Goal: Task Accomplishment & Management: Manage account settings

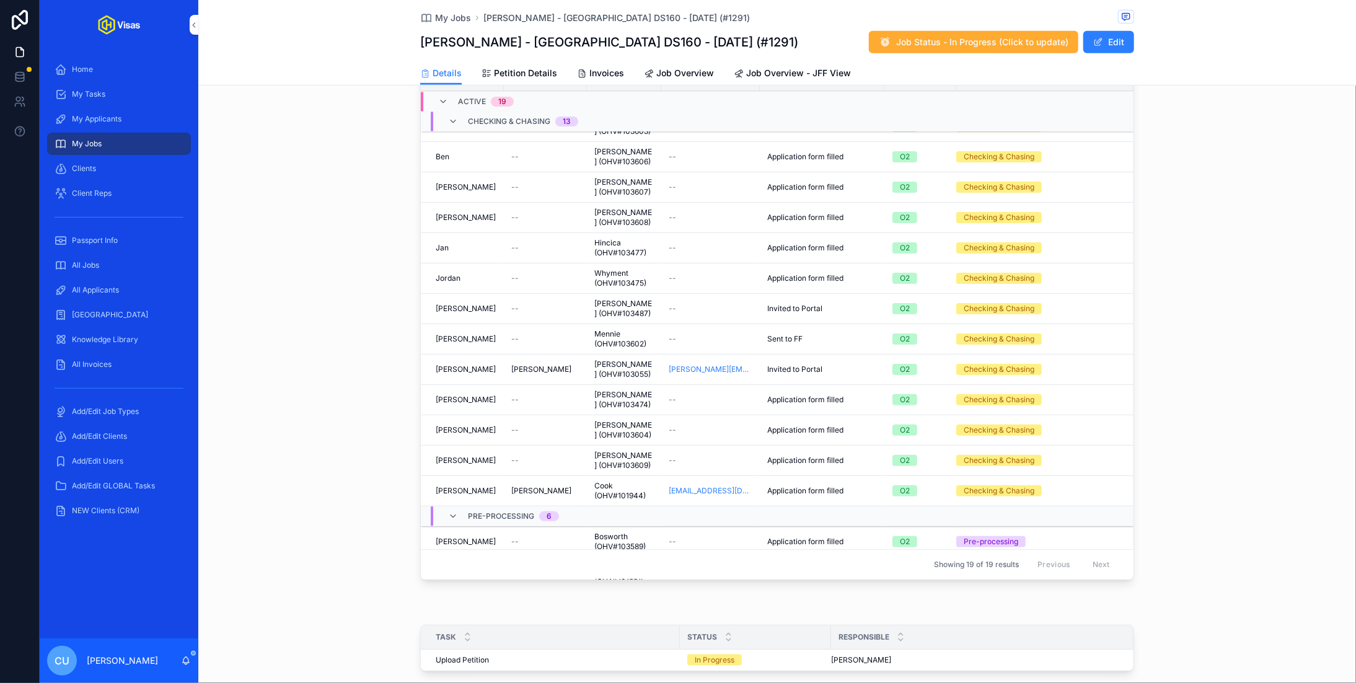
scroll to position [9, 0]
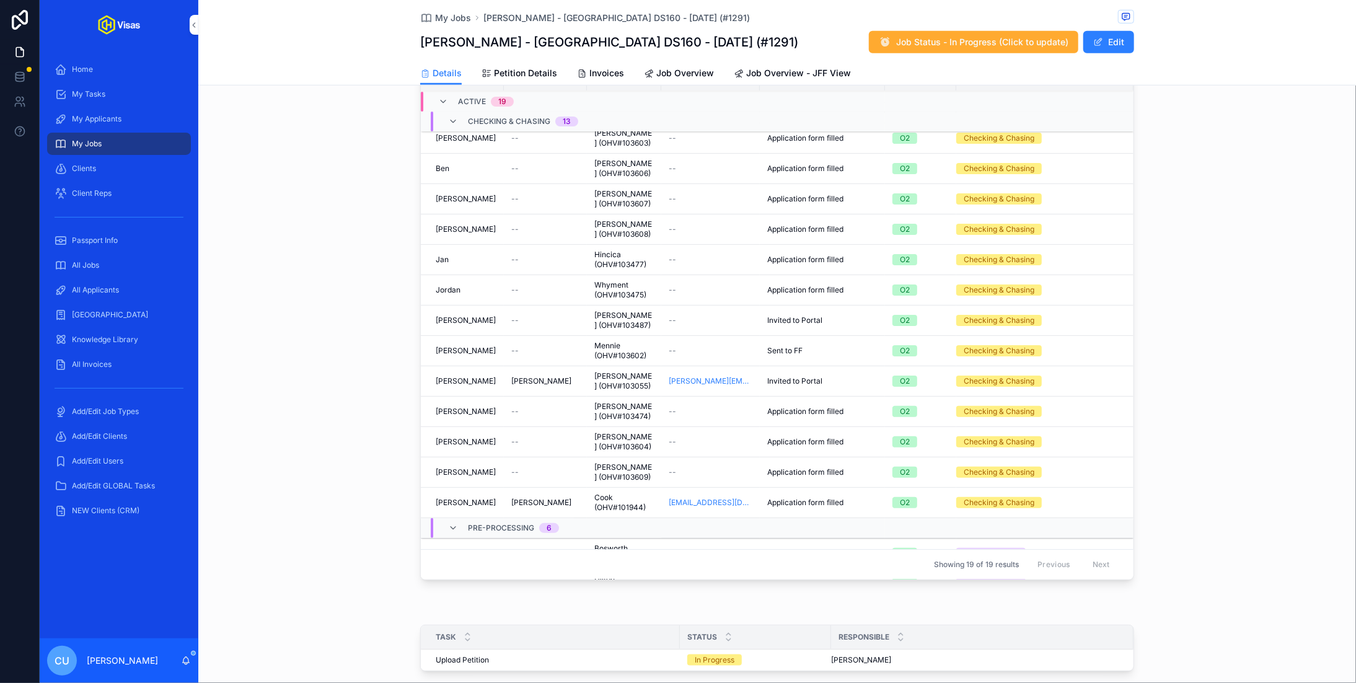
click at [509, 336] on td "--" at bounding box center [545, 351] width 83 height 30
click at [469, 315] on div "[PERSON_NAME] [PERSON_NAME]" at bounding box center [466, 320] width 61 height 10
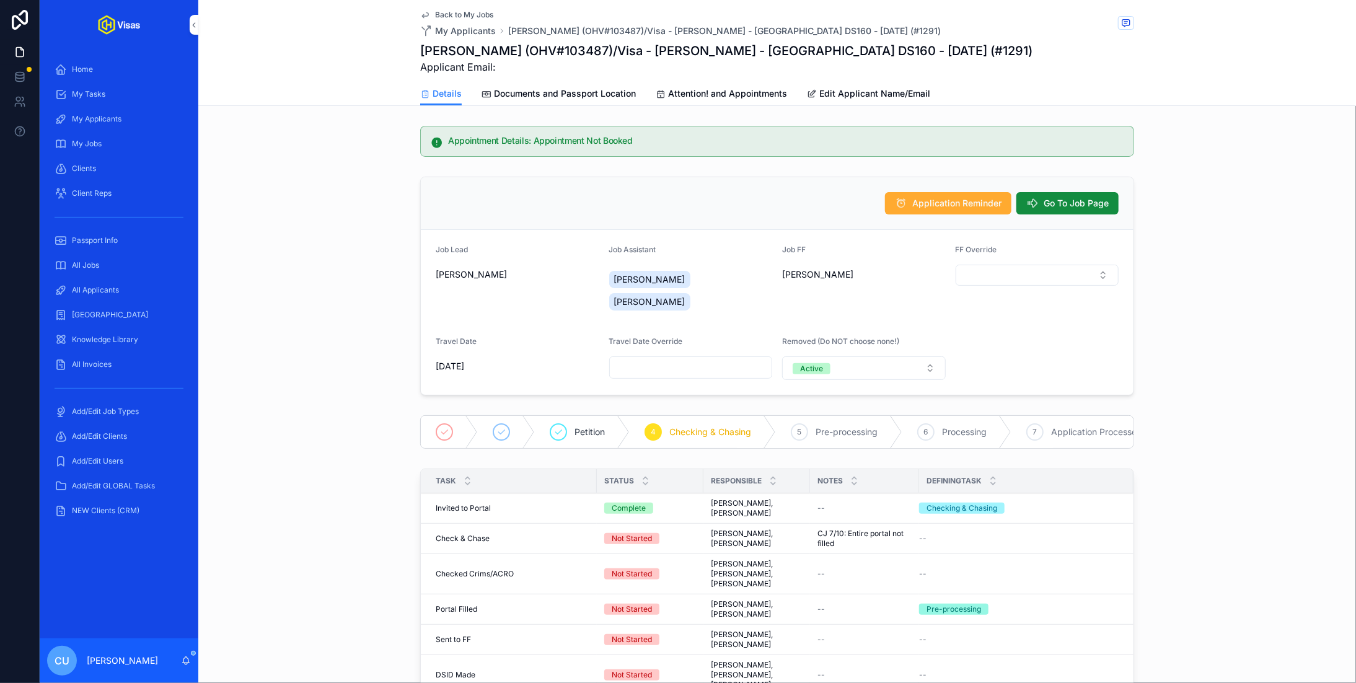
click at [715, 356] on button "Active" at bounding box center [864, 368] width 164 height 24
click at [715, 407] on div "Inactive" at bounding box center [864, 412] width 172 height 19
click at [715, 359] on input "scrollable content" at bounding box center [1037, 367] width 162 height 17
type input "**********"
click at [475, 7] on div "Back to My Jobs My Applicants [PERSON_NAME] (OHV#103487)/Visa - [PERSON_NAME] -…" at bounding box center [777, 41] width 714 height 82
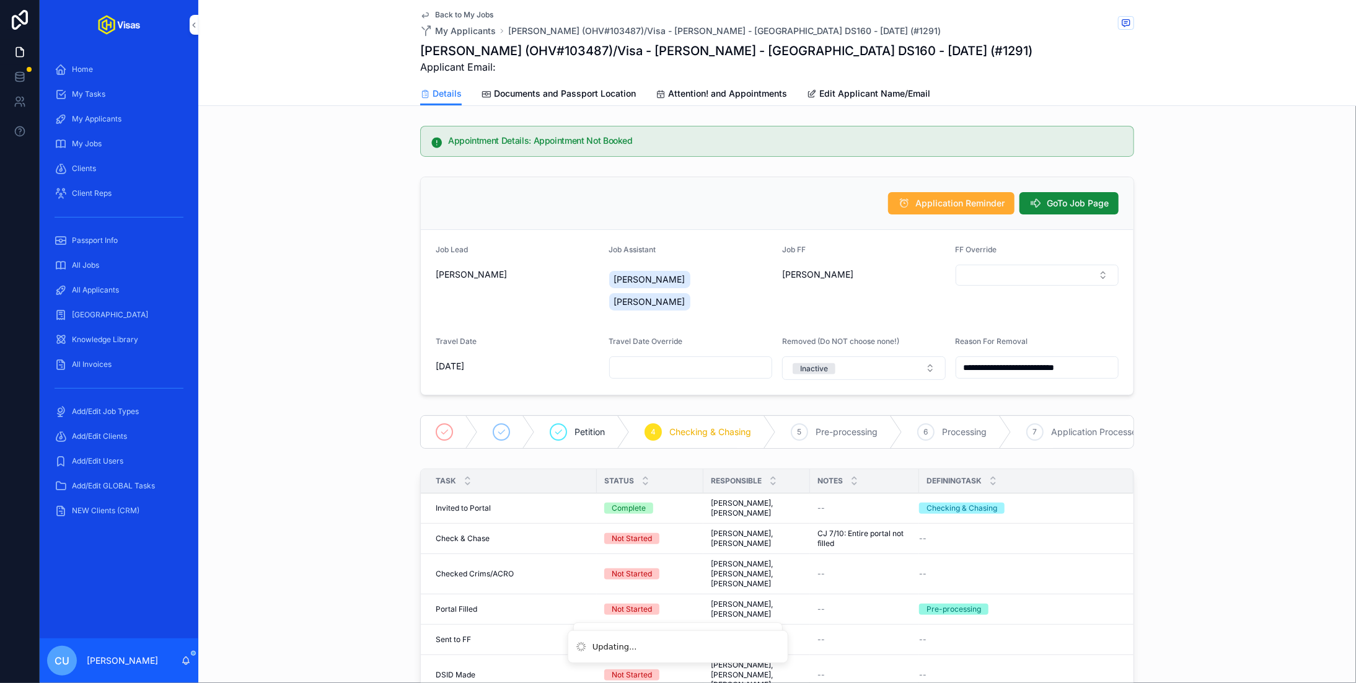
click at [460, 12] on span "Back to My Jobs" at bounding box center [464, 15] width 58 height 10
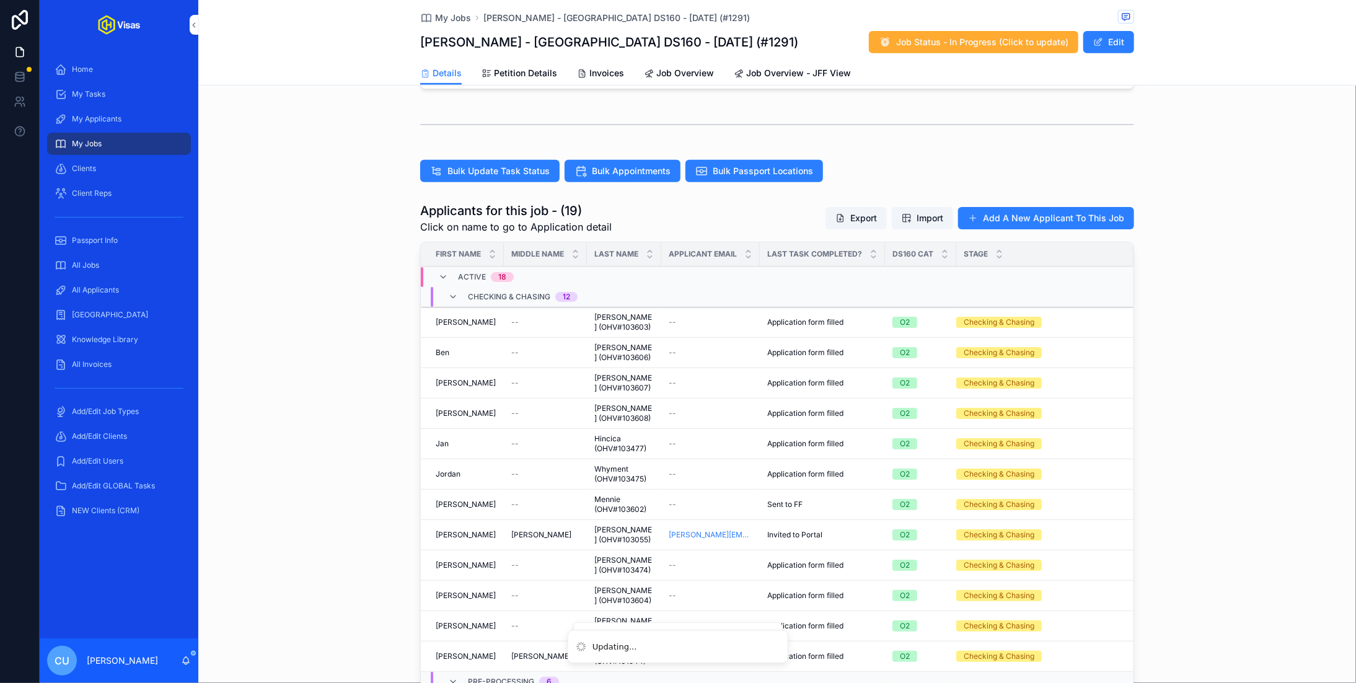
scroll to position [367, 0]
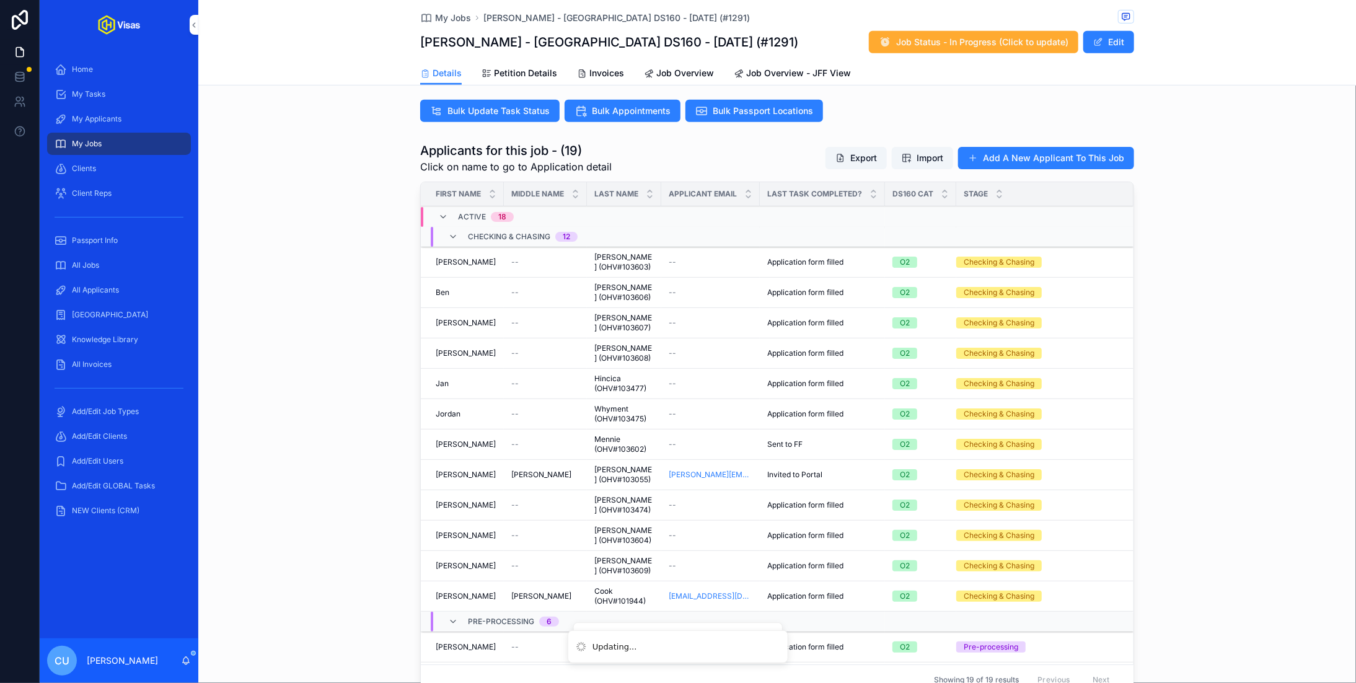
click at [491, 434] on td "[PERSON_NAME]" at bounding box center [462, 444] width 83 height 30
click at [515, 439] on span "--" at bounding box center [514, 444] width 7 height 10
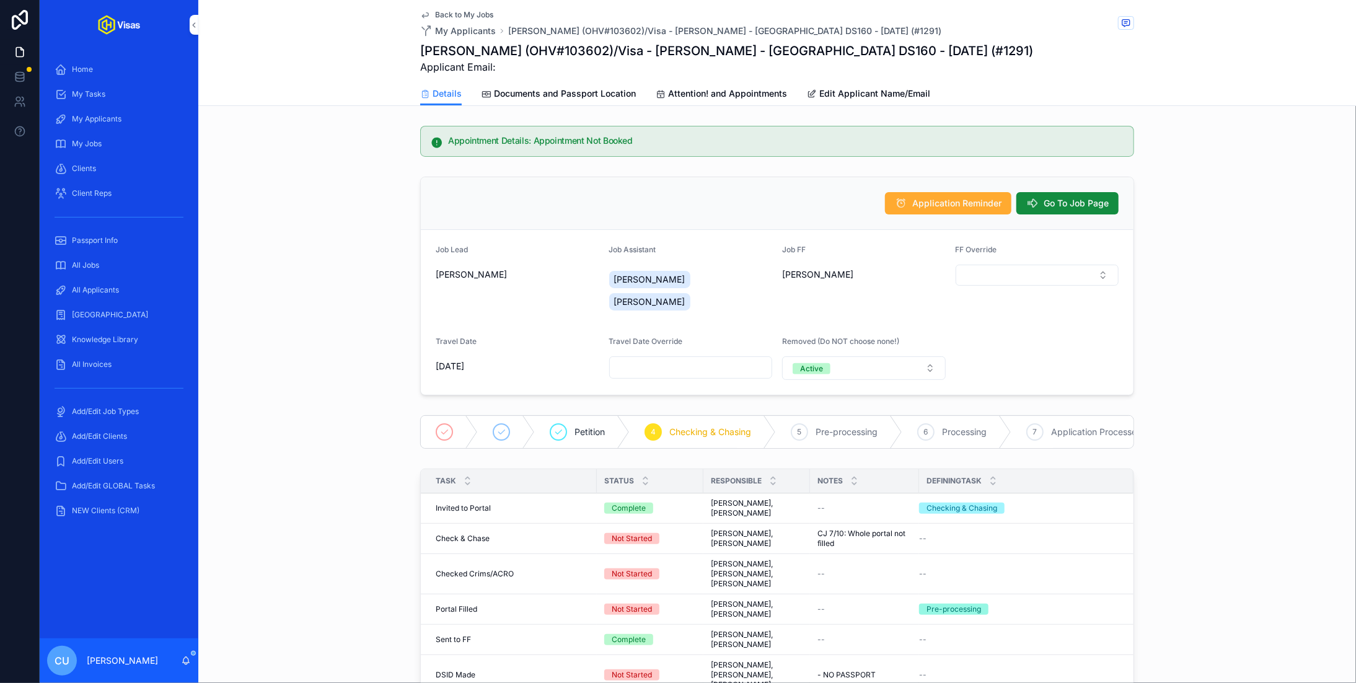
click at [715, 336] on div "Removed (Do NOT choose none!) Active" at bounding box center [864, 357] width 164 height 43
click at [715, 356] on button "Active" at bounding box center [864, 368] width 164 height 24
click at [715, 415] on div "Inactive" at bounding box center [864, 412] width 172 height 19
click at [715, 359] on input "scrollable content" at bounding box center [1037, 367] width 162 height 17
paste input "**********"
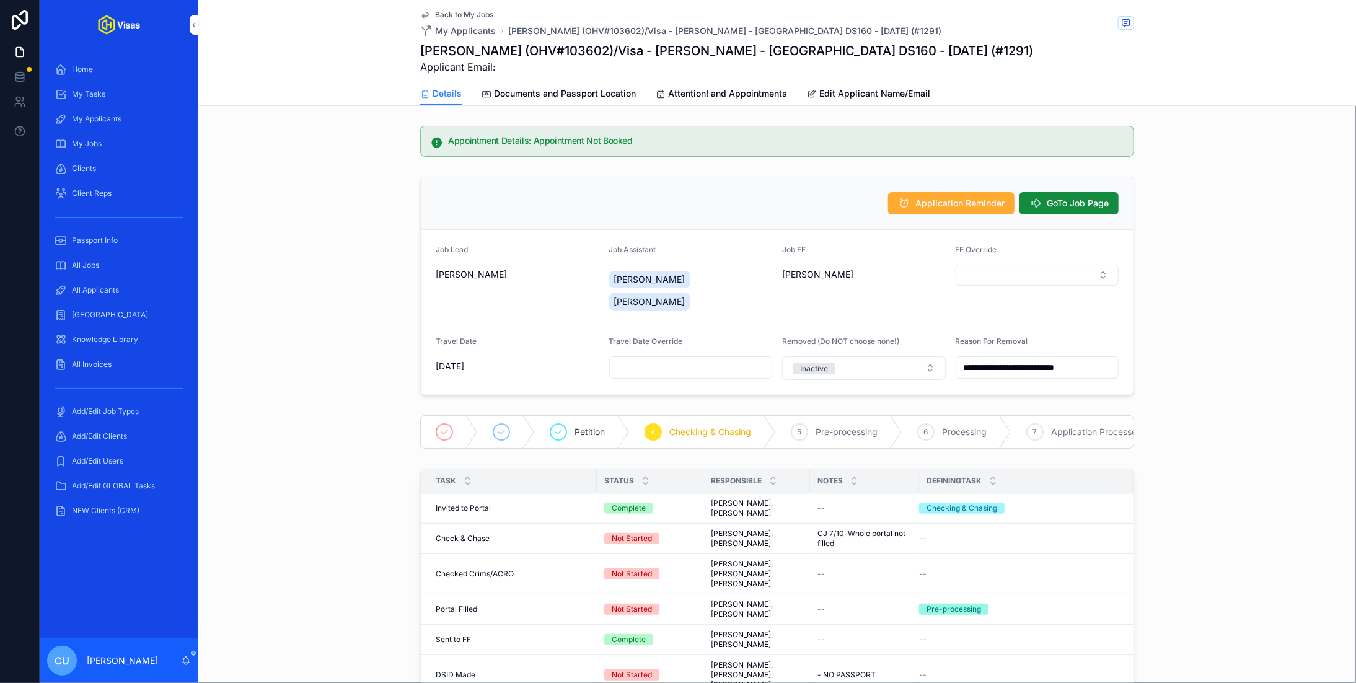
type input "**********"
click at [358, 308] on div "**********" at bounding box center [777, 286] width 1158 height 229
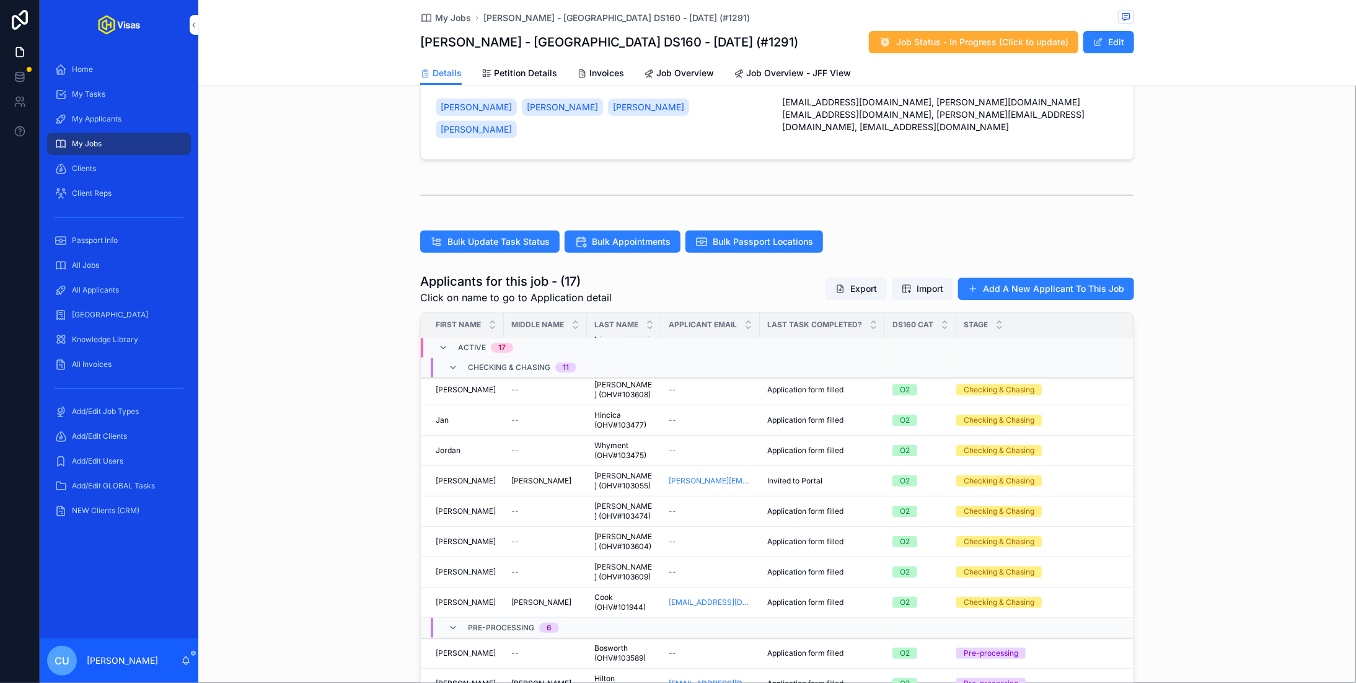
scroll to position [48, 0]
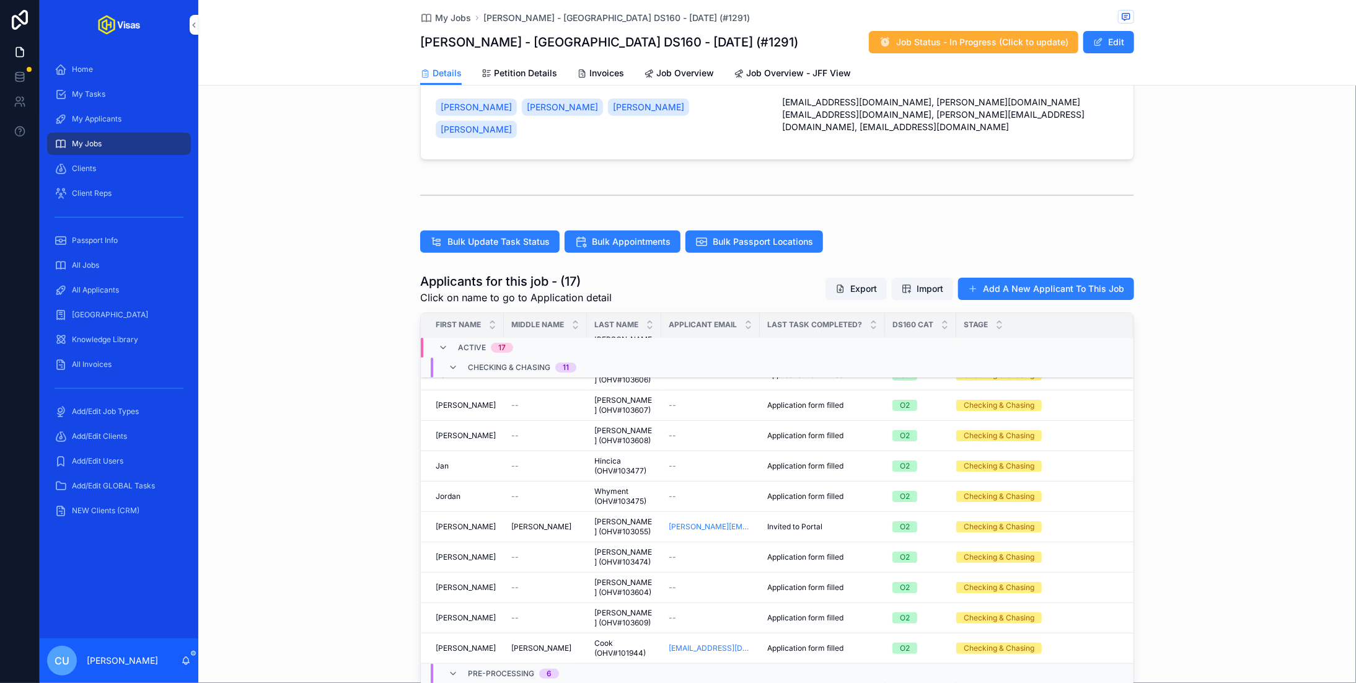
click at [561, 522] on div "[PERSON_NAME]" at bounding box center [545, 527] width 68 height 10
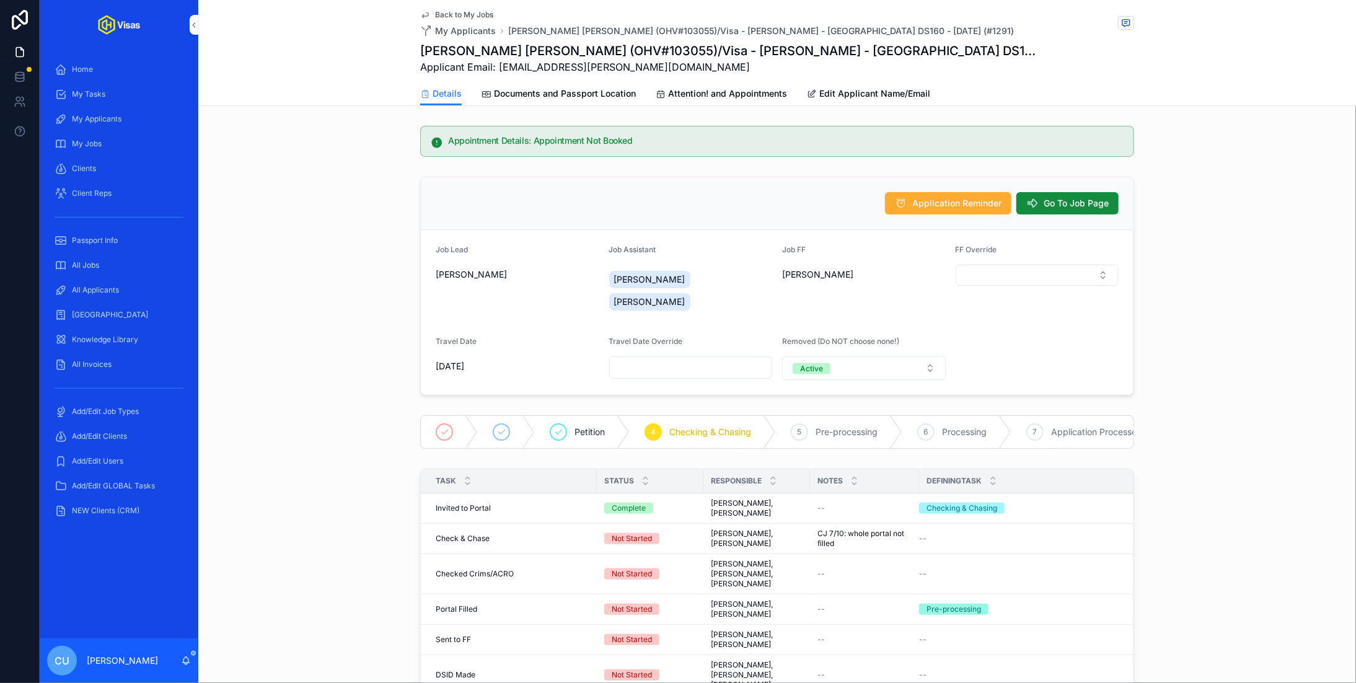
click at [715, 356] on button "Active" at bounding box center [864, 368] width 164 height 24
click at [715, 413] on div "Inactive" at bounding box center [864, 412] width 172 height 19
click at [715, 359] on input "scrollable content" at bounding box center [1037, 367] width 162 height 17
paste input "**********"
type input "**********"
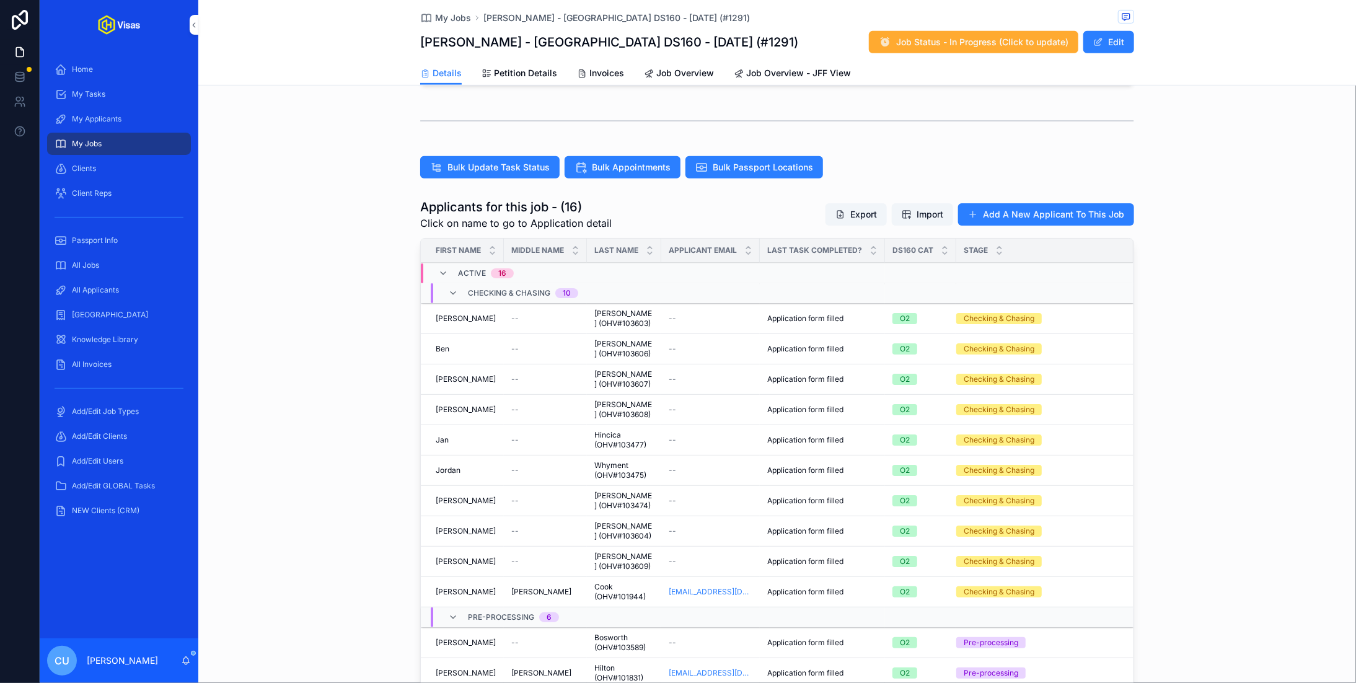
scroll to position [309, 0]
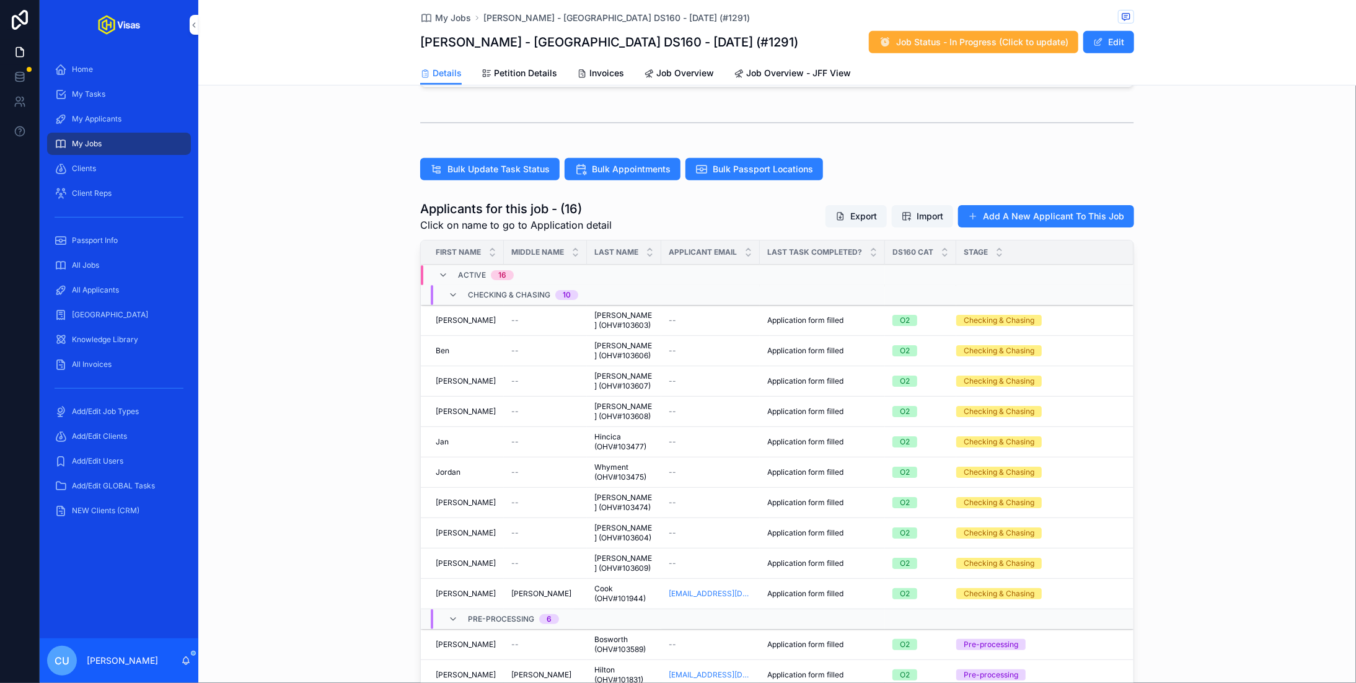
click at [302, 479] on div "Applicants for this job - (16) Click on name to go to Application detail Export…" at bounding box center [777, 479] width 1158 height 568
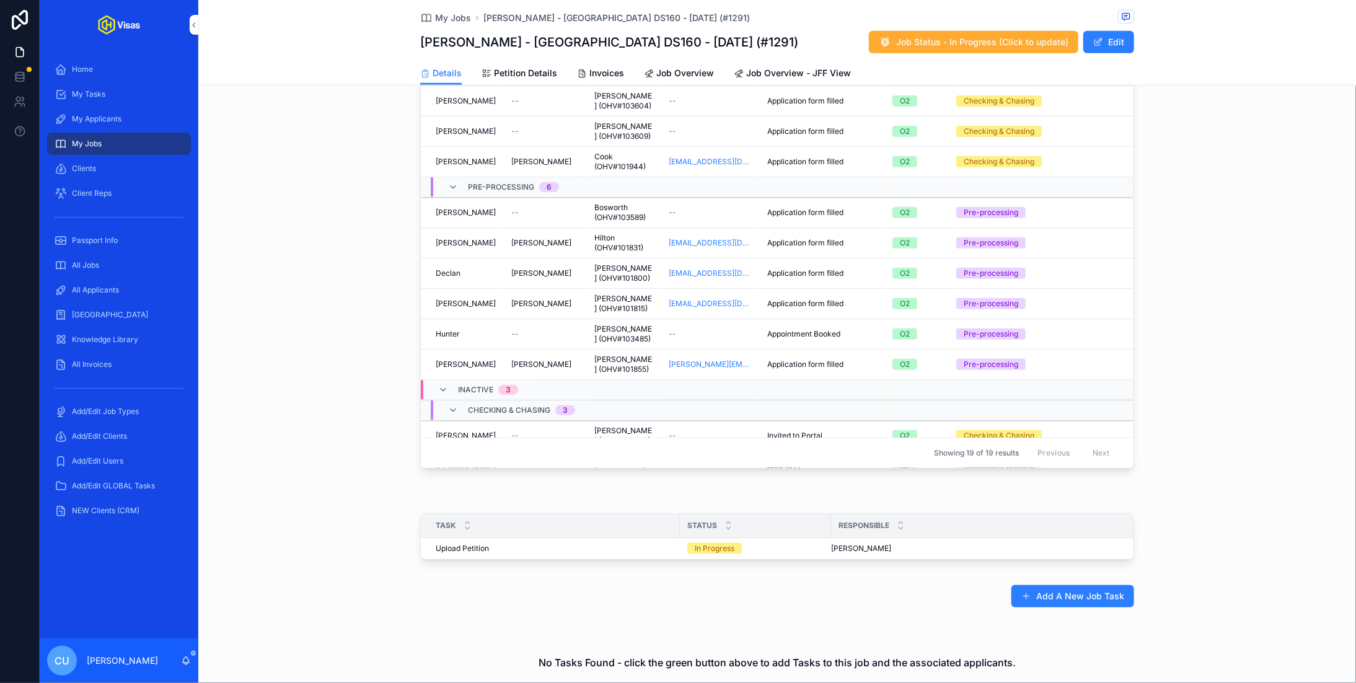
scroll to position [215, 0]
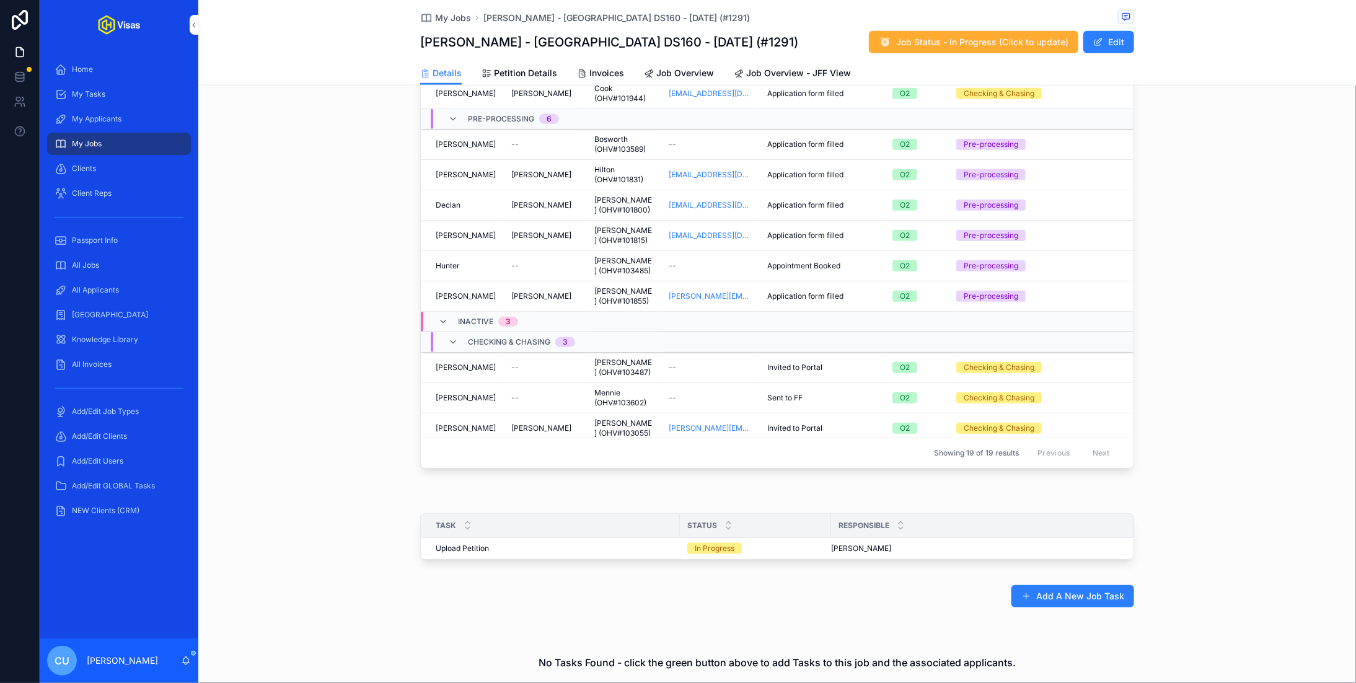
click at [509, 80] on link "Petition Details" at bounding box center [519, 74] width 76 height 25
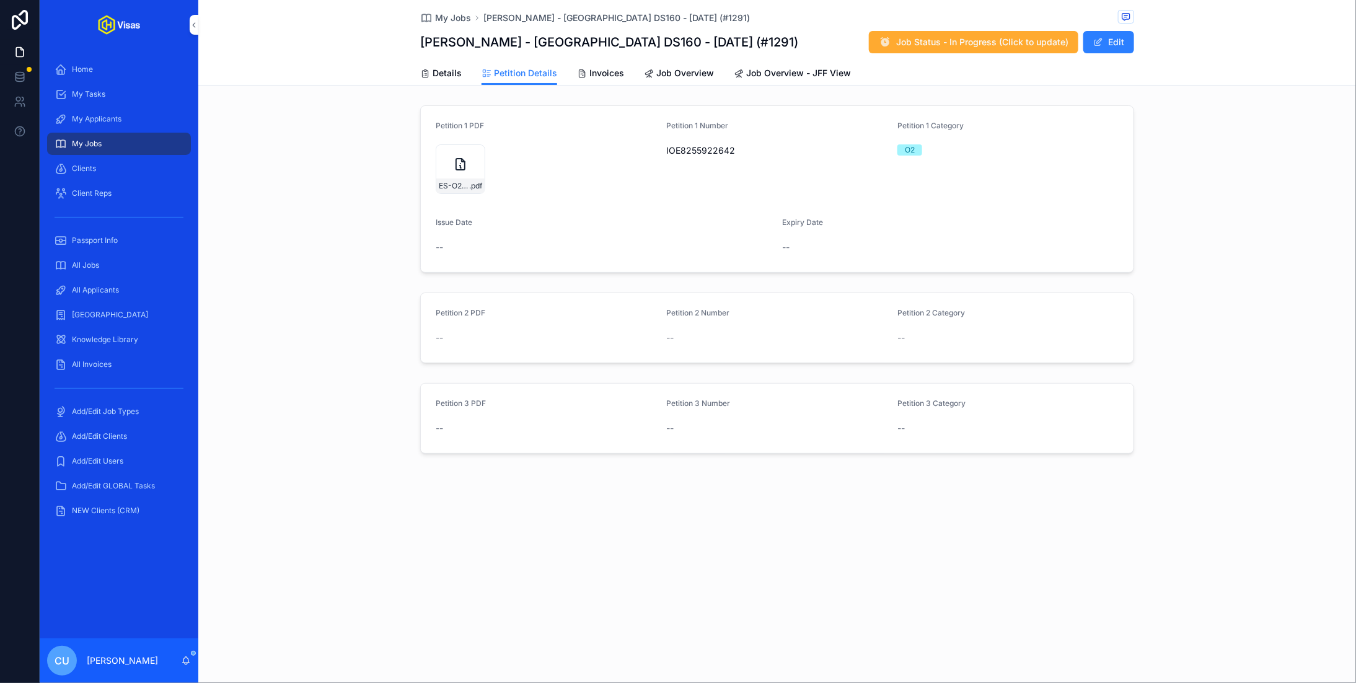
click at [452, 180] on div "ES-O2-Approval-(2) .pdf" at bounding box center [460, 185] width 48 height 15
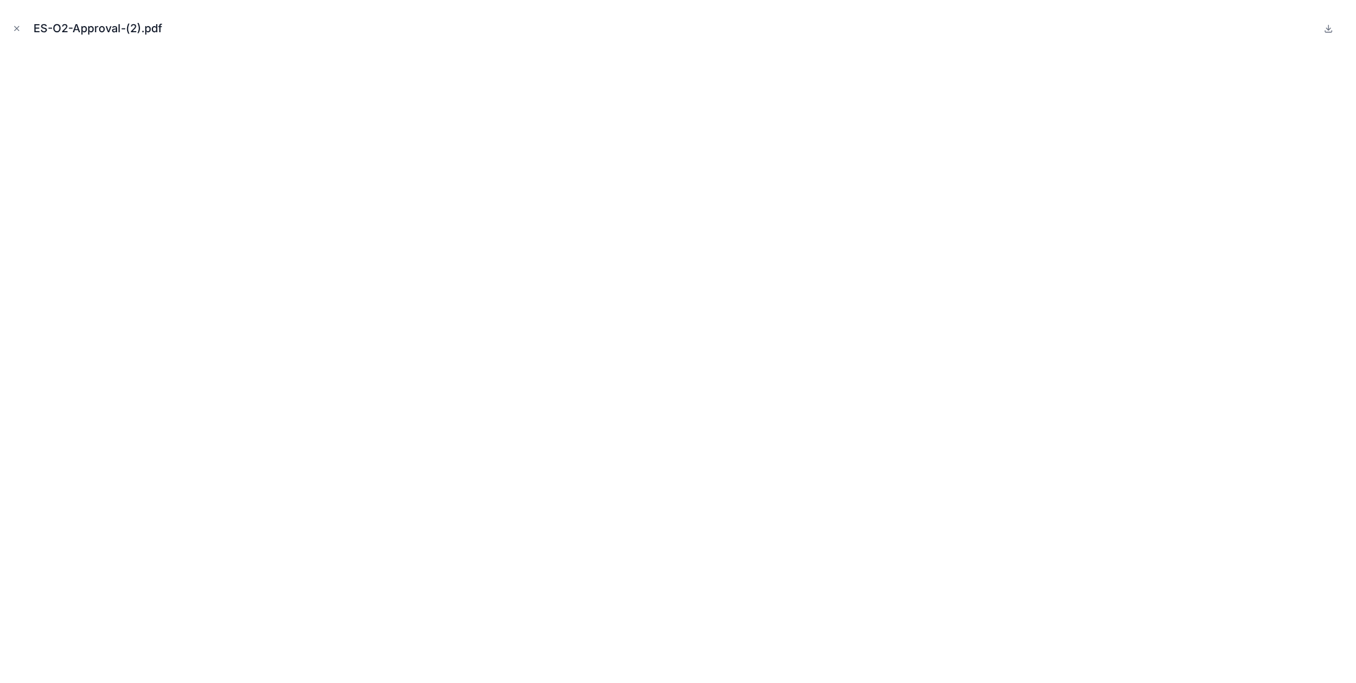
click at [18, 32] on icon "Close modal" at bounding box center [16, 28] width 9 height 9
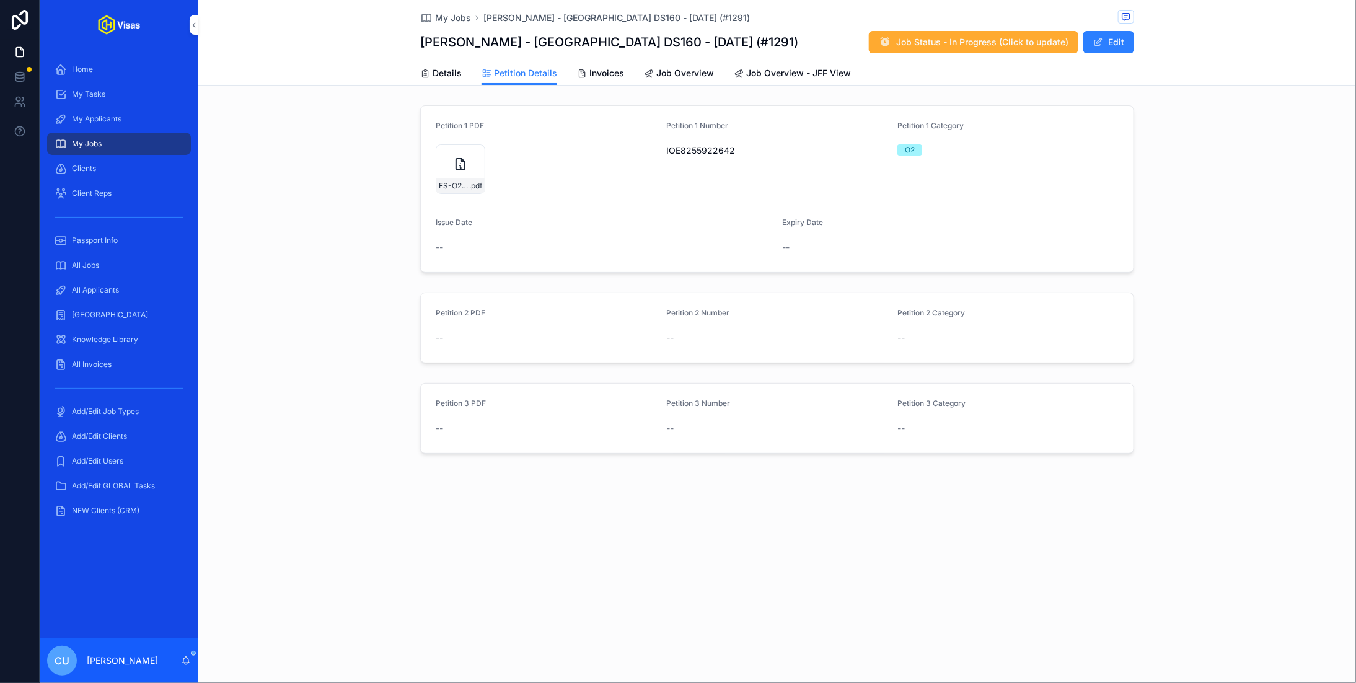
click at [435, 68] on span "Details" at bounding box center [447, 73] width 29 height 12
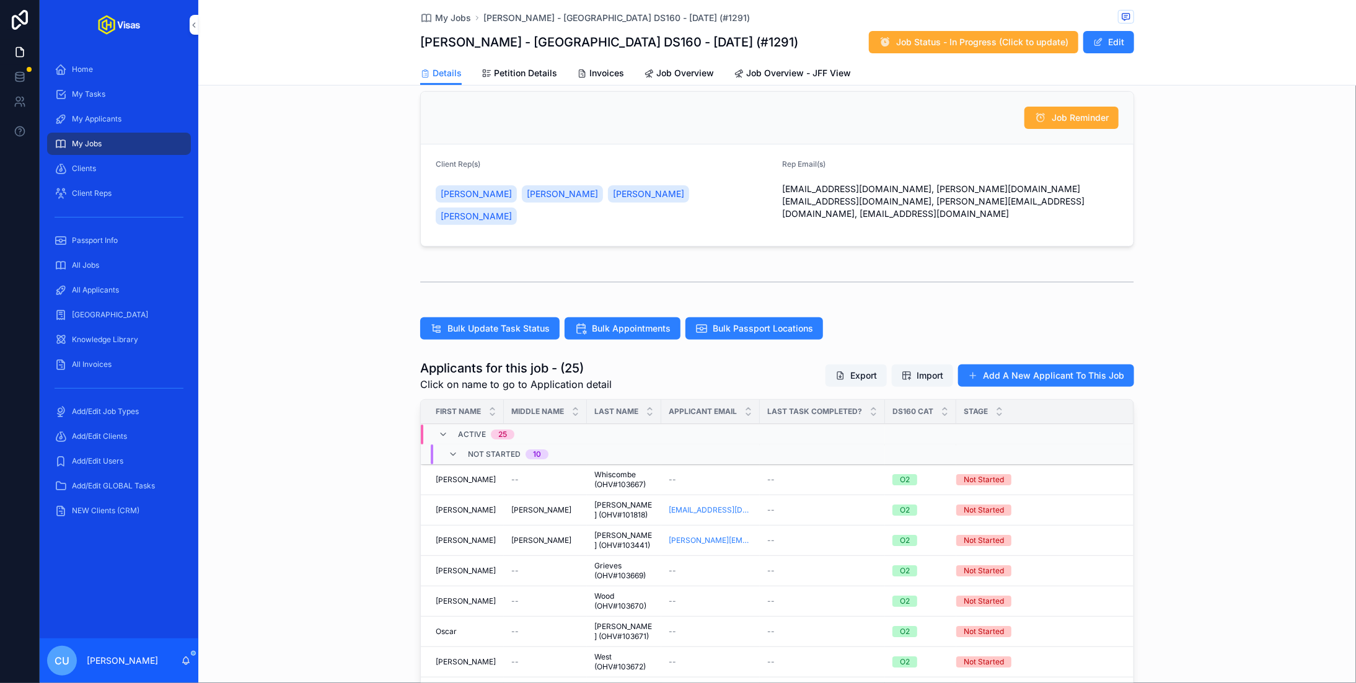
scroll to position [317, 0]
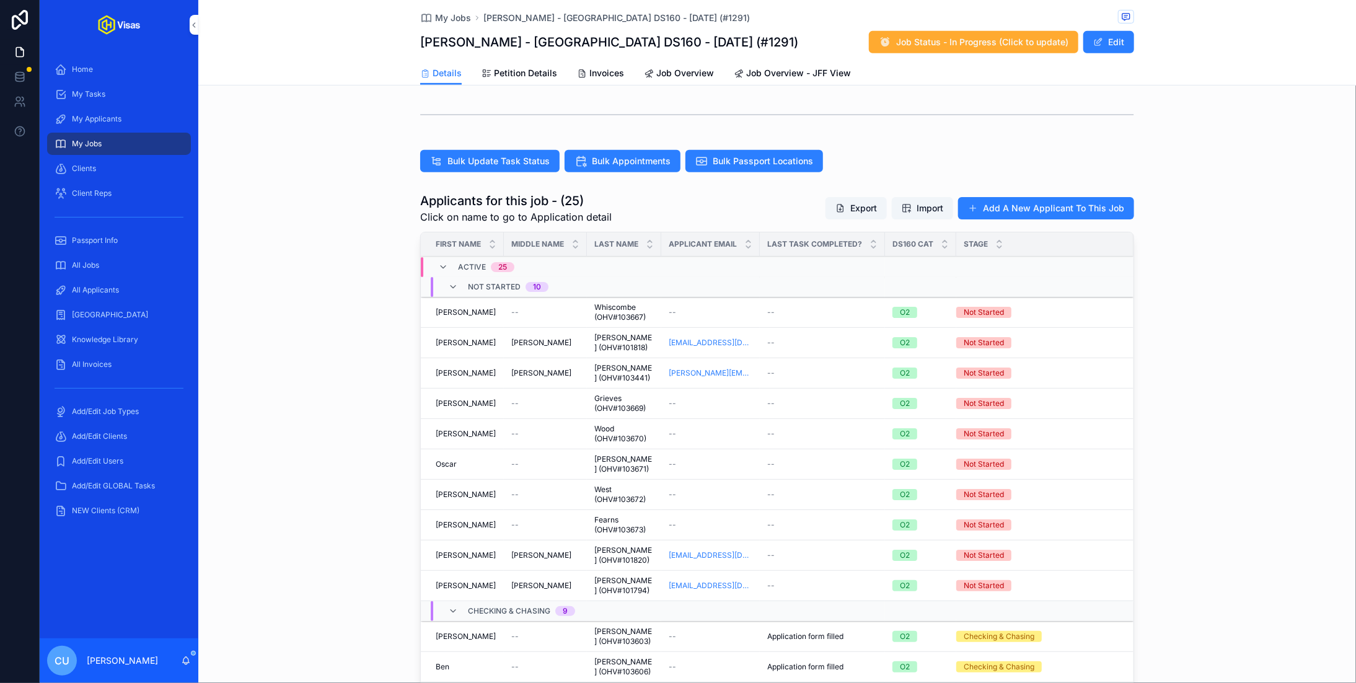
click at [715, 307] on div "--" at bounding box center [711, 312] width 84 height 10
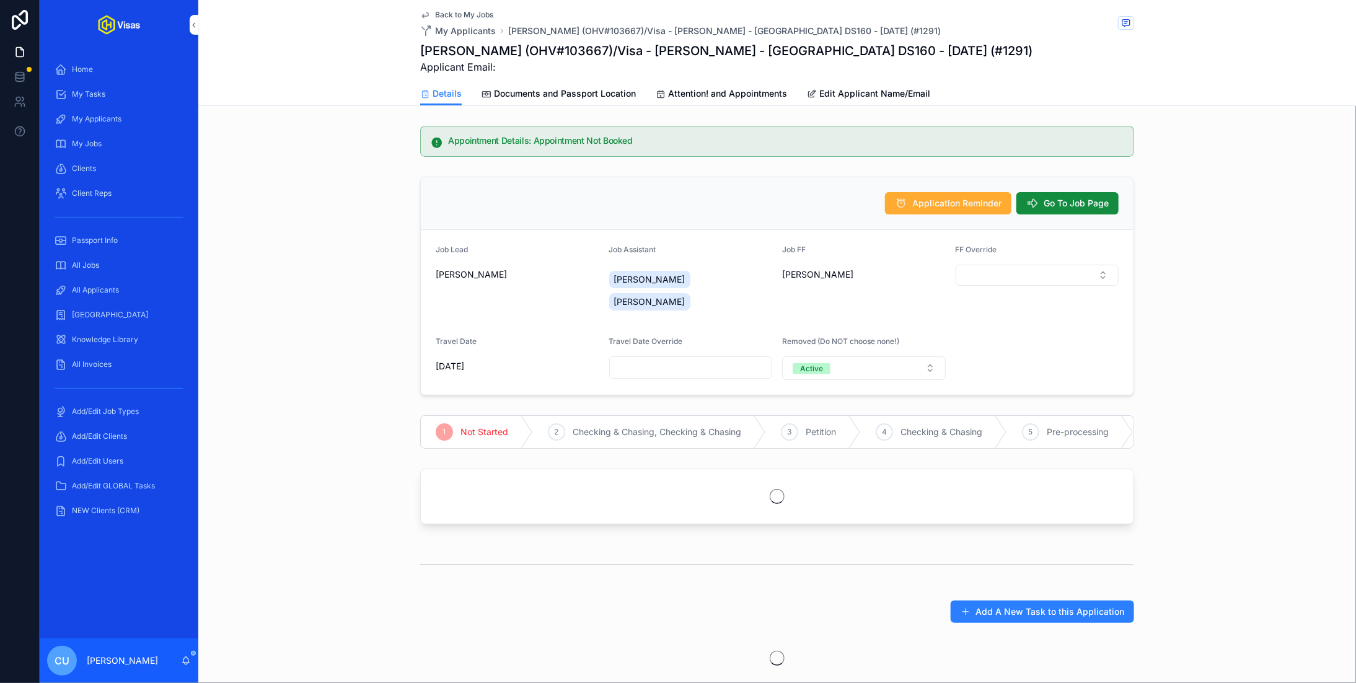
click at [572, 89] on span "Documents and Passport Location" at bounding box center [565, 93] width 142 height 12
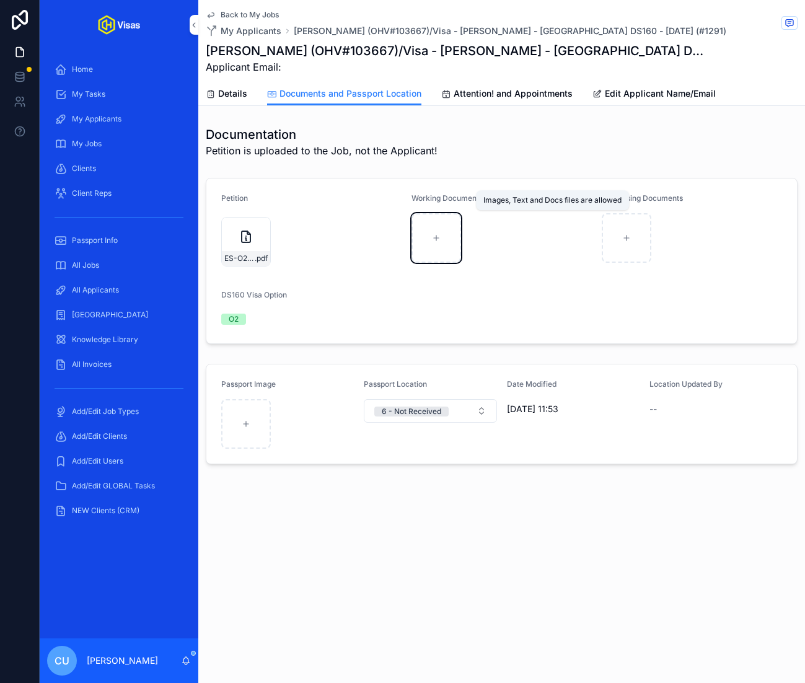
click at [429, 248] on div "scrollable content" at bounding box center [436, 238] width 50 height 50
type input "**********"
click at [252, 13] on span "Back to My Jobs" at bounding box center [250, 15] width 58 height 10
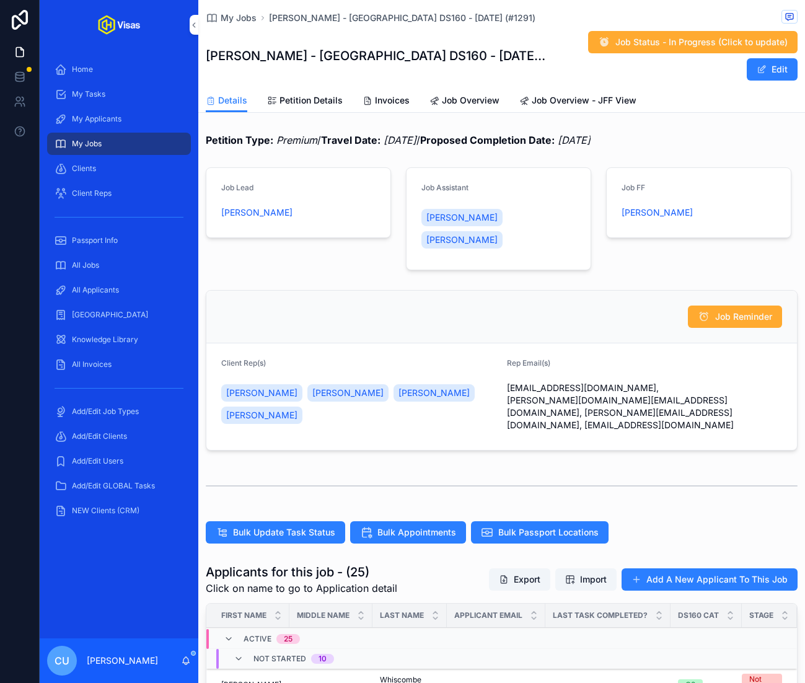
scroll to position [188, 0]
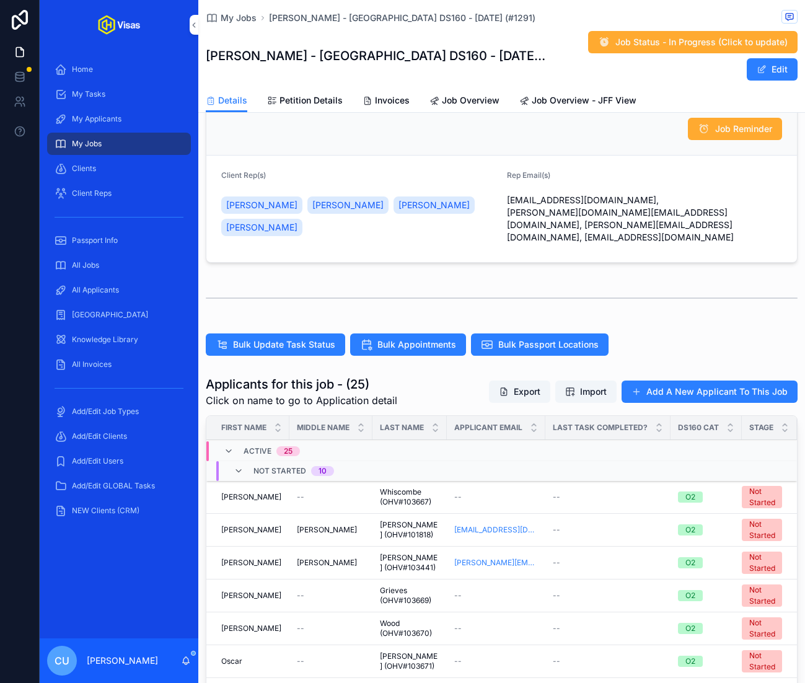
click at [583, 525] on div "--" at bounding box center [608, 530] width 110 height 10
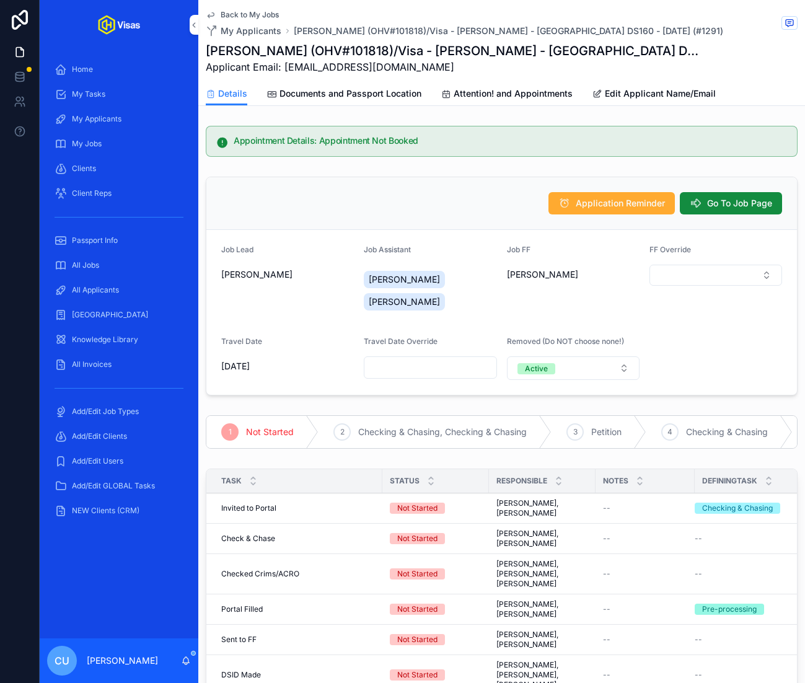
click at [327, 90] on span "Documents and Passport Location" at bounding box center [350, 93] width 142 height 12
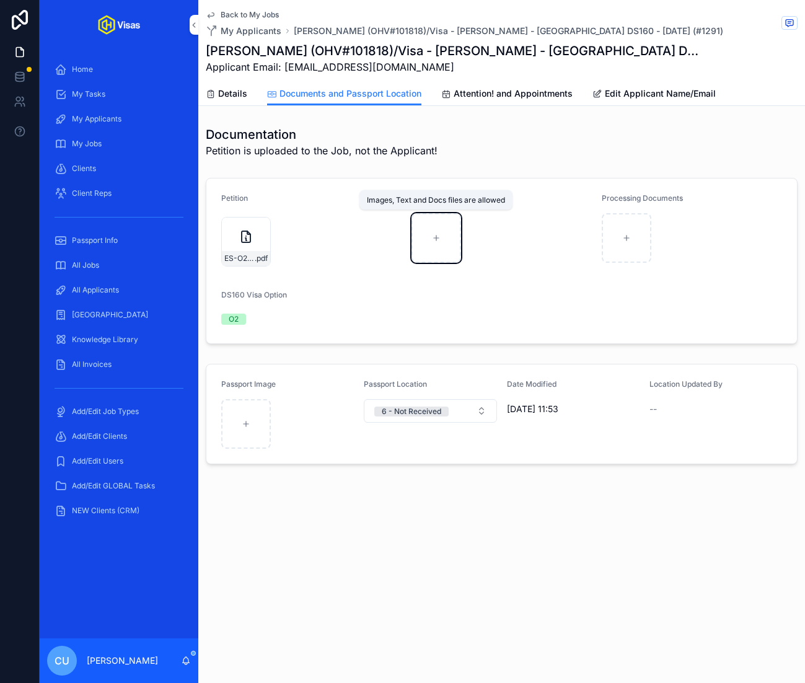
click at [441, 248] on div "scrollable content" at bounding box center [436, 238] width 50 height 50
type input "**********"
click at [239, 14] on span "Back to My Jobs" at bounding box center [250, 15] width 58 height 10
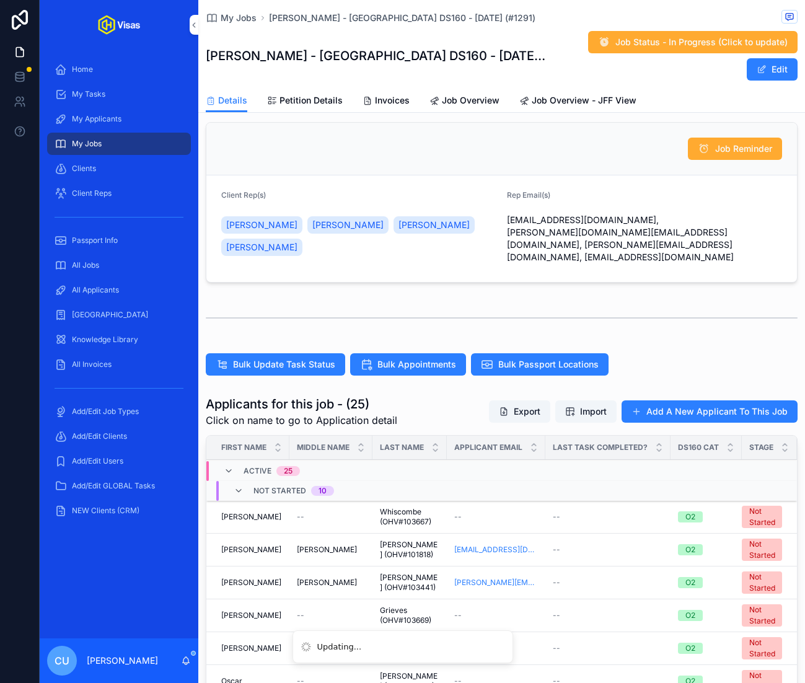
scroll to position [183, 0]
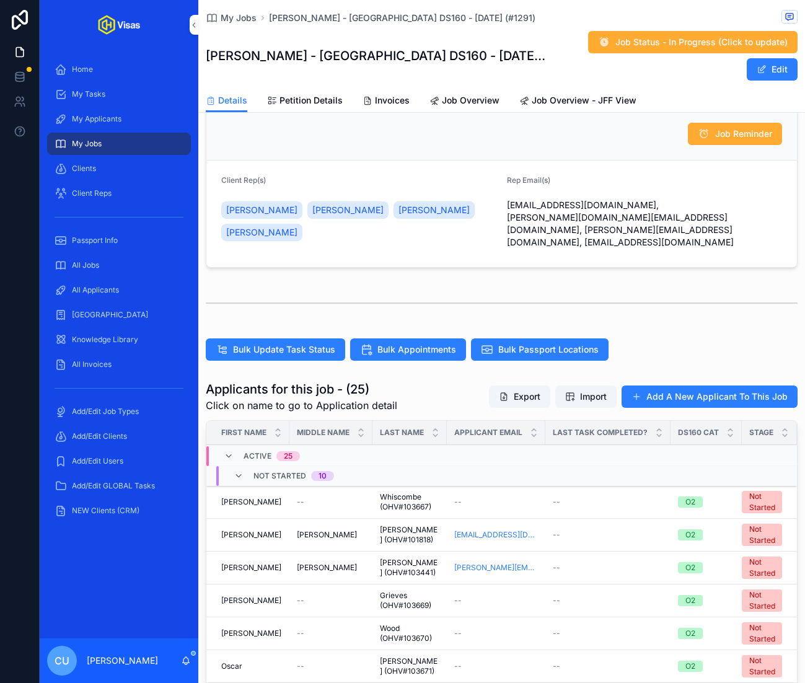
click at [573, 563] on div "--" at bounding box center [608, 568] width 110 height 10
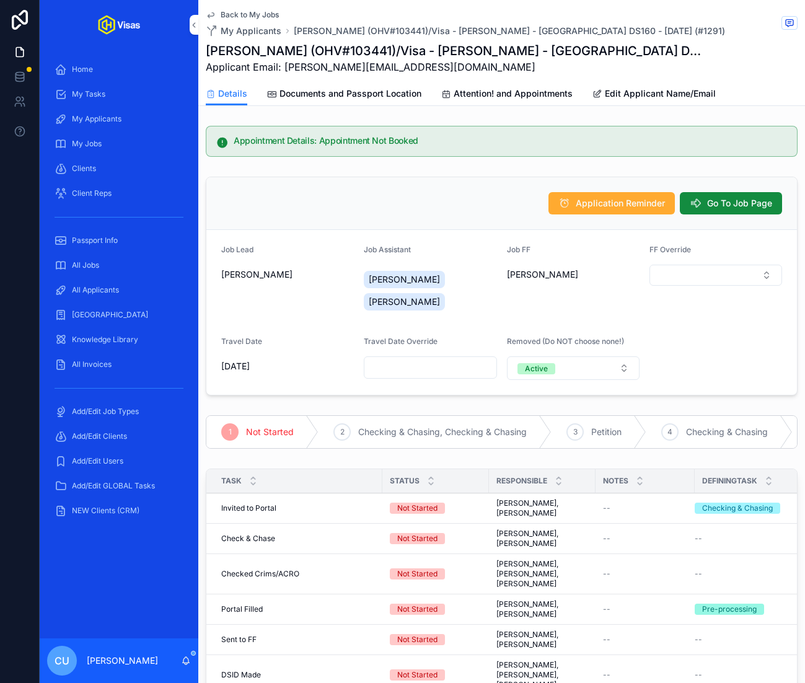
click at [358, 95] on span "Documents and Passport Location" at bounding box center [350, 93] width 142 height 12
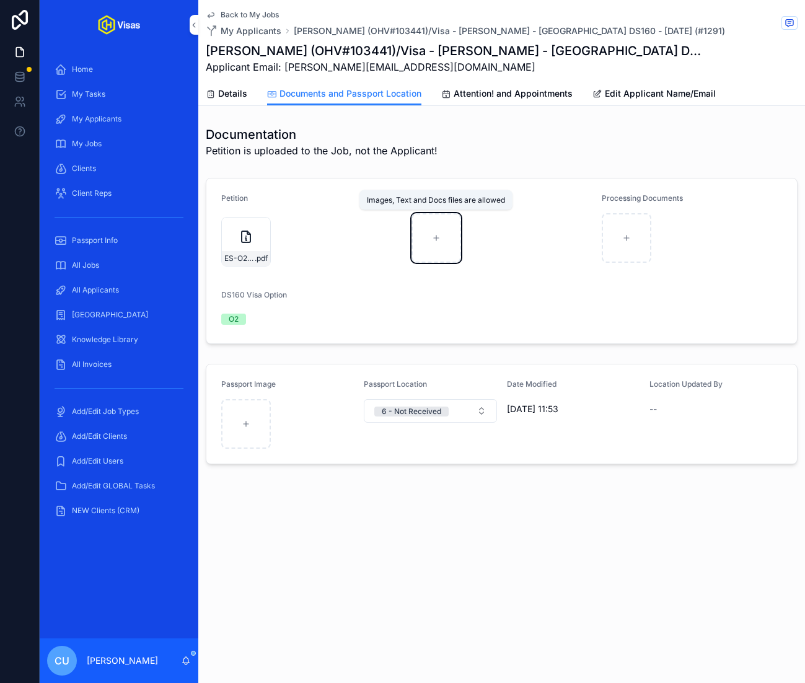
click at [424, 234] on div "scrollable content" at bounding box center [436, 238] width 50 height 50
type input "**********"
click at [233, 18] on span "Back to My Jobs" at bounding box center [250, 15] width 58 height 10
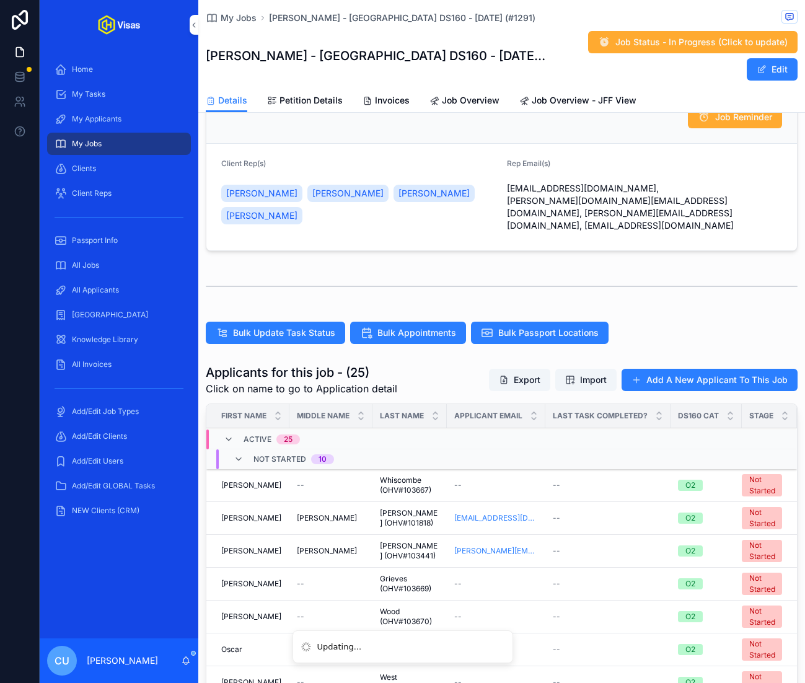
scroll to position [214, 0]
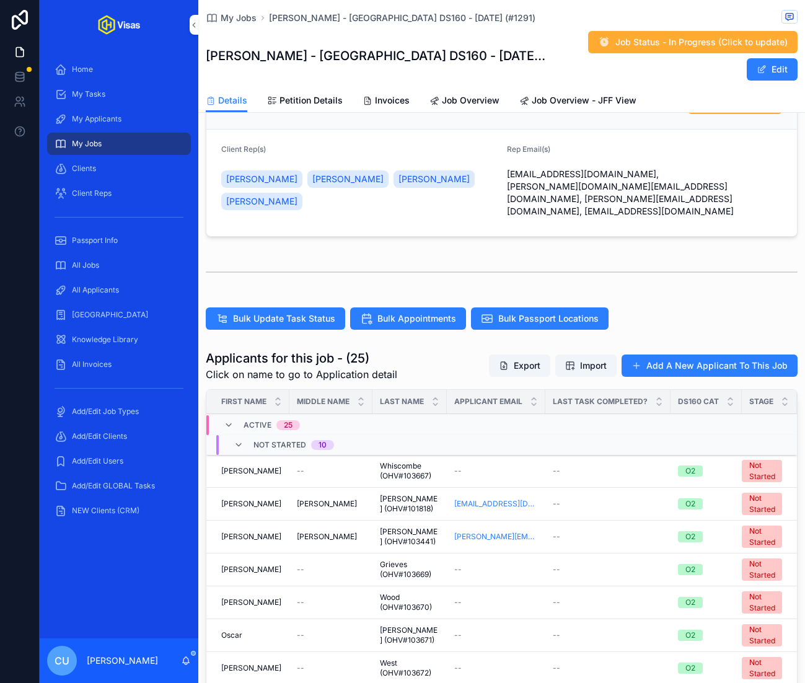
click at [304, 553] on td "--" at bounding box center [330, 569] width 83 height 33
click at [301, 565] on span "--" at bounding box center [300, 570] width 7 height 10
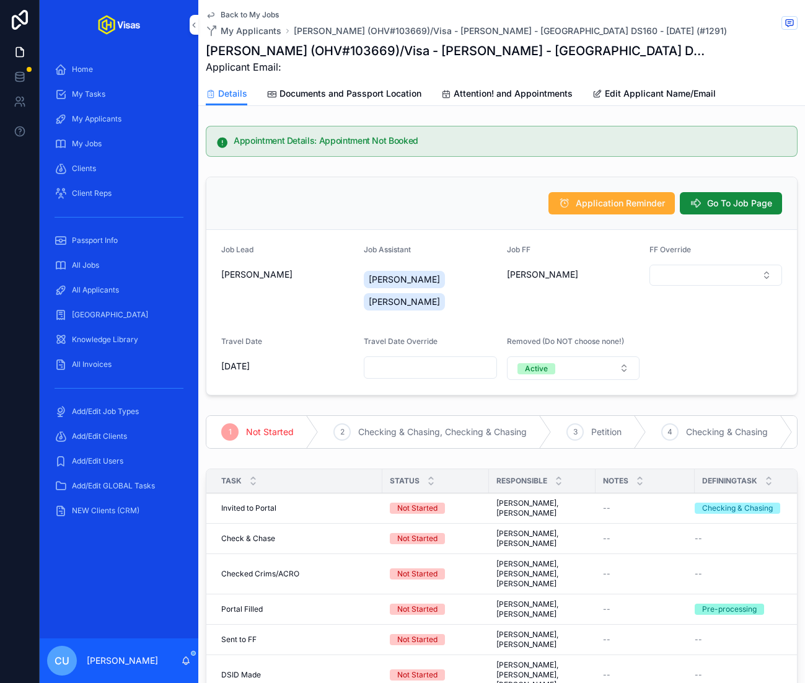
click at [349, 100] on link "Documents and Passport Location" at bounding box center [344, 94] width 154 height 25
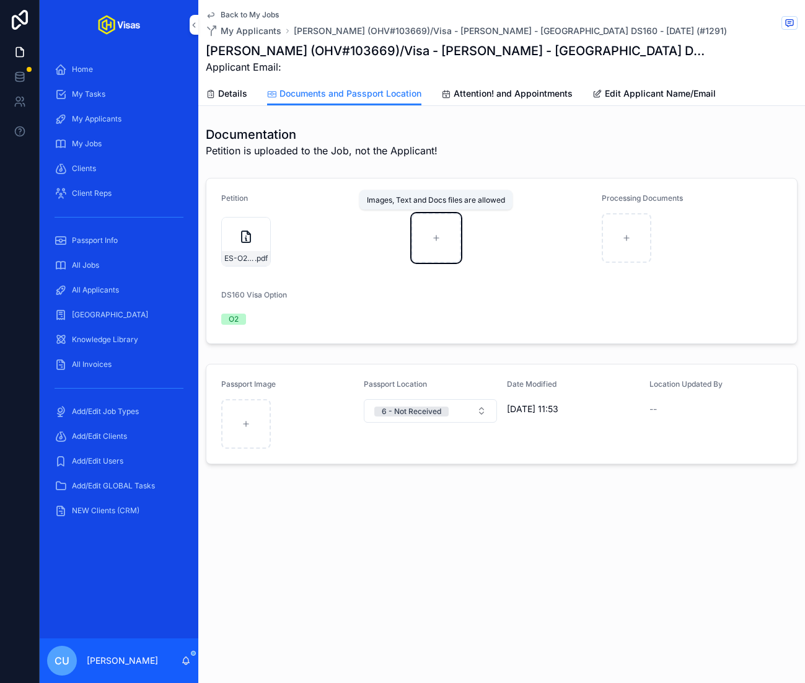
click at [460, 227] on div "scrollable content" at bounding box center [436, 238] width 50 height 50
type input "**********"
click at [240, 13] on span "Back to My Jobs" at bounding box center [250, 15] width 58 height 10
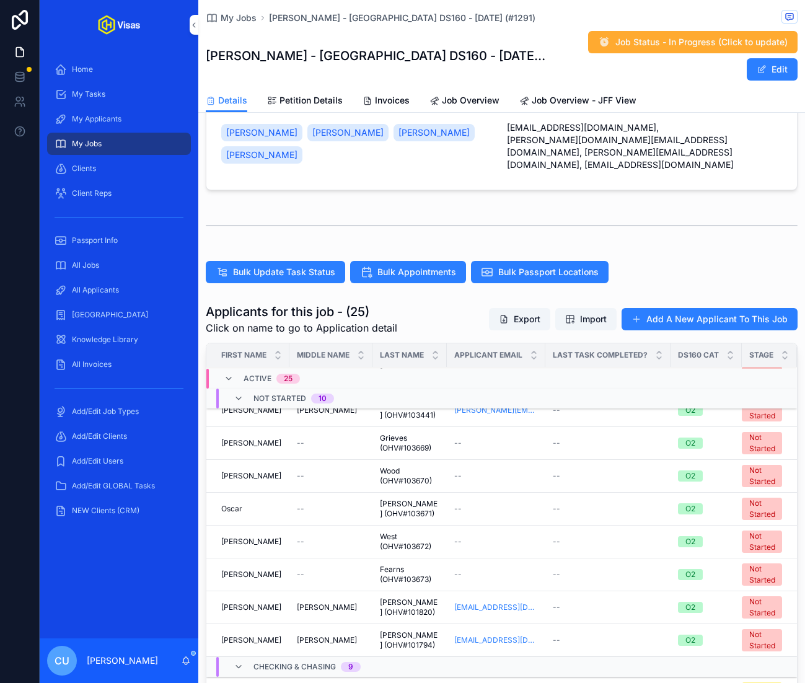
scroll to position [63, 0]
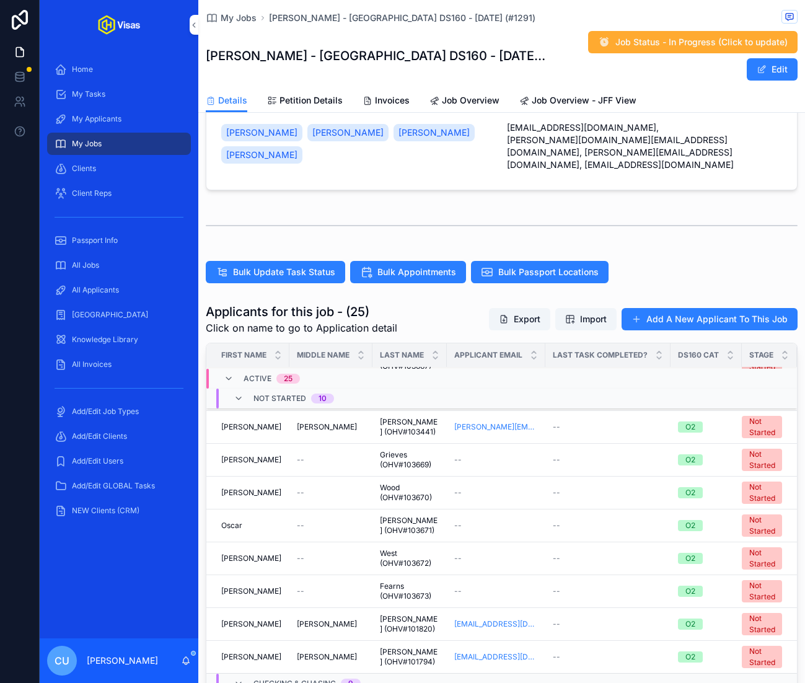
click at [326, 477] on td "--" at bounding box center [330, 493] width 83 height 33
click at [309, 488] on div "--" at bounding box center [331, 493] width 68 height 10
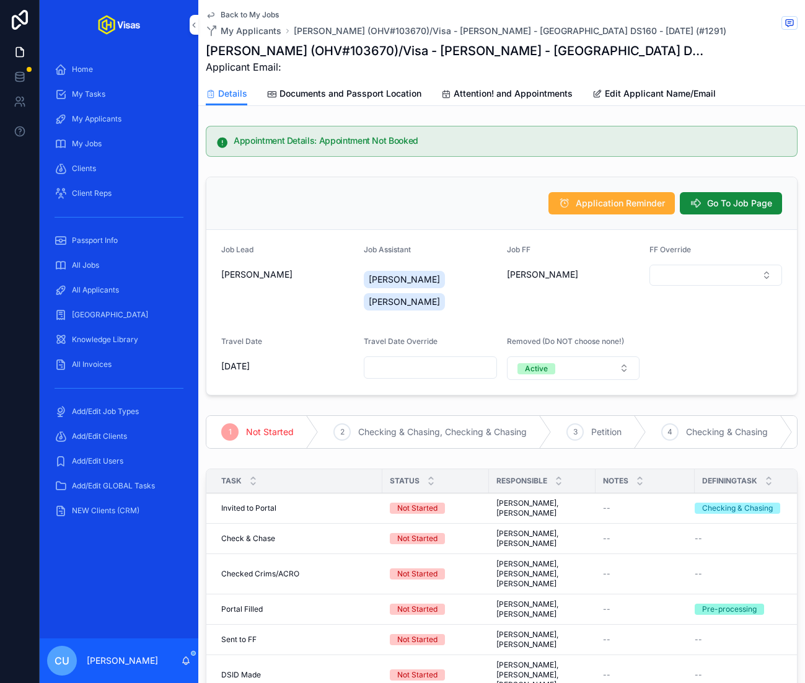
click at [356, 99] on span "Documents and Passport Location" at bounding box center [350, 93] width 142 height 12
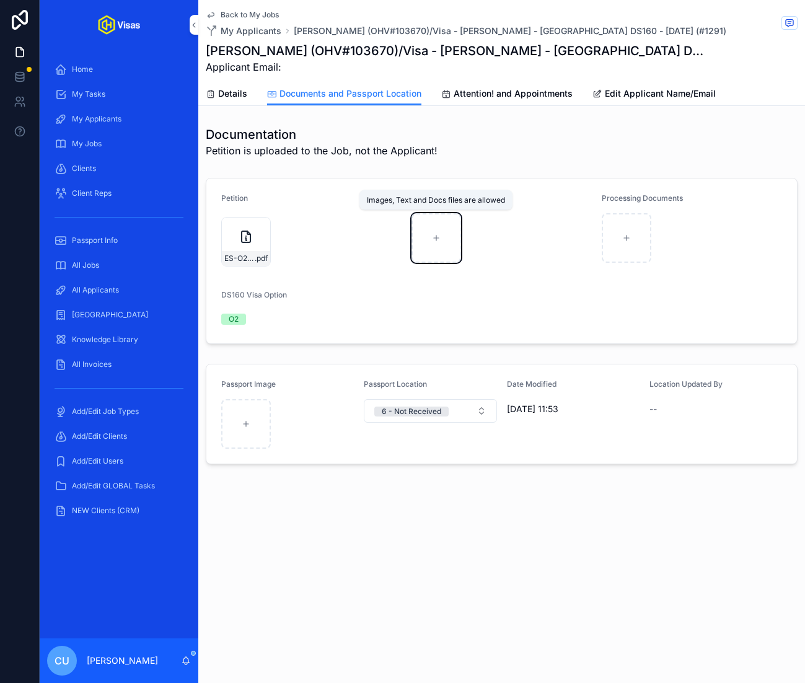
click at [435, 234] on icon "scrollable content" at bounding box center [436, 238] width 9 height 9
type input "**********"
click at [240, 14] on span "Back to My Jobs" at bounding box center [250, 15] width 58 height 10
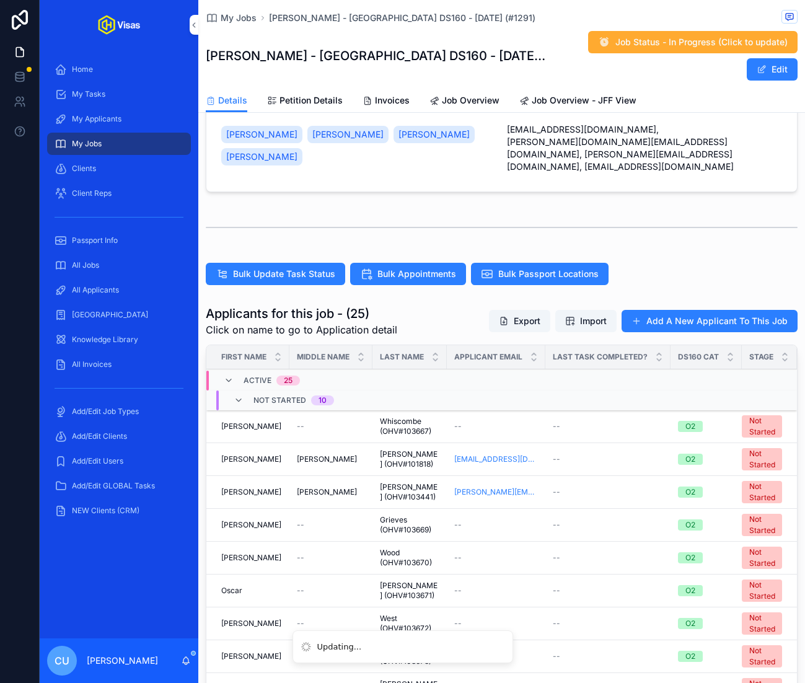
scroll to position [299, 0]
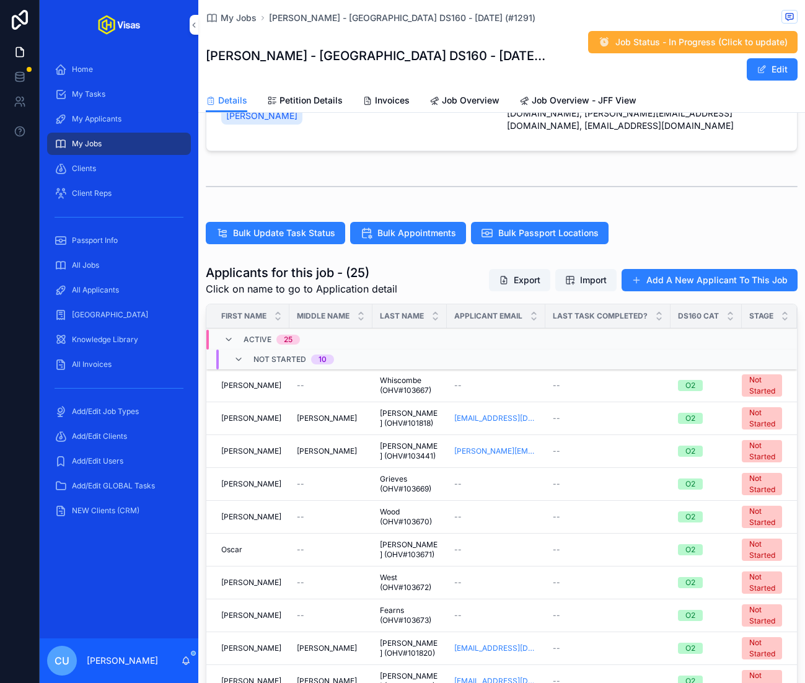
click at [313, 545] on div "--" at bounding box center [331, 550] width 68 height 10
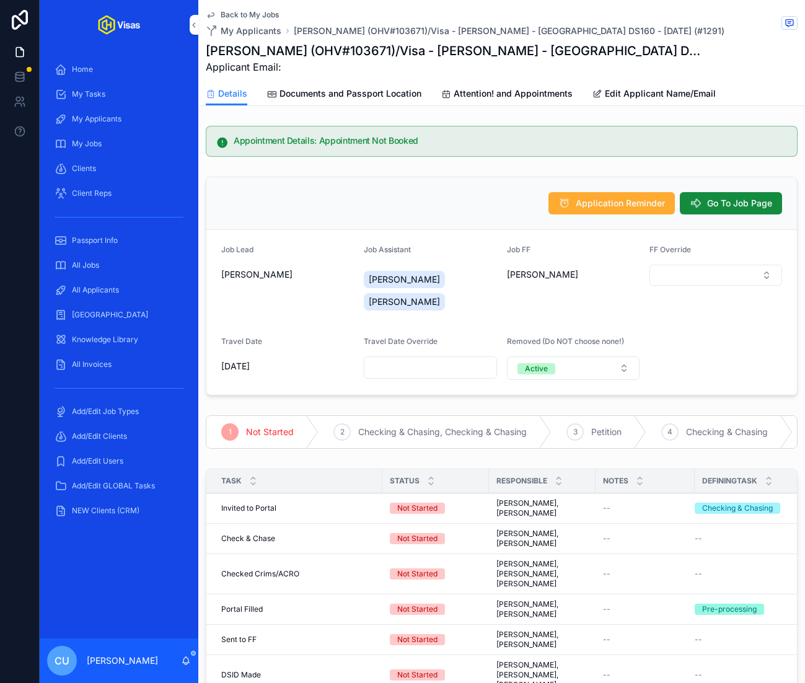
click at [366, 94] on span "Documents and Passport Location" at bounding box center [350, 93] width 142 height 12
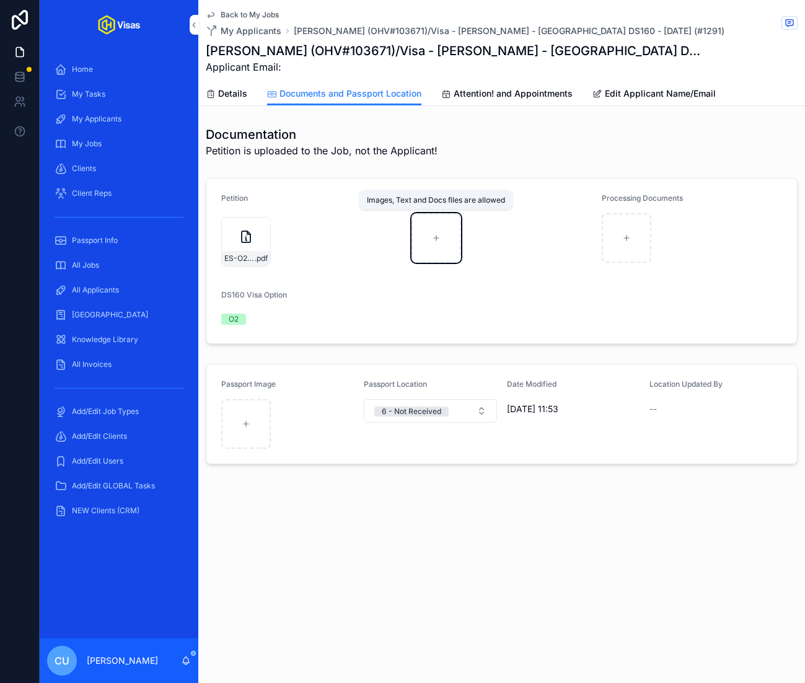
click at [444, 232] on div "scrollable content" at bounding box center [436, 238] width 50 height 50
type input "**********"
click at [253, 10] on span "Back to My Jobs" at bounding box center [250, 15] width 58 height 10
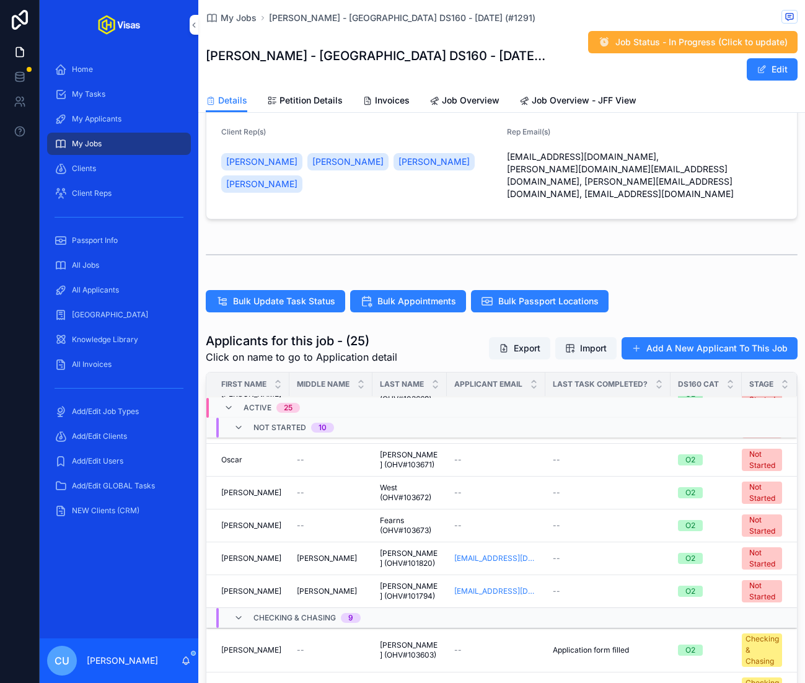
scroll to position [112, 0]
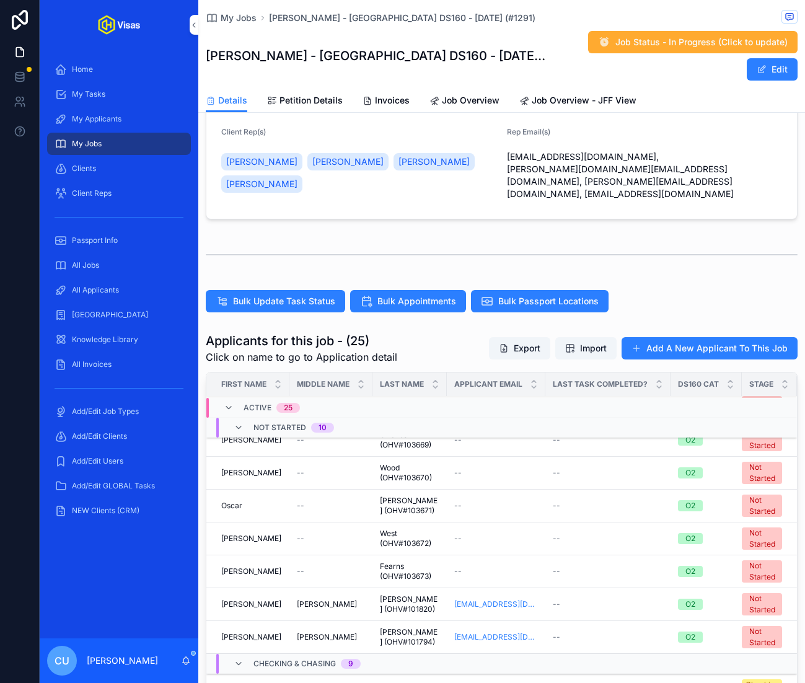
click at [304, 534] on div "--" at bounding box center [331, 539] width 68 height 10
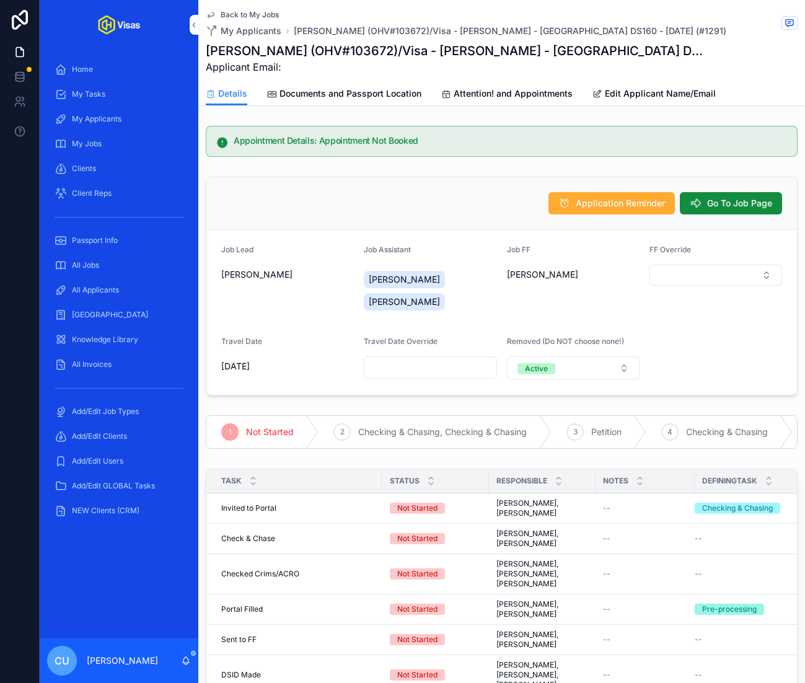
click at [349, 95] on span "Documents and Passport Location" at bounding box center [350, 93] width 142 height 12
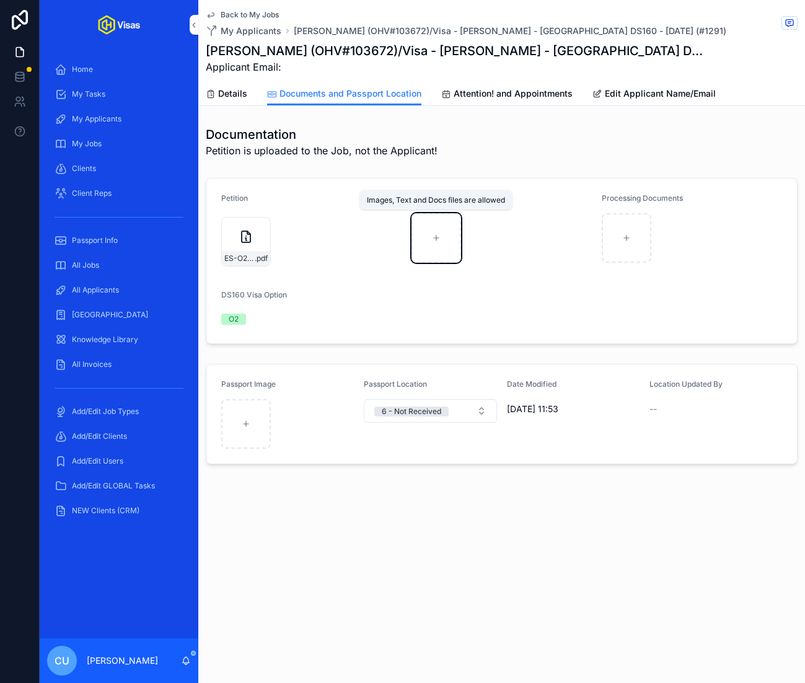
click at [434, 236] on icon "scrollable content" at bounding box center [436, 238] width 9 height 9
type input "**********"
click at [229, 16] on span "Back to My Jobs" at bounding box center [250, 15] width 58 height 10
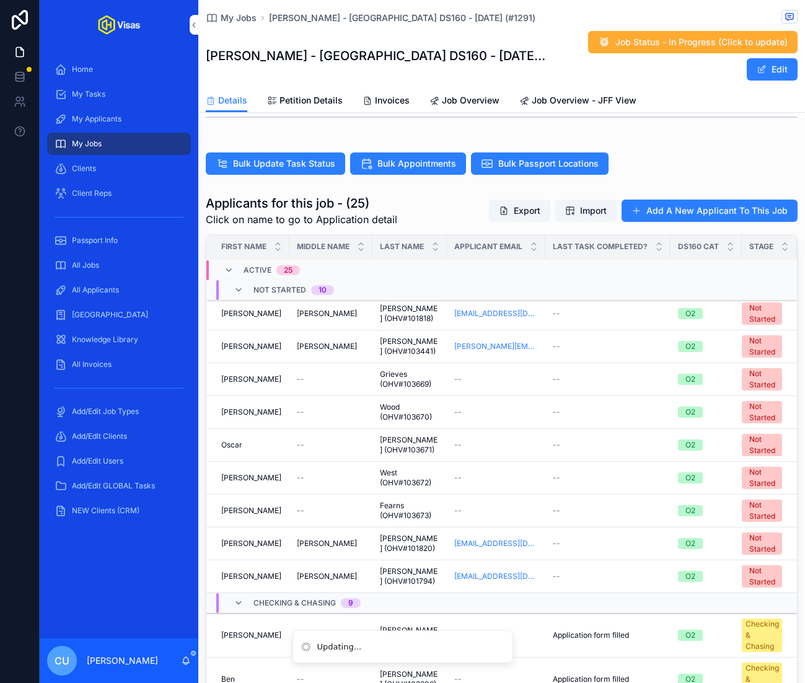
scroll to position [48, 0]
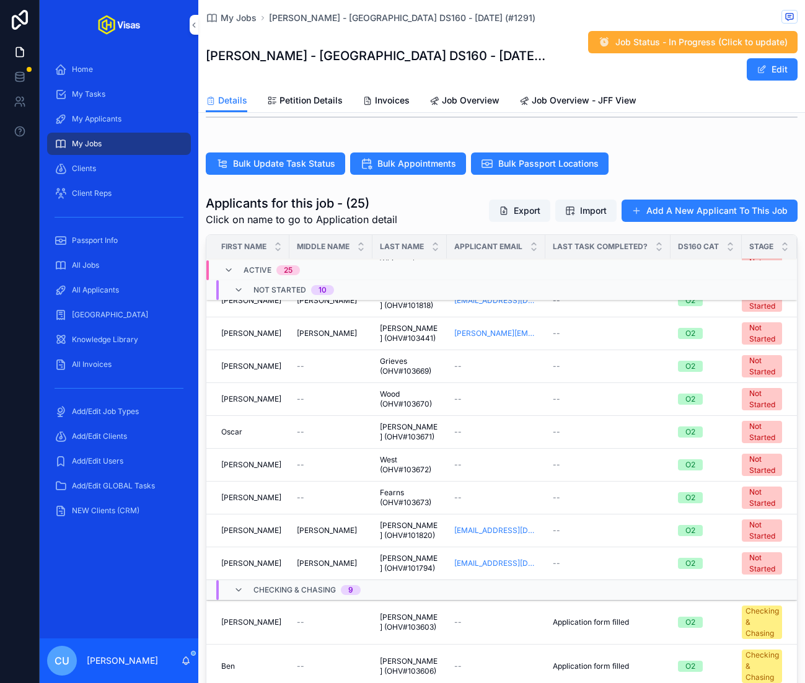
click at [301, 481] on td "--" at bounding box center [330, 497] width 83 height 33
click at [273, 493] on div "[PERSON_NAME]" at bounding box center [251, 498] width 61 height 10
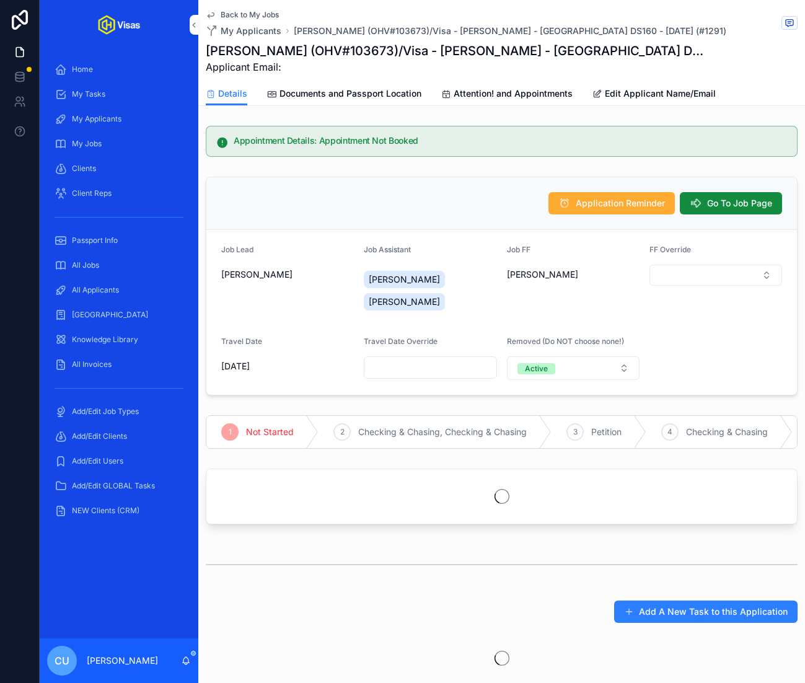
click at [352, 92] on span "Documents and Passport Location" at bounding box center [350, 93] width 142 height 12
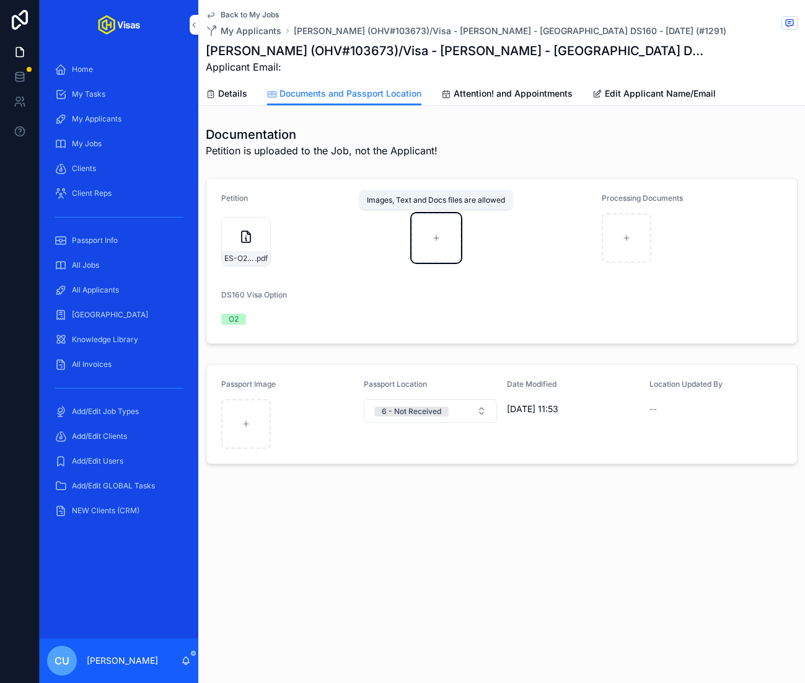
click at [446, 249] on div "scrollable content" at bounding box center [436, 238] width 50 height 50
type input "**********"
click at [239, 13] on span "Back to My Jobs" at bounding box center [250, 15] width 58 height 10
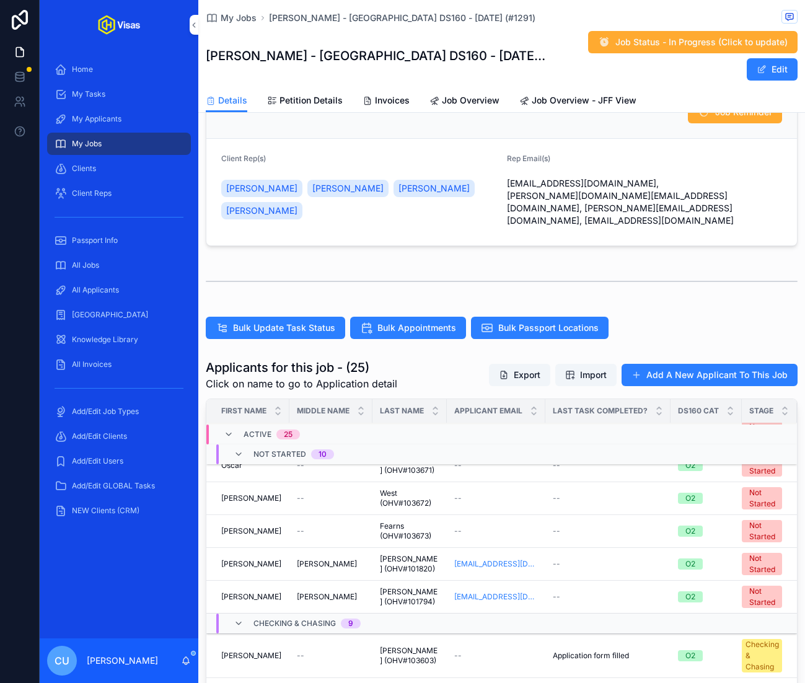
scroll to position [183, 0]
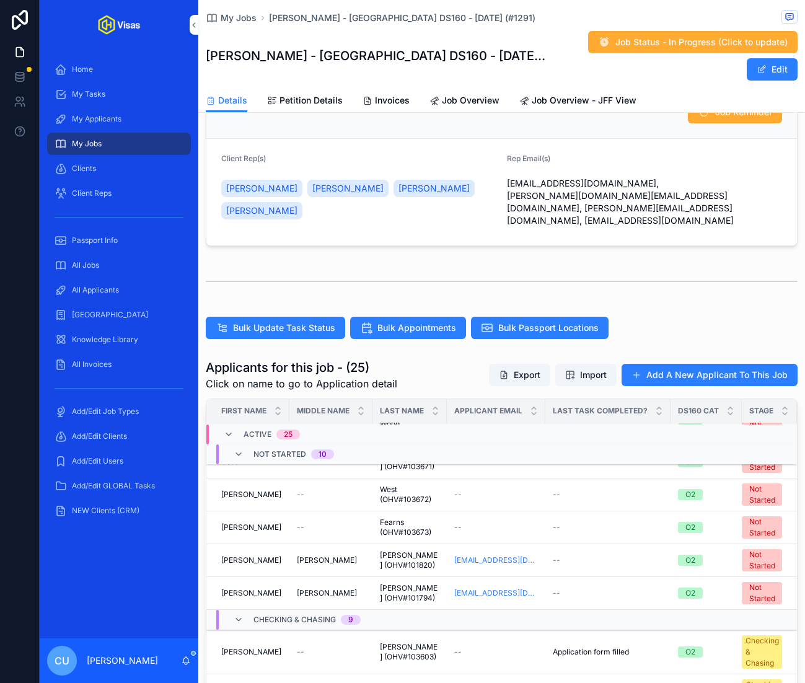
click at [271, 555] on div "[PERSON_NAME]" at bounding box center [251, 560] width 61 height 10
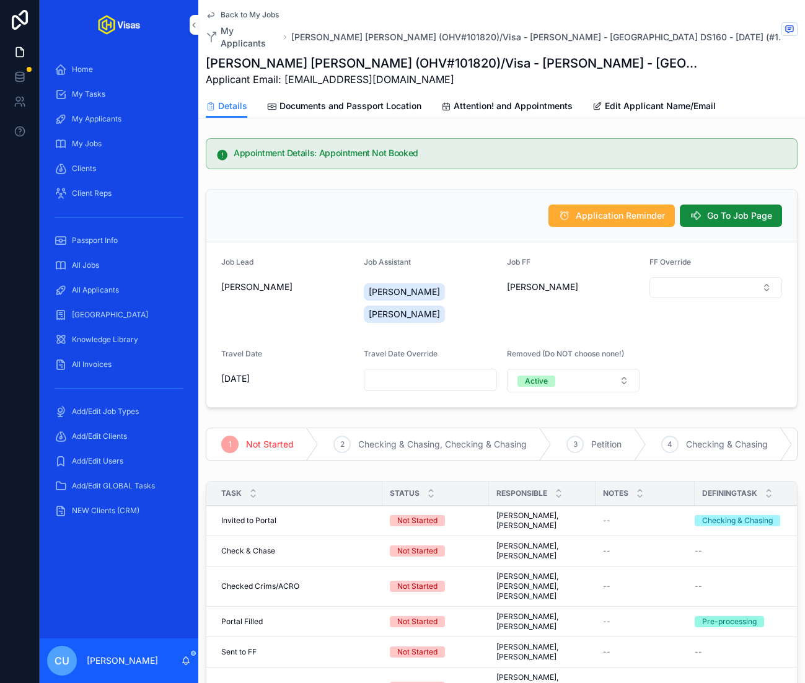
click at [349, 100] on span "Documents and Passport Location" at bounding box center [350, 106] width 142 height 12
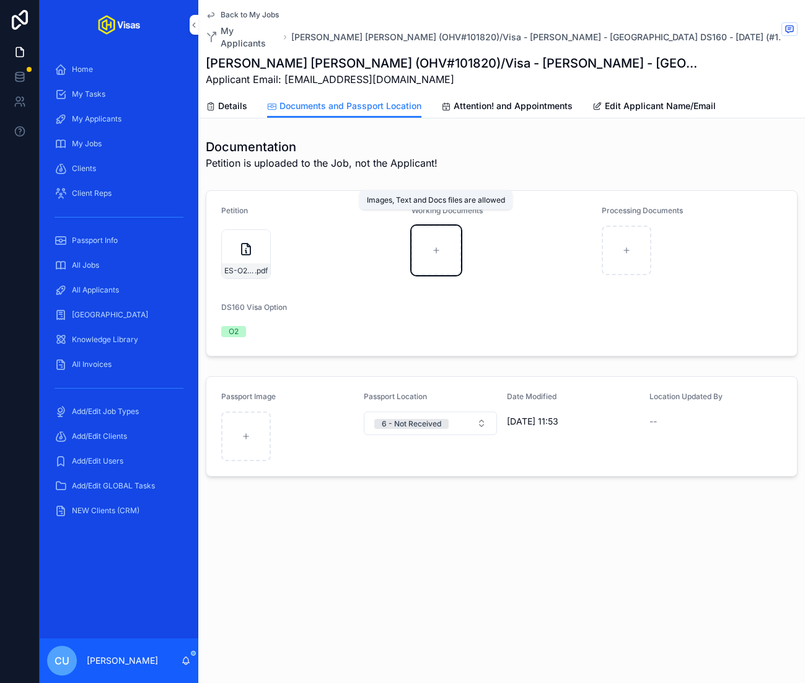
click at [437, 226] on div "scrollable content" at bounding box center [436, 251] width 50 height 50
type input "**********"
click at [241, 10] on span "Back to My Jobs" at bounding box center [250, 15] width 58 height 10
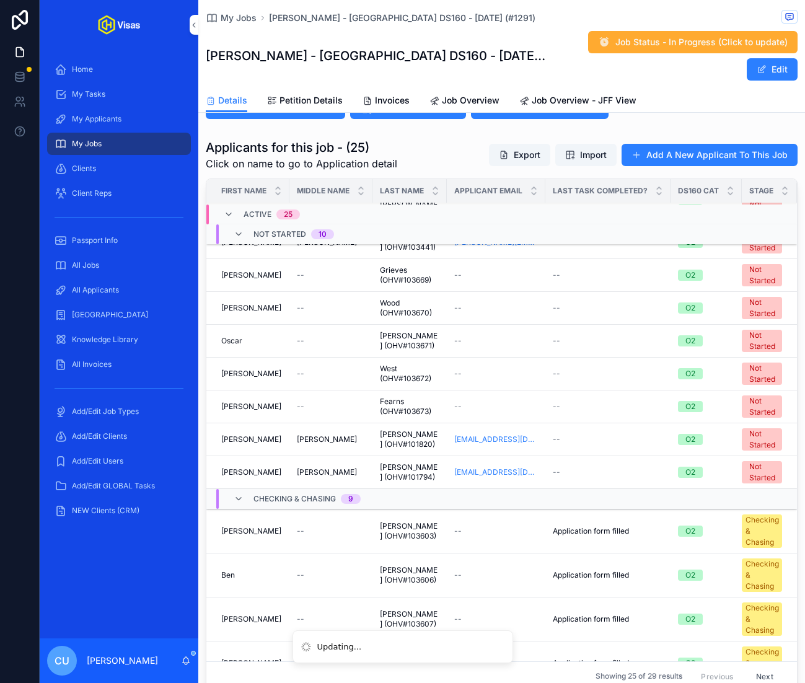
scroll to position [108, 0]
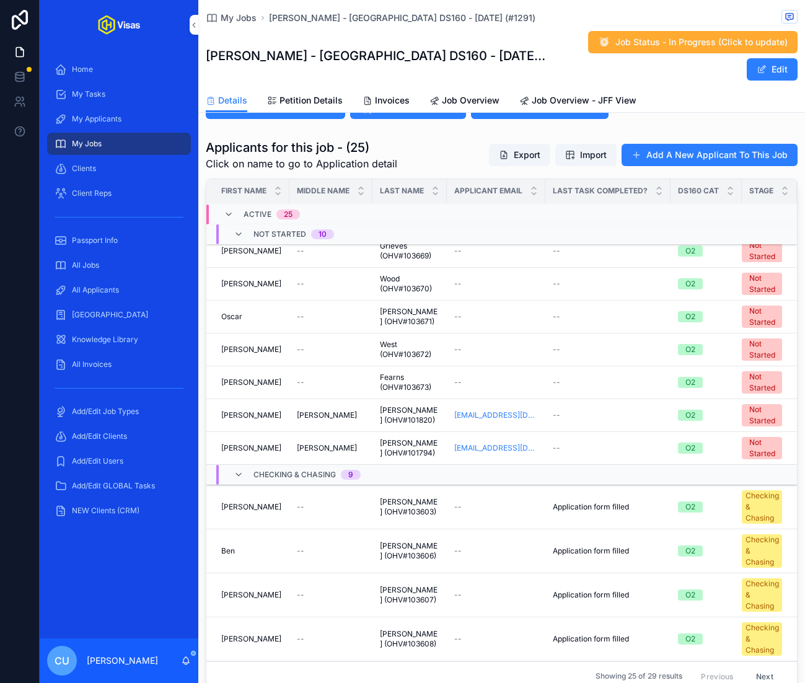
click at [272, 443] on div "[PERSON_NAME] [PERSON_NAME]" at bounding box center [251, 448] width 61 height 10
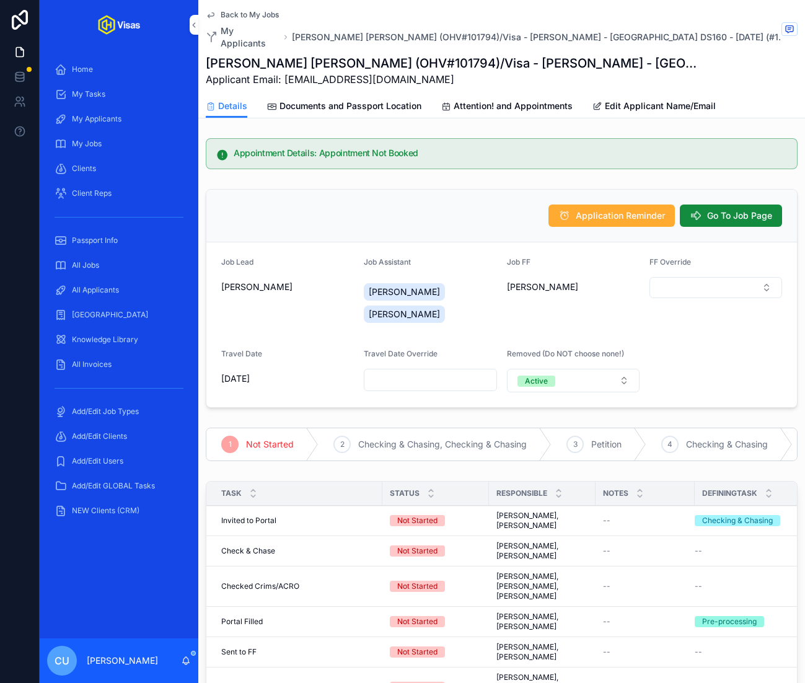
click at [359, 100] on span "Documents and Passport Location" at bounding box center [350, 106] width 142 height 12
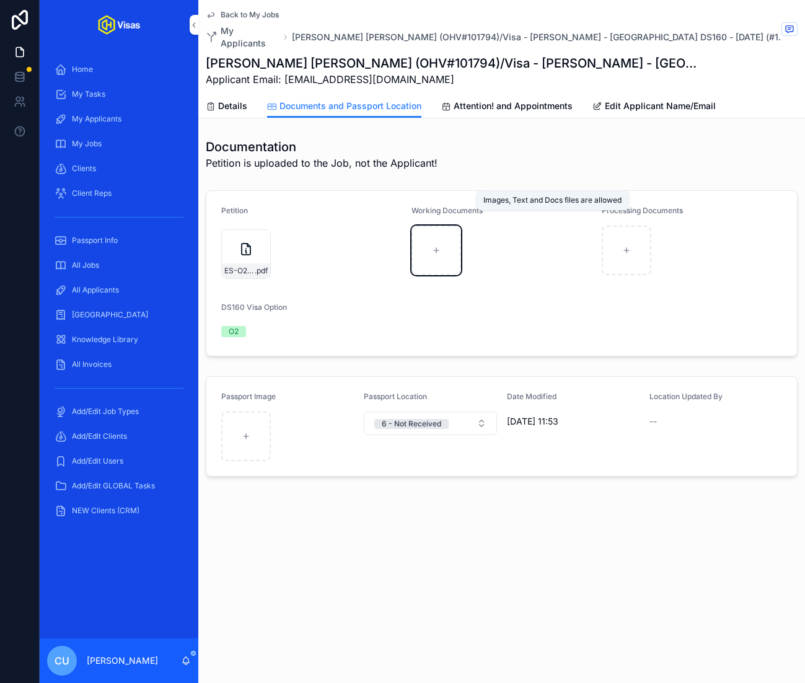
click at [452, 240] on div "scrollable content" at bounding box center [436, 251] width 50 height 50
type input "**********"
click at [236, 10] on span "Back to My Jobs" at bounding box center [250, 15] width 58 height 10
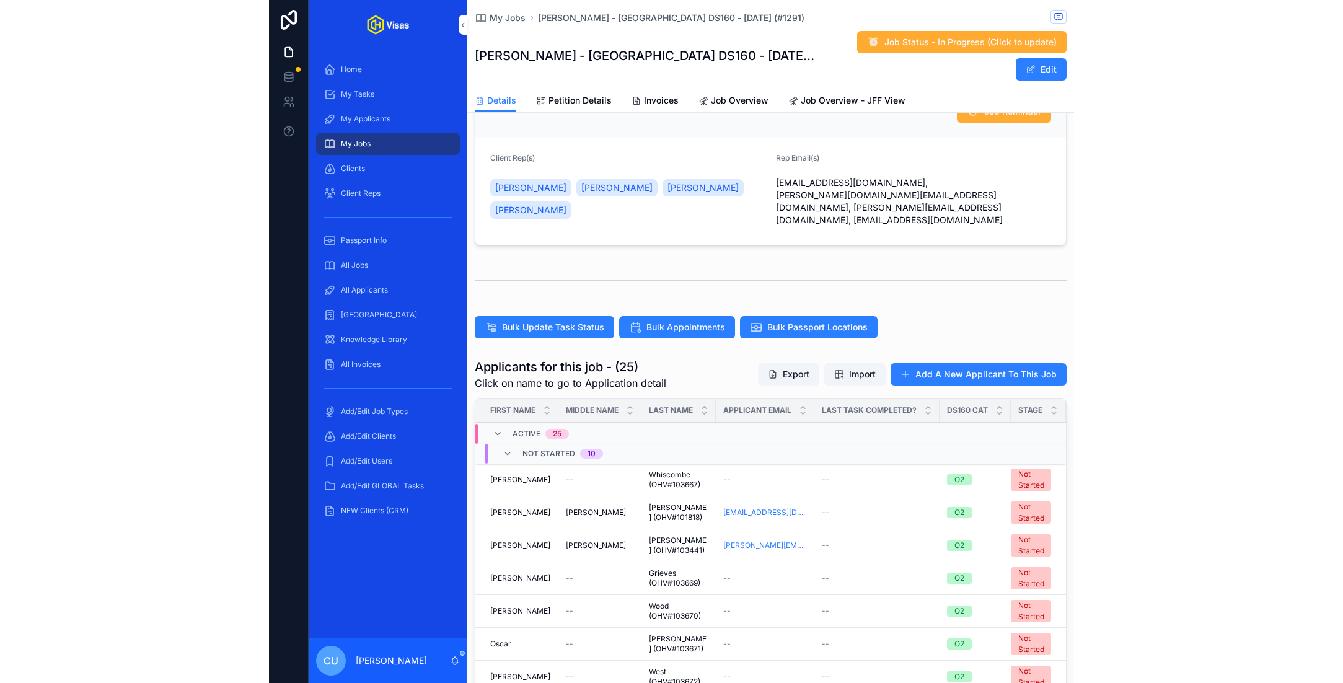
scroll to position [211, 0]
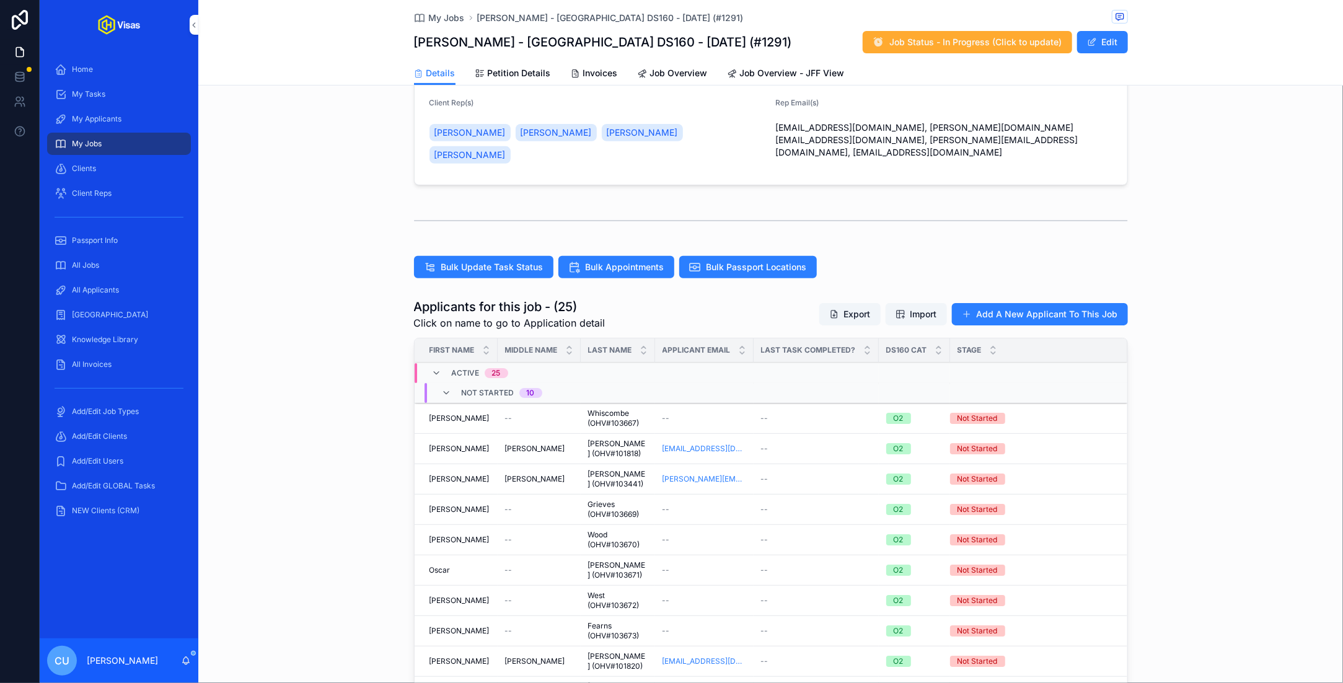
click at [442, 261] on span "Bulk Update Task Status" at bounding box center [492, 267] width 102 height 12
click at [309, 390] on div "Applicants for this job - (25) Click on name to go to Application detail Export…" at bounding box center [770, 577] width 1145 height 568
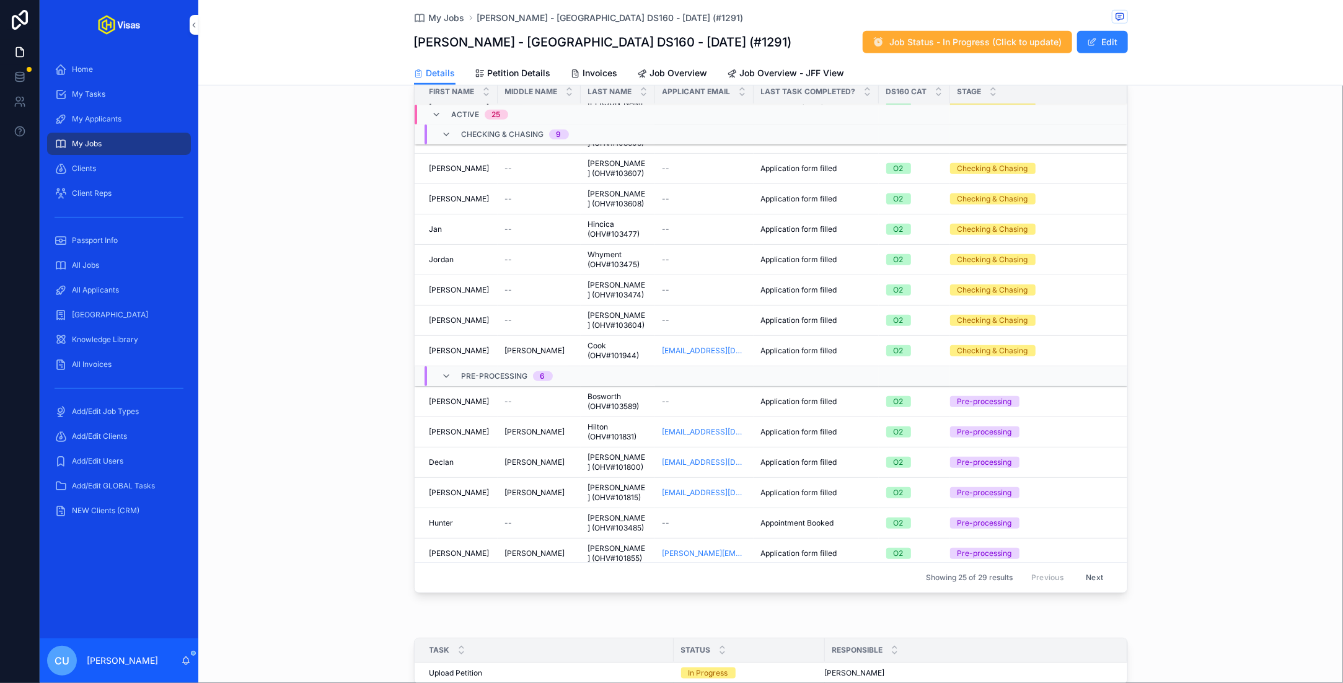
scroll to position [472, 0]
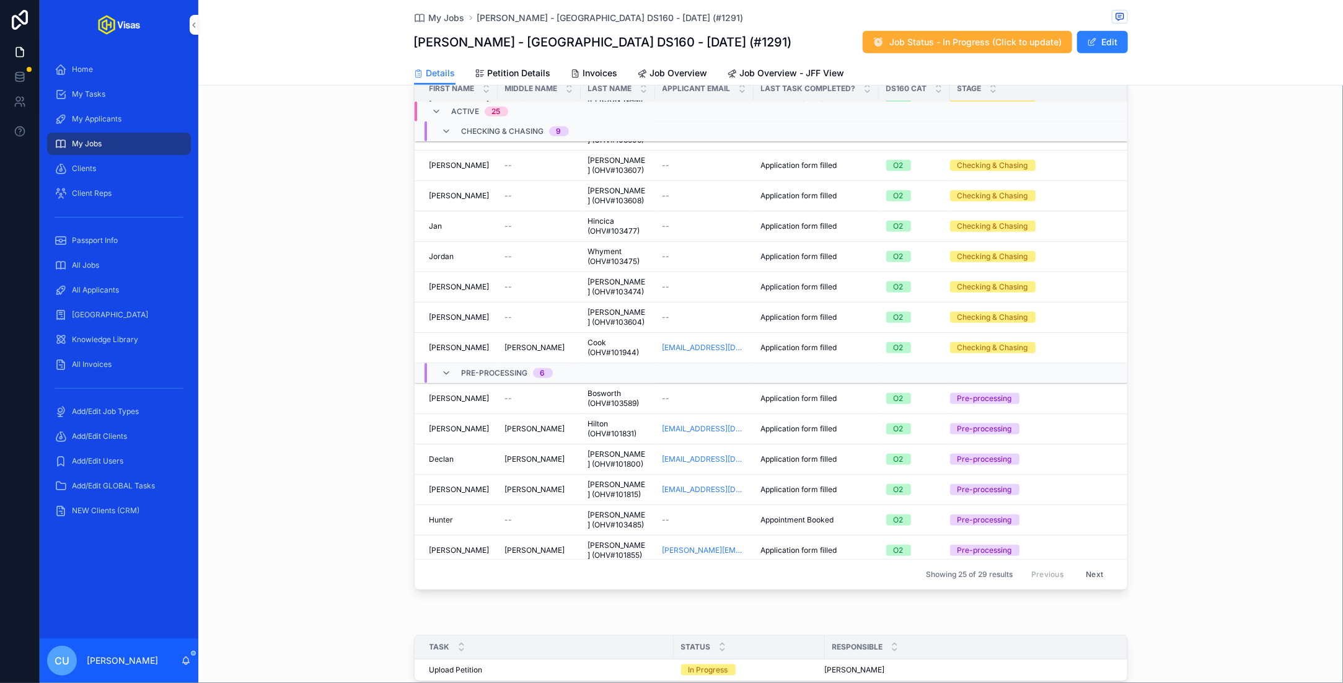
click at [706, 393] on div "--" at bounding box center [704, 398] width 84 height 10
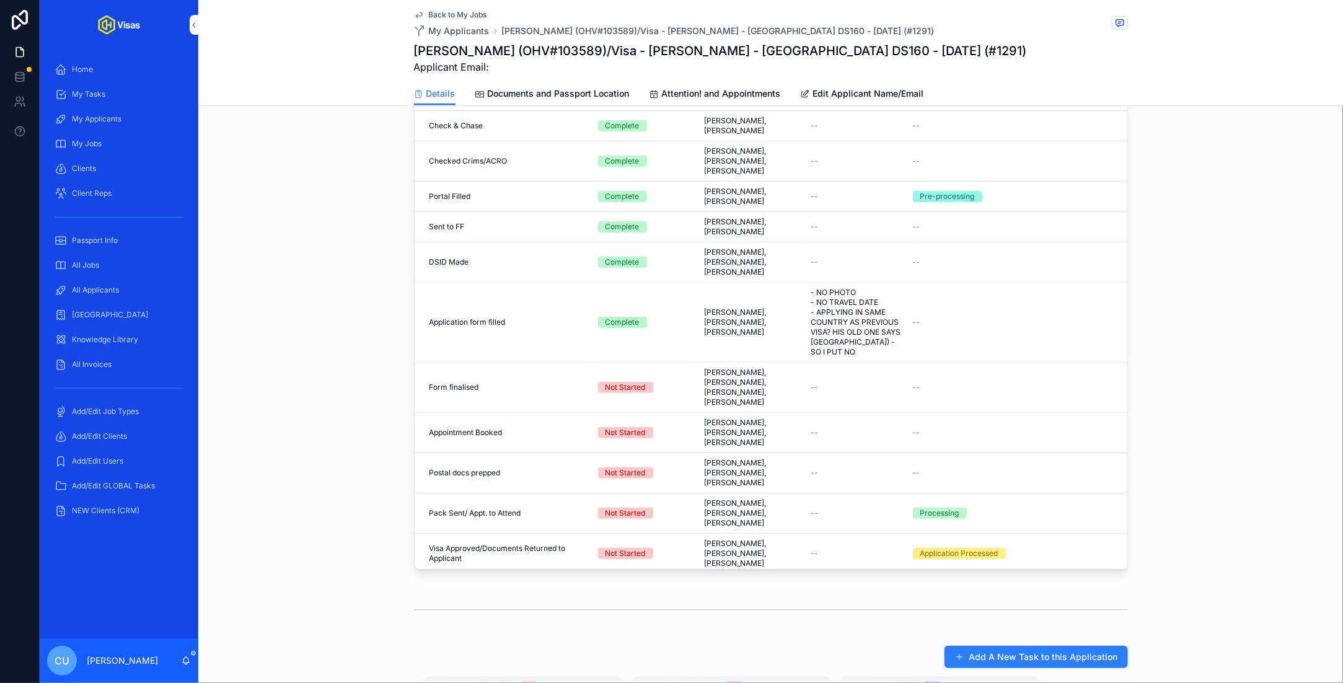
scroll to position [415, 0]
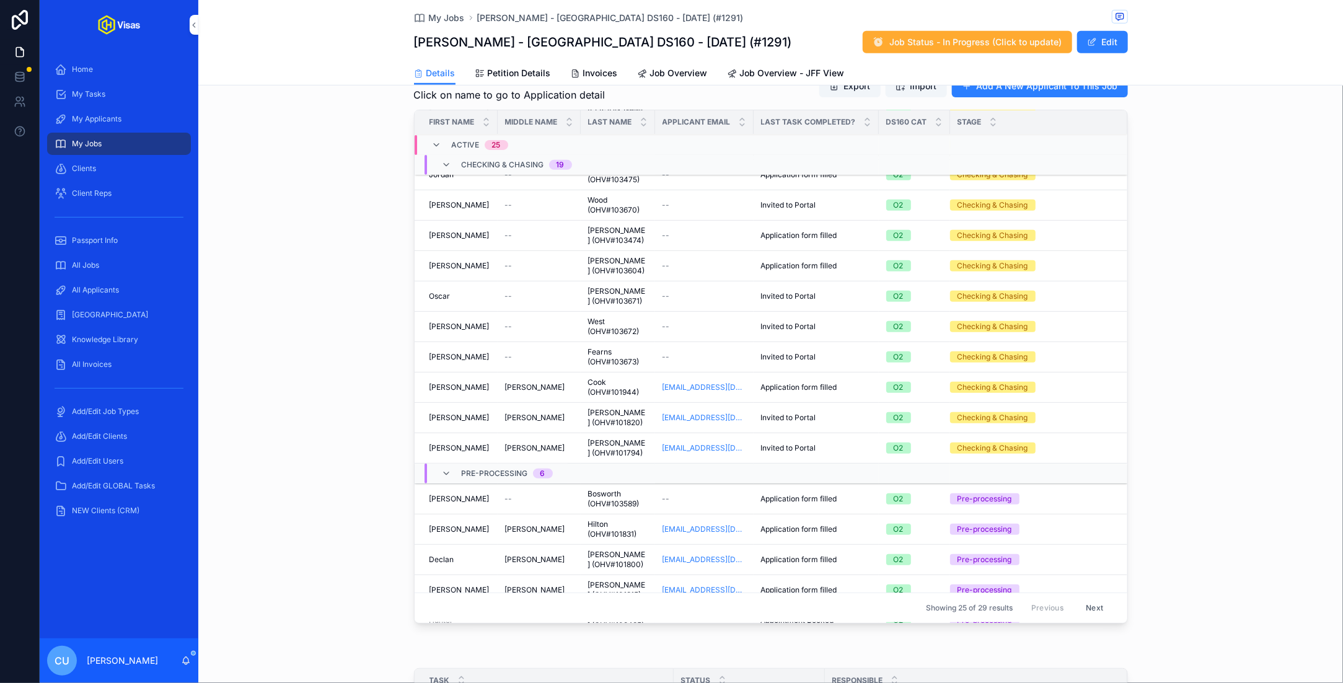
scroll to position [390, 0]
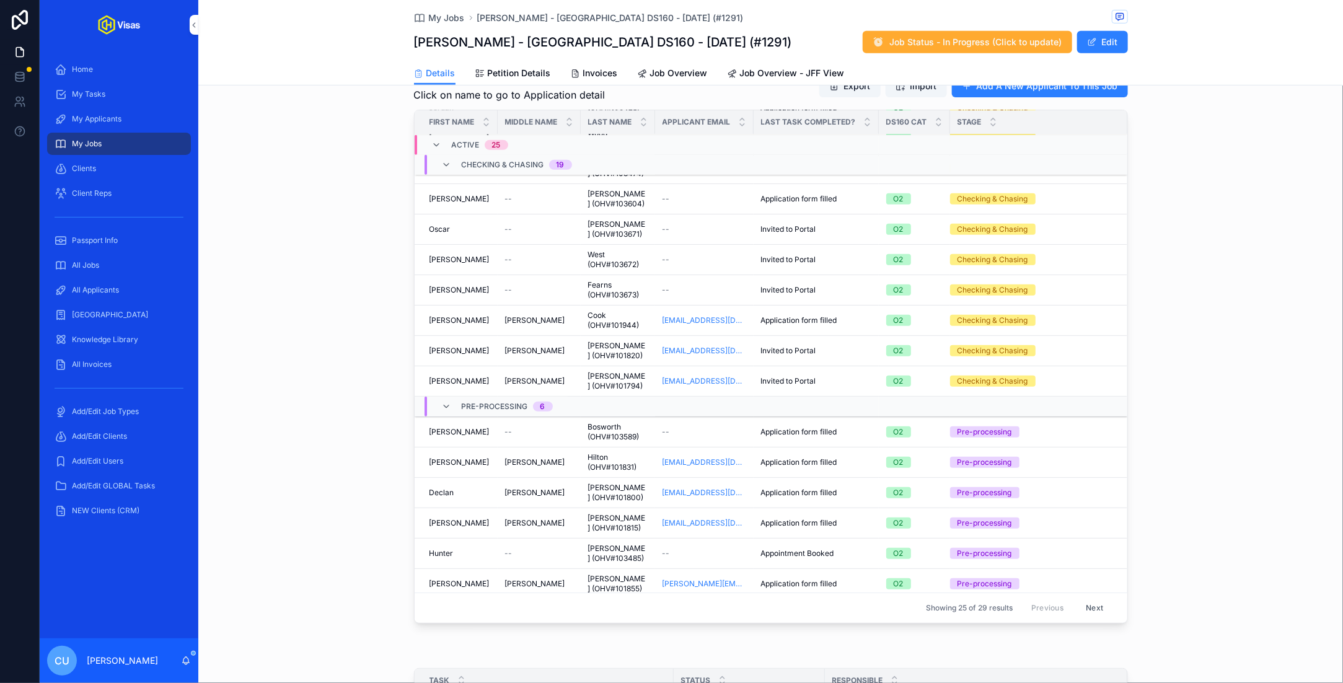
click at [104, 299] on link "All Applicants" at bounding box center [119, 290] width 144 height 22
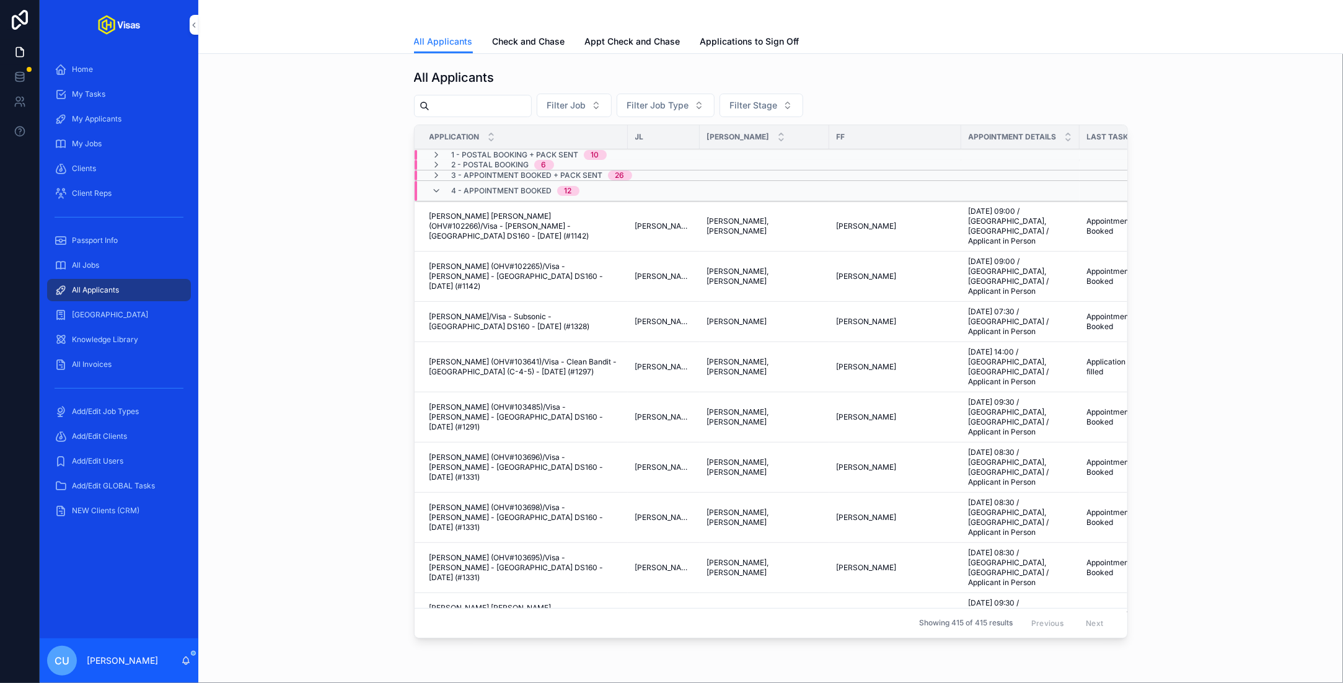
click at [536, 48] on link "Check and Chase" at bounding box center [529, 42] width 73 height 25
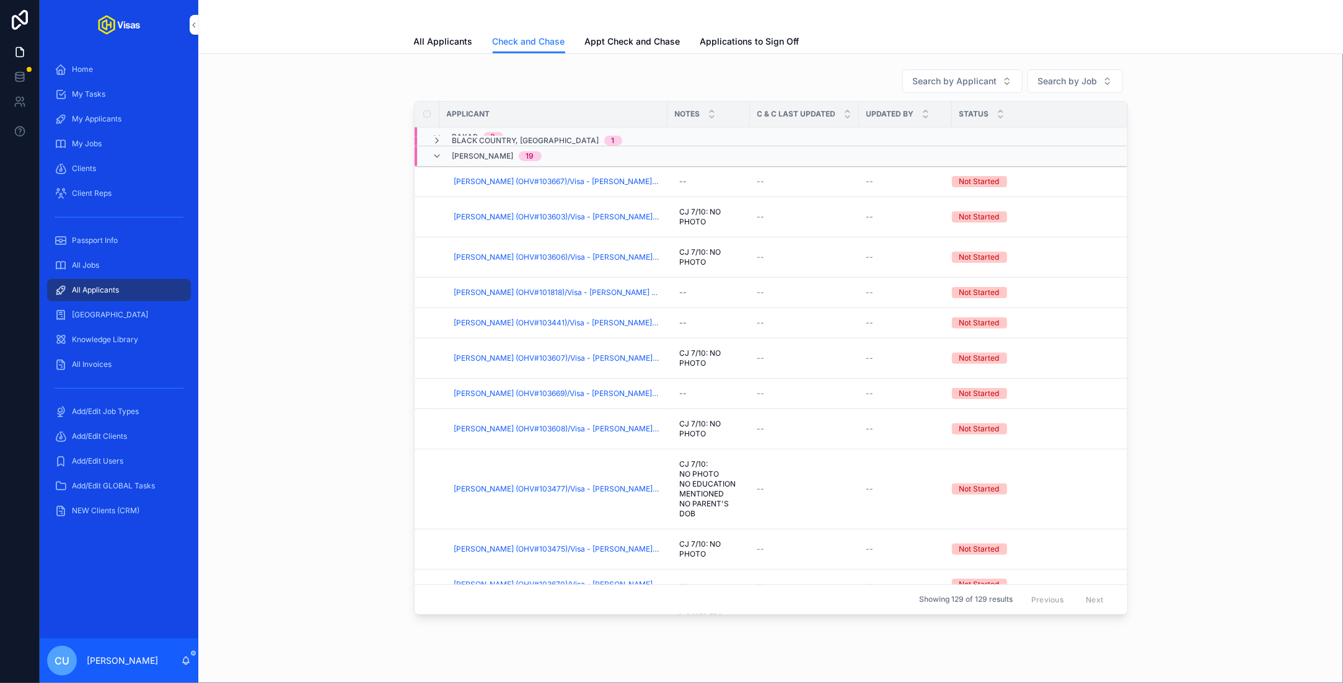
scroll to position [115, 0]
click at [548, 211] on span "[PERSON_NAME] (OHV#103603)/Visa - [PERSON_NAME] - [GEOGRAPHIC_DATA] DS160 - [DA…" at bounding box center [557, 215] width 206 height 10
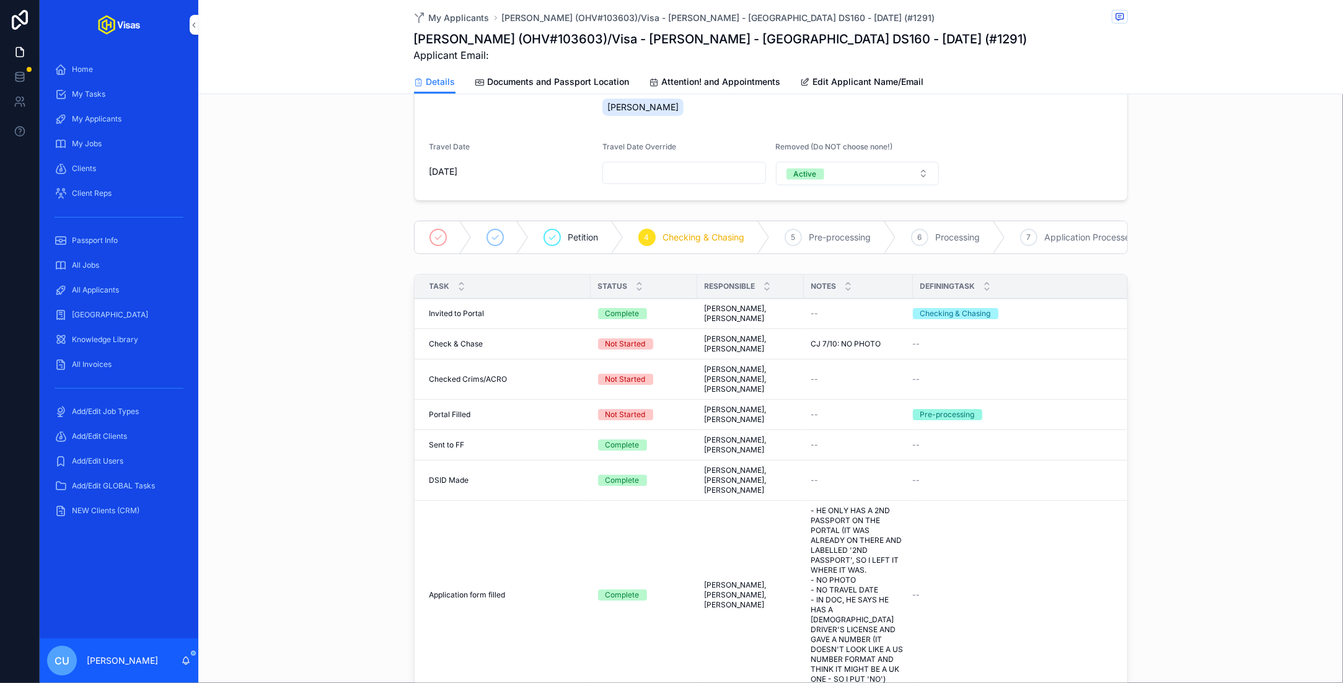
scroll to position [185, 0]
click at [0, 0] on span "Complete all tasks above!" at bounding box center [0, 0] width 0 height 0
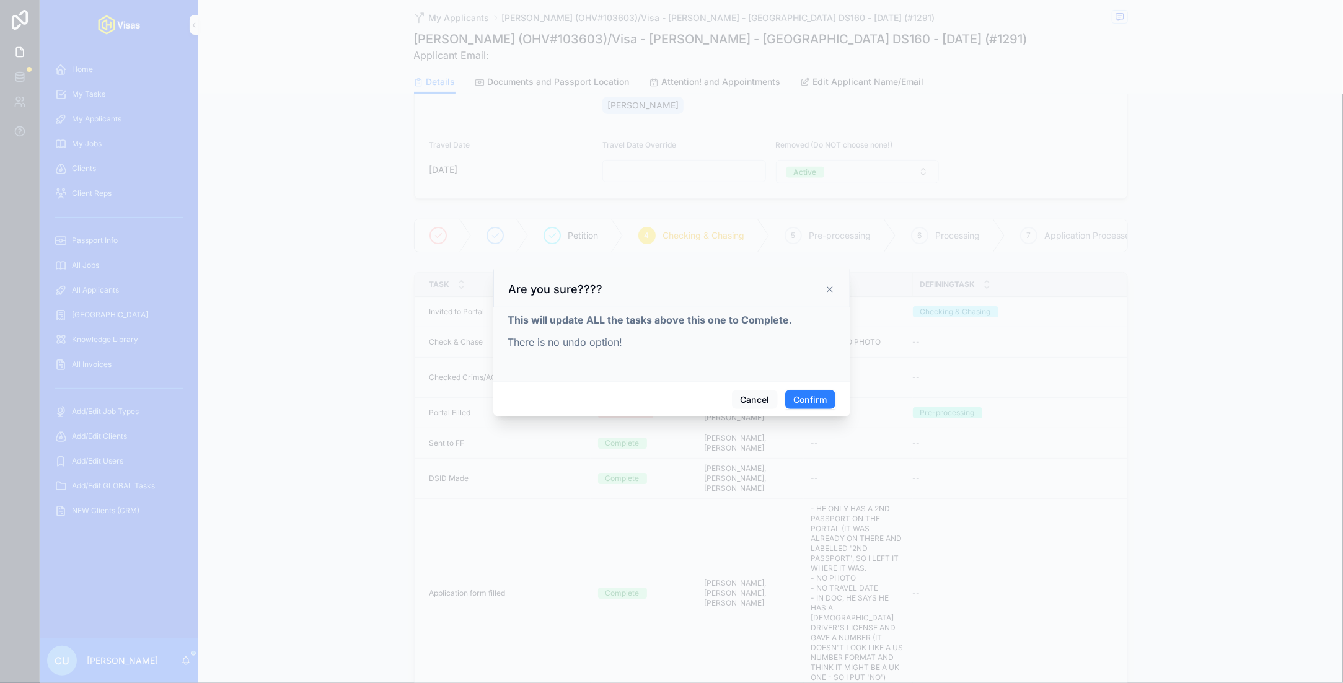
click at [715, 400] on button "Confirm" at bounding box center [810, 400] width 50 height 20
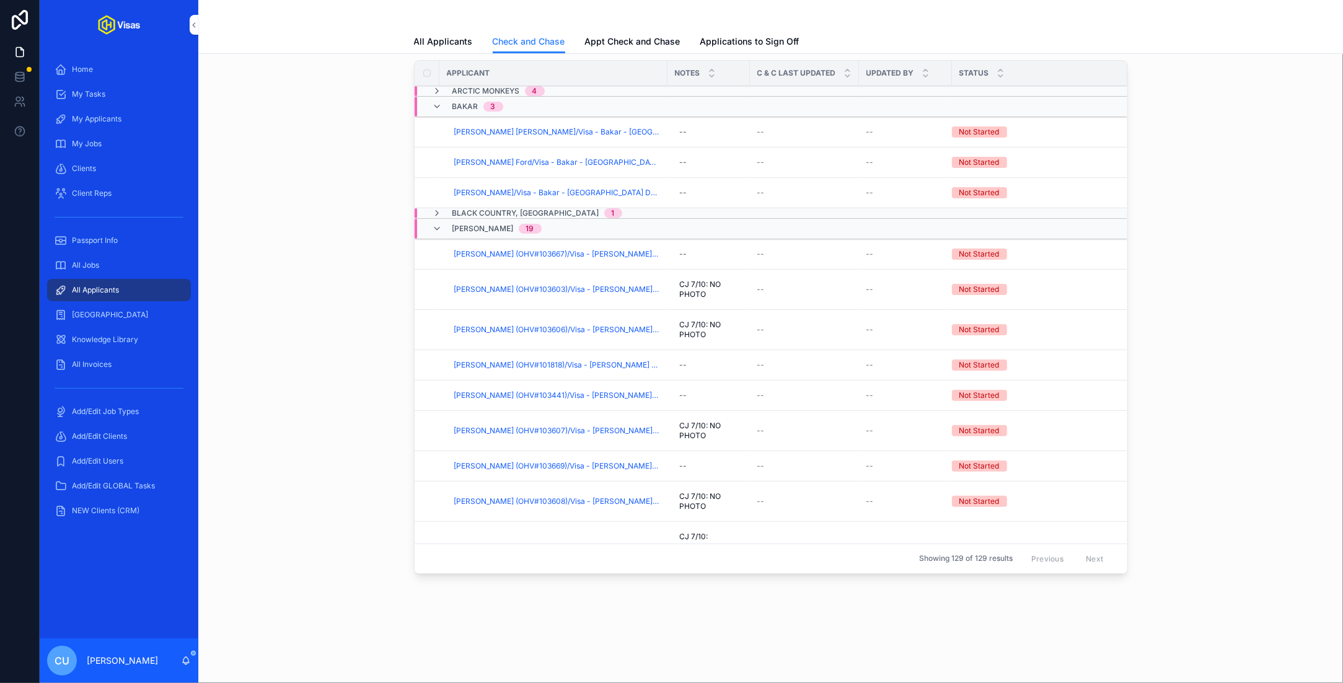
scroll to position [39, 0]
click at [521, 327] on span "[PERSON_NAME] (OHV#103606)/Visa - [PERSON_NAME] - [GEOGRAPHIC_DATA] DS160 - [DA…" at bounding box center [557, 332] width 206 height 10
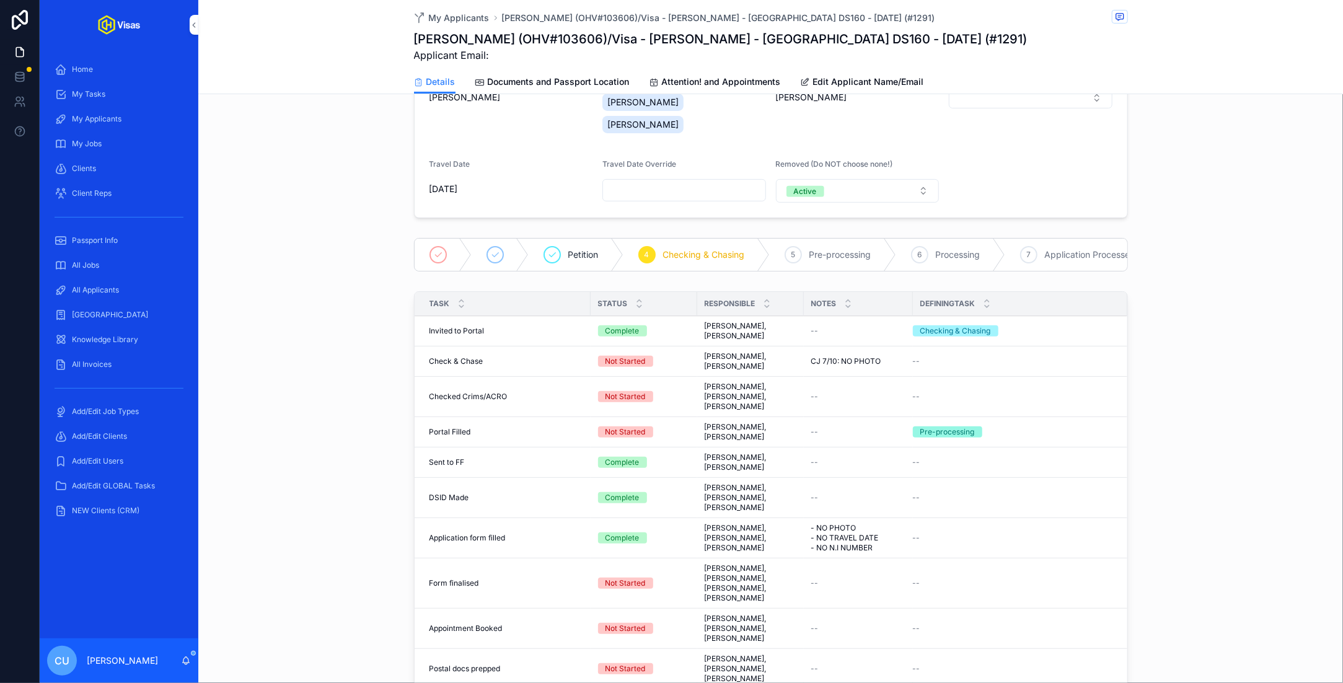
scroll to position [170, 0]
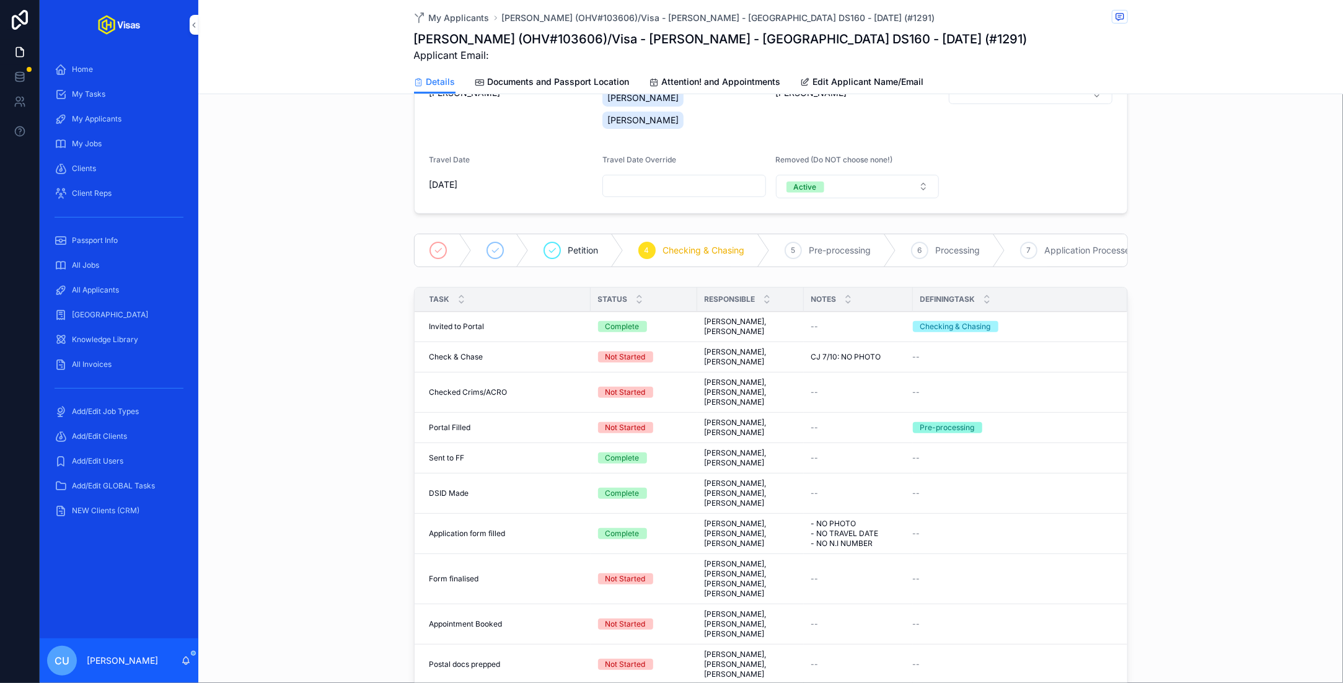
click at [0, 0] on span "Complete all tasks above!" at bounding box center [0, 0] width 0 height 0
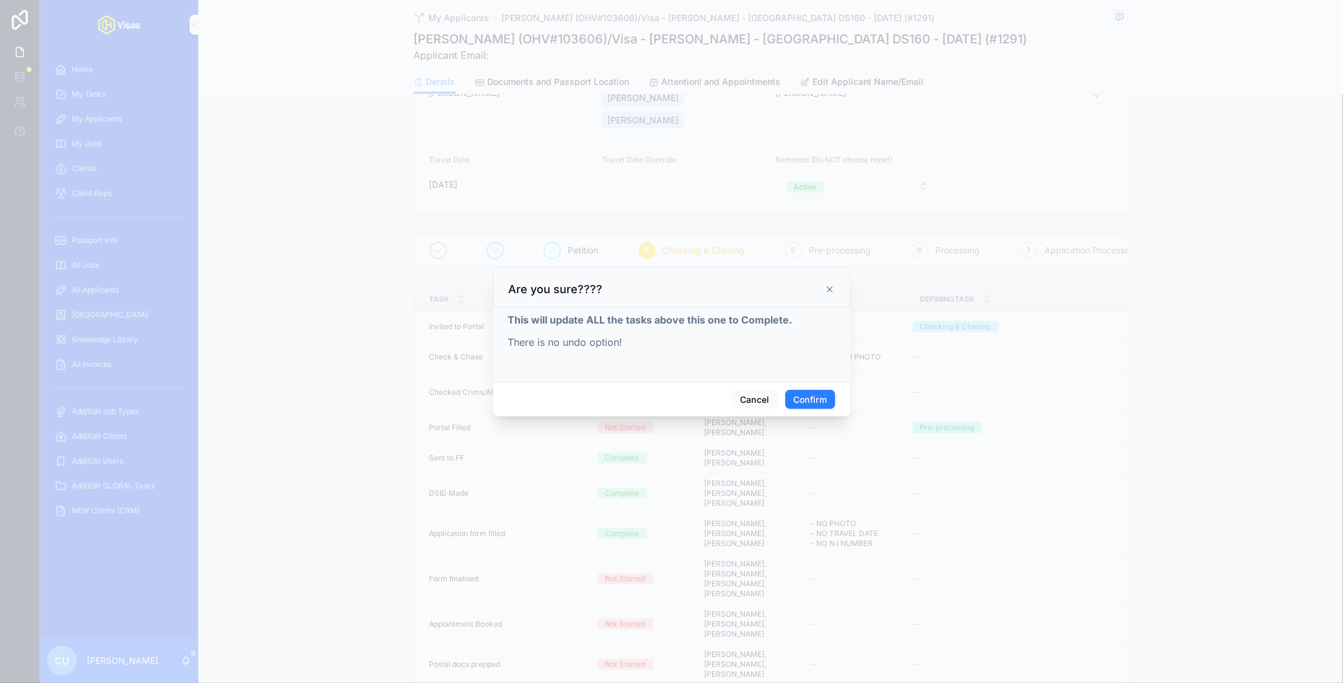
click at [715, 393] on button "Confirm" at bounding box center [810, 400] width 50 height 20
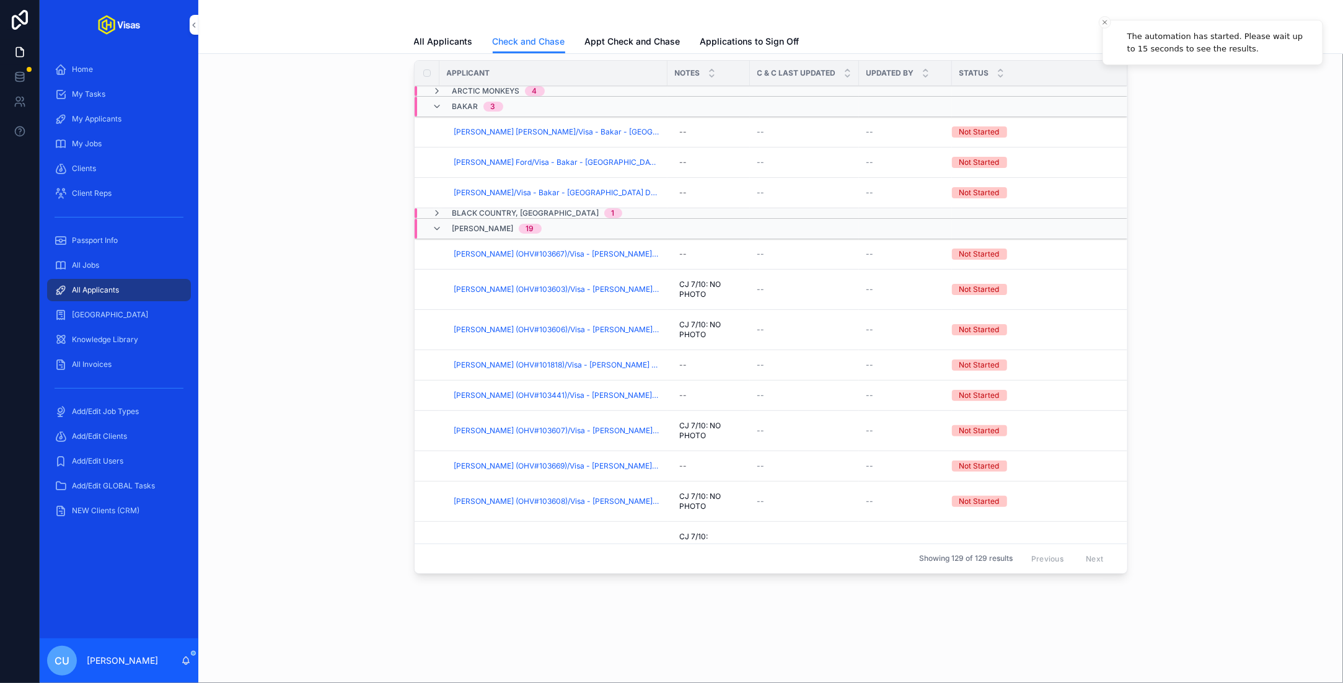
scroll to position [39, 0]
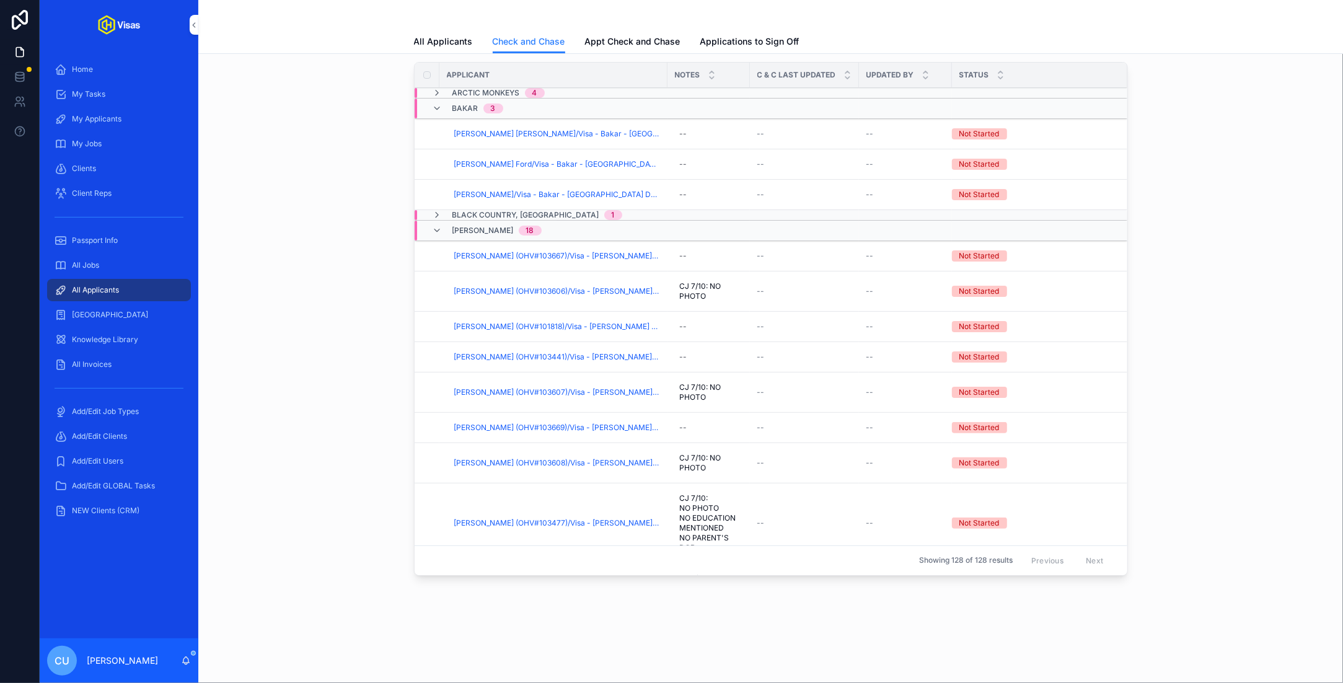
click at [543, 391] on span "[PERSON_NAME] (OHV#103607)/Visa - [PERSON_NAME] - [GEOGRAPHIC_DATA] DS160 - [DA…" at bounding box center [557, 392] width 206 height 10
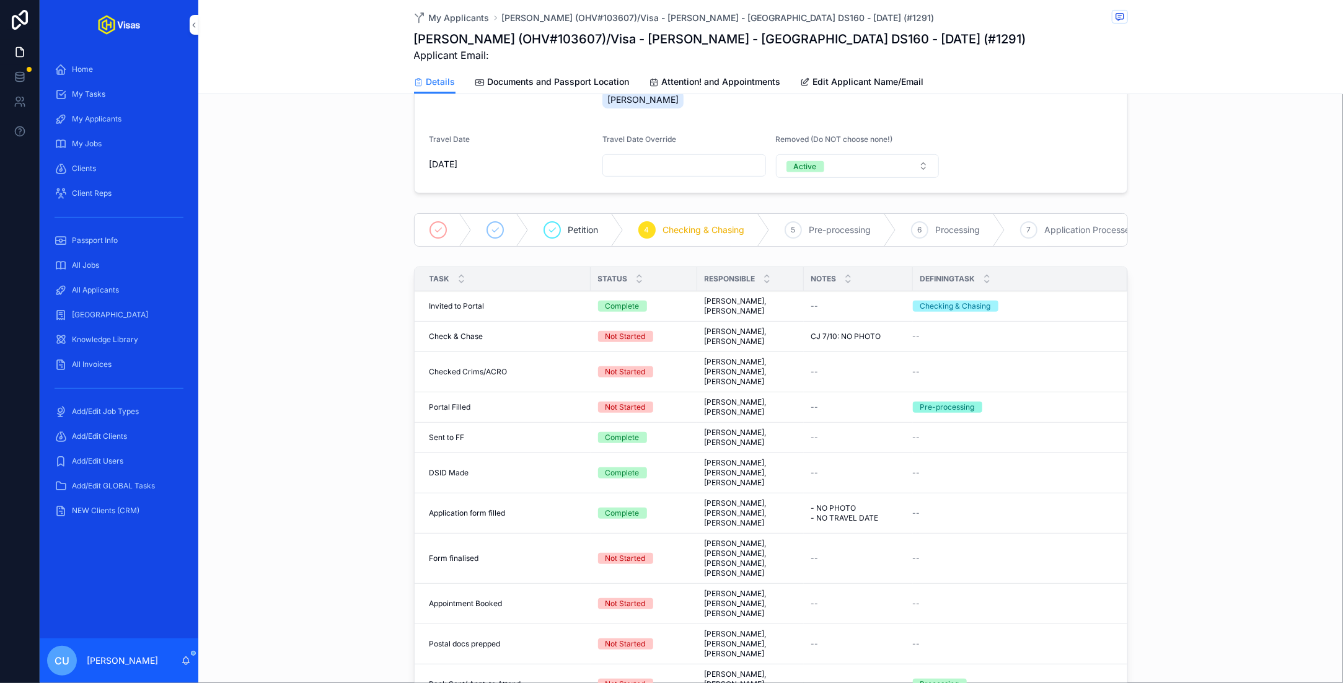
scroll to position [193, 0]
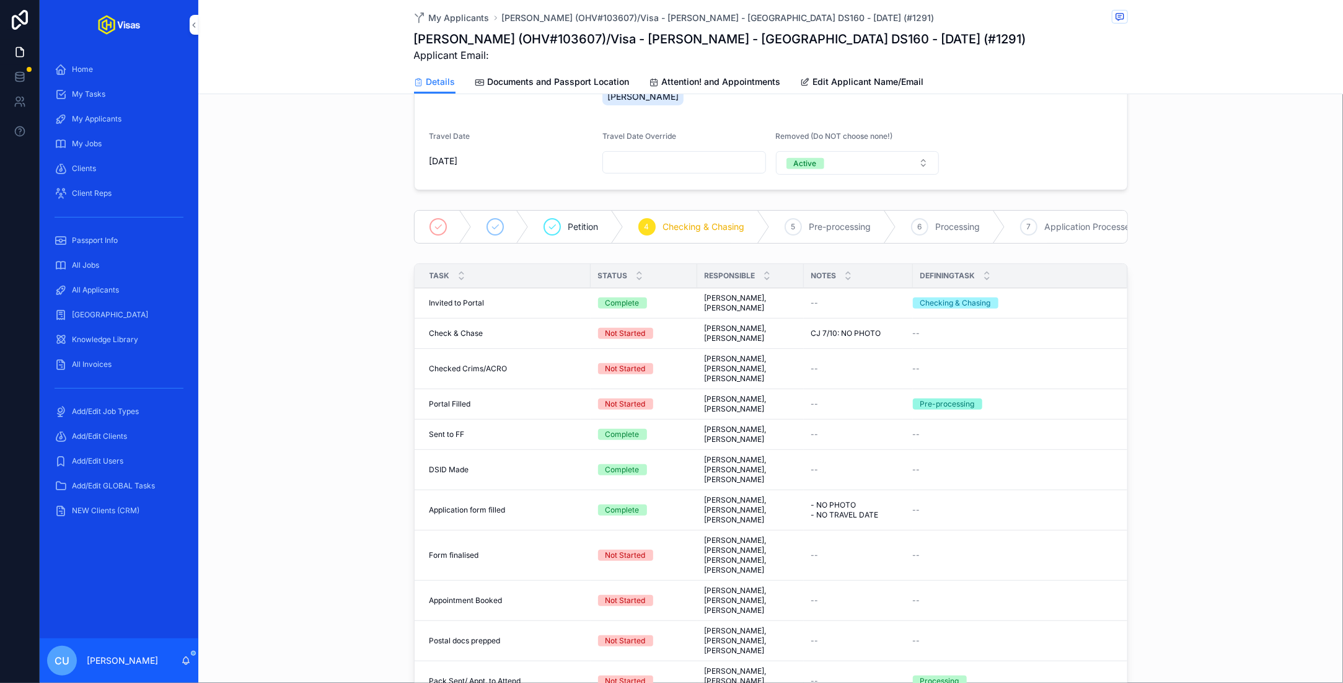
click at [0, 0] on button "Complete all tasks above!" at bounding box center [0, 0] width 0 height 0
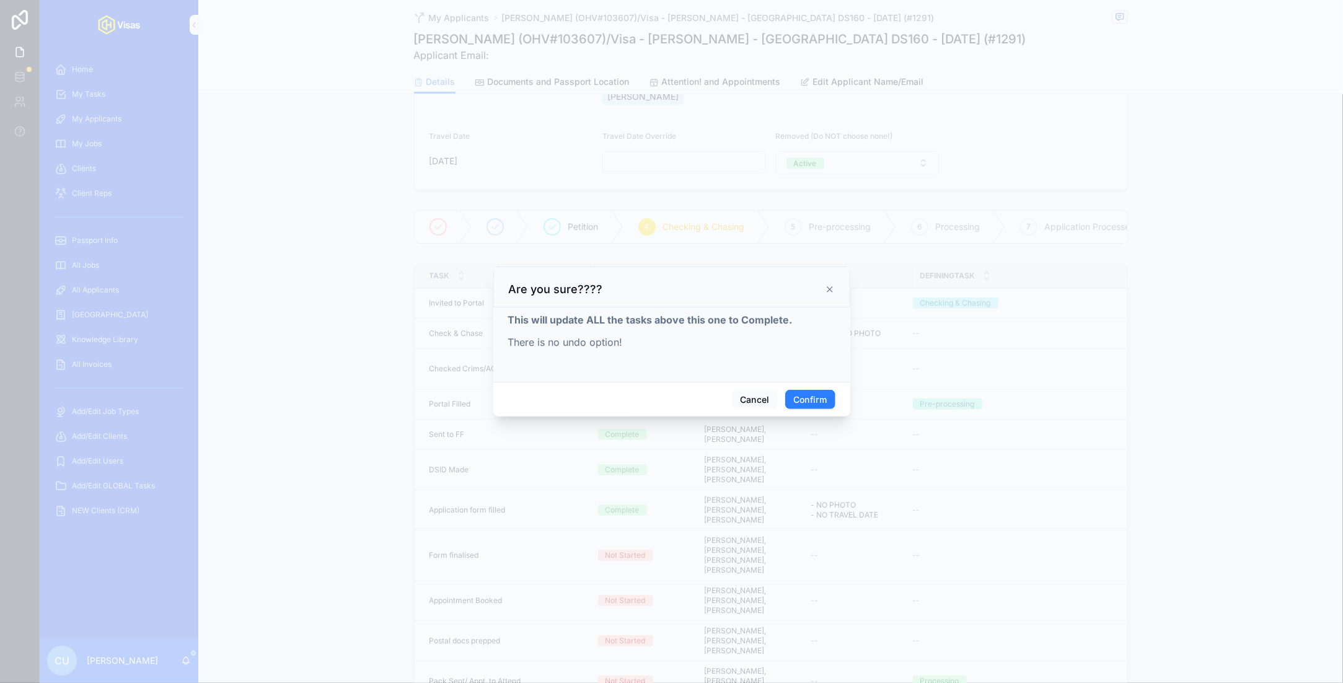
click at [715, 404] on button "Confirm" at bounding box center [810, 400] width 50 height 20
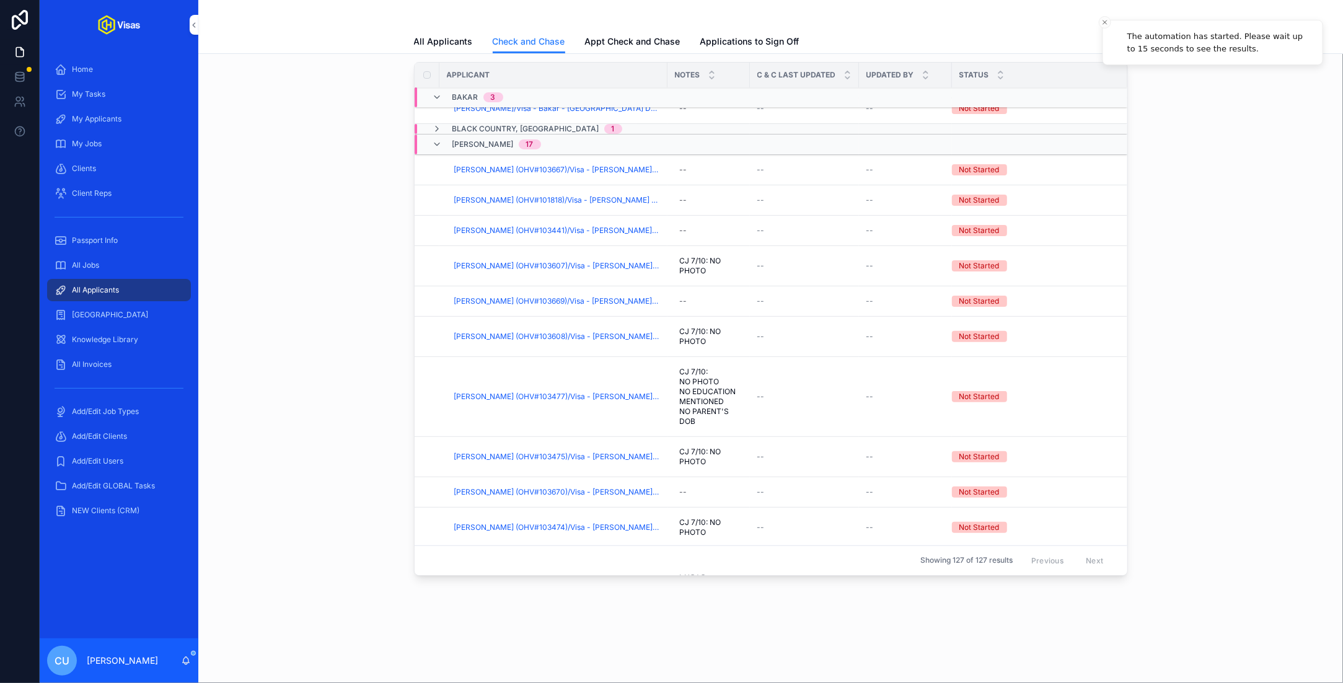
scroll to position [95, 0]
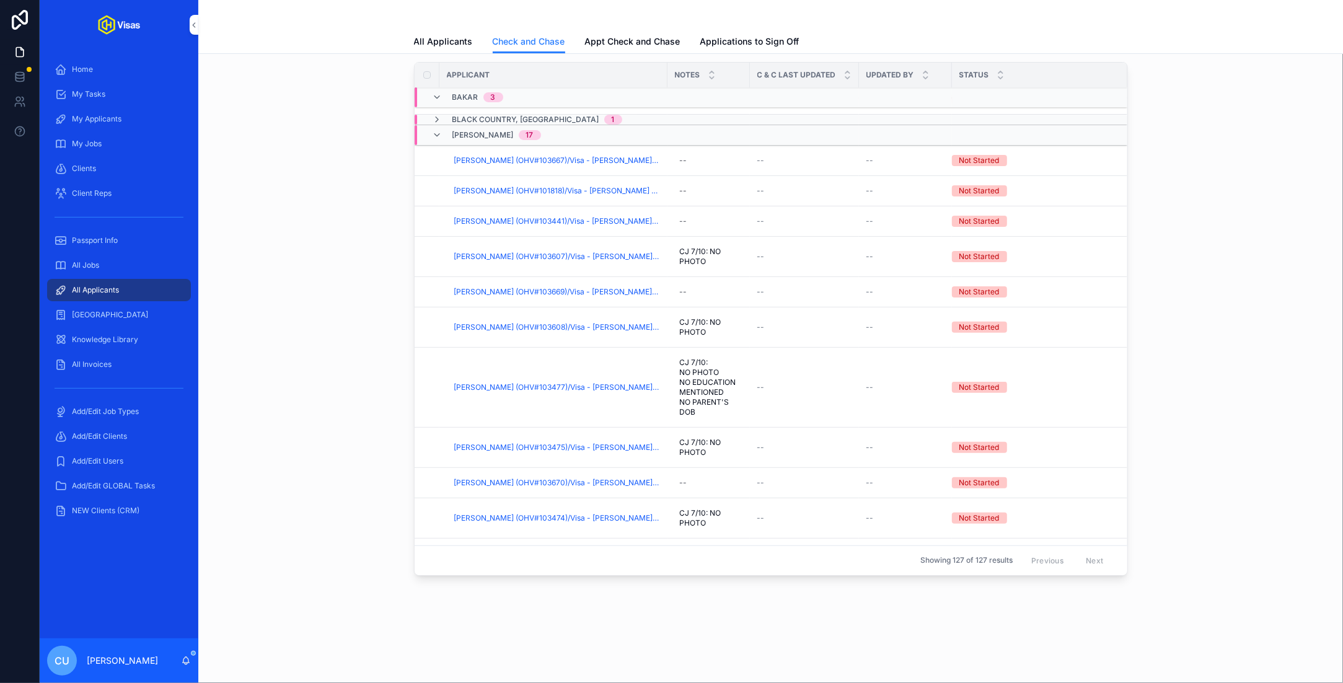
click at [529, 322] on span "[PERSON_NAME] (OHV#103608)/Visa - [PERSON_NAME] - [GEOGRAPHIC_DATA] DS160 - [DA…" at bounding box center [557, 327] width 206 height 10
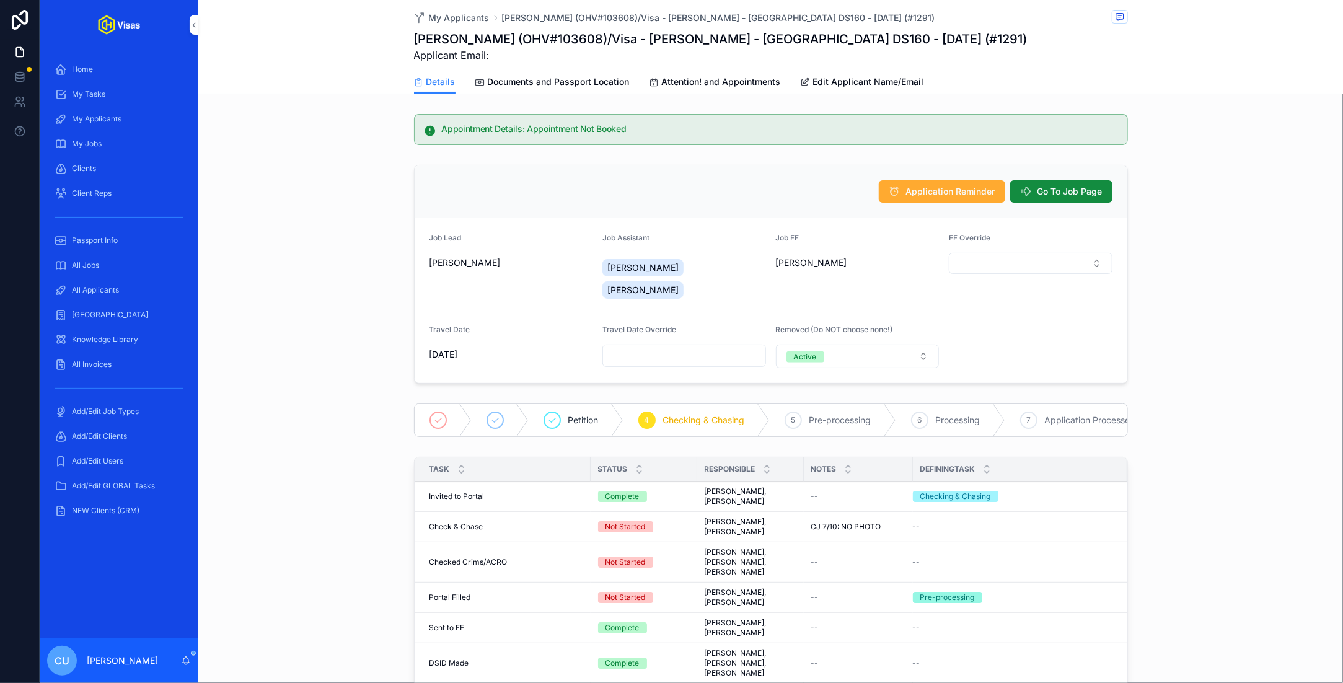
scroll to position [173, 0]
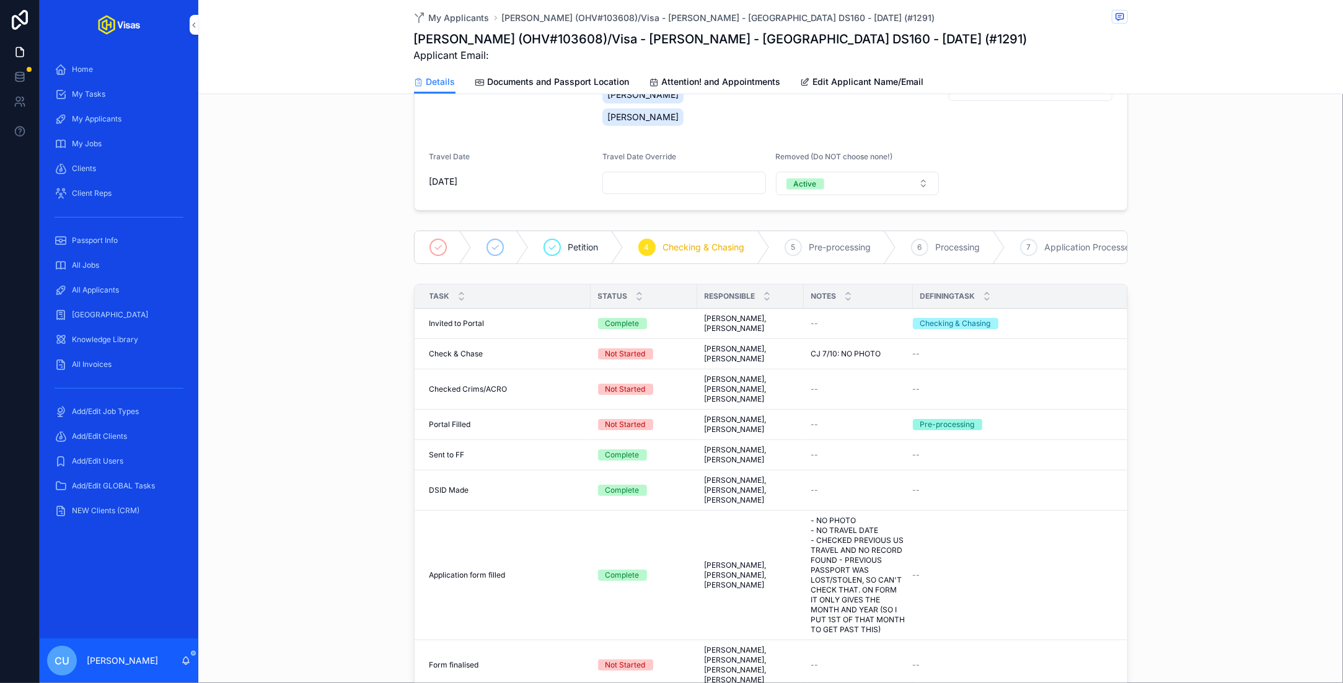
click at [0, 0] on span "Complete all tasks above!" at bounding box center [0, 0] width 0 height 0
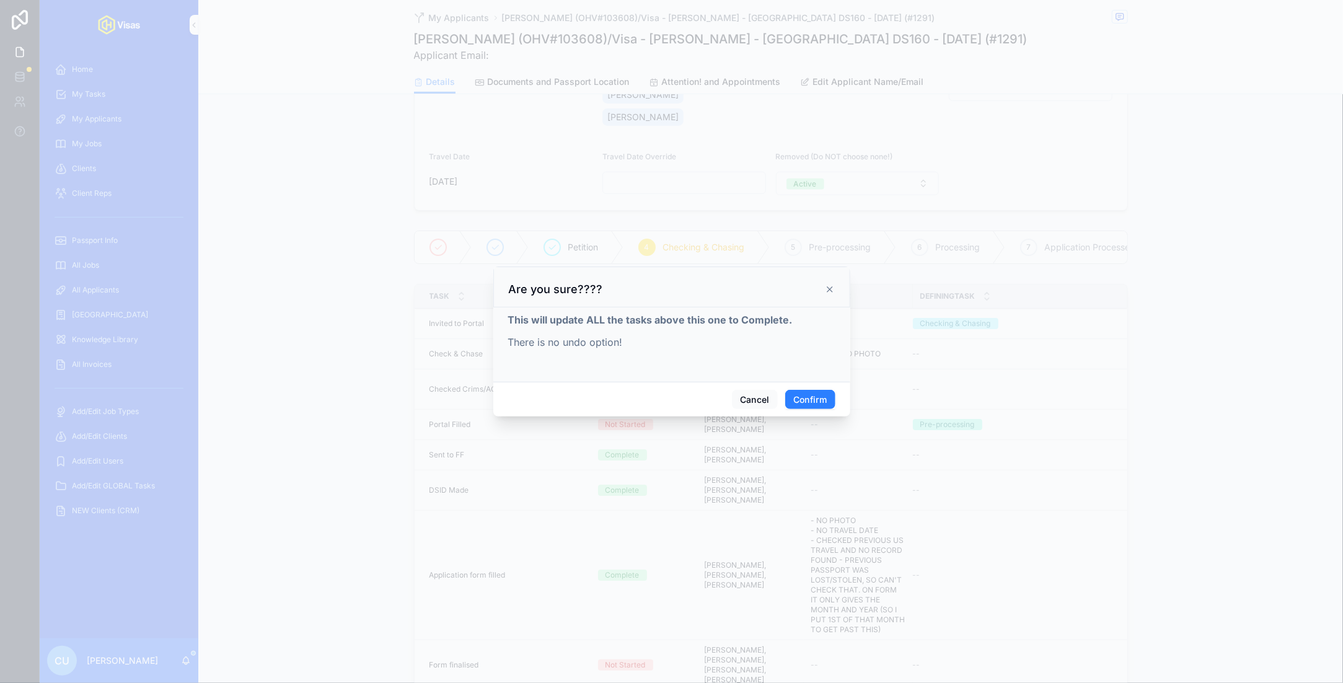
click at [715, 393] on button "Confirm" at bounding box center [810, 400] width 50 height 20
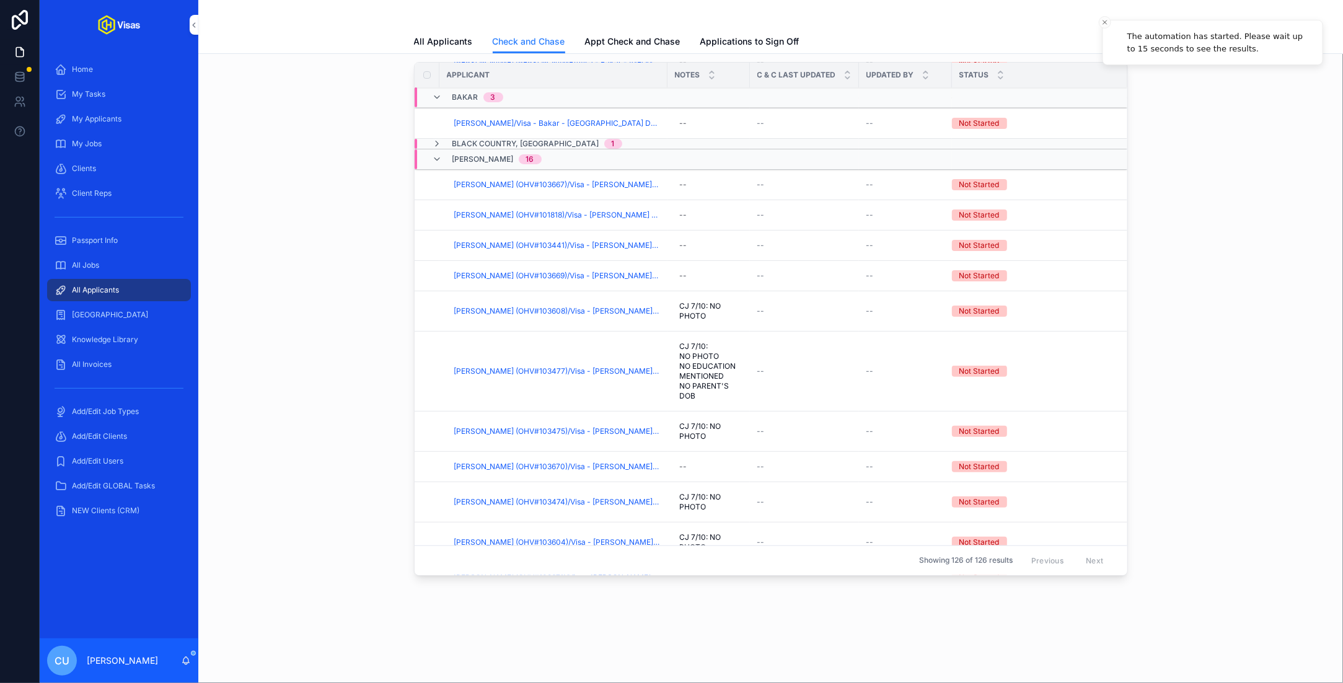
scroll to position [136, 0]
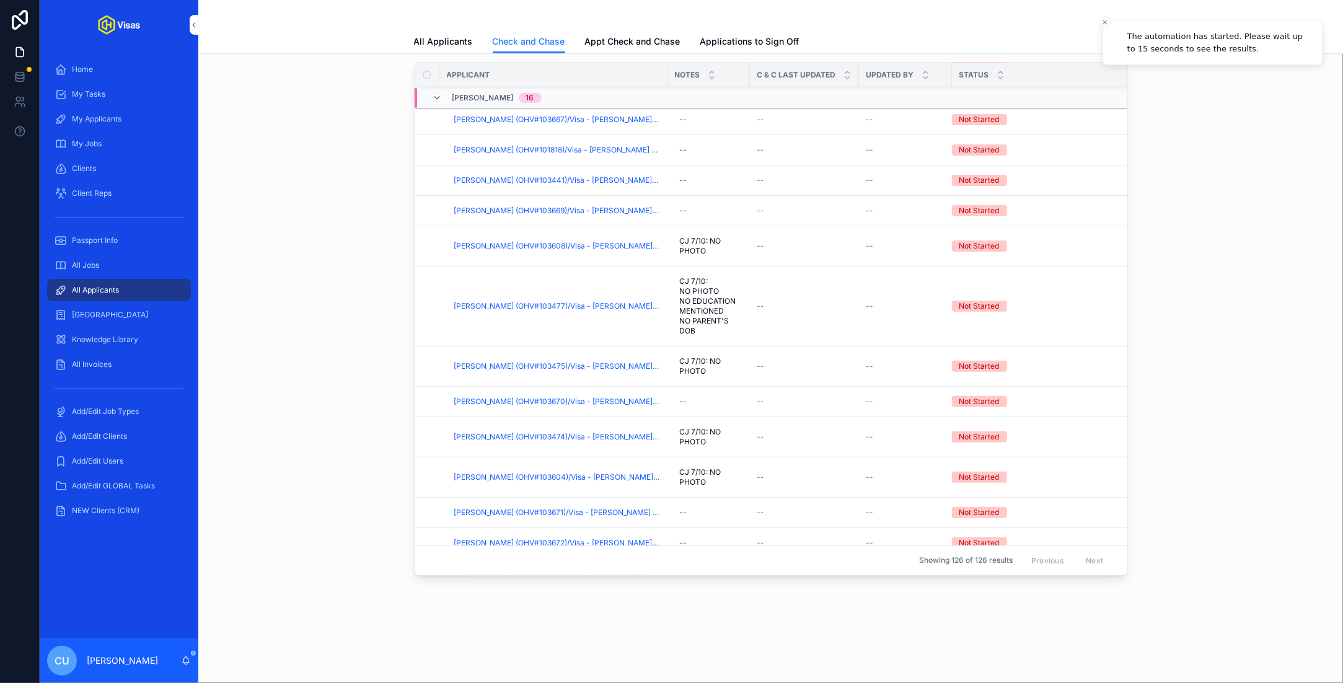
click at [529, 361] on span "[PERSON_NAME] (OHV#103475)/Visa - [PERSON_NAME] - [GEOGRAPHIC_DATA] DS160 - [DA…" at bounding box center [557, 366] width 206 height 10
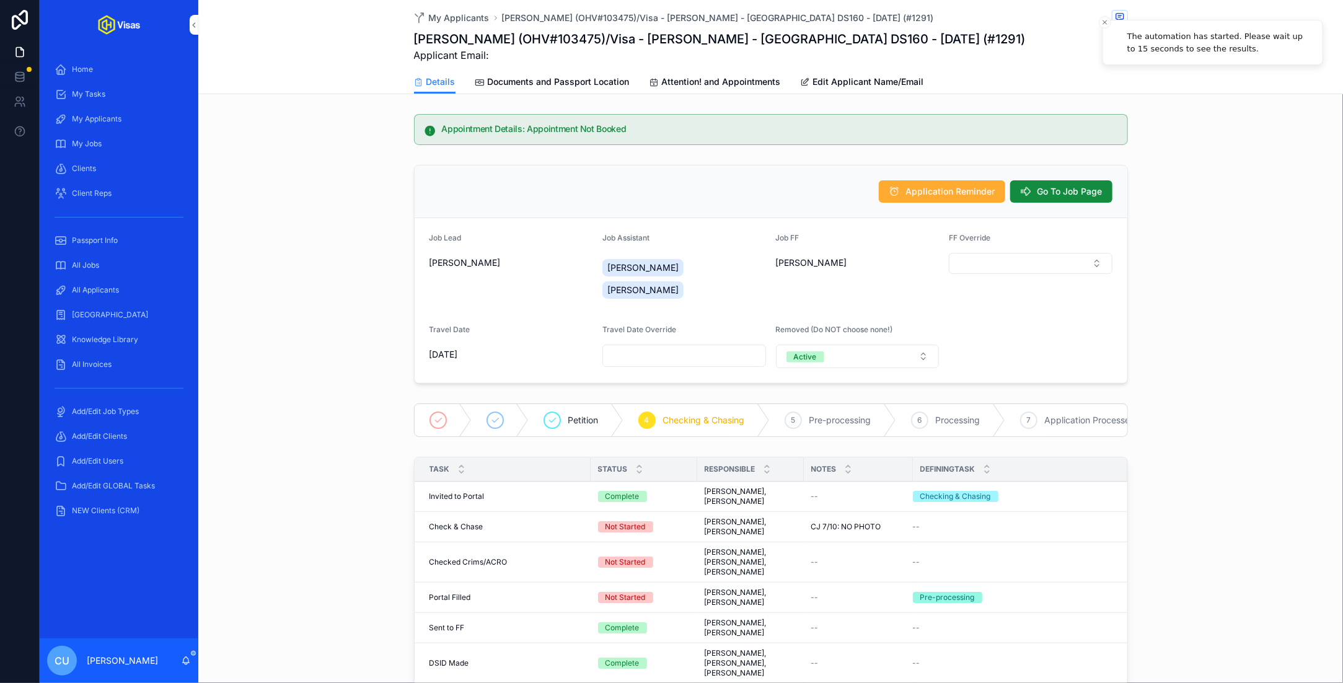
scroll to position [167, 0]
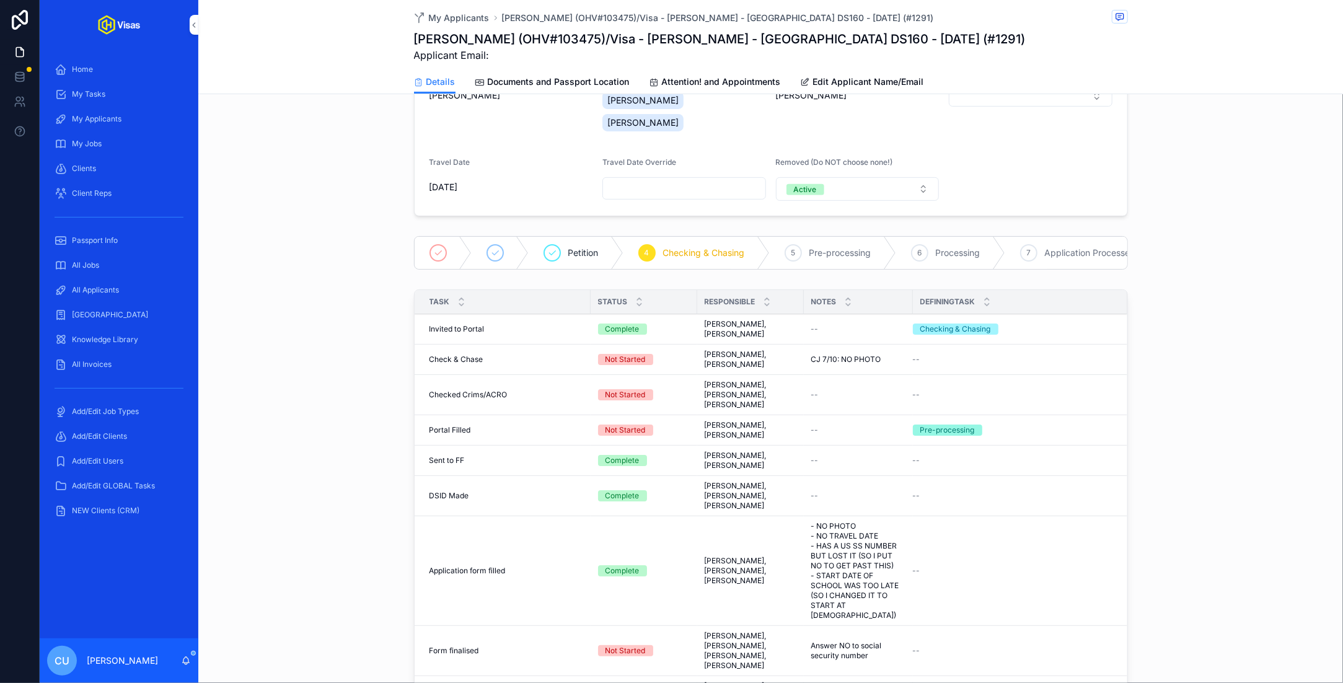
click at [0, 0] on button "Complete all tasks above!" at bounding box center [0, 0] width 0 height 0
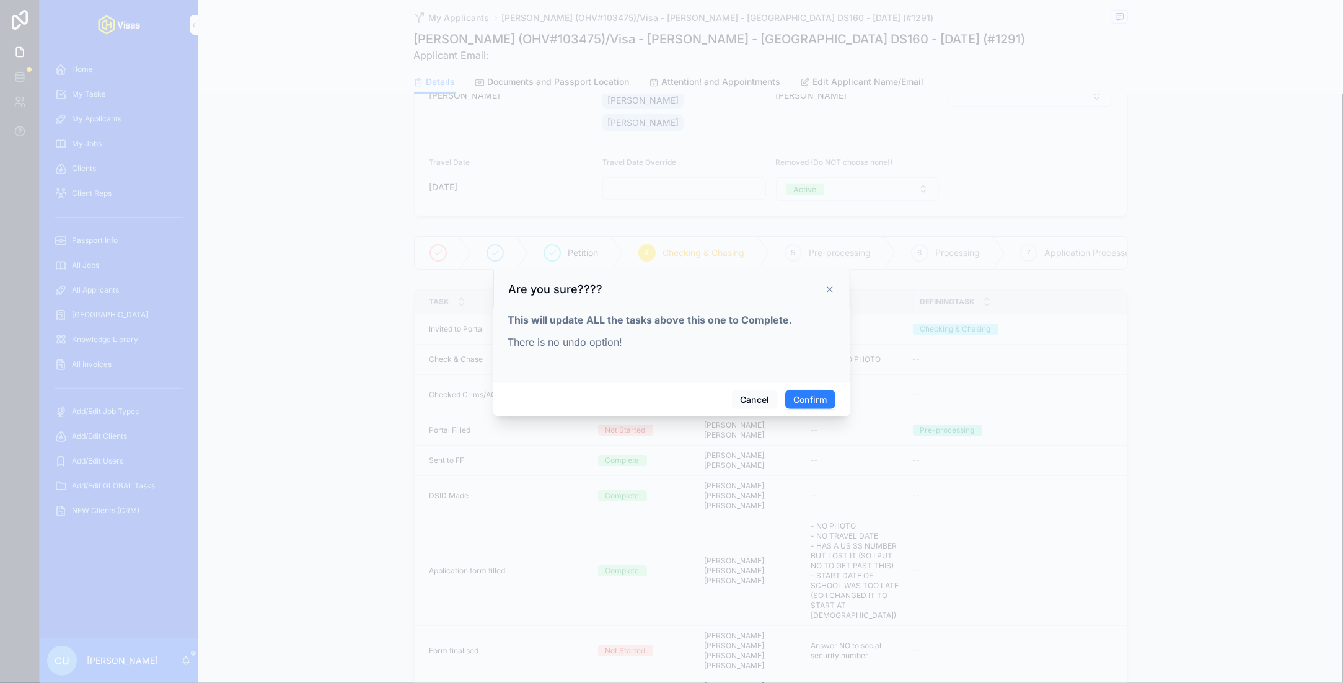
click at [715, 392] on button "Confirm" at bounding box center [810, 400] width 50 height 20
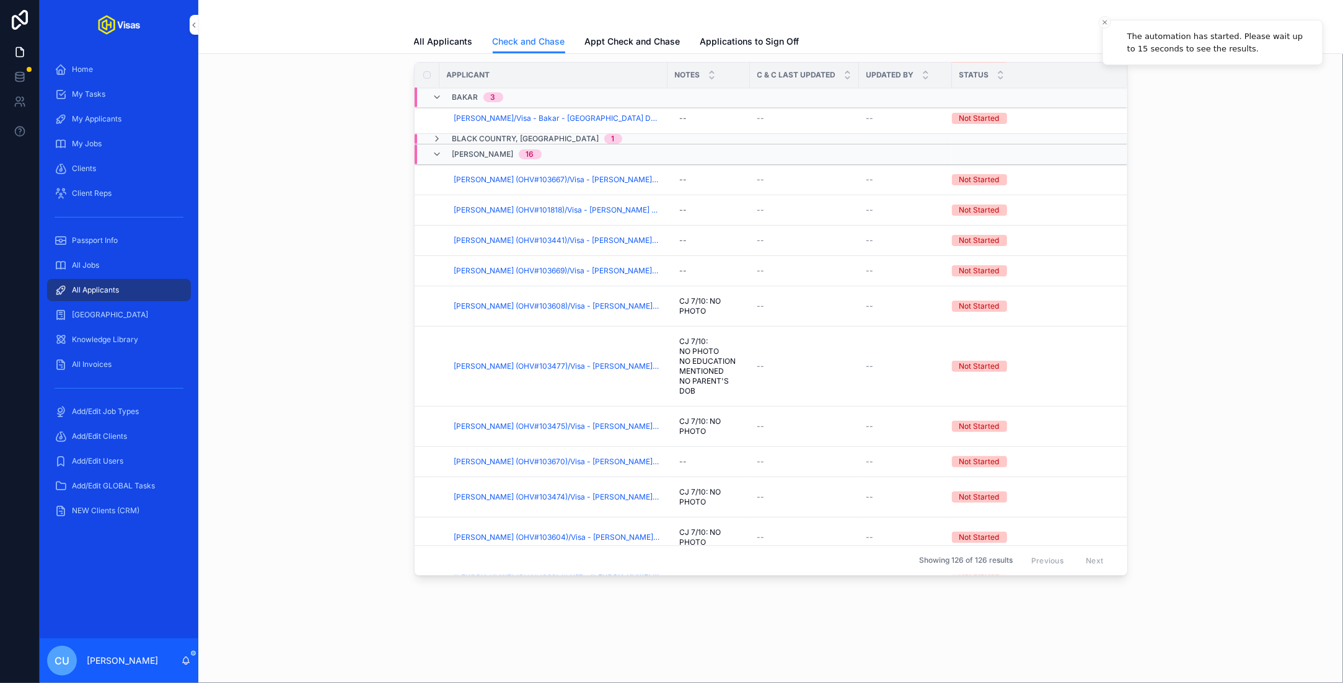
scroll to position [99, 0]
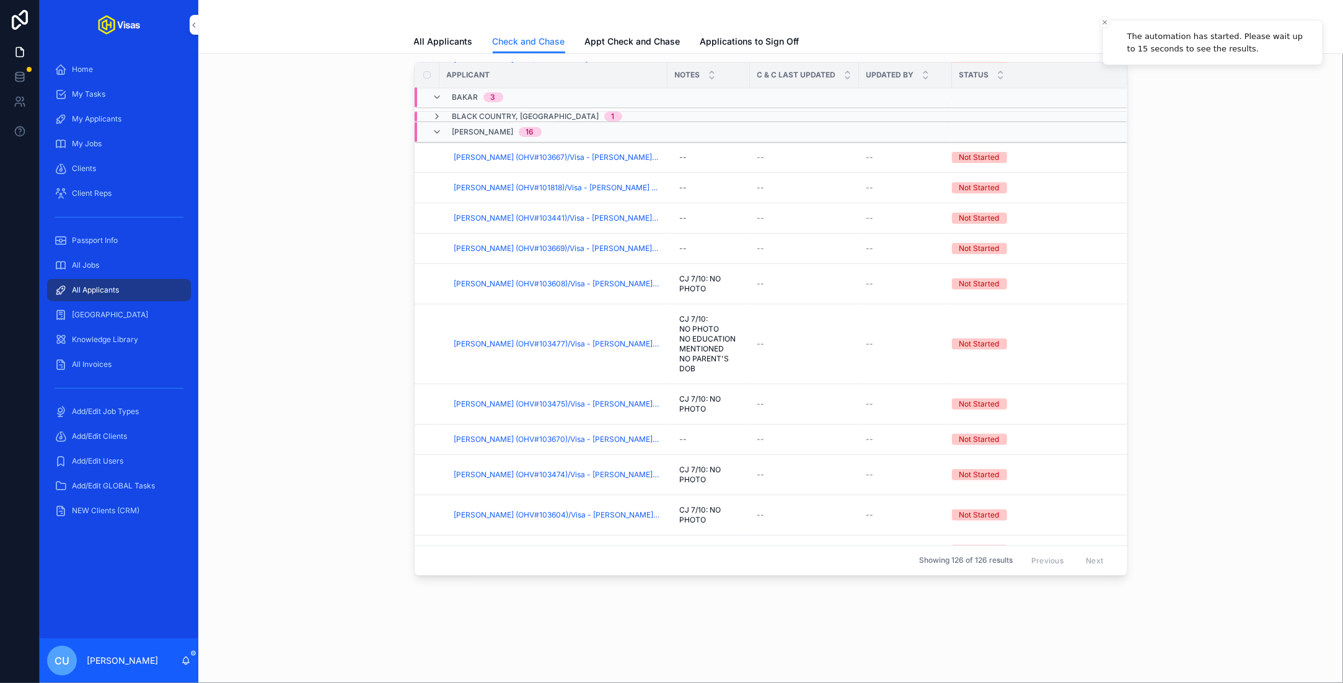
click at [535, 400] on span "[PERSON_NAME] (OHV#103475)/Visa - [PERSON_NAME] - [GEOGRAPHIC_DATA] DS160 - [DA…" at bounding box center [557, 404] width 206 height 10
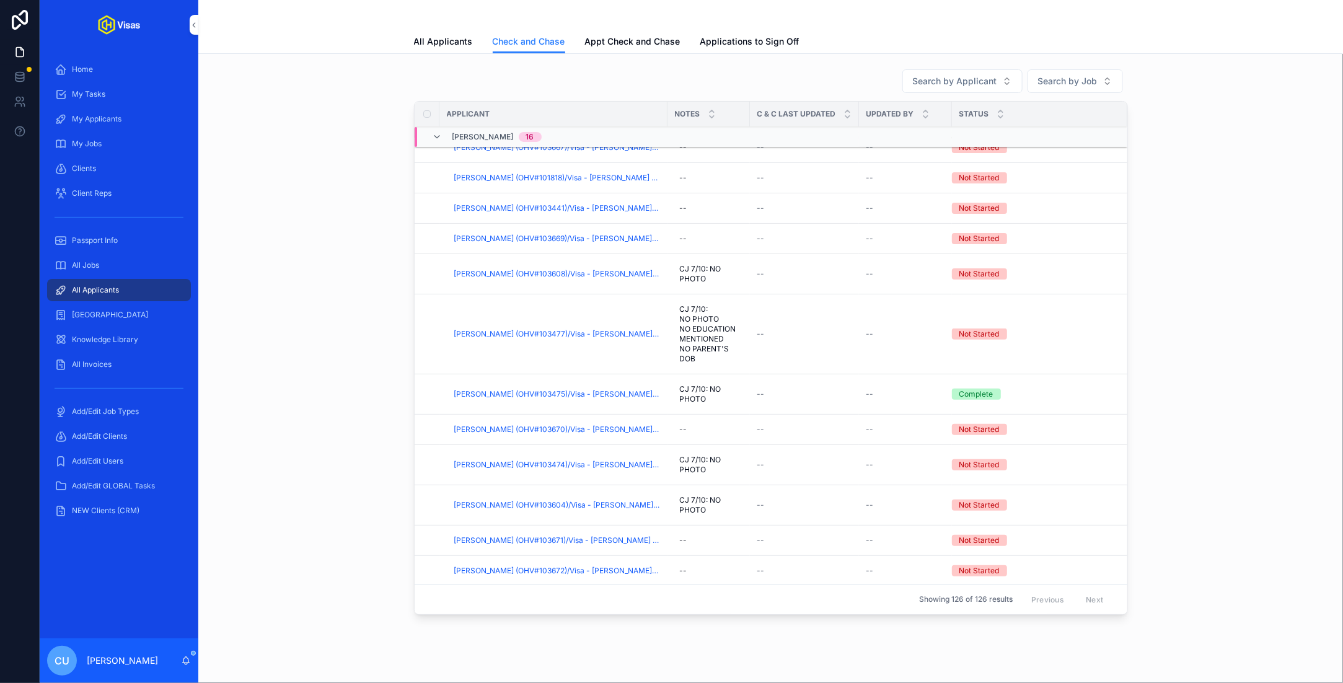
scroll to position [181, 0]
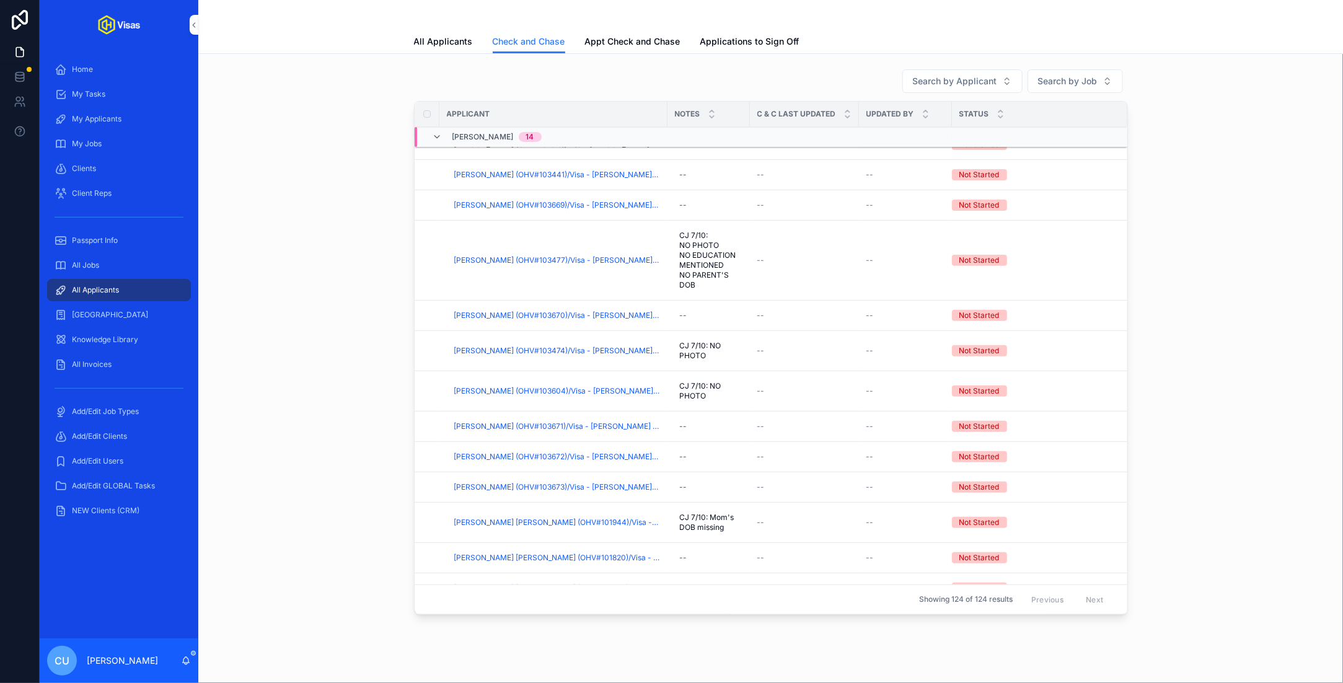
click at [525, 348] on span "[PERSON_NAME] (OHV#103474)/Visa - [PERSON_NAME] - [GEOGRAPHIC_DATA] DS160 - [DA…" at bounding box center [557, 351] width 206 height 10
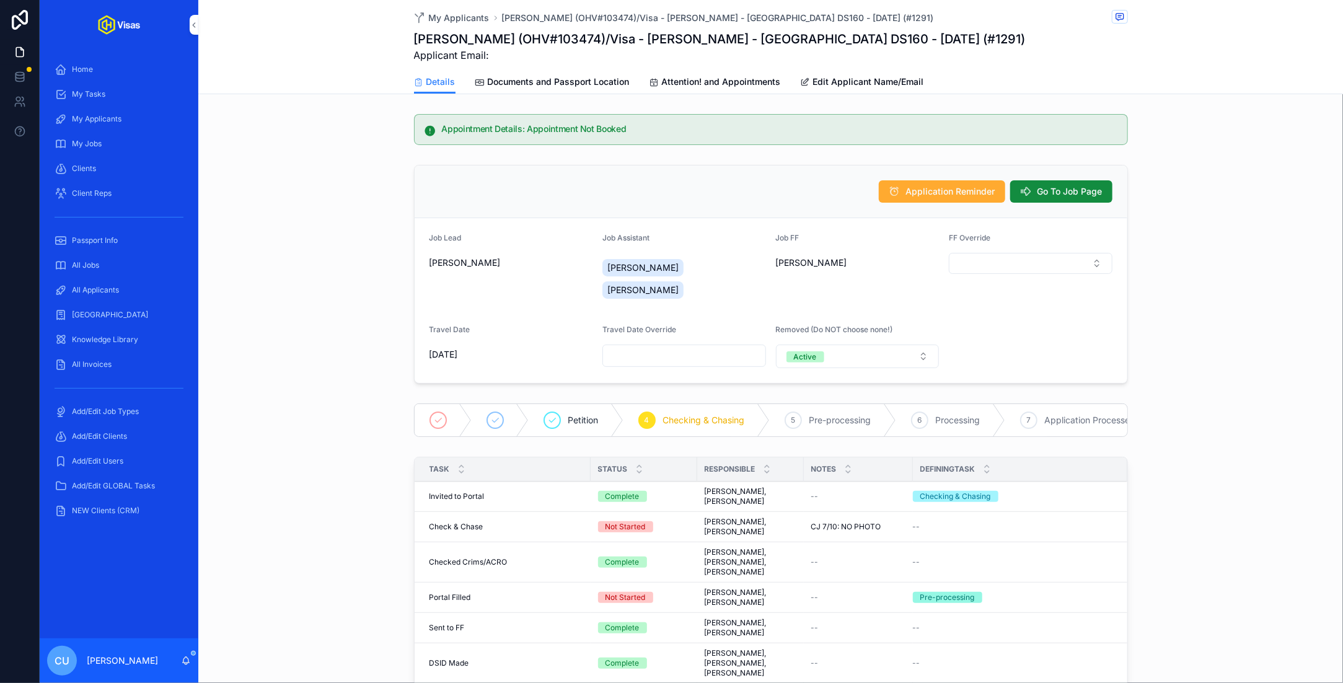
scroll to position [203, 0]
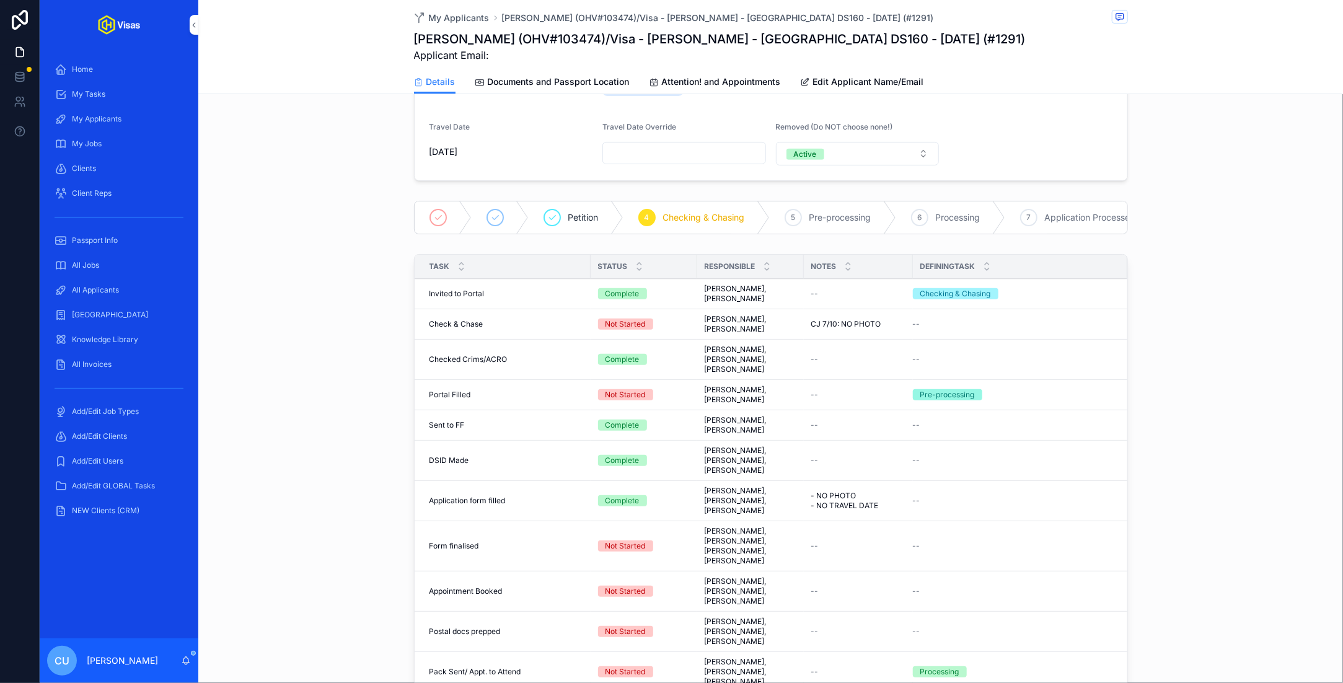
click at [0, 0] on span "Complete all tasks above!" at bounding box center [0, 0] width 0 height 0
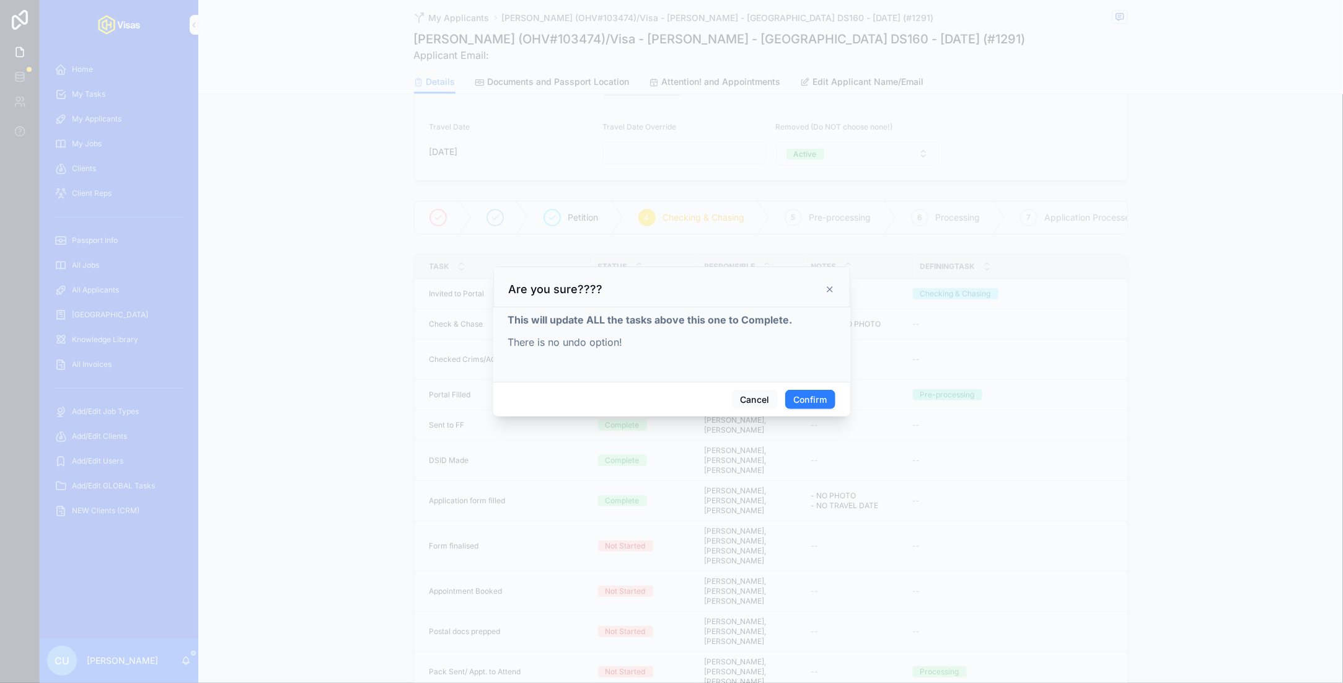
click at [715, 392] on button "Confirm" at bounding box center [810, 400] width 50 height 20
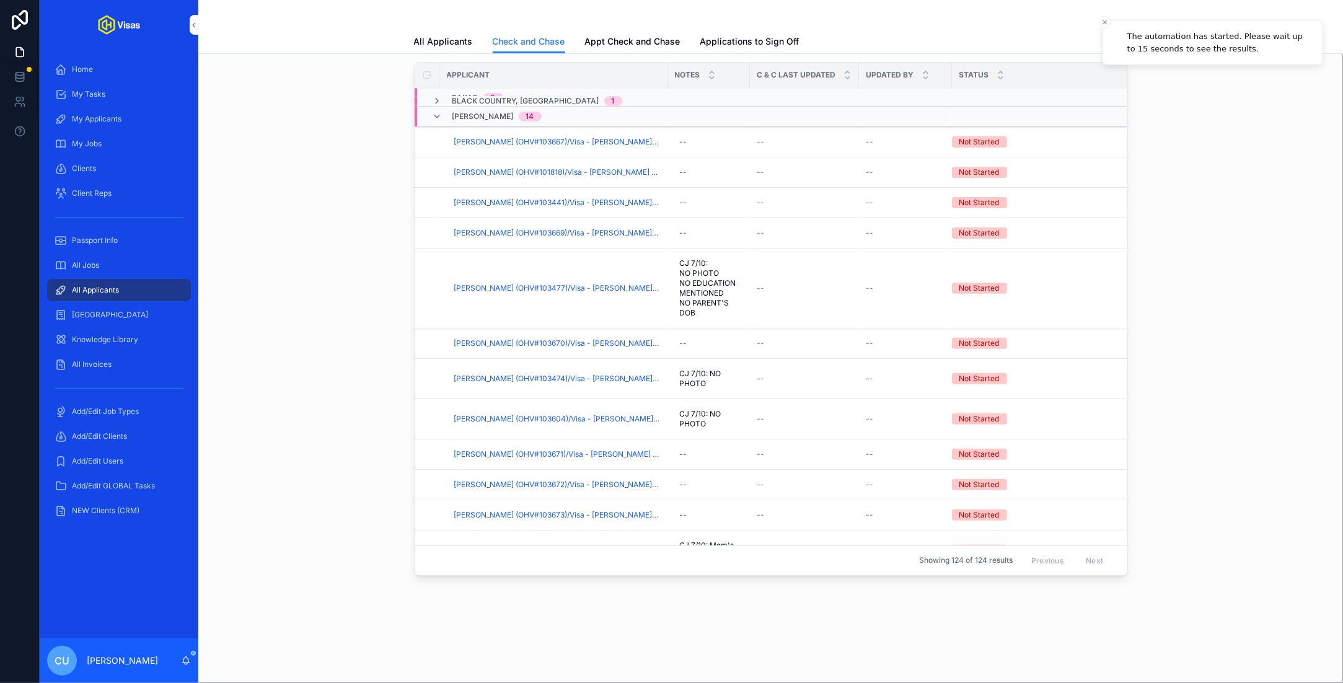
scroll to position [179, 0]
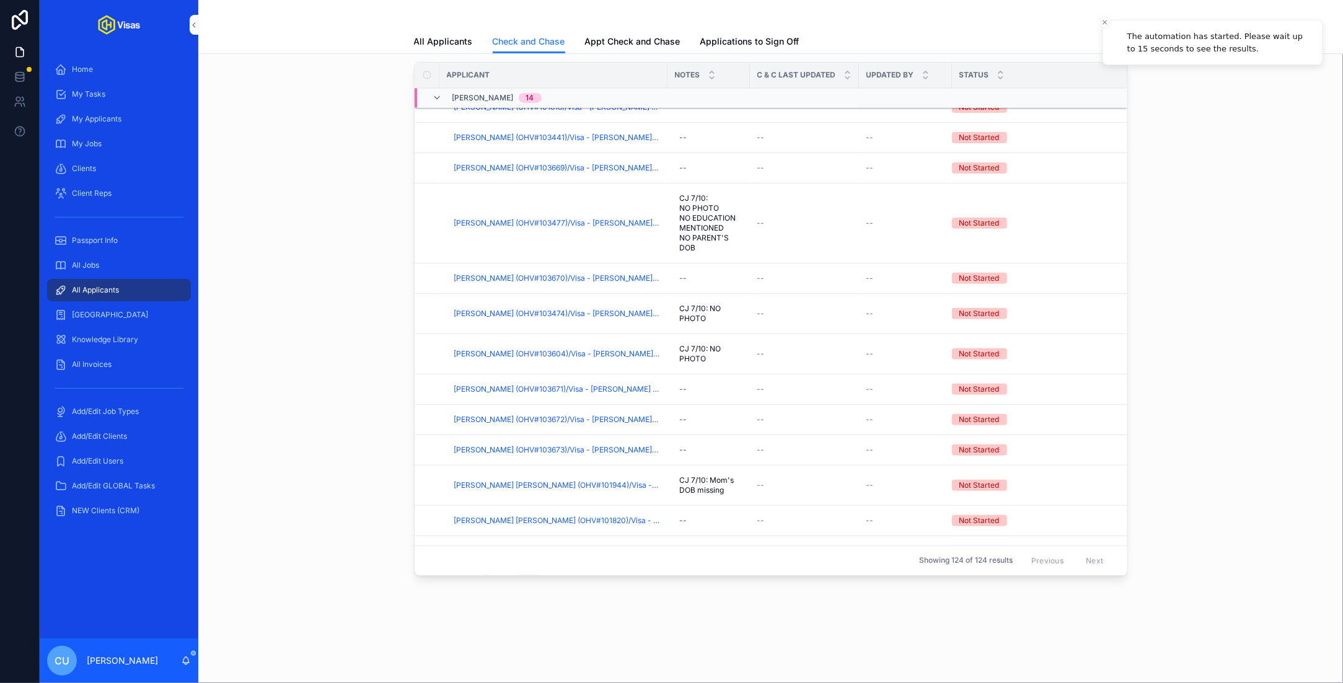
click at [511, 349] on span "[PERSON_NAME] (OHV#103604)/Visa - [PERSON_NAME] - [GEOGRAPHIC_DATA] DS160 - [DA…" at bounding box center [557, 354] width 206 height 10
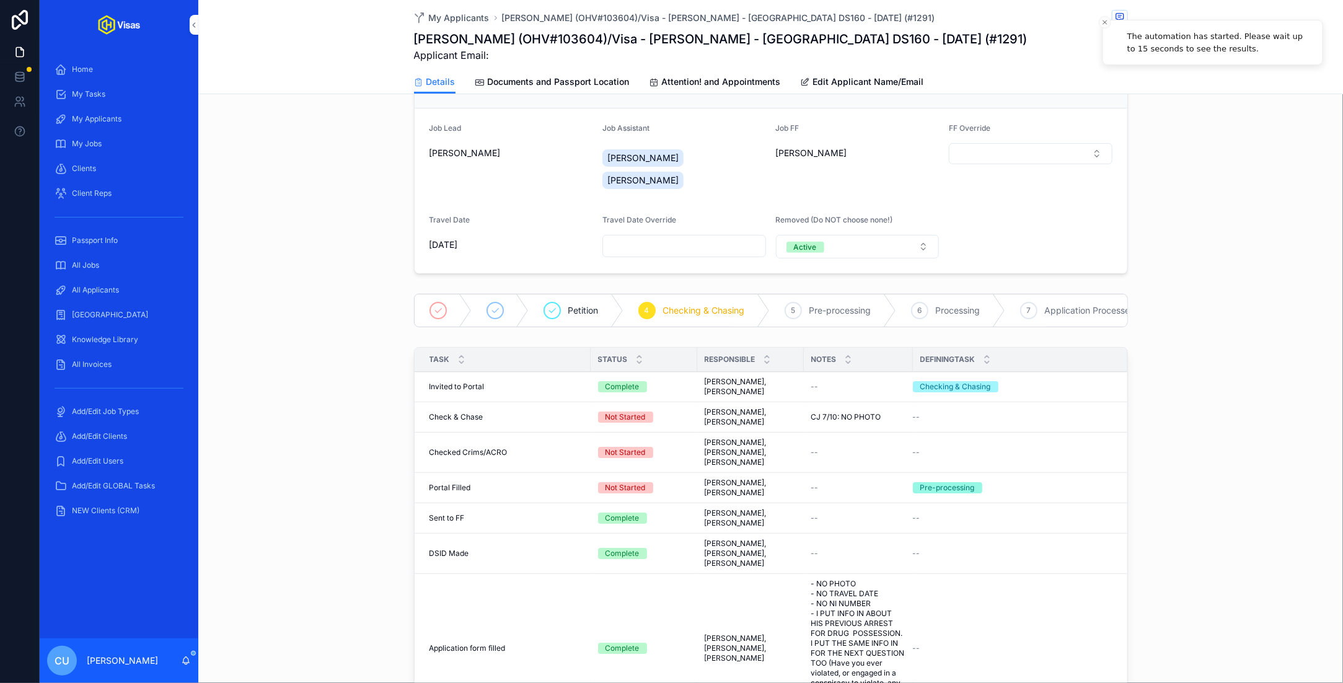
scroll to position [133, 0]
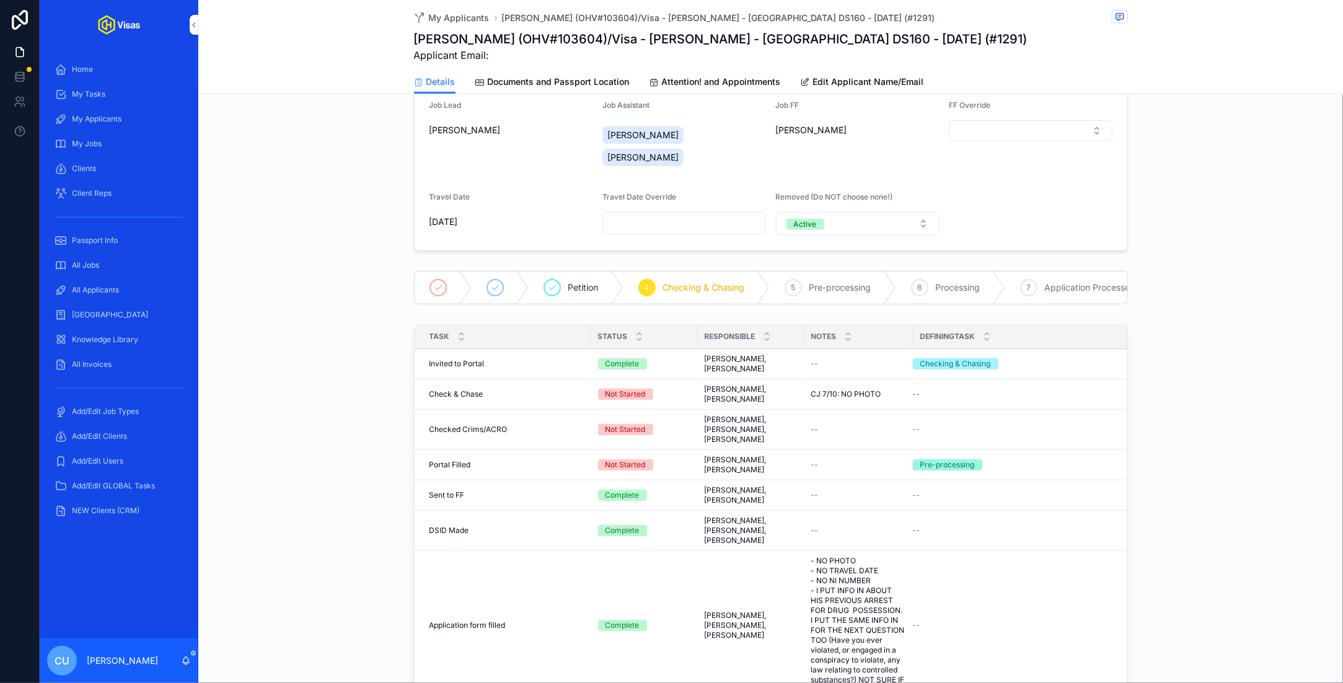
click at [0, 0] on span "Complete all tasks above!" at bounding box center [0, 0] width 0 height 0
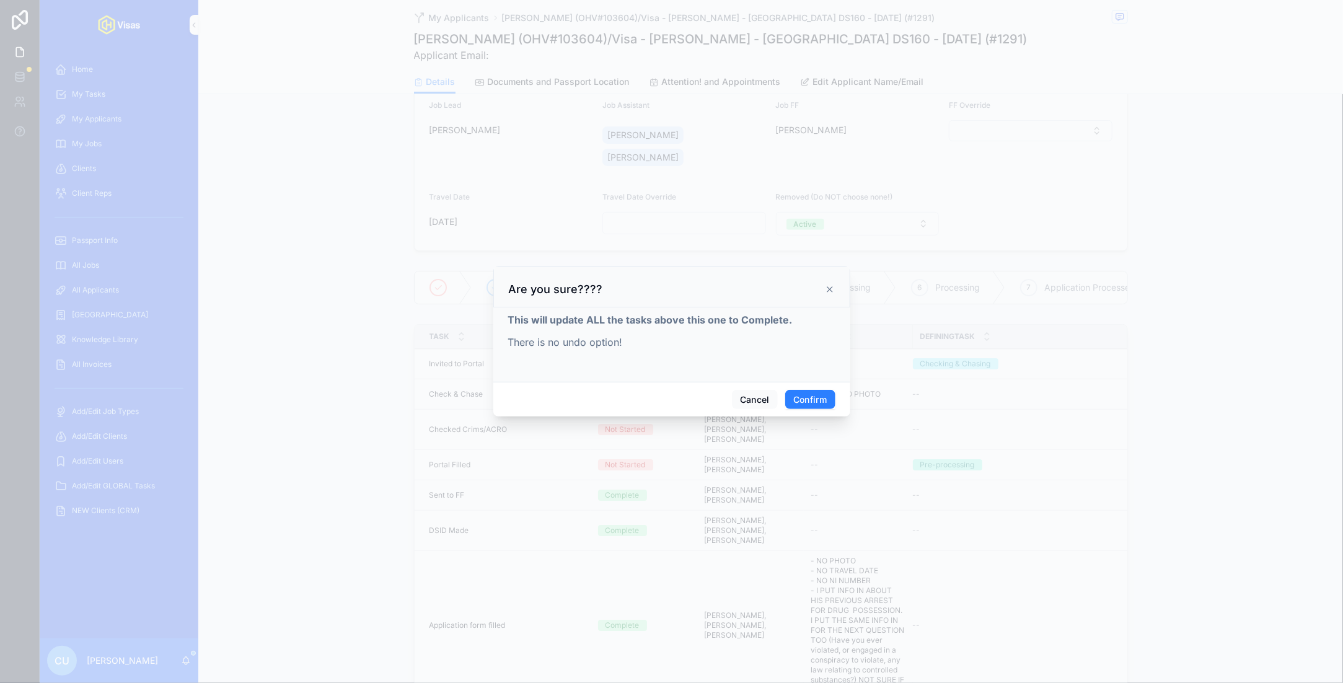
click at [715, 395] on button "Confirm" at bounding box center [810, 400] width 50 height 20
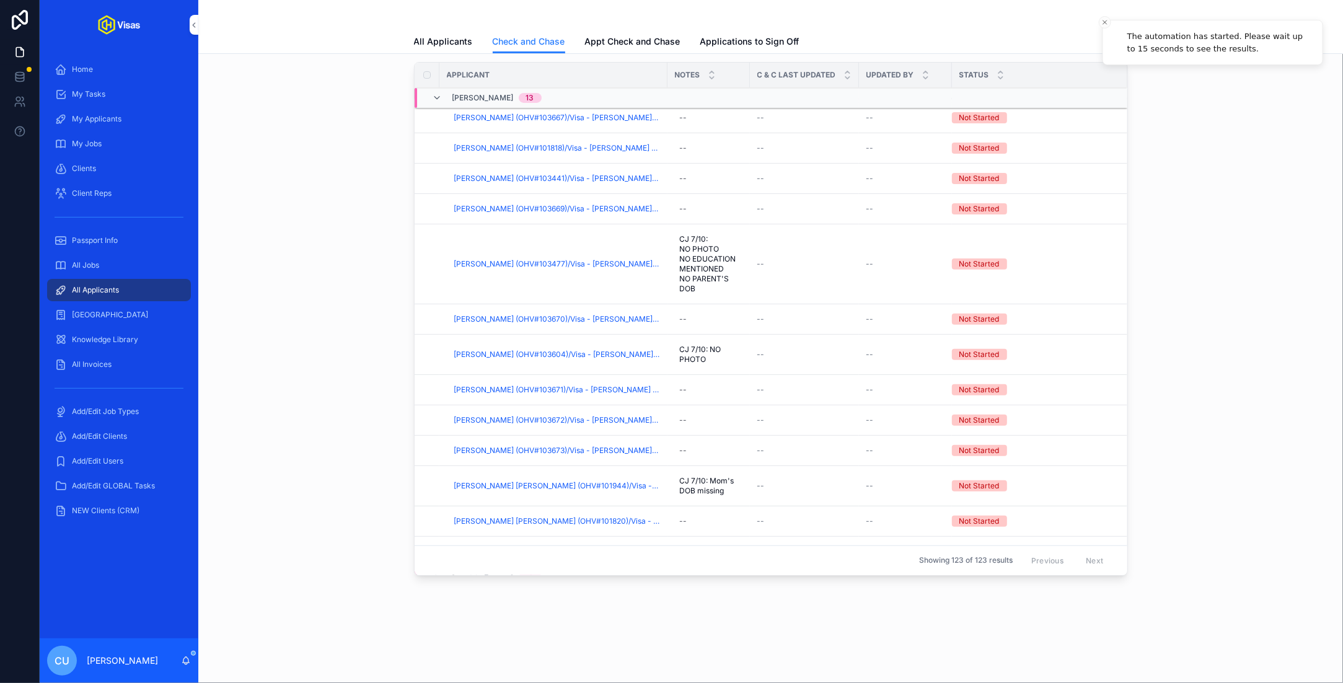
scroll to position [147, 0]
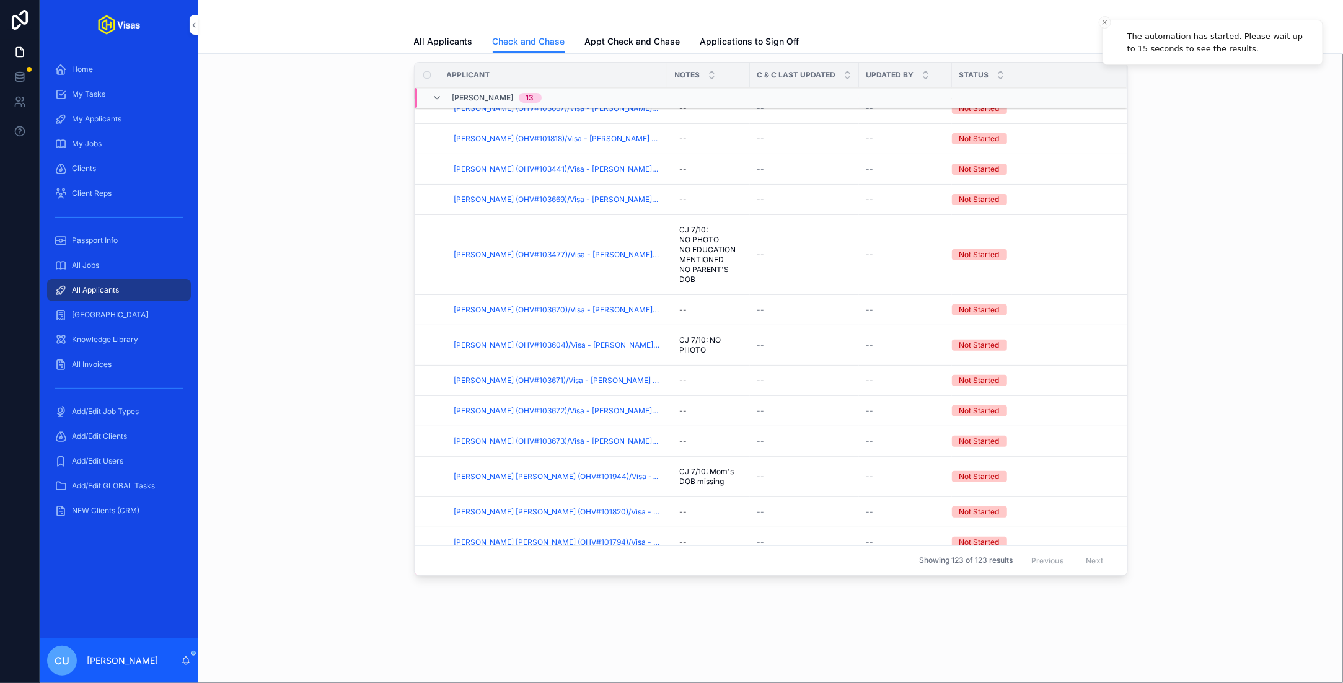
click at [561, 343] on span "[PERSON_NAME] (OHV#103604)/Visa - [PERSON_NAME] - [GEOGRAPHIC_DATA] DS160 - [DA…" at bounding box center [557, 345] width 206 height 10
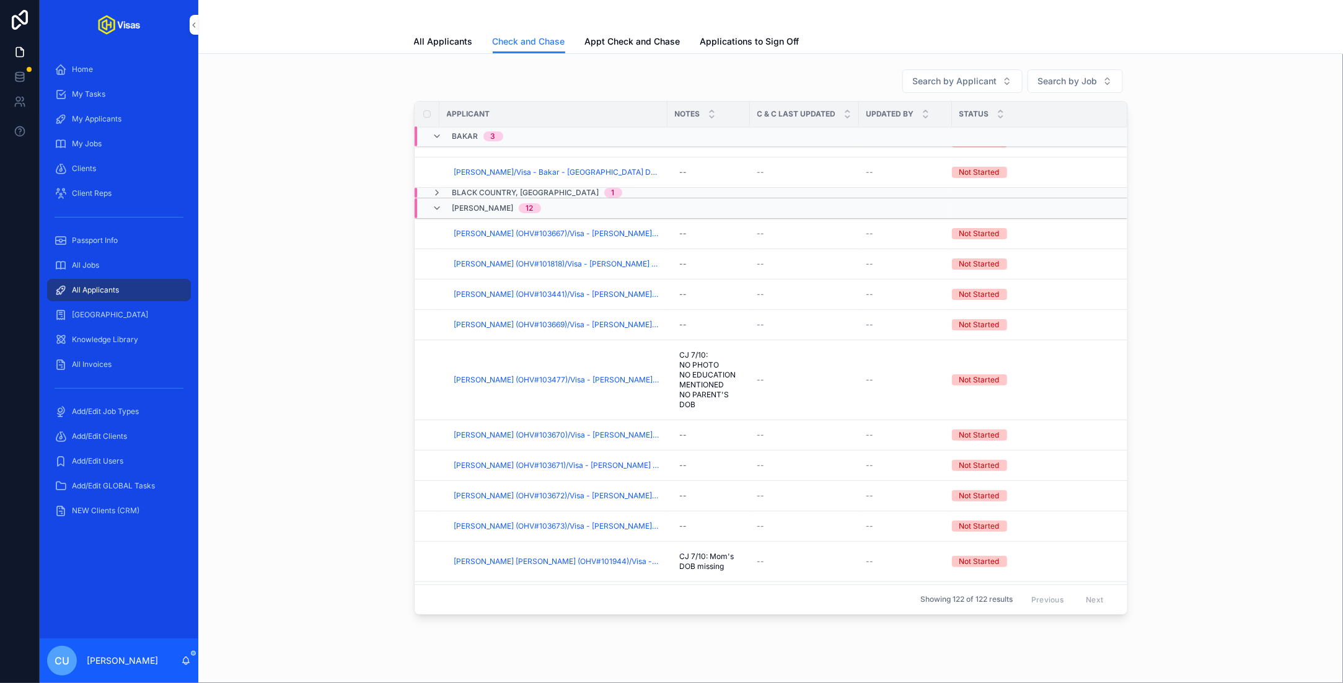
scroll to position [236, 0]
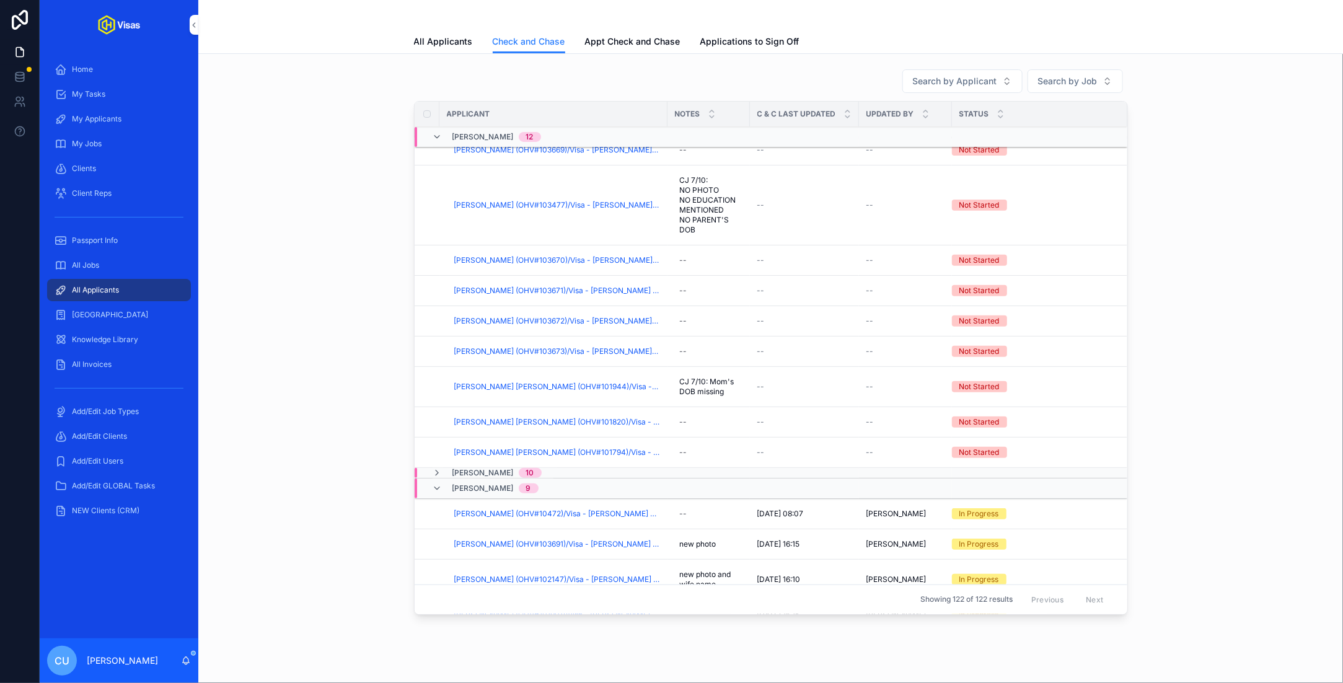
click at [528, 382] on span "[PERSON_NAME] [PERSON_NAME] (OHV#101944)/Visa - [PERSON_NAME] - [GEOGRAPHIC_DAT…" at bounding box center [557, 387] width 206 height 10
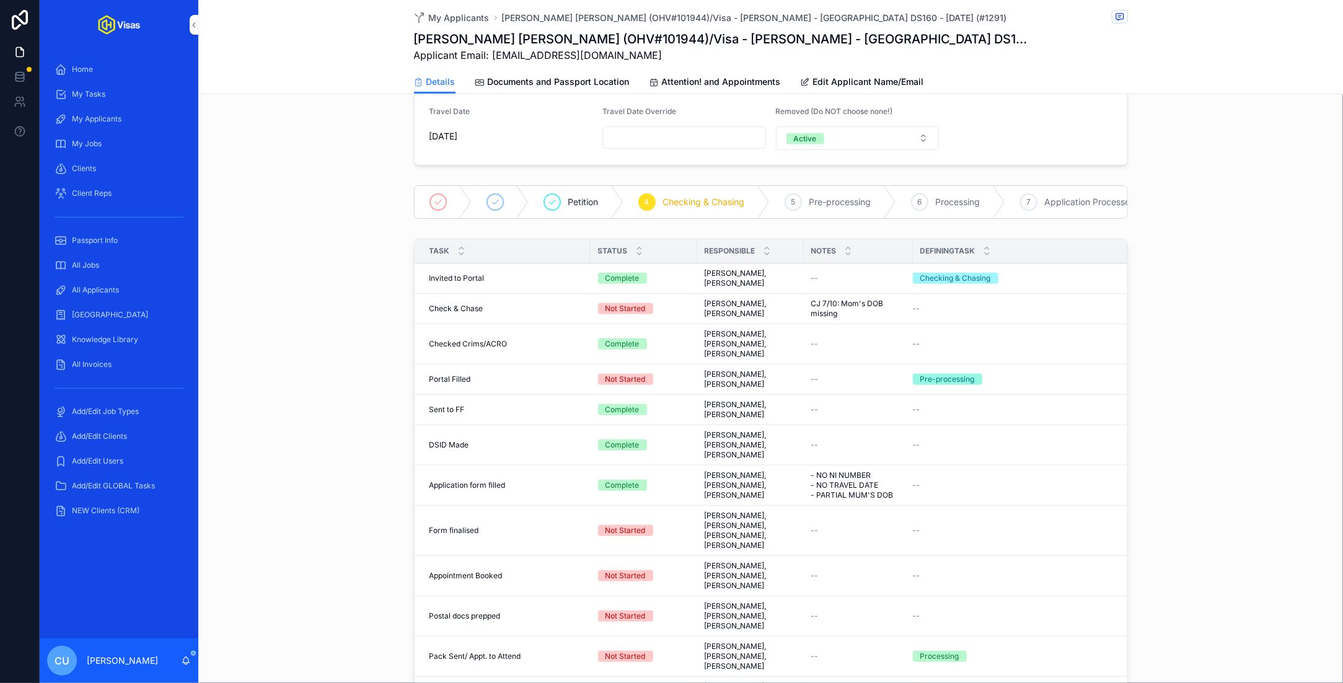
scroll to position [219, 0]
click at [0, 0] on span "Complete all tasks above!" at bounding box center [0, 0] width 0 height 0
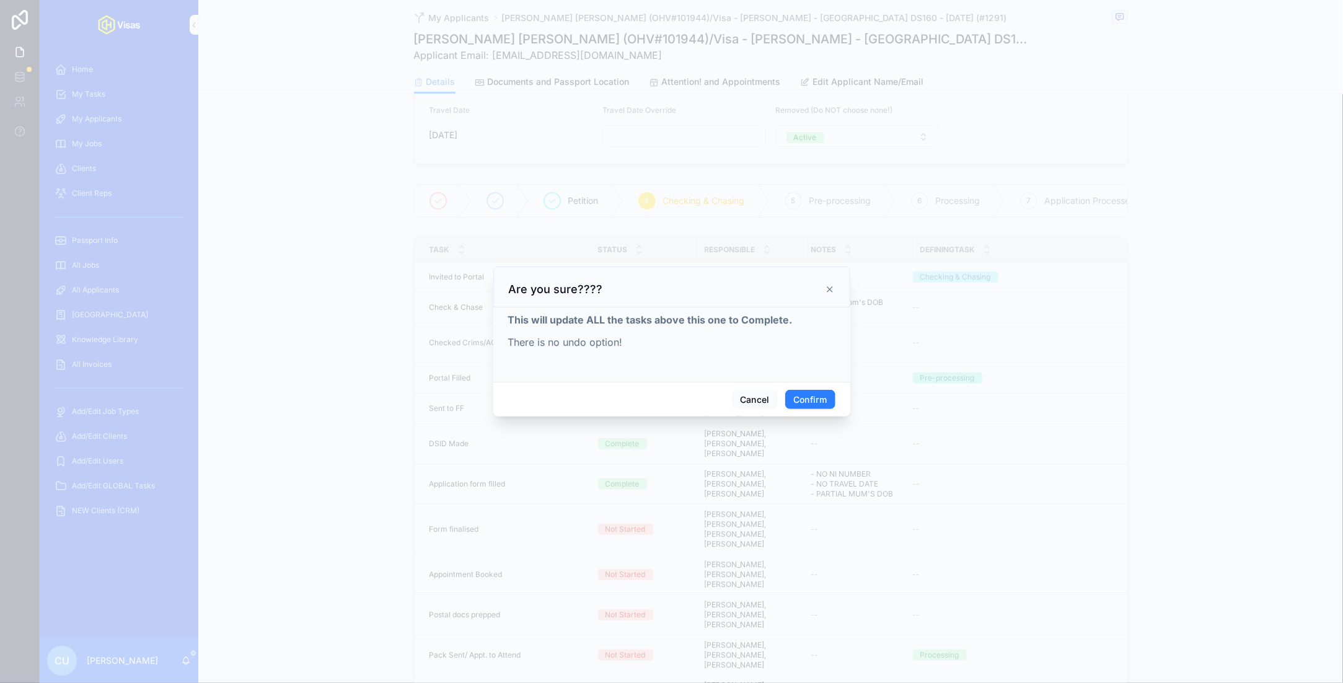
click at [715, 391] on button "Confirm" at bounding box center [810, 400] width 50 height 20
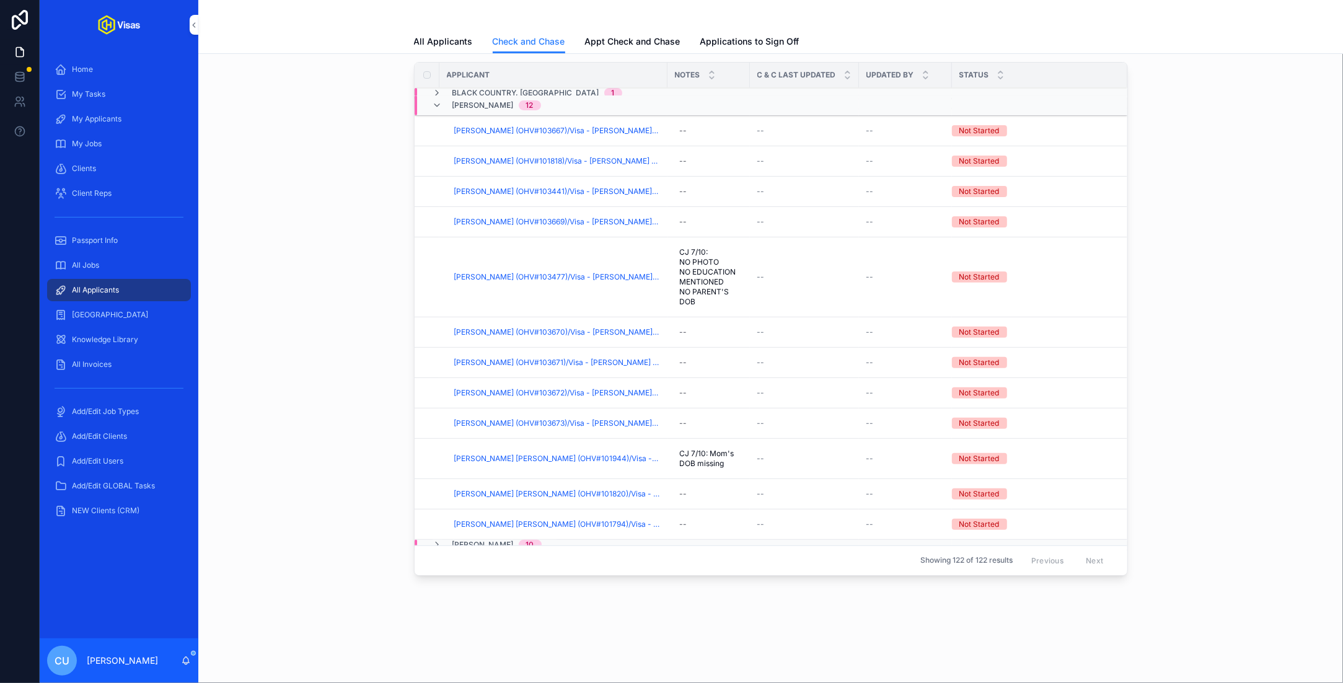
scroll to position [123, 0]
click at [498, 130] on span "[PERSON_NAME] (OHV#103667)/Visa - [PERSON_NAME] - [GEOGRAPHIC_DATA] DS160 - [DA…" at bounding box center [557, 133] width 206 height 10
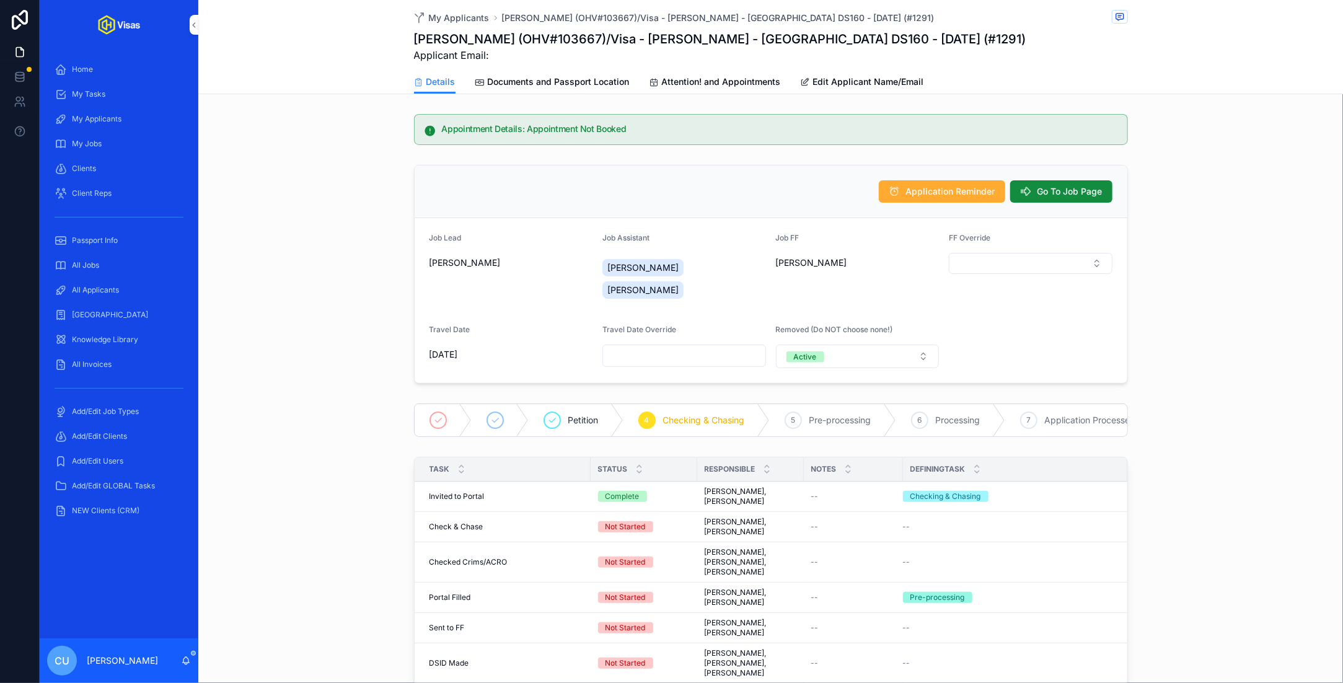
click at [715, 201] on button "Go To Job Page" at bounding box center [1061, 191] width 102 height 22
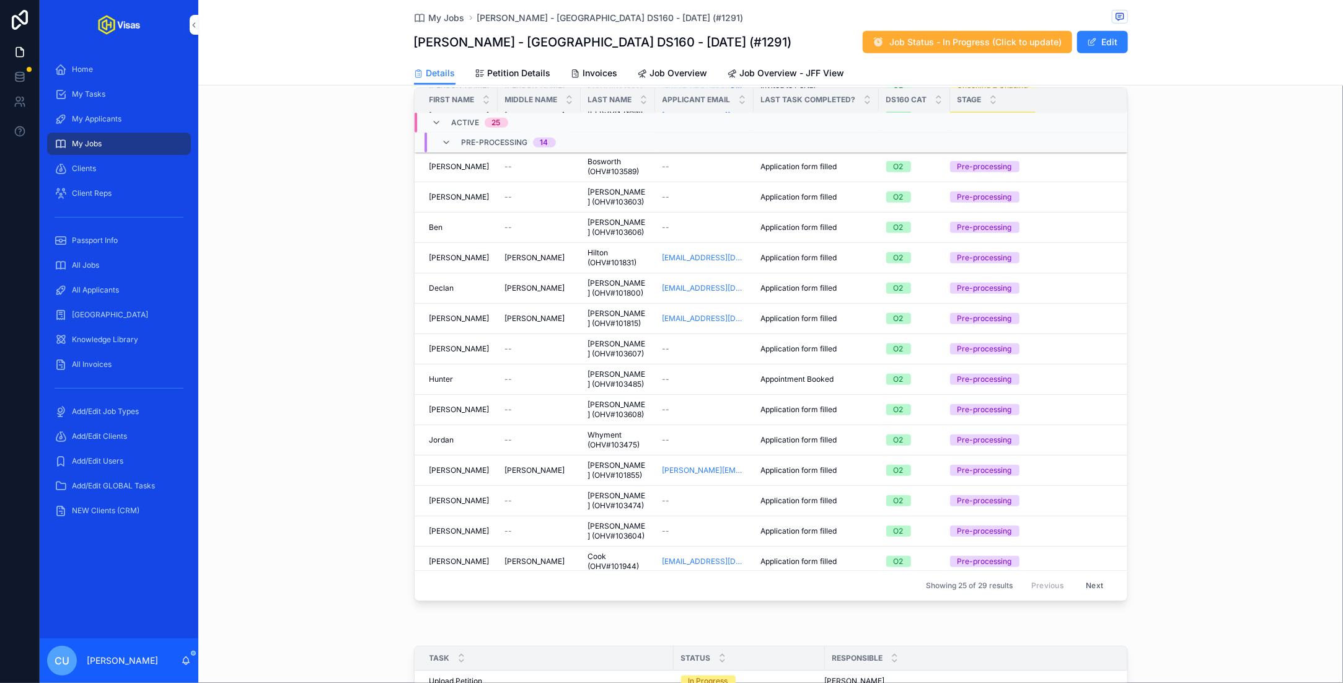
scroll to position [415, 0]
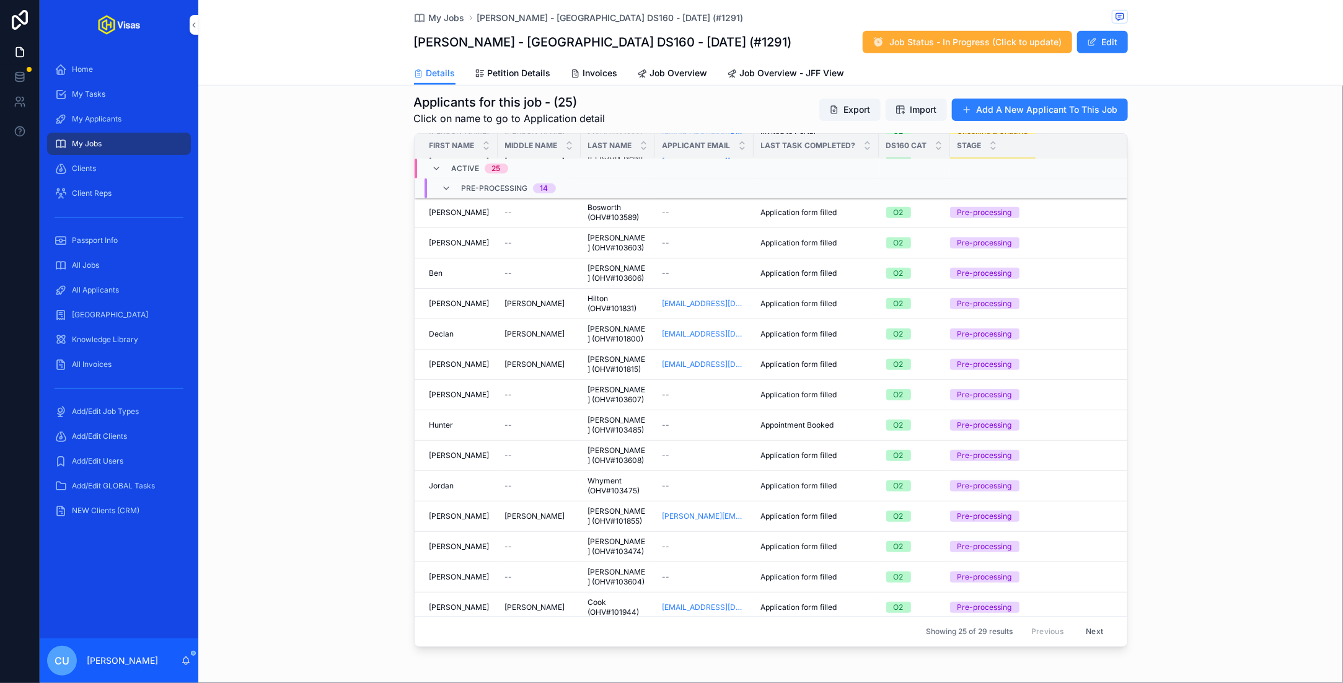
click at [548, 201] on td "--" at bounding box center [539, 213] width 83 height 30
click at [524, 208] on div "--" at bounding box center [539, 213] width 68 height 10
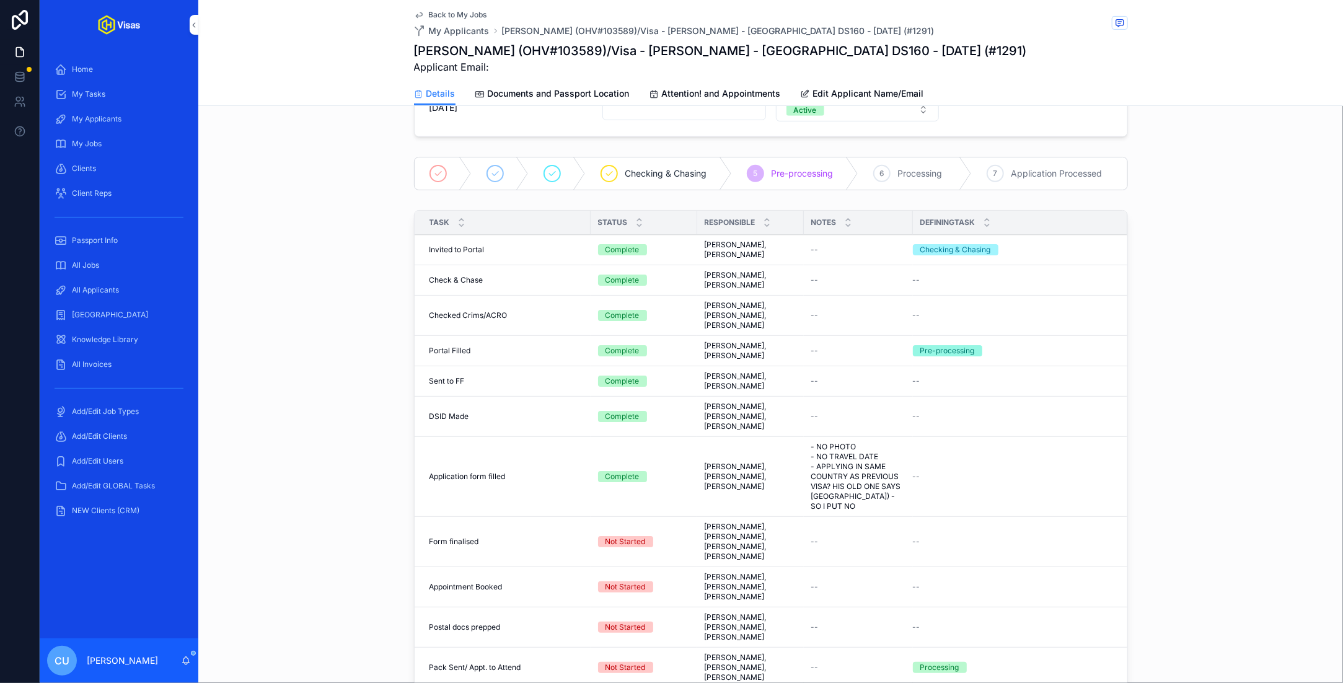
scroll to position [259, 0]
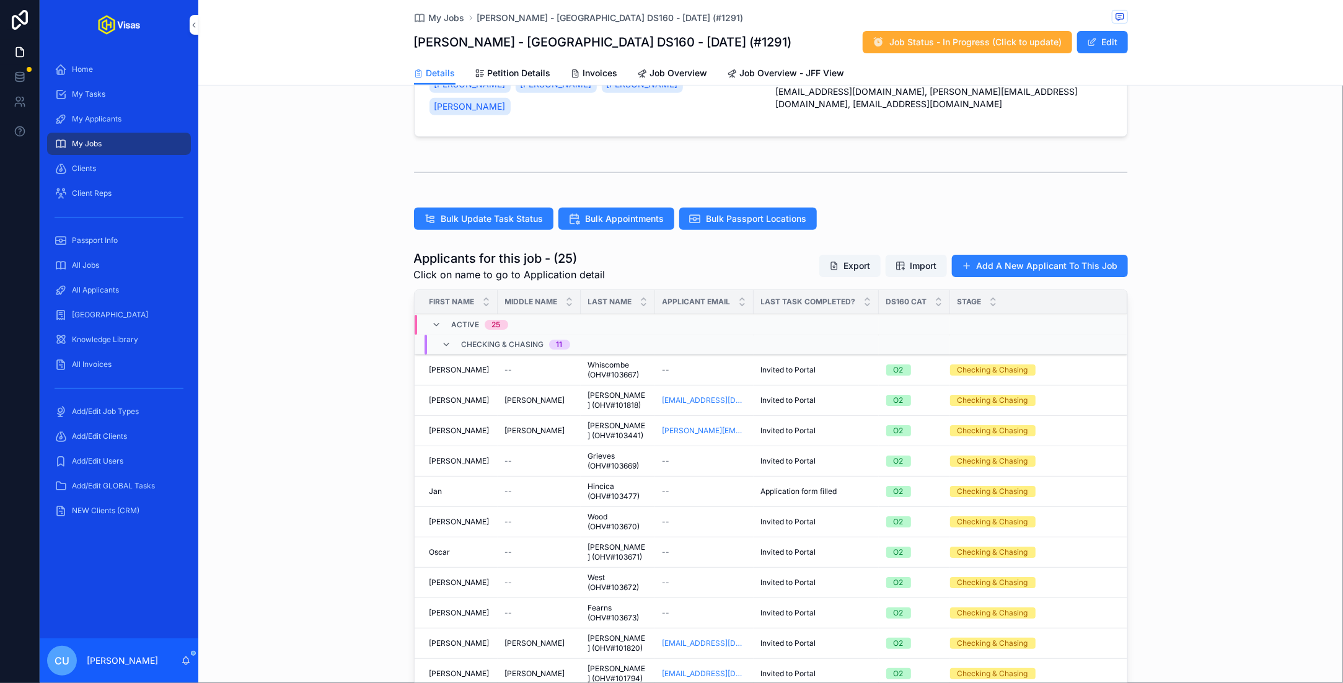
click at [475, 395] on div "[PERSON_NAME]" at bounding box center [459, 400] width 61 height 10
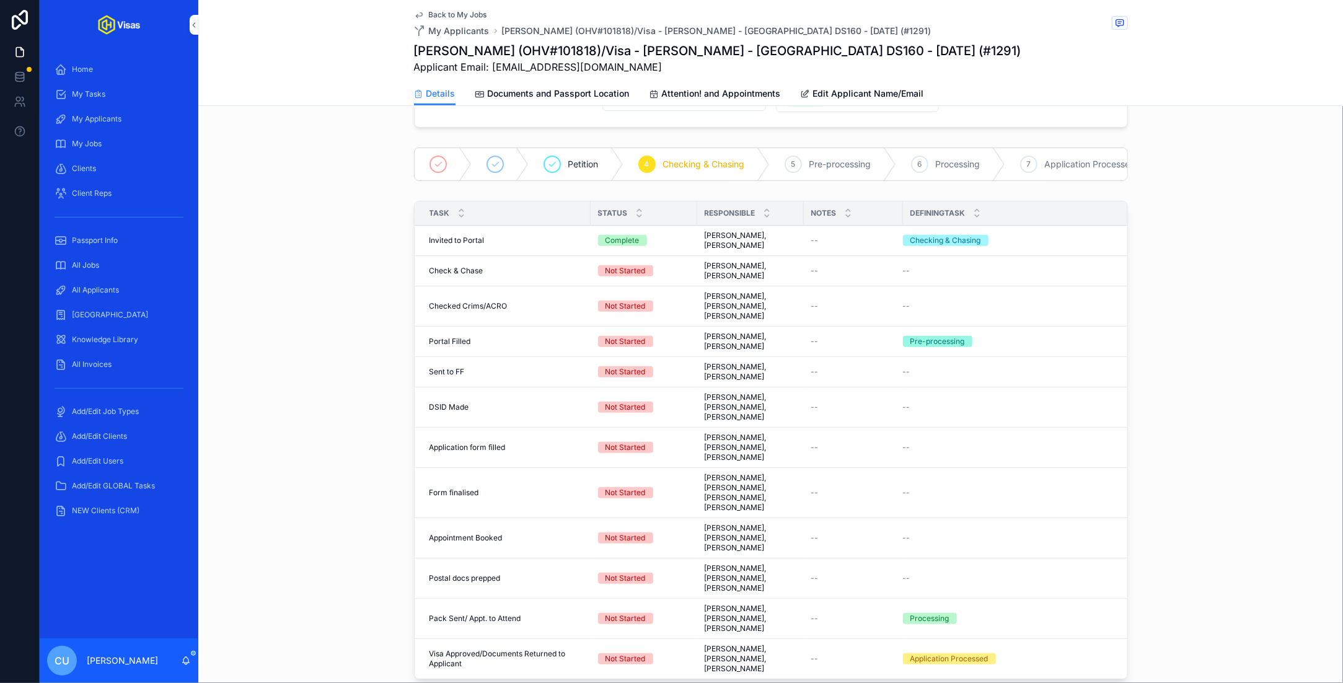
scroll to position [270, 0]
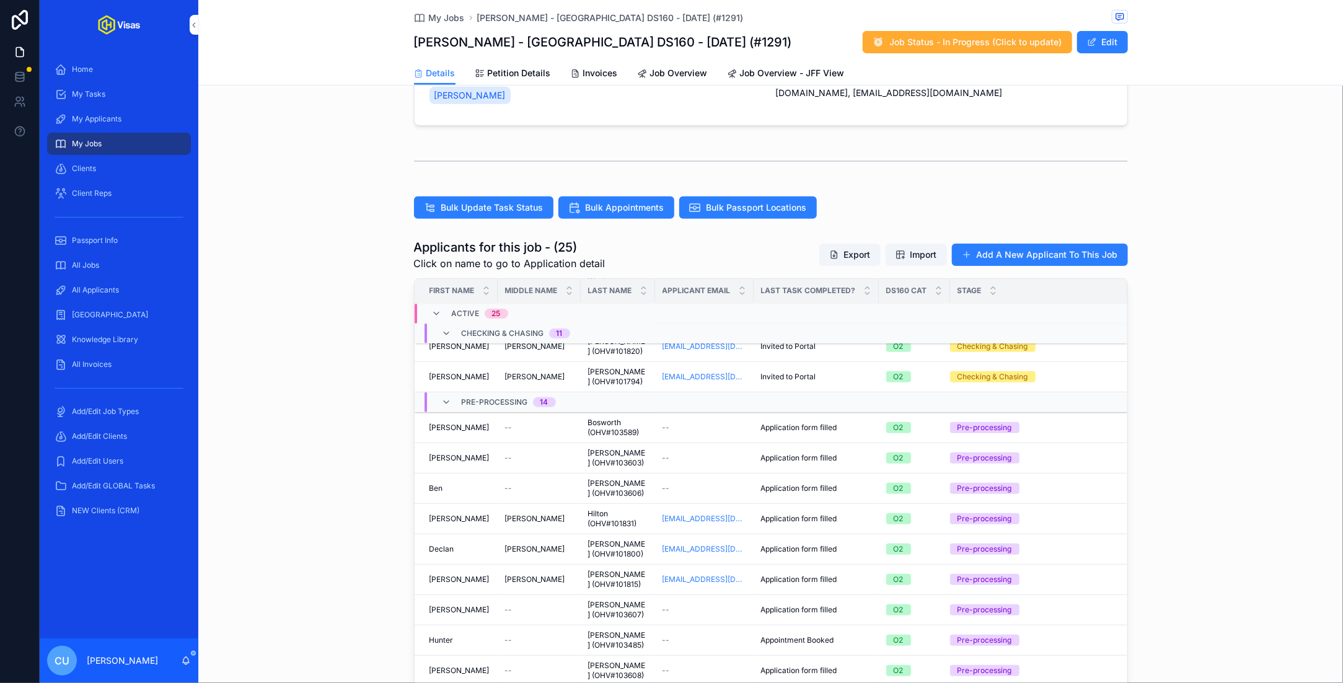
scroll to position [284, 0]
click at [467, 454] on div "[PERSON_NAME]" at bounding box center [459, 459] width 61 height 10
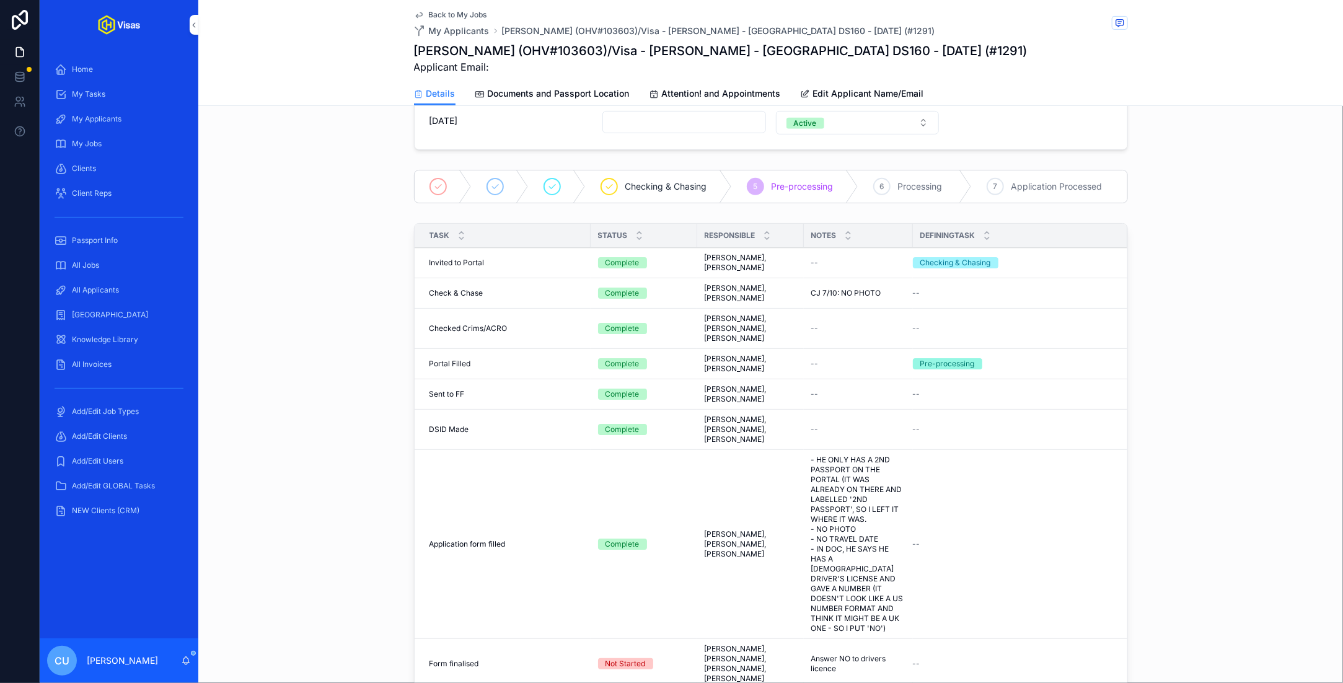
scroll to position [81, 0]
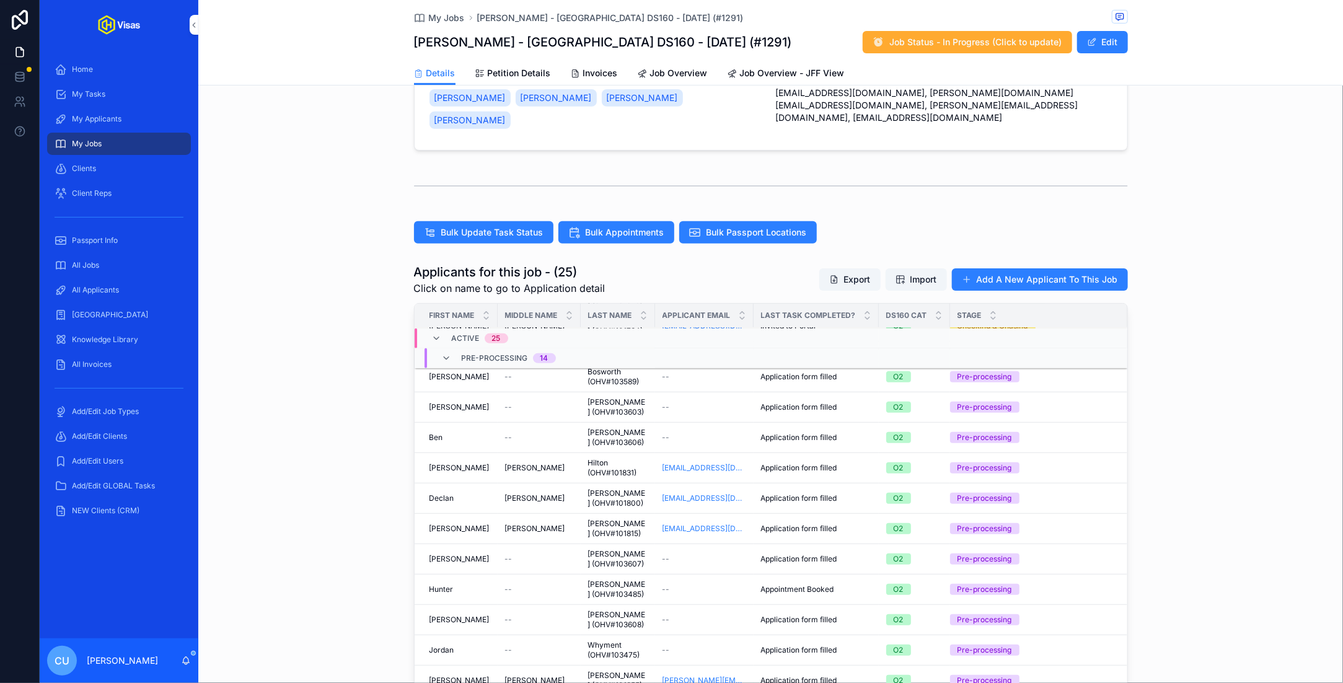
scroll to position [390, 0]
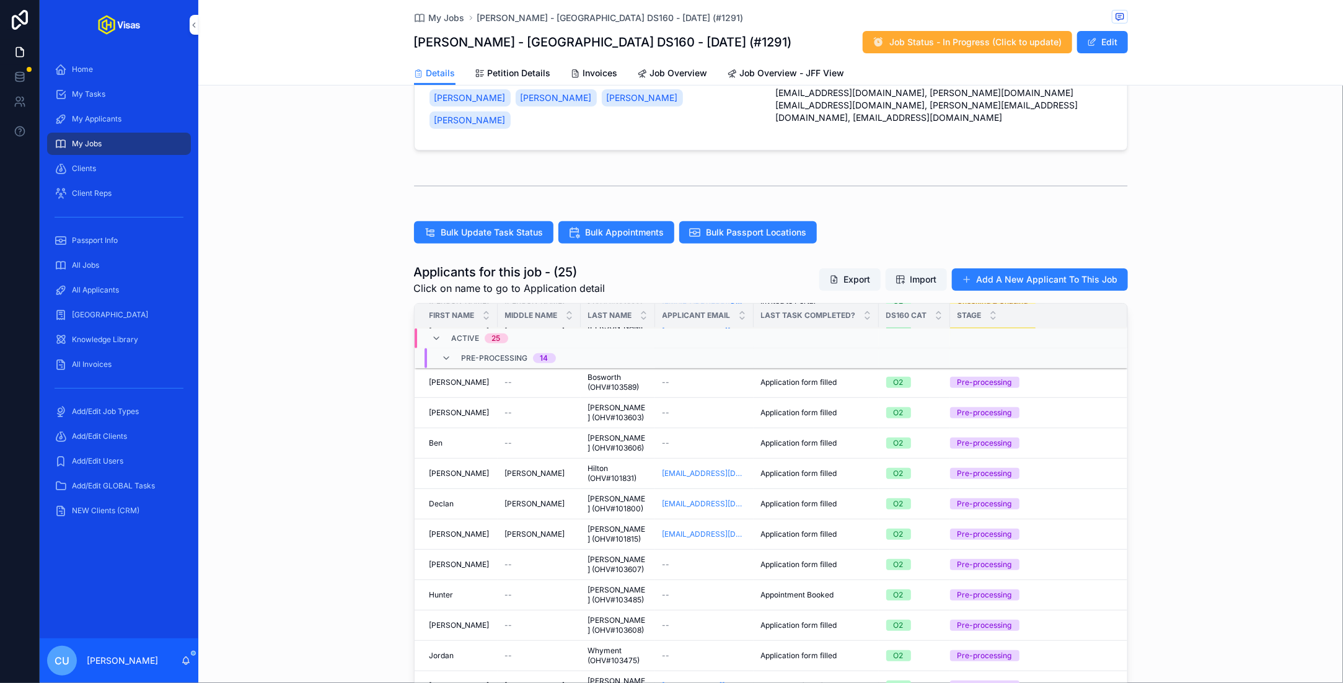
click at [466, 438] on div "[PERSON_NAME] [PERSON_NAME]" at bounding box center [459, 443] width 61 height 10
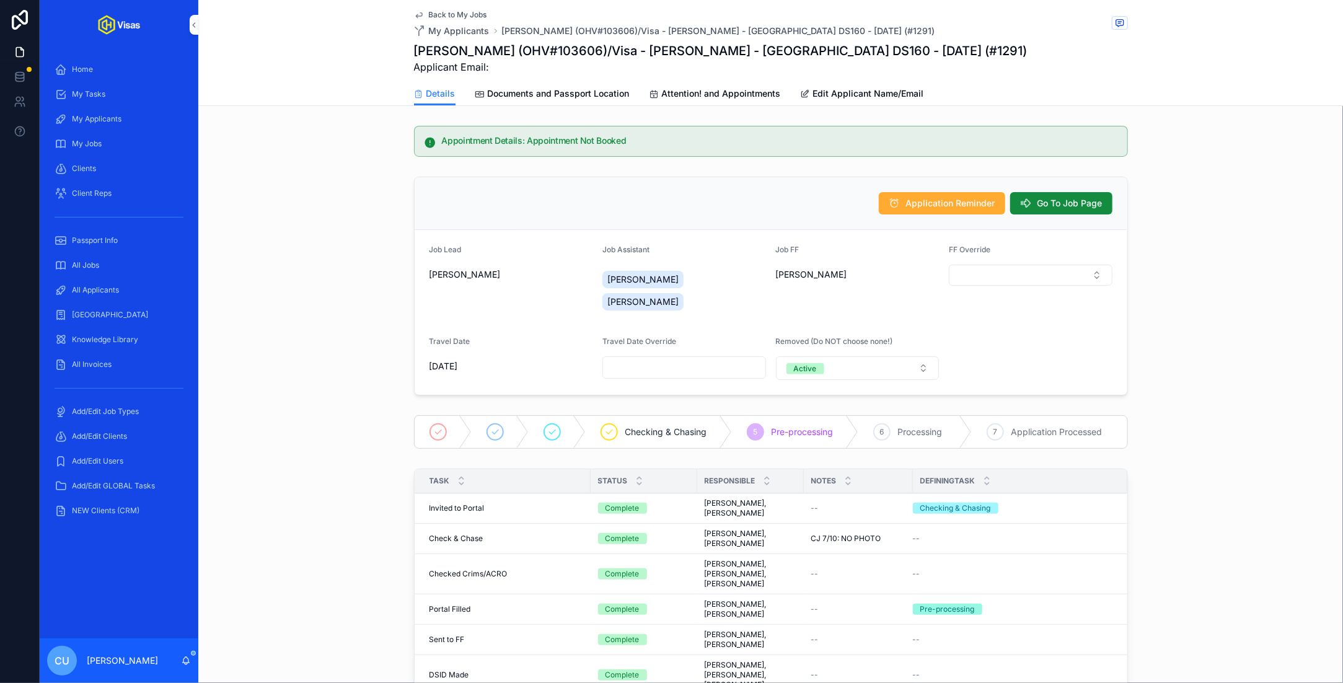
scroll to position [247, 0]
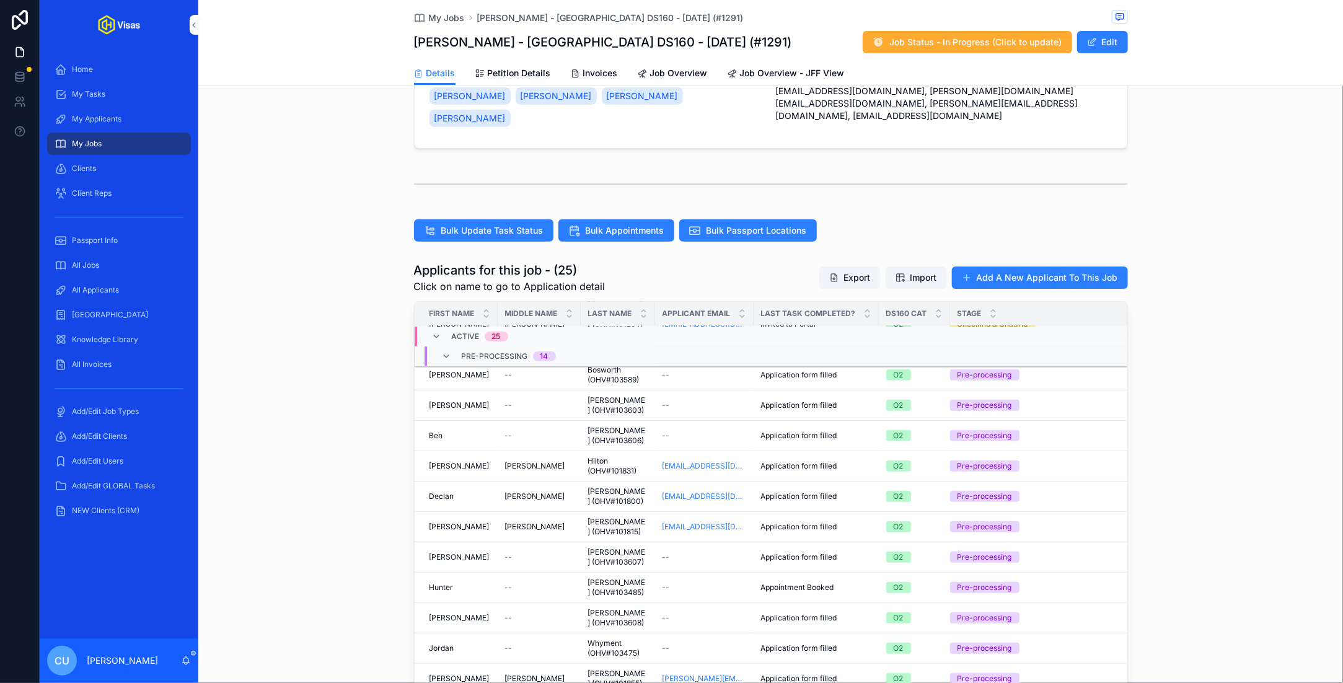
scroll to position [390, 0]
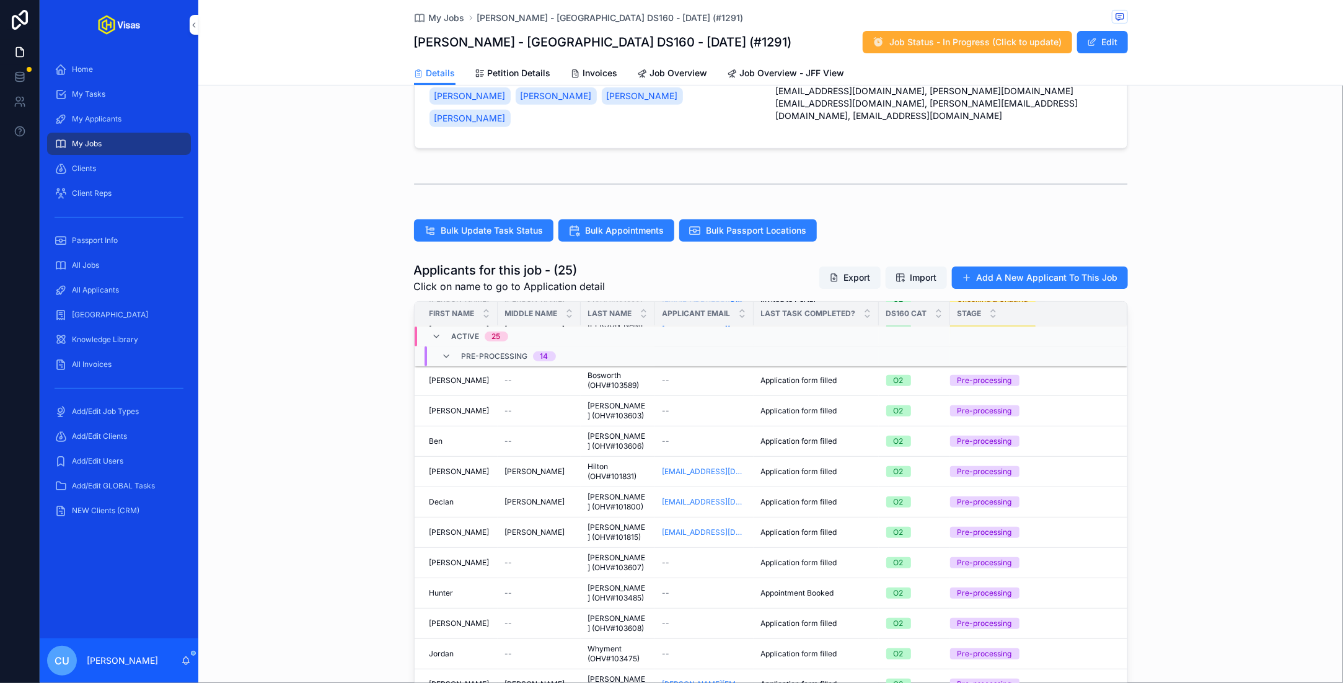
click at [483, 467] on div "[PERSON_NAME]" at bounding box center [459, 472] width 61 height 10
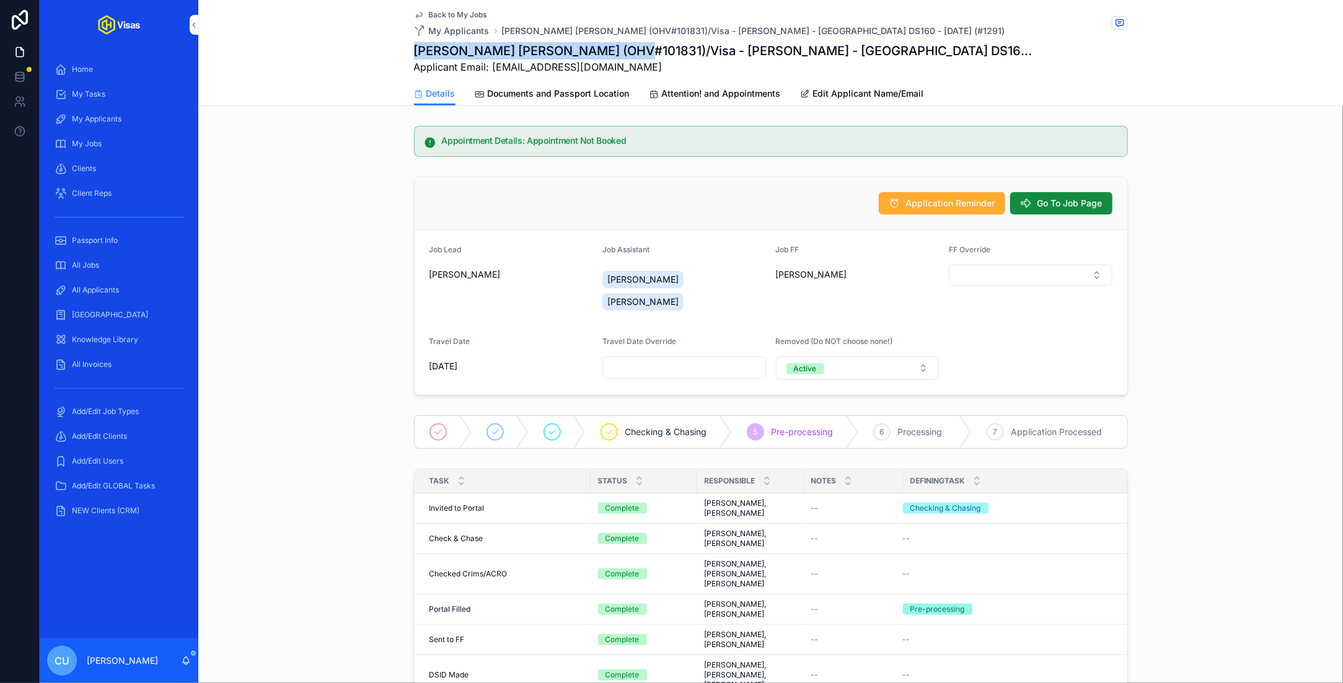
drag, startPoint x: 415, startPoint y: 50, endPoint x: 620, endPoint y: 58, distance: 205.9
click at [620, 58] on h1 "[PERSON_NAME] [PERSON_NAME] (OHV#101831)/Visa - [PERSON_NAME] - [GEOGRAPHIC_DAT…" at bounding box center [724, 50] width 621 height 17
copy h1 "[PERSON_NAME] [PERSON_NAME] (OHV#101831)"
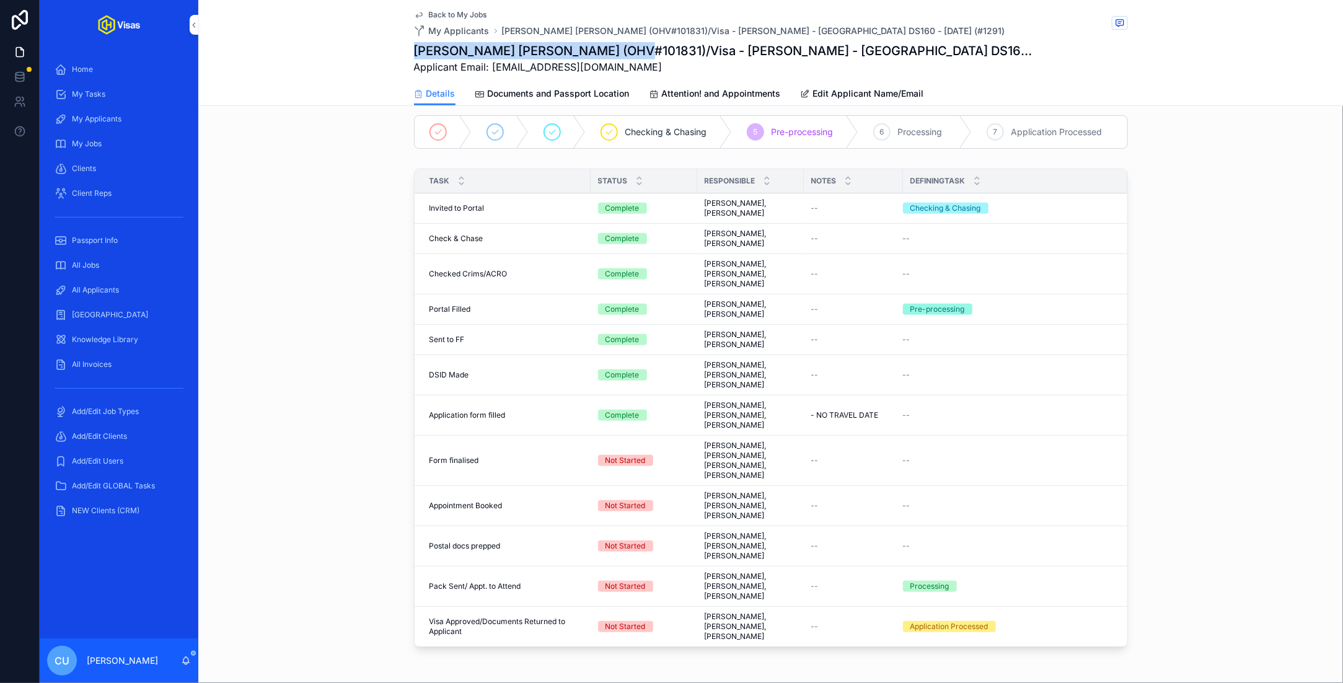
scroll to position [301, 0]
copy h1 "[PERSON_NAME] [PERSON_NAME] (OHV#101831)"
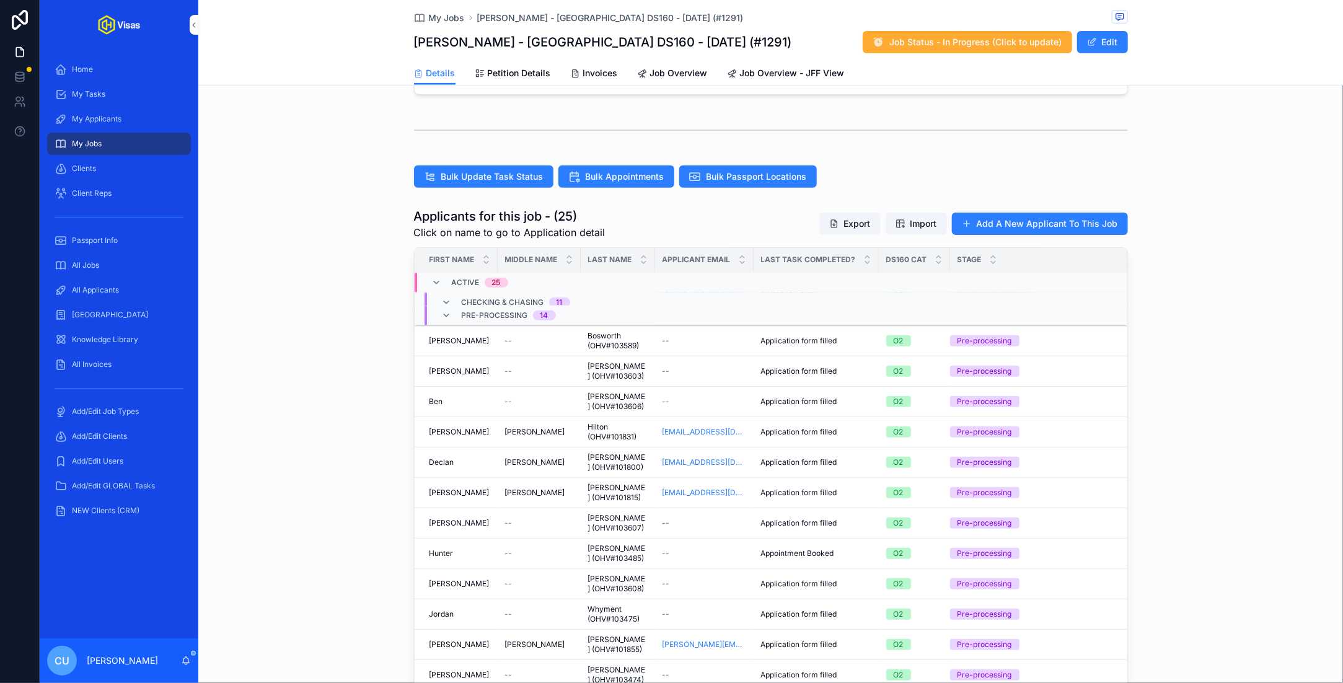
scroll to position [381, 0]
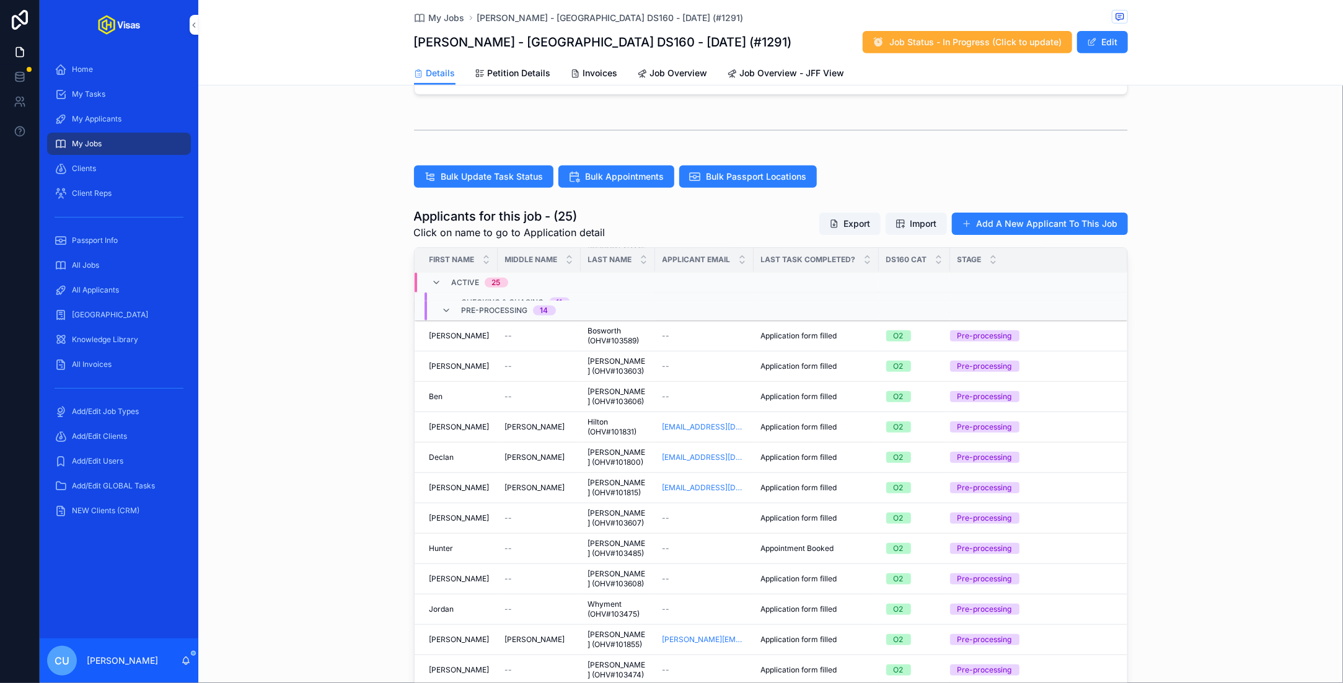
click at [473, 452] on div "Declan Declan" at bounding box center [459, 457] width 61 height 10
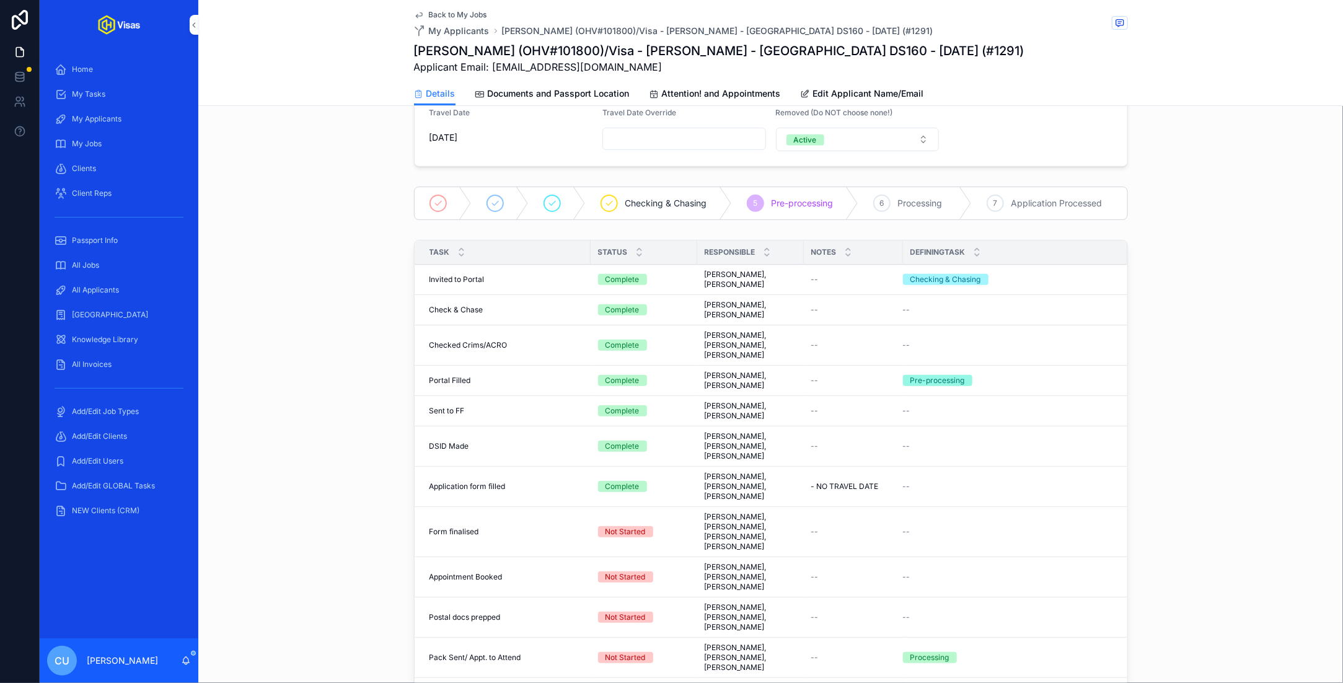
scroll to position [134, 0]
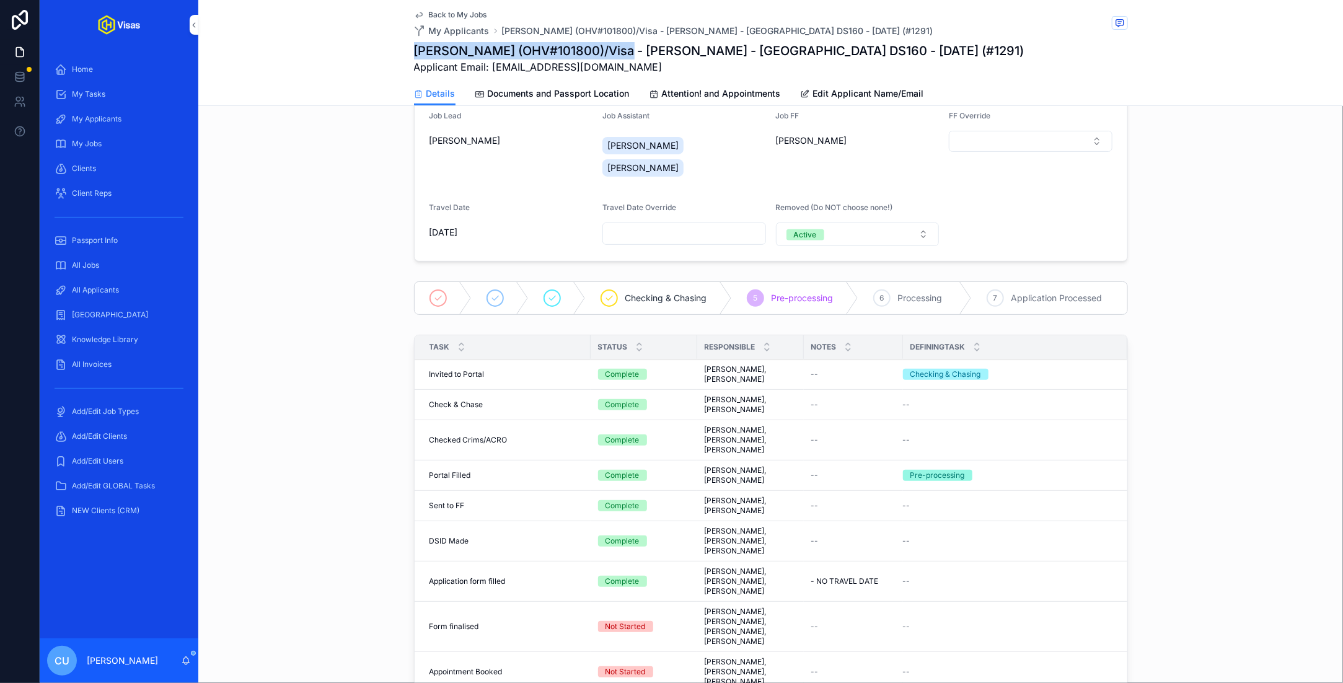
drag, startPoint x: 416, startPoint y: 50, endPoint x: 624, endPoint y: 51, distance: 207.6
click at [624, 51] on h1 "[PERSON_NAME] (OHV#101800)/Visa - [PERSON_NAME] - [GEOGRAPHIC_DATA] DS160 - [DA…" at bounding box center [719, 50] width 610 height 17
copy h1 "[PERSON_NAME] (OHV#101800)"
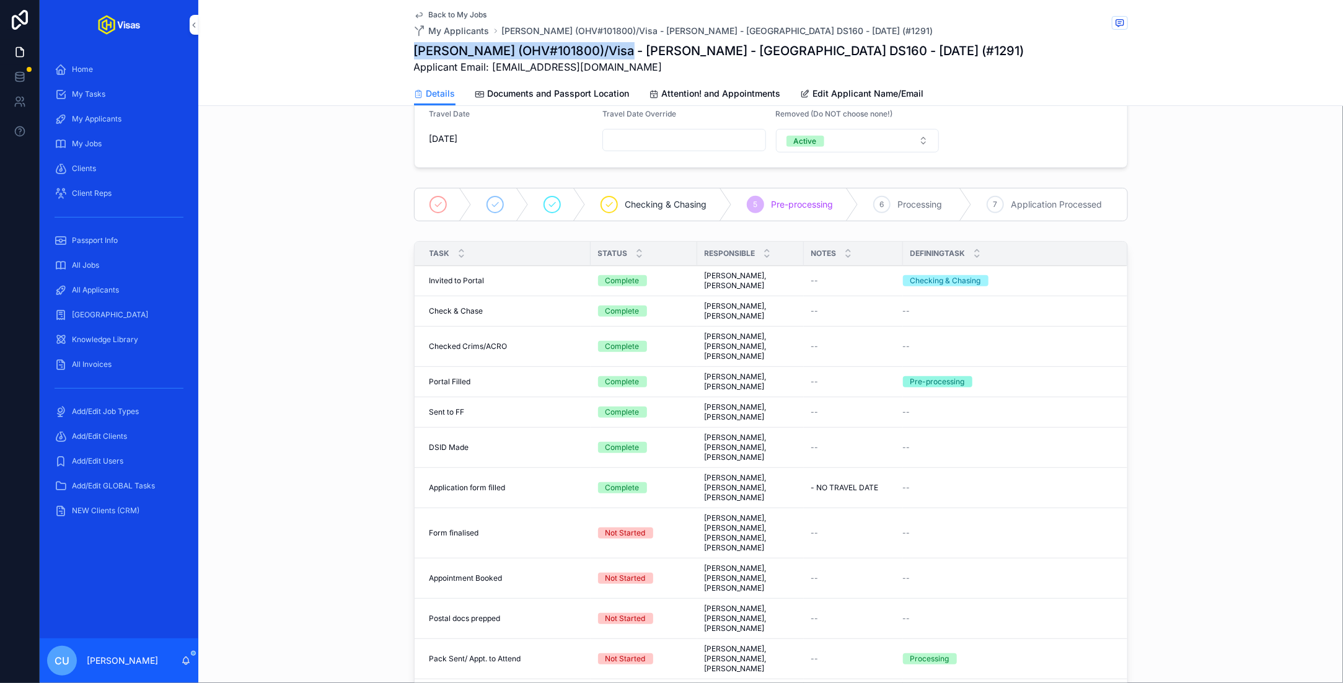
scroll to position [229, 0]
click at [354, 388] on div "Task Status Responsible Notes DefiningTask Invited to Portal Invited to Portal …" at bounding box center [770, 481] width 1145 height 493
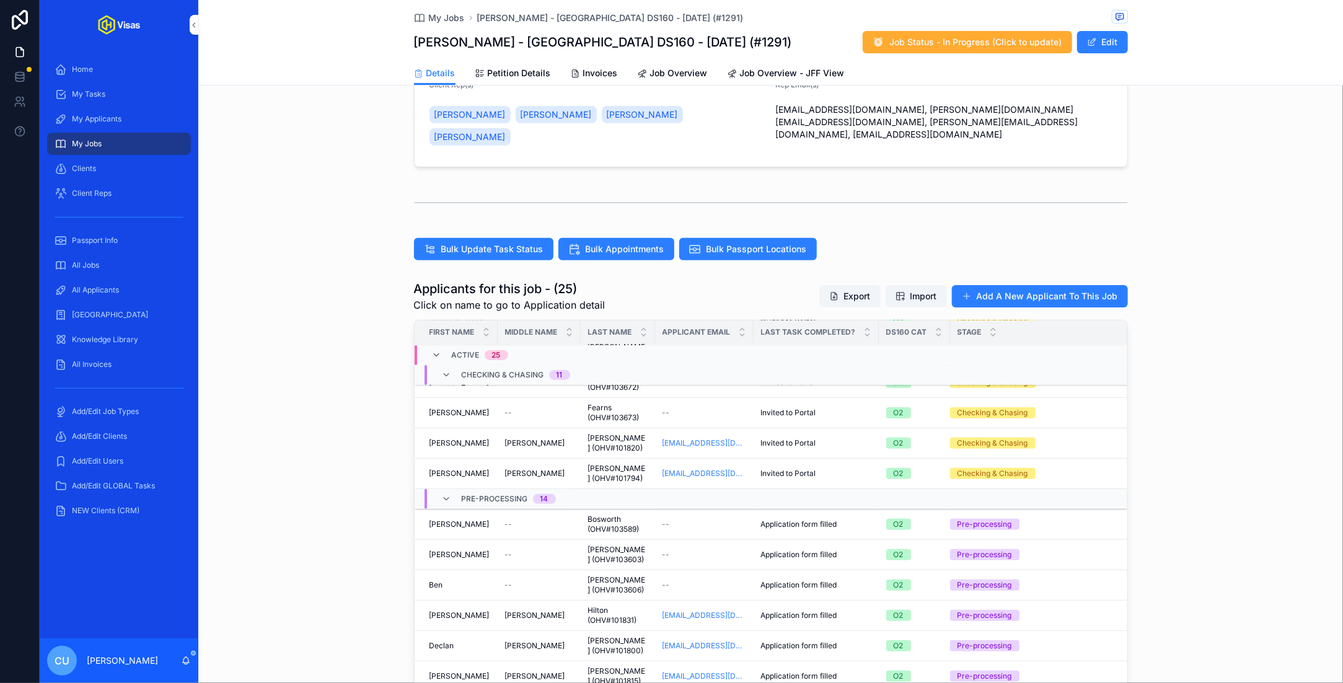
scroll to position [390, 0]
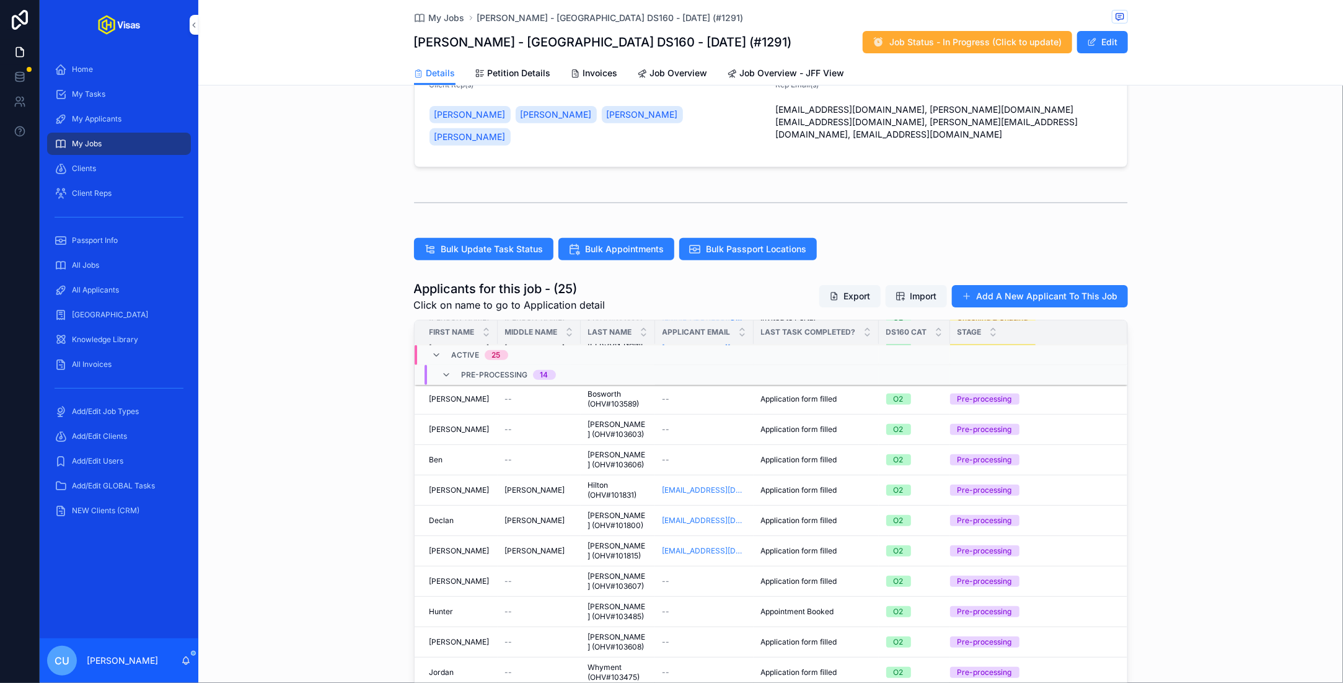
click at [470, 475] on td "[PERSON_NAME]" at bounding box center [456, 490] width 83 height 30
click at [470, 546] on div "[PERSON_NAME]" at bounding box center [459, 551] width 61 height 10
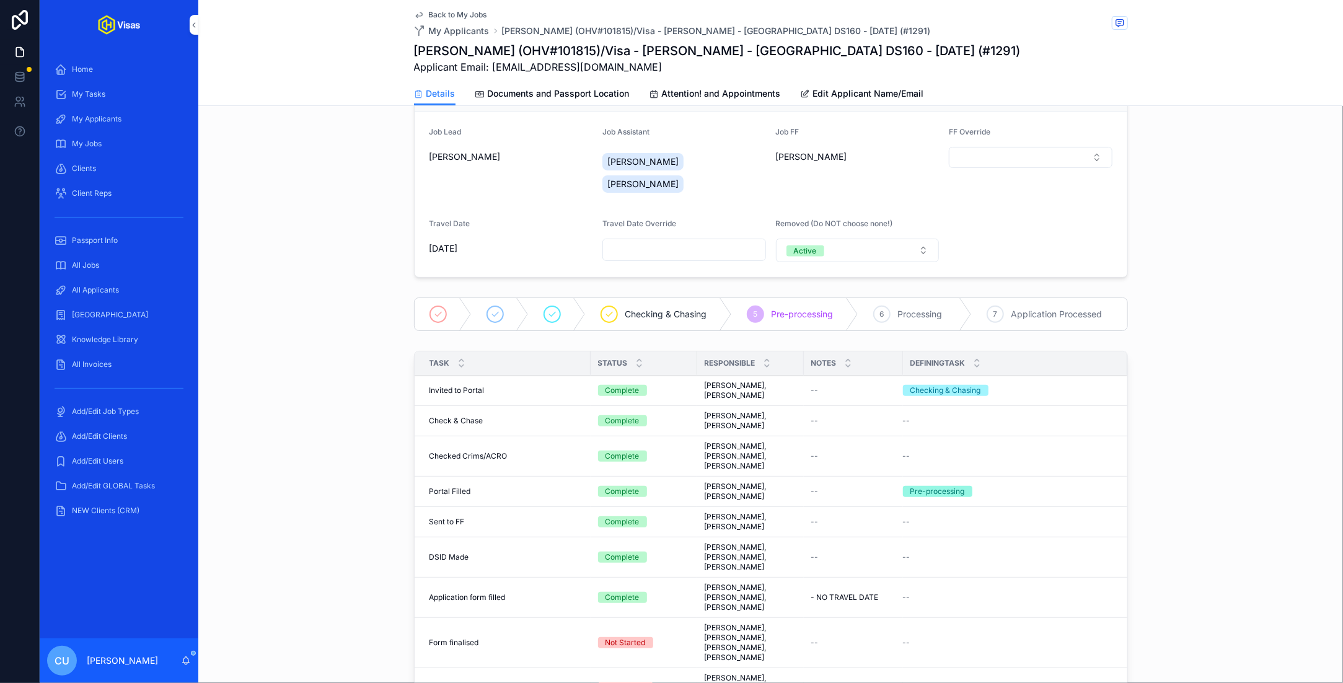
scroll to position [110, 0]
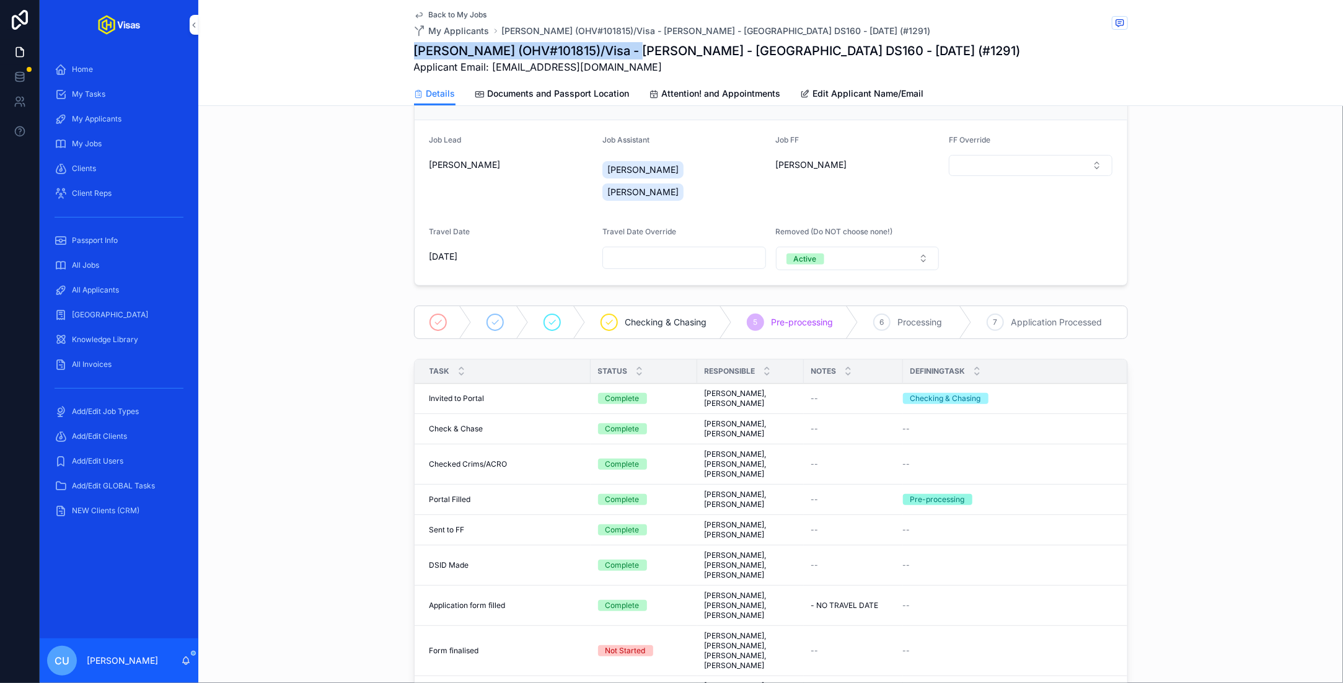
drag, startPoint x: 413, startPoint y: 48, endPoint x: 629, endPoint y: 58, distance: 216.5
click at [629, 58] on div "Back to My Jobs My Applicants [PERSON_NAME] (OHV#101815)/Visa - [PERSON_NAME] -…" at bounding box center [770, 53] width 1145 height 106
copy h1 "[PERSON_NAME] (OHV#101815)"
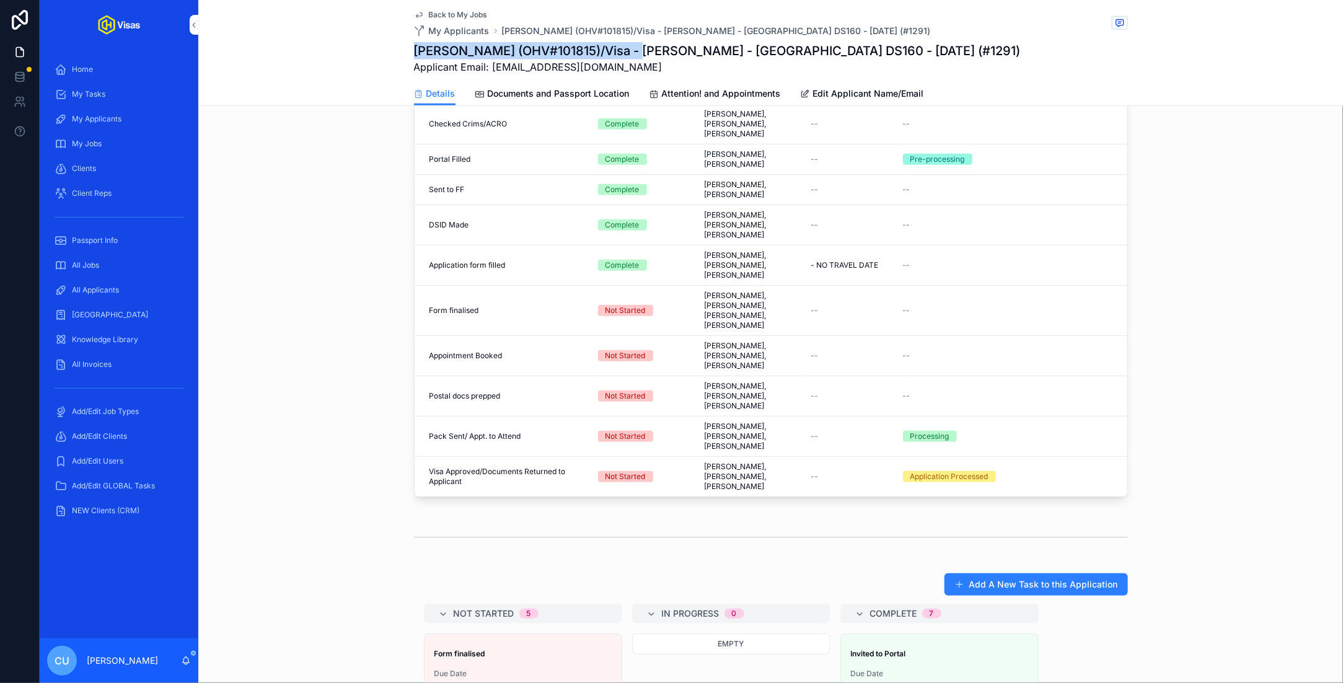
scroll to position [514, 0]
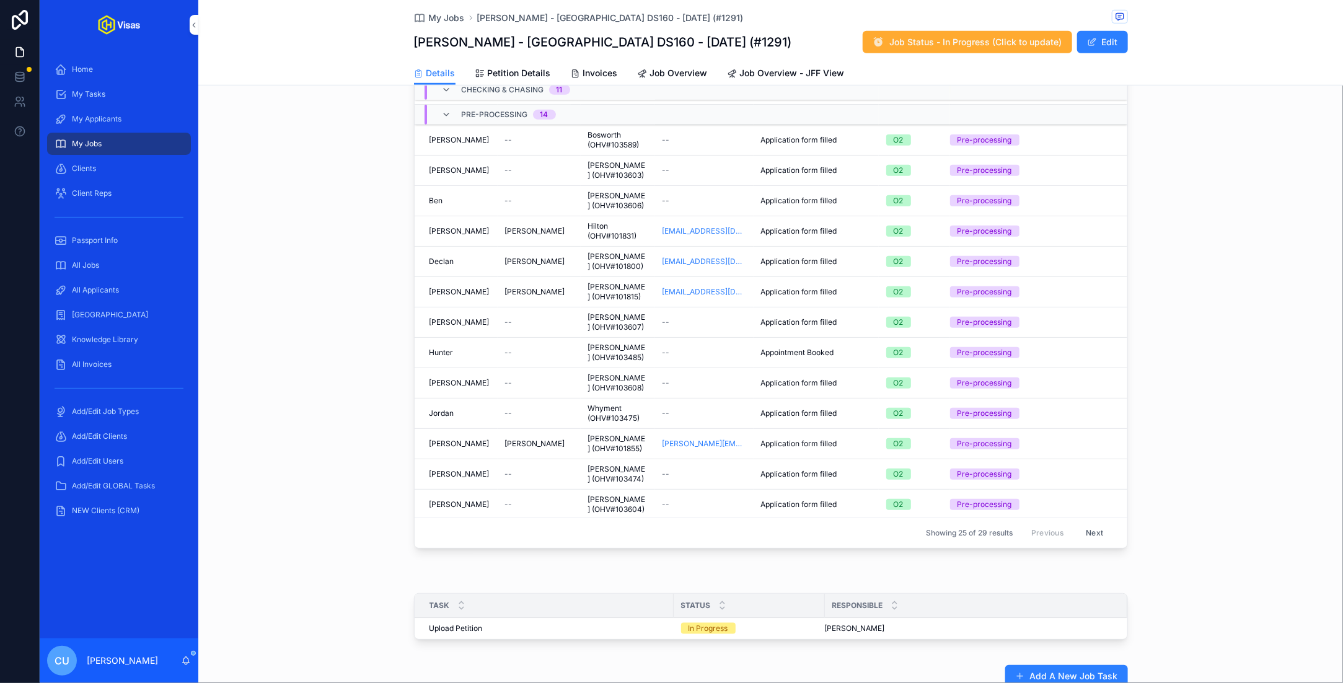
scroll to position [367, 0]
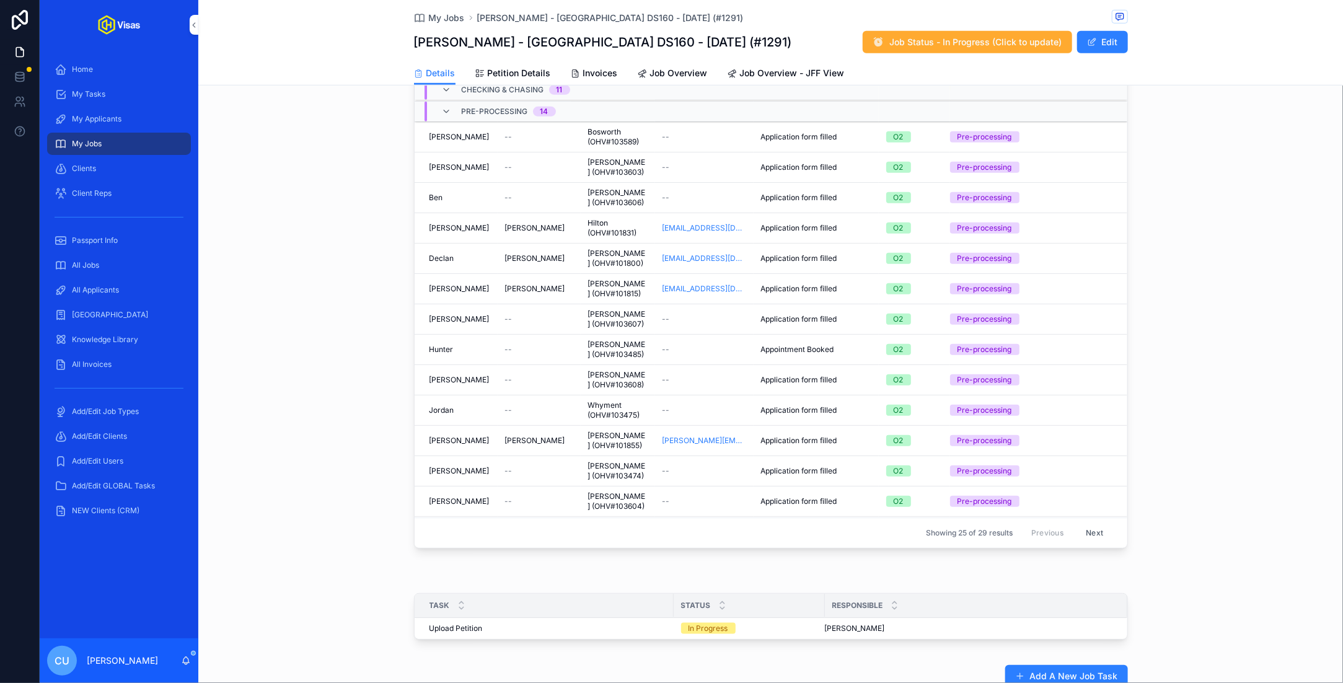
click at [481, 314] on div "[PERSON_NAME]" at bounding box center [459, 319] width 61 height 10
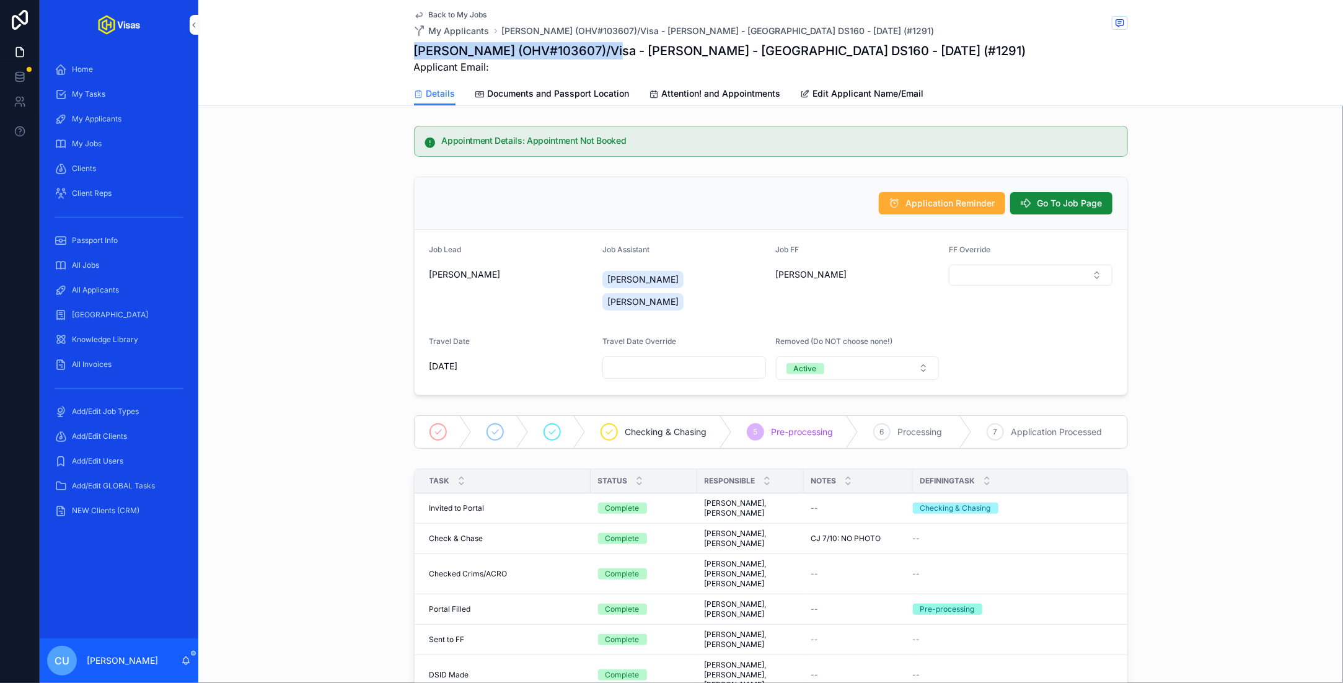
drag, startPoint x: 416, startPoint y: 51, endPoint x: 609, endPoint y: 53, distance: 193.4
click at [609, 53] on h1 "[PERSON_NAME] (OHV#103607)/Visa - [PERSON_NAME] - [GEOGRAPHIC_DATA] DS160 - [DA…" at bounding box center [720, 50] width 612 height 17
copy h1 "[PERSON_NAME] (OHV#103607)"
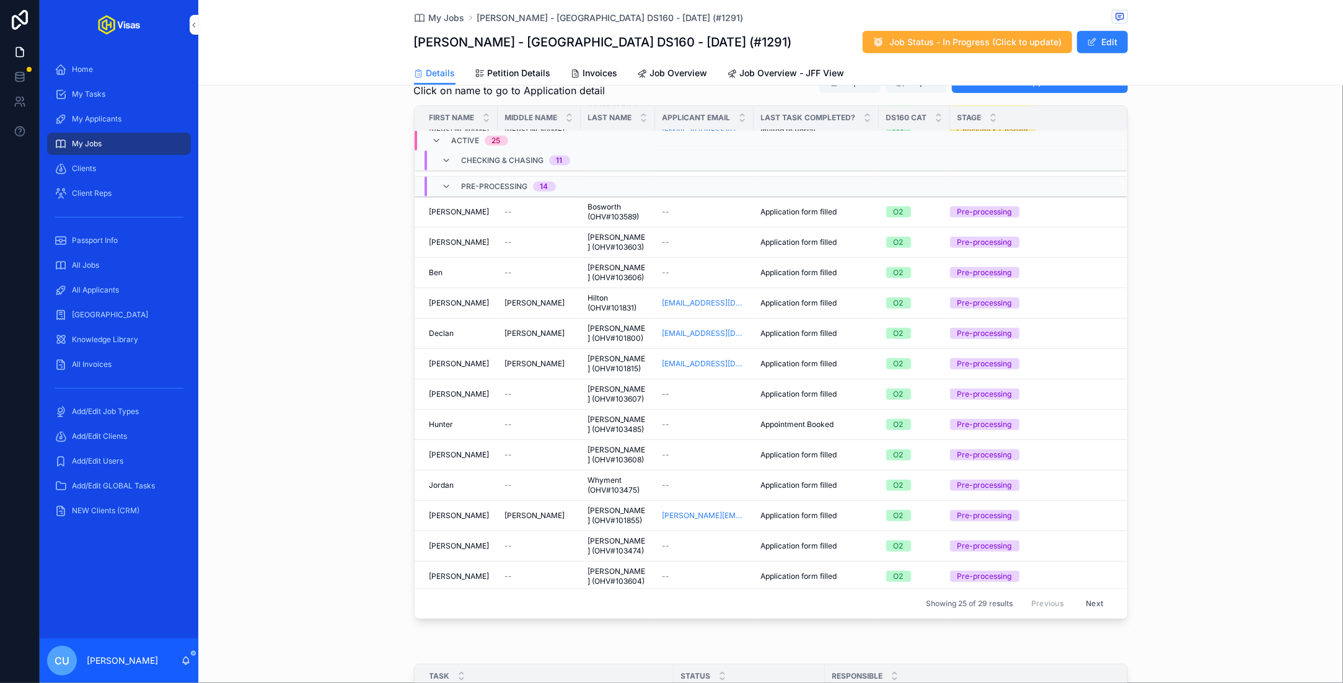
scroll to position [390, 0]
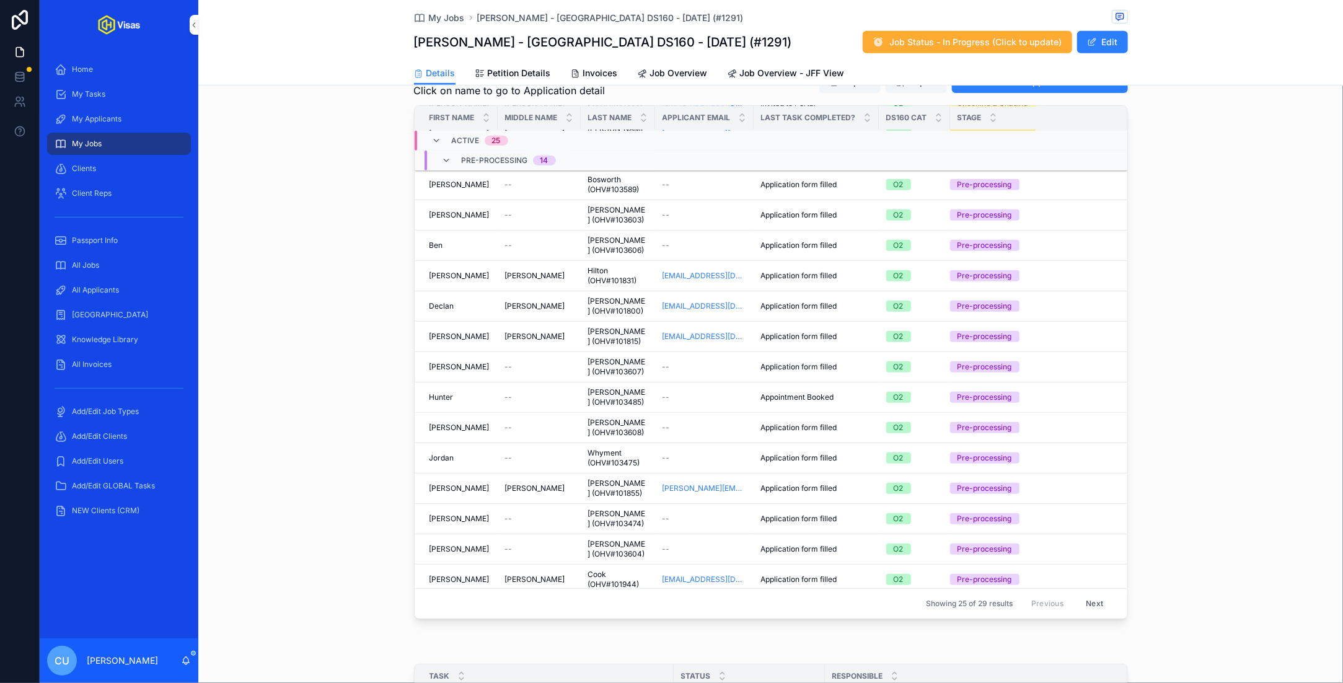
click at [478, 392] on div "[PERSON_NAME]" at bounding box center [459, 397] width 61 height 10
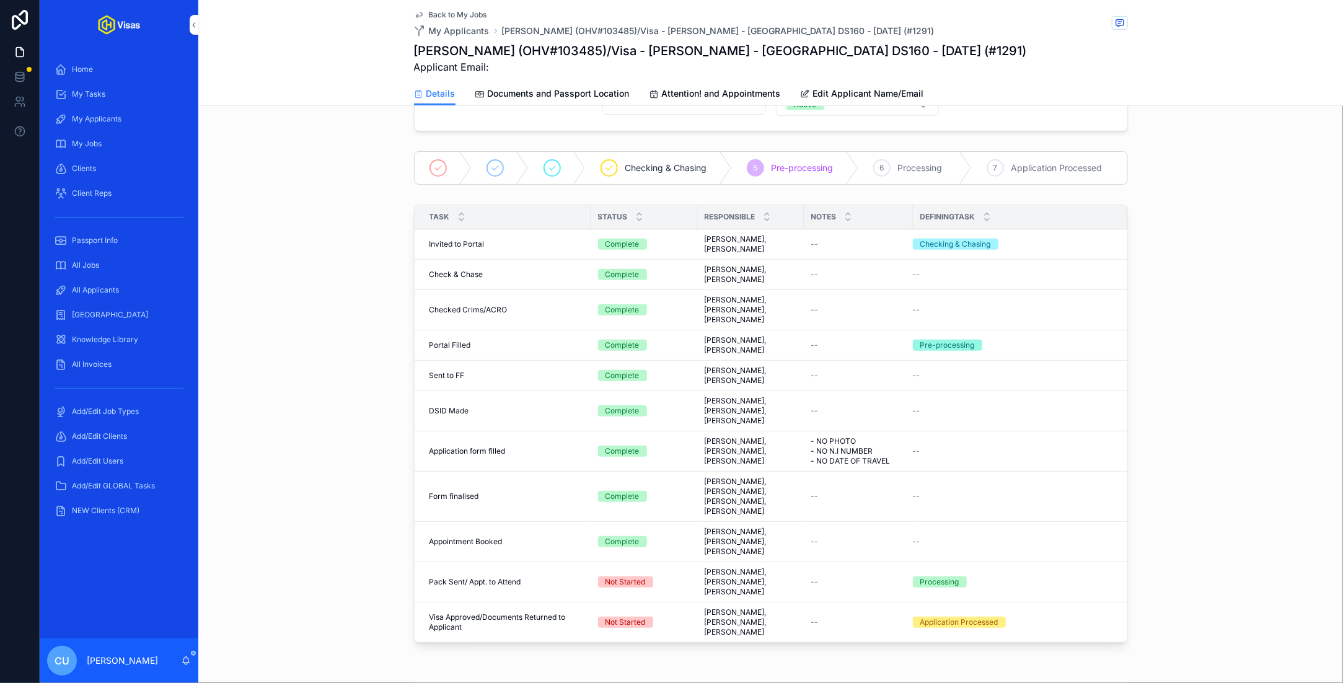
scroll to position [270, 0]
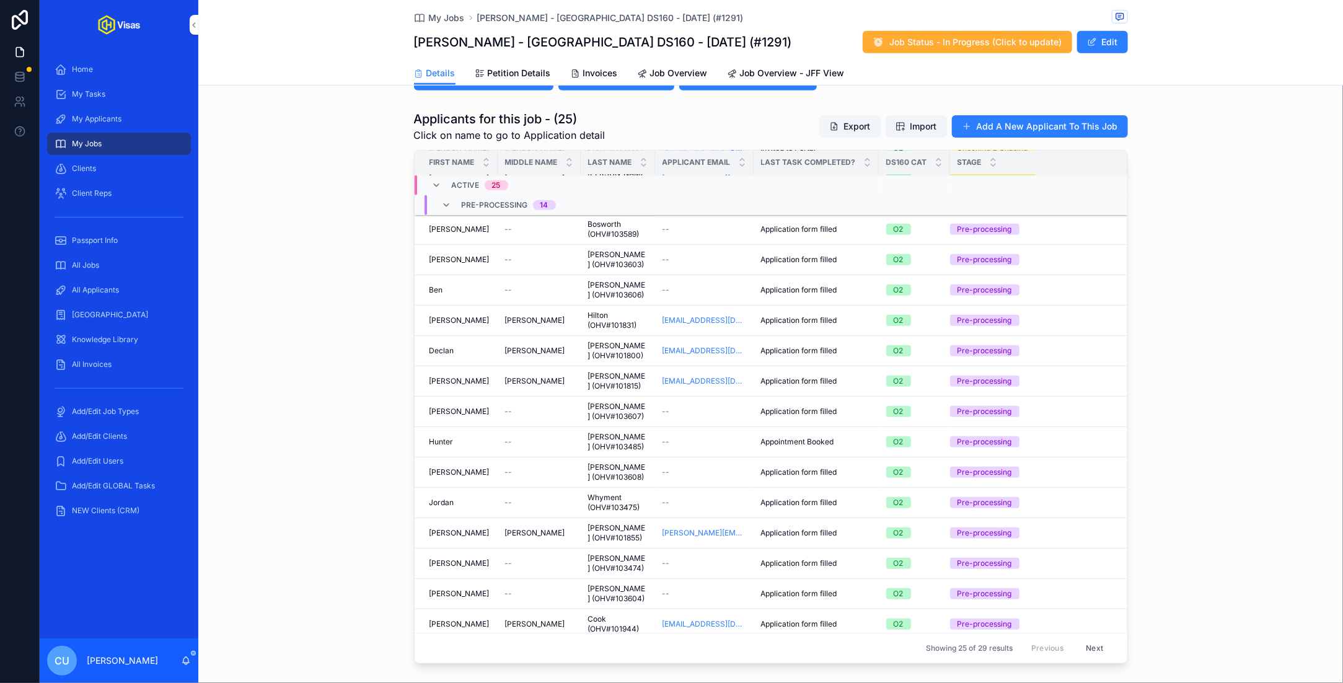
scroll to position [400, 0]
click at [464, 456] on td "[PERSON_NAME] [PERSON_NAME]" at bounding box center [456, 471] width 83 height 30
click at [471, 466] on div "[PERSON_NAME] [PERSON_NAME]" at bounding box center [459, 471] width 61 height 10
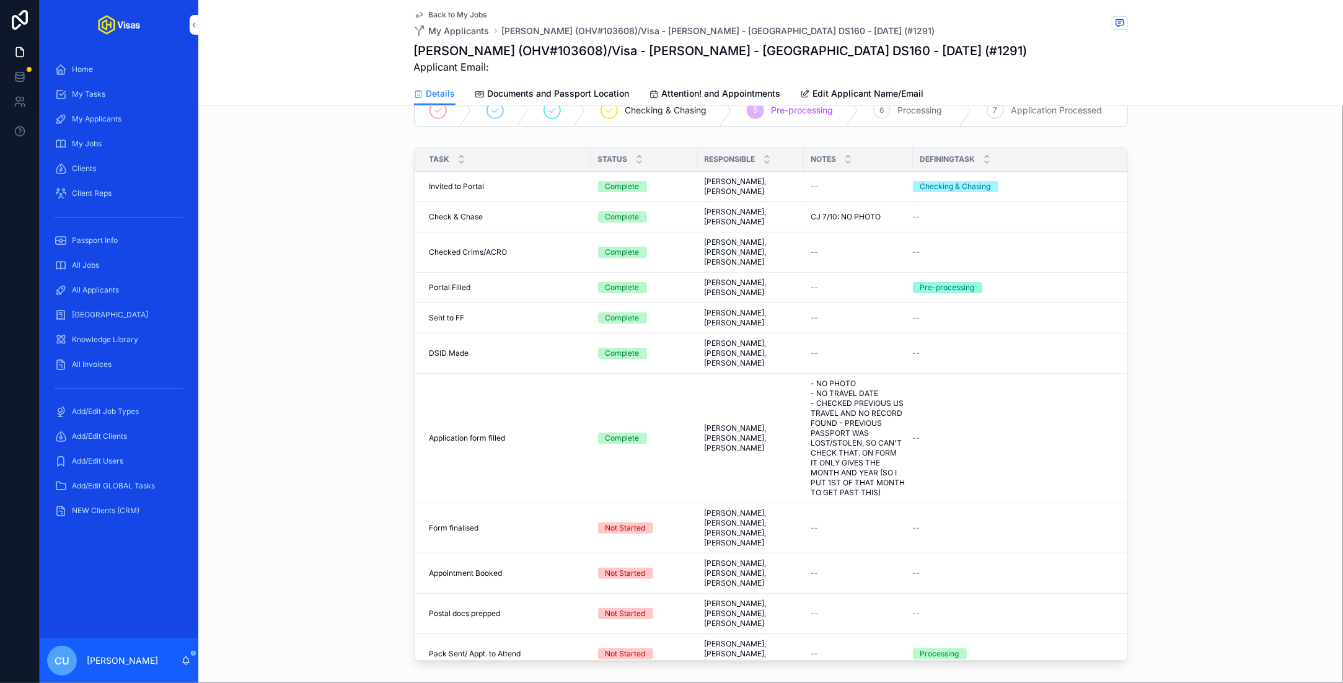
scroll to position [361, 0]
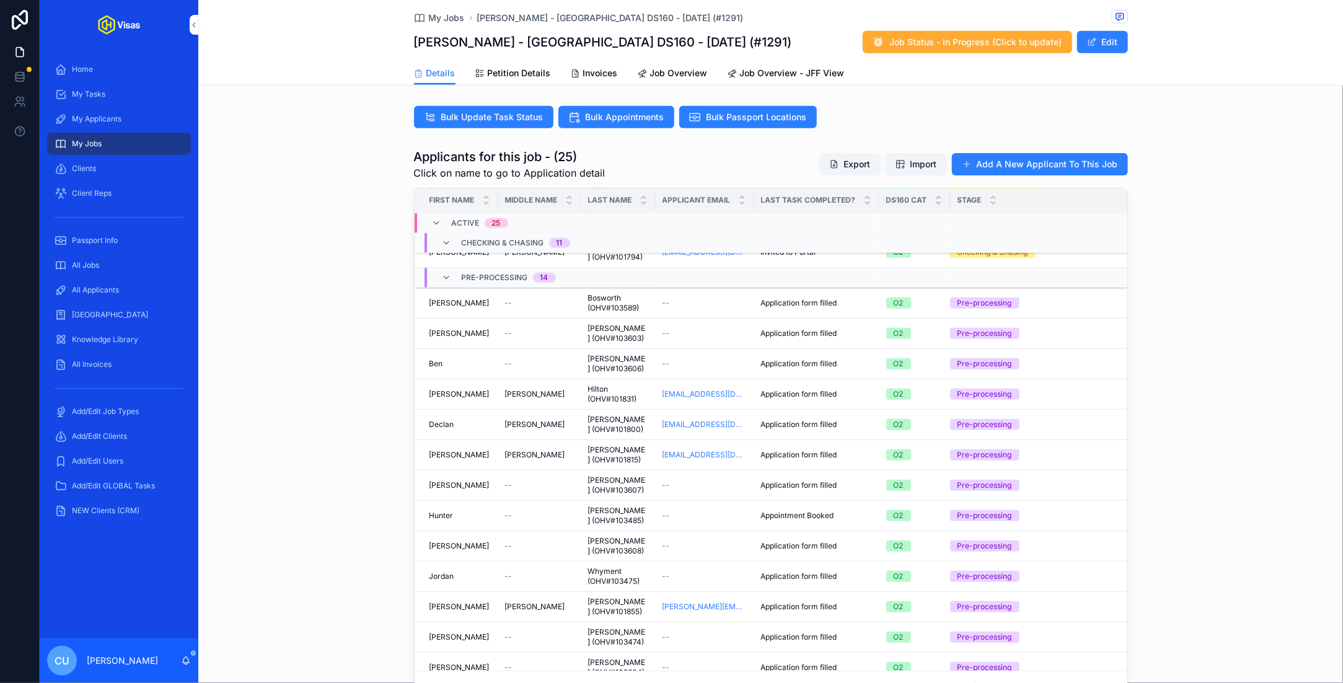
scroll to position [390, 0]
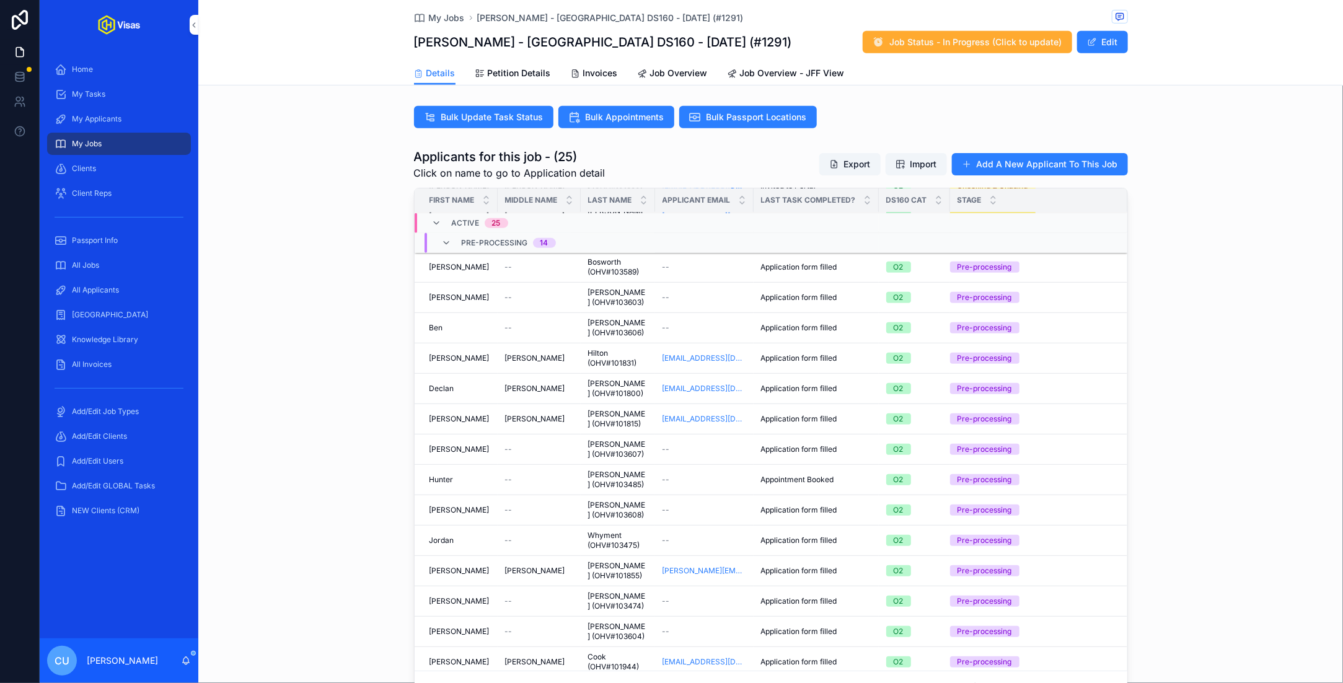
click at [468, 535] on div "[PERSON_NAME]" at bounding box center [459, 540] width 61 height 10
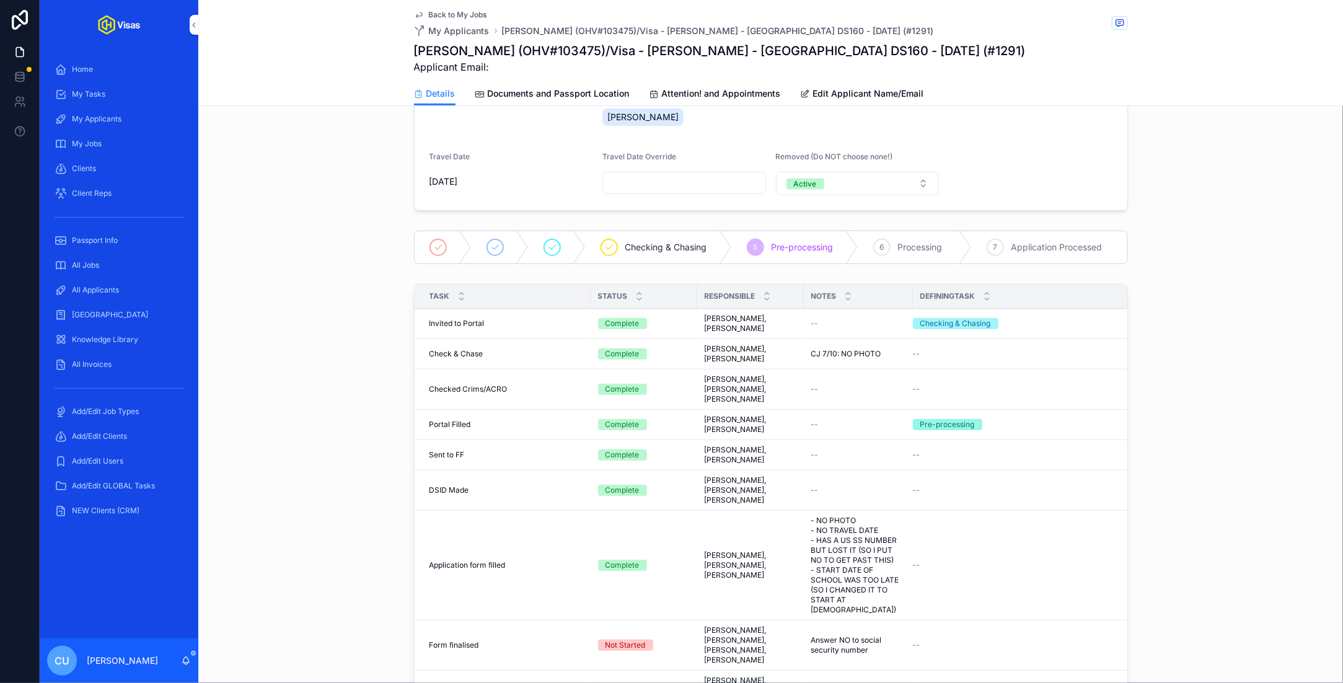
scroll to position [188, 0]
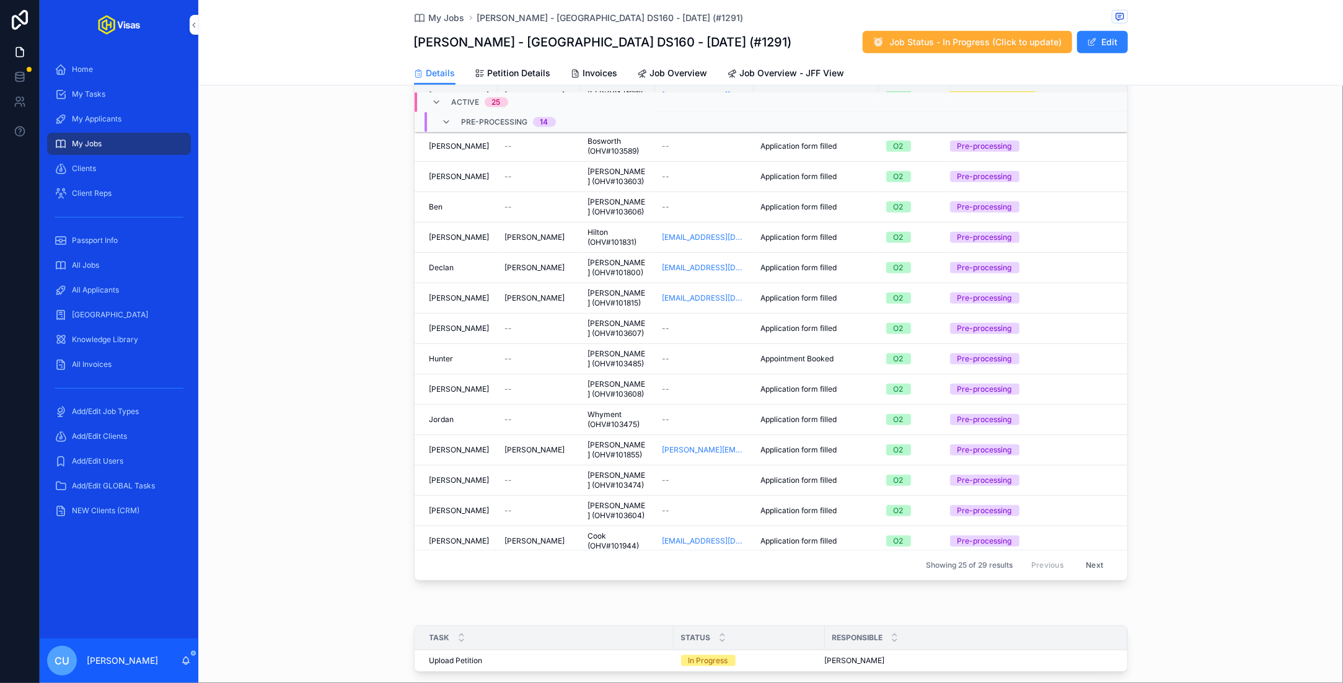
scroll to position [484, 0]
click at [473, 442] on div "[PERSON_NAME] [PERSON_NAME]" at bounding box center [459, 447] width 61 height 10
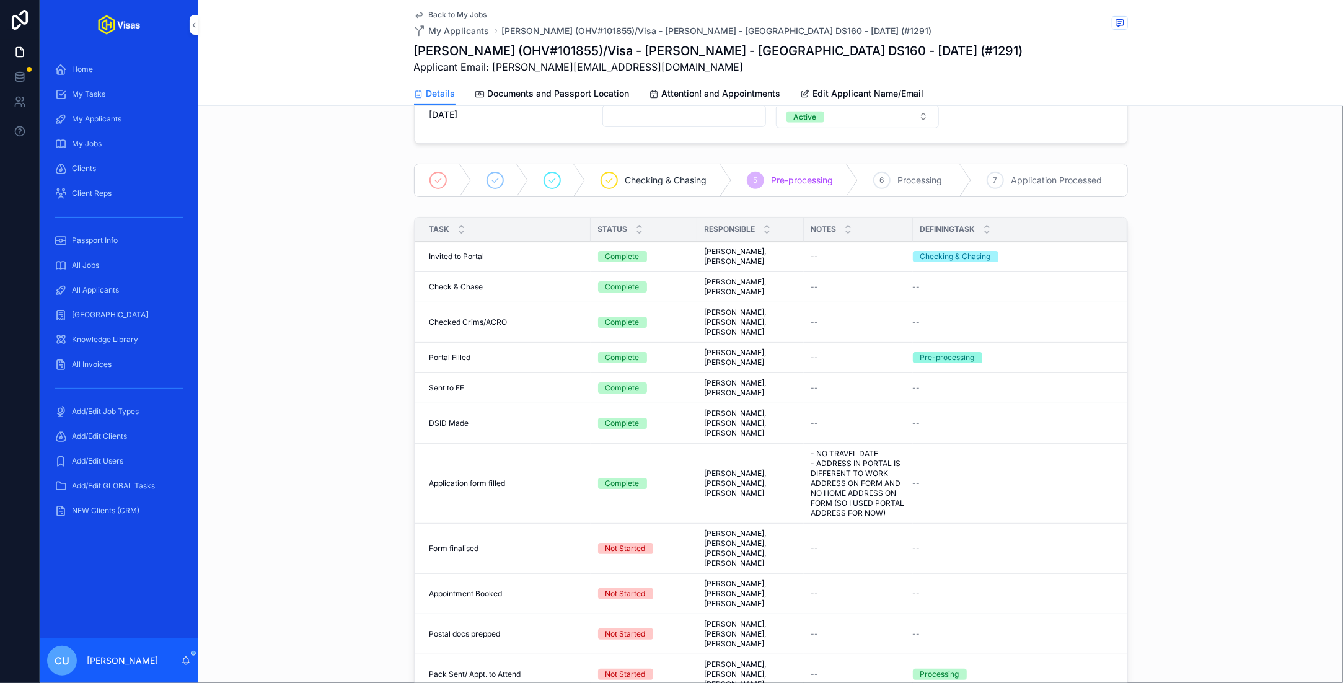
scroll to position [268, 0]
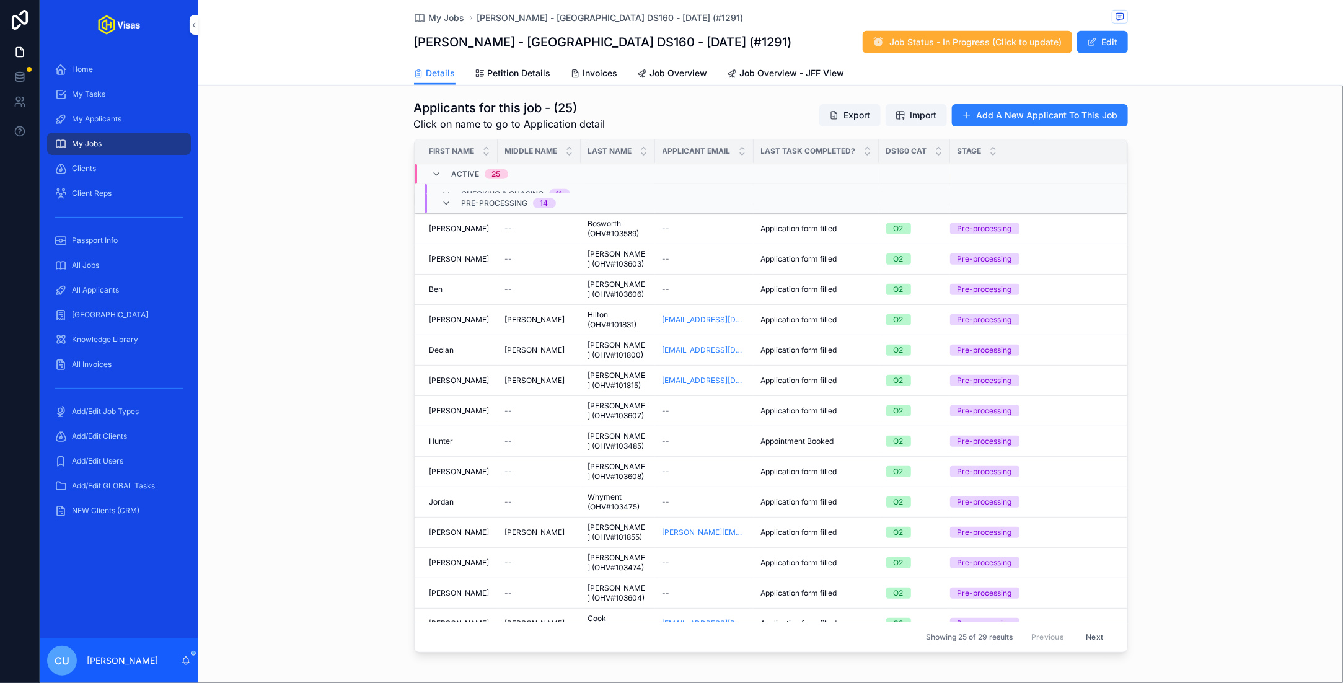
scroll to position [390, 0]
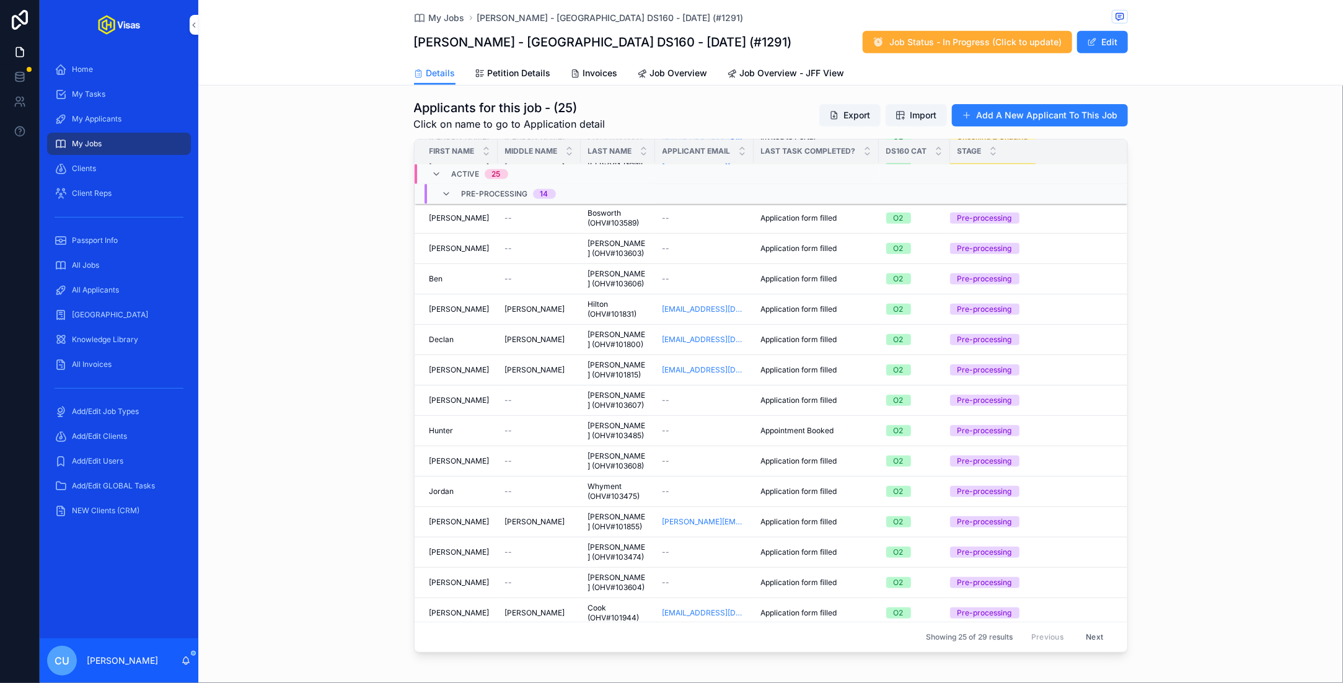
click at [478, 547] on div "[PERSON_NAME]" at bounding box center [459, 552] width 61 height 10
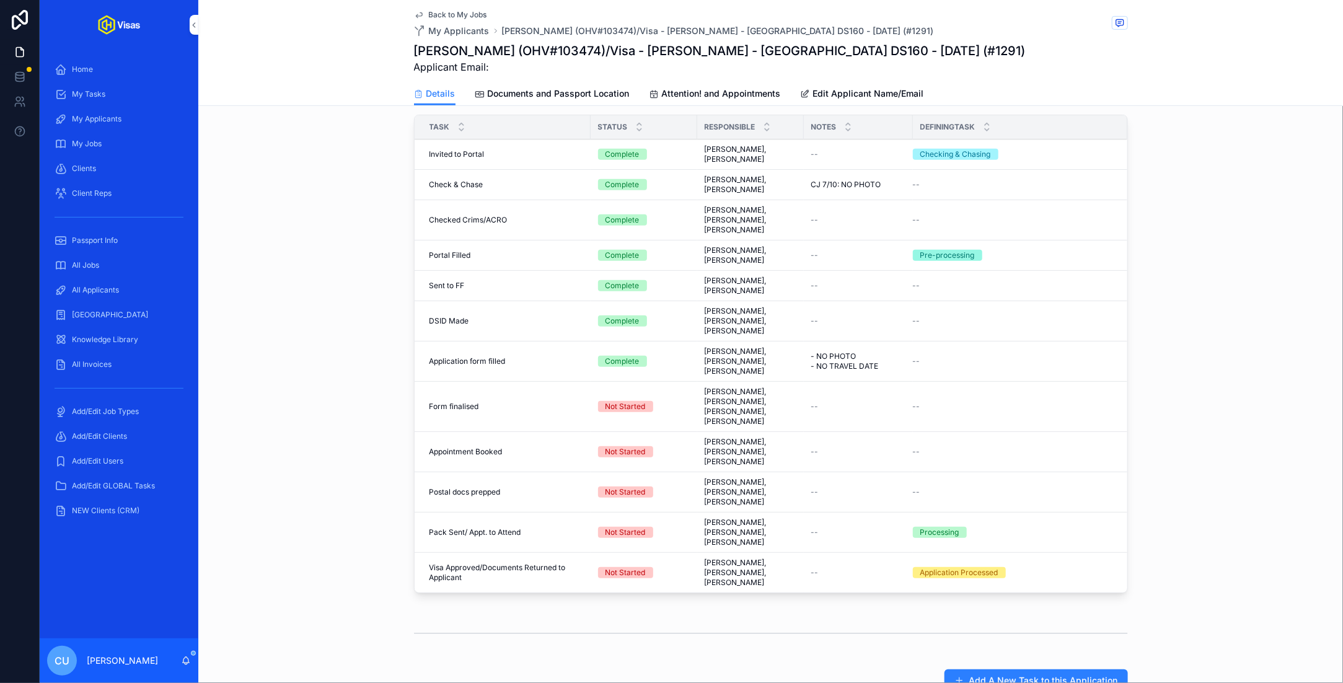
scroll to position [335, 0]
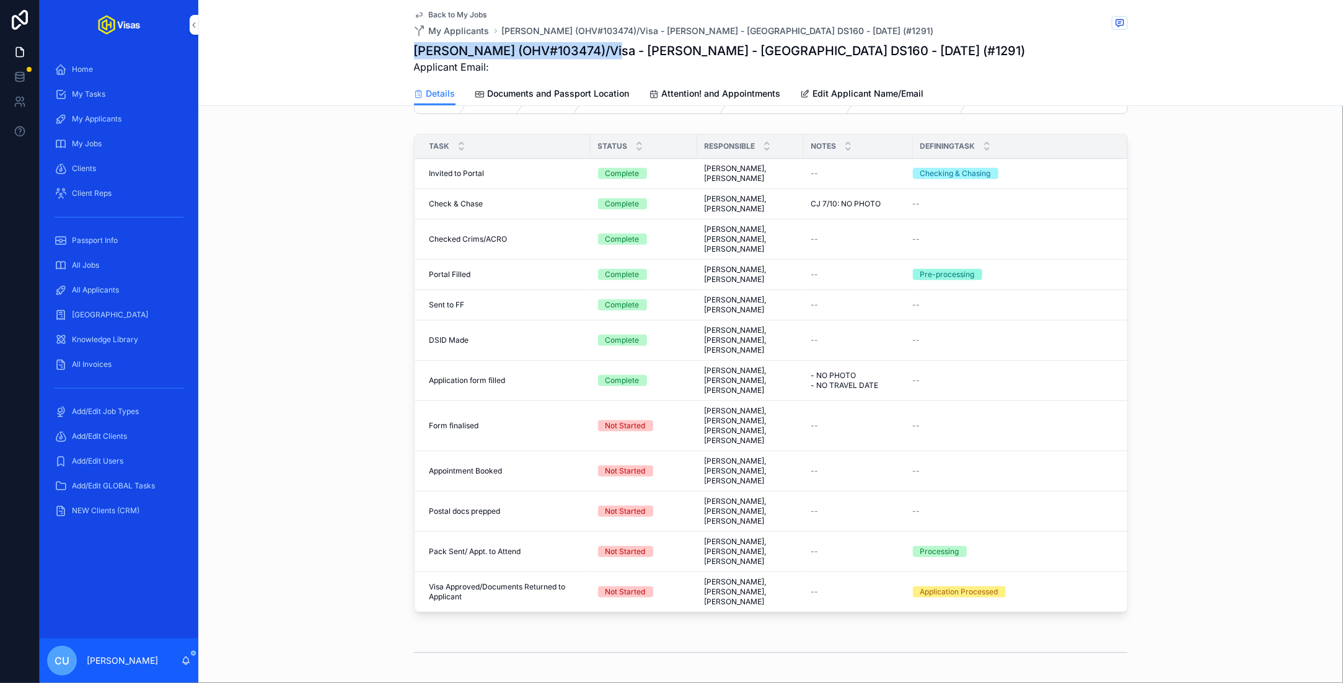
drag, startPoint x: 416, startPoint y: 49, endPoint x: 604, endPoint y: 57, distance: 187.3
click at [604, 57] on h1 "[PERSON_NAME] (OHV#103474)/Visa - [PERSON_NAME] - [GEOGRAPHIC_DATA] DS160 - [DA…" at bounding box center [720, 50] width 612 height 17
copy h1 "[PERSON_NAME] (OHV#103474)"
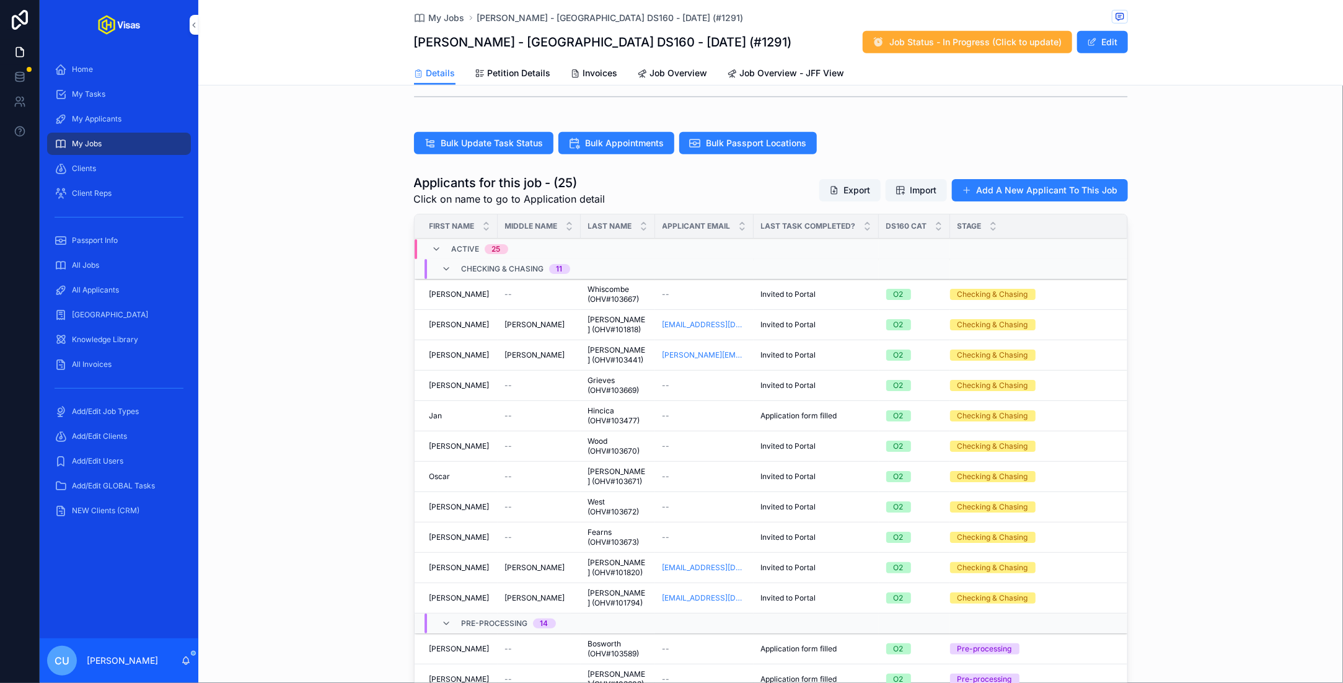
click at [325, 351] on div "Applicants for this job - (25) Click on name to go to Application detail Export…" at bounding box center [770, 453] width 1145 height 568
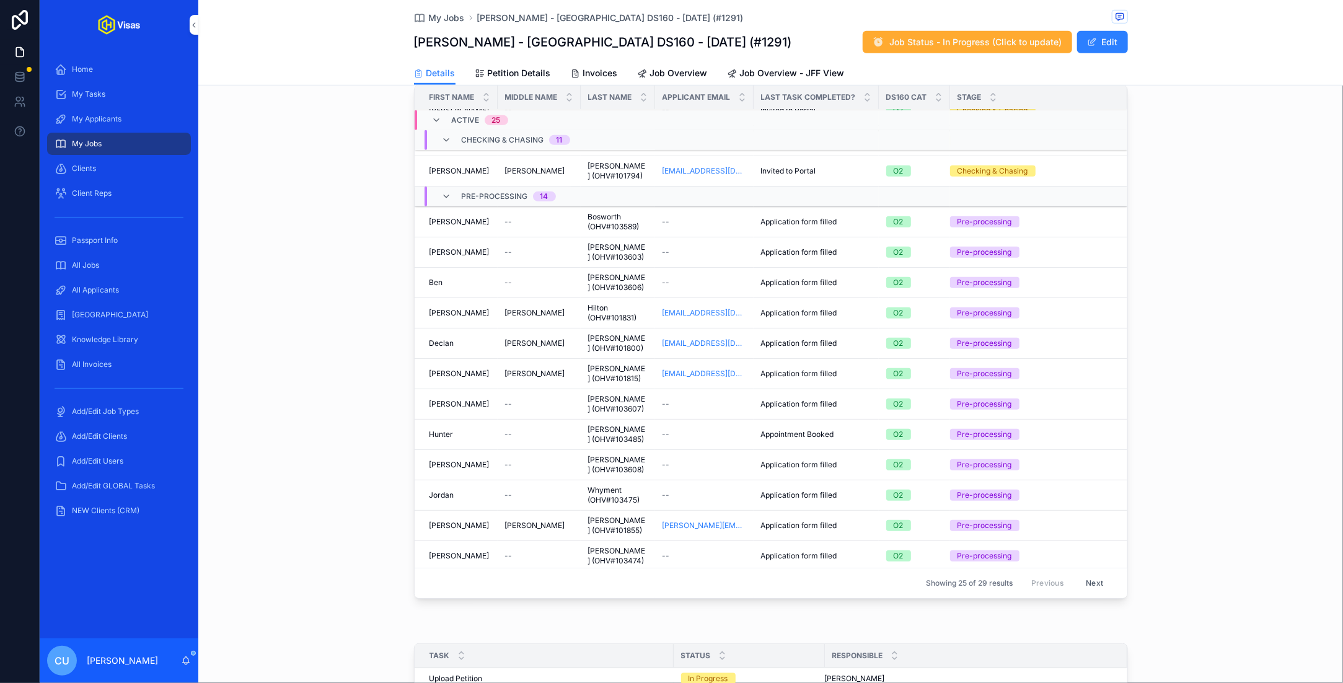
scroll to position [390, 0]
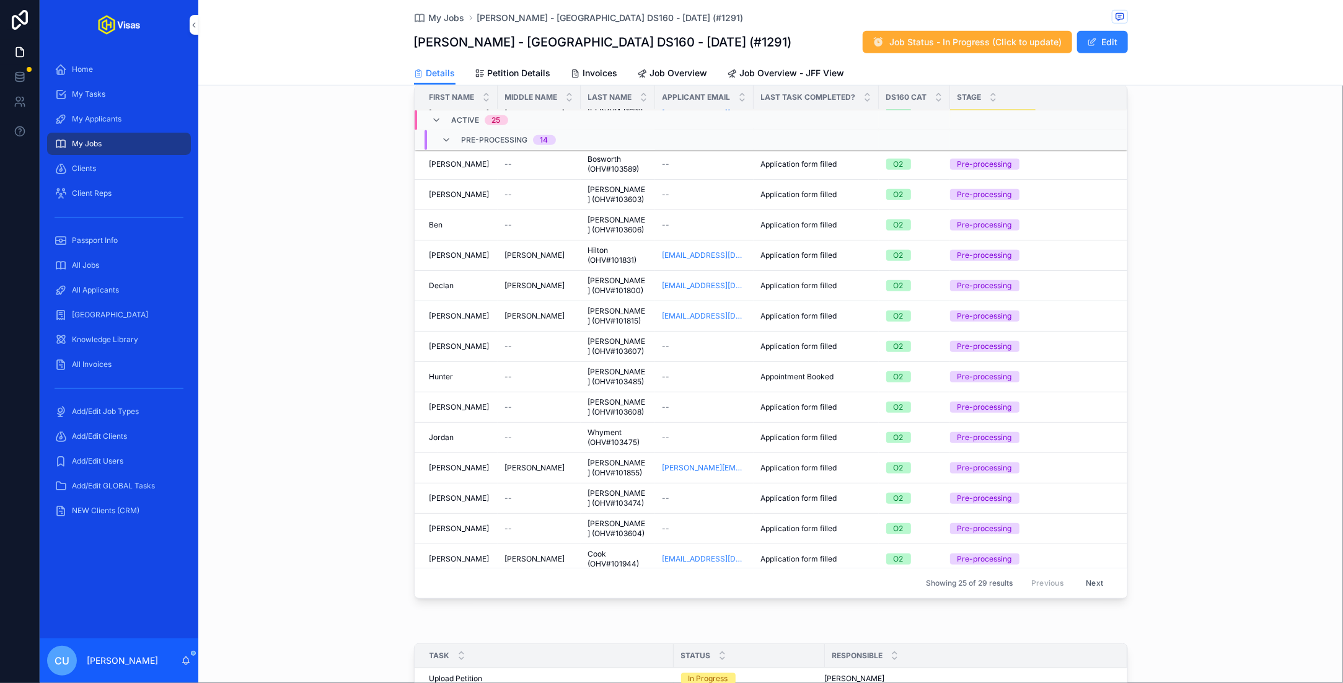
click at [478, 524] on div "[PERSON_NAME]" at bounding box center [459, 529] width 61 height 10
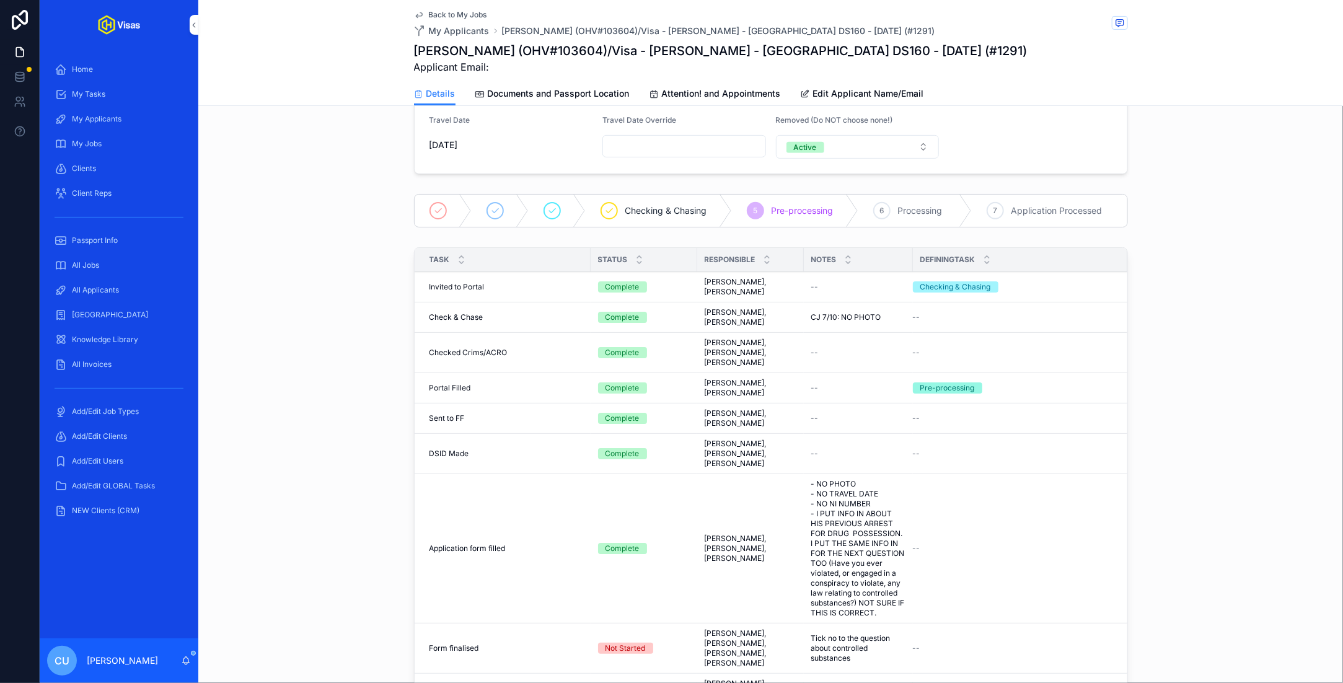
scroll to position [227, 0]
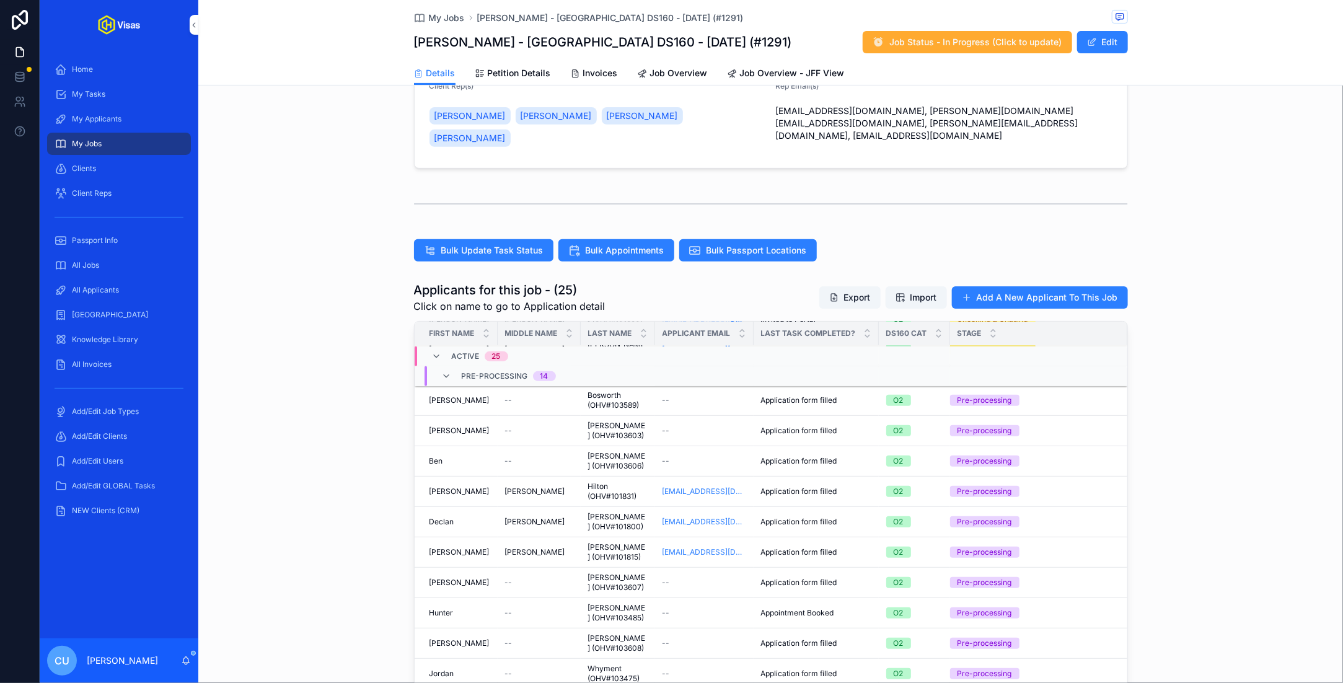
scroll to position [682, 0]
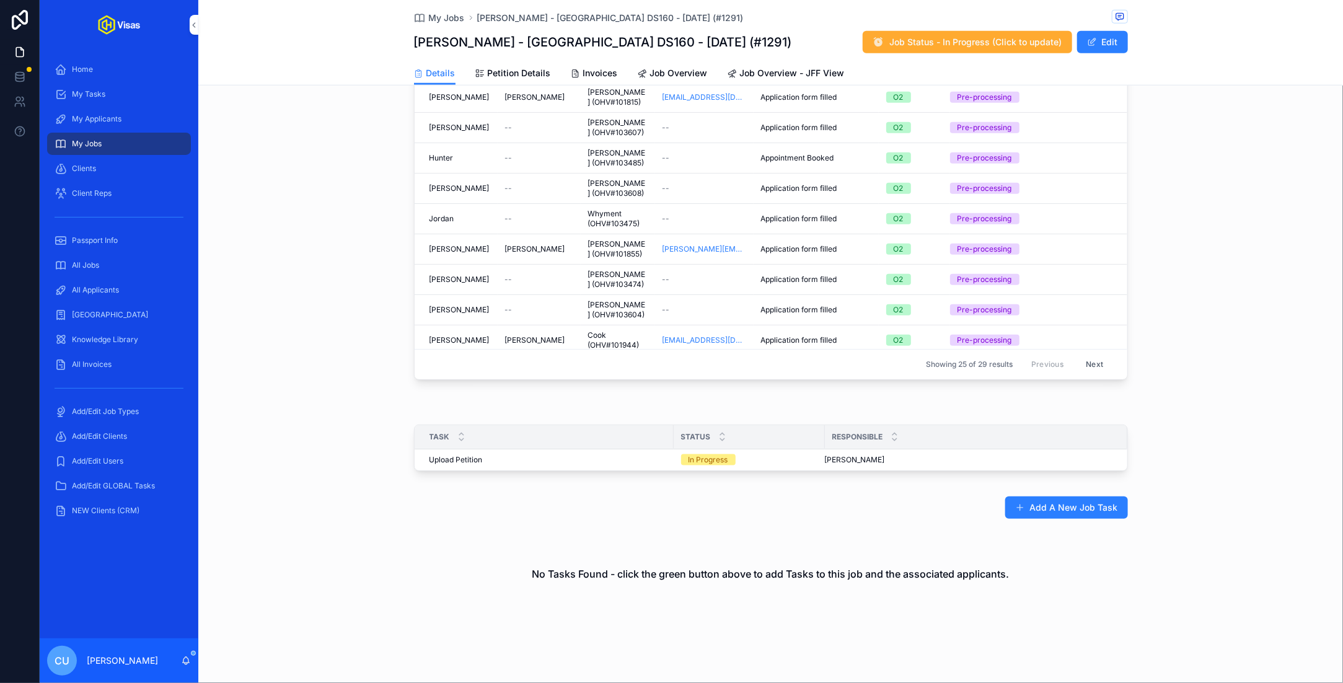
click at [476, 335] on div "[PERSON_NAME]" at bounding box center [459, 340] width 61 height 10
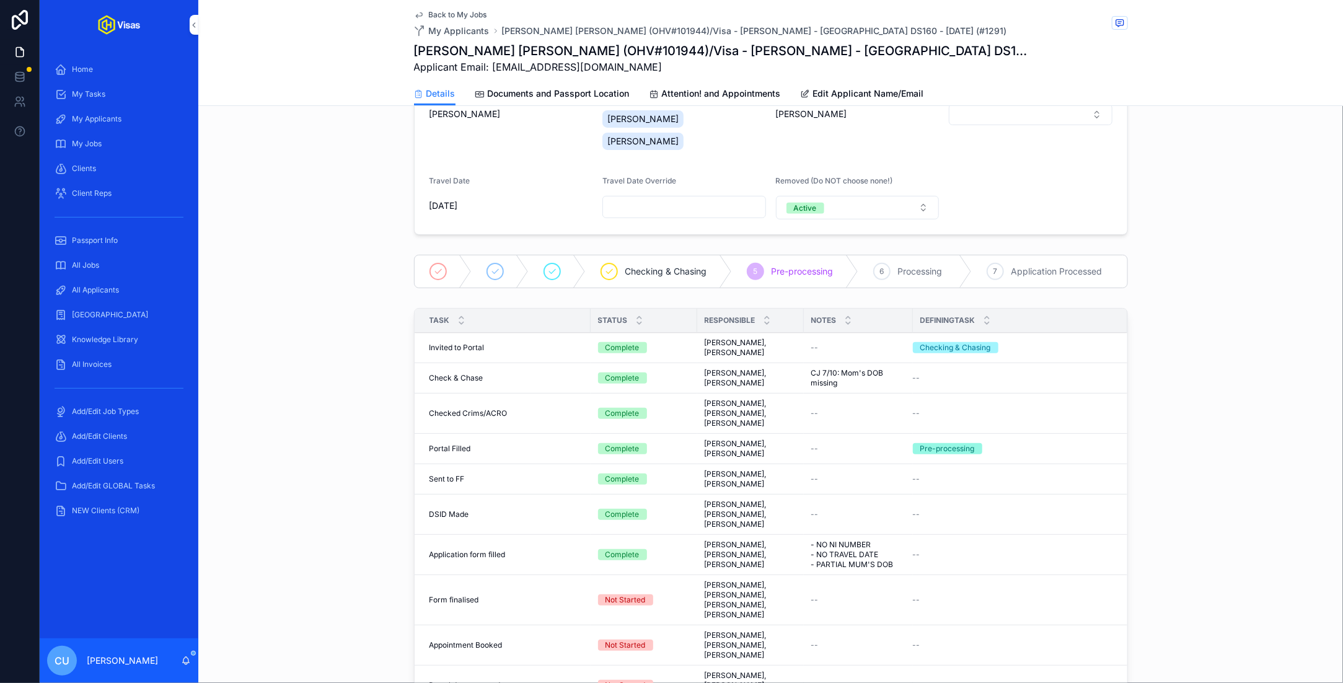
scroll to position [164, 0]
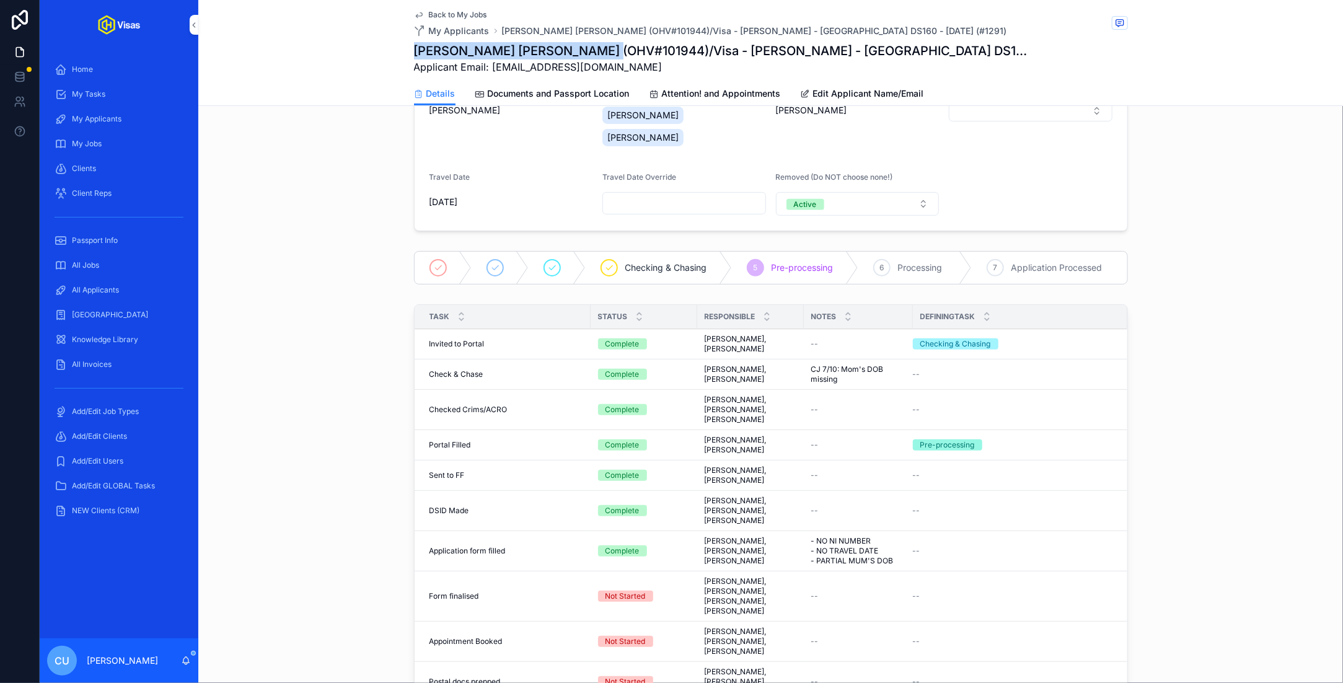
drag, startPoint x: 415, startPoint y: 53, endPoint x: 599, endPoint y: 58, distance: 183.5
click at [599, 58] on h1 "[PERSON_NAME] [PERSON_NAME] (OHV#101944)/Visa - [PERSON_NAME] - [GEOGRAPHIC_DAT…" at bounding box center [724, 50] width 621 height 17
copy h1 "[PERSON_NAME] [PERSON_NAME] (OHV#101944)"
click at [453, 16] on span "Back to My Jobs" at bounding box center [458, 15] width 58 height 10
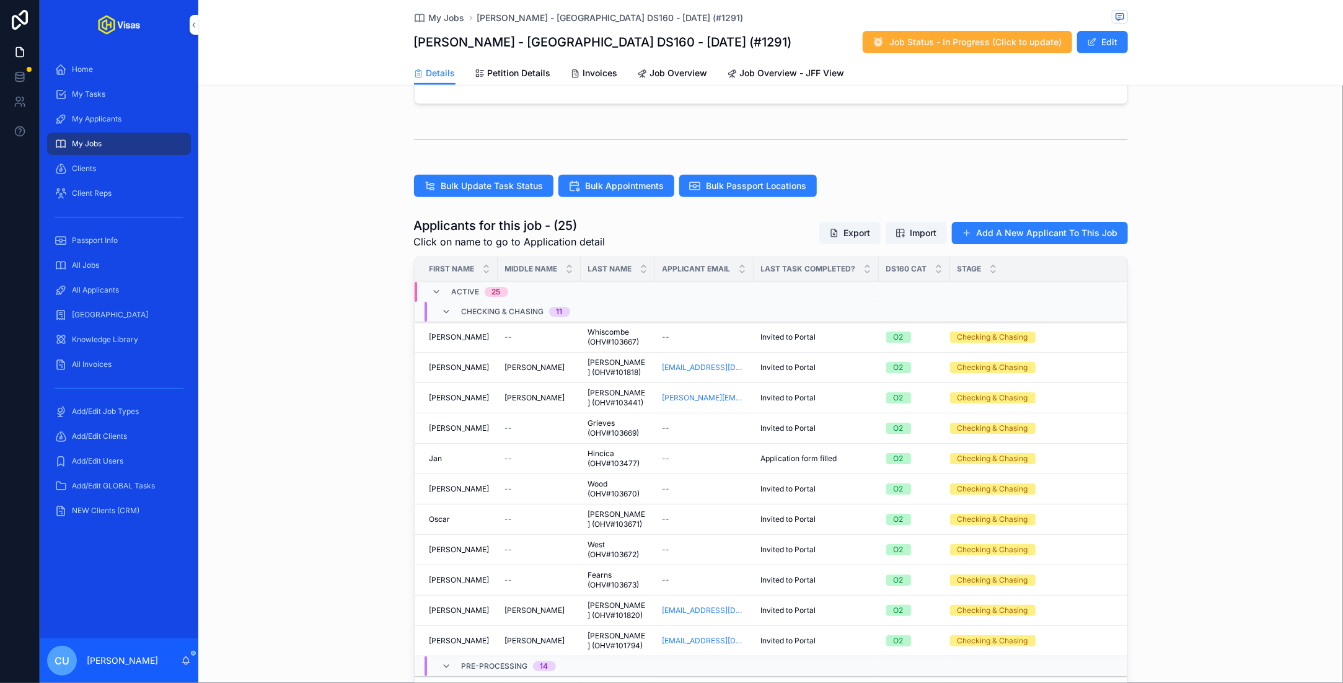
scroll to position [292, 0]
click at [479, 322] on td "[PERSON_NAME] [PERSON_NAME]" at bounding box center [456, 337] width 83 height 30
click at [472, 332] on div "[PERSON_NAME] [PERSON_NAME]" at bounding box center [459, 337] width 61 height 10
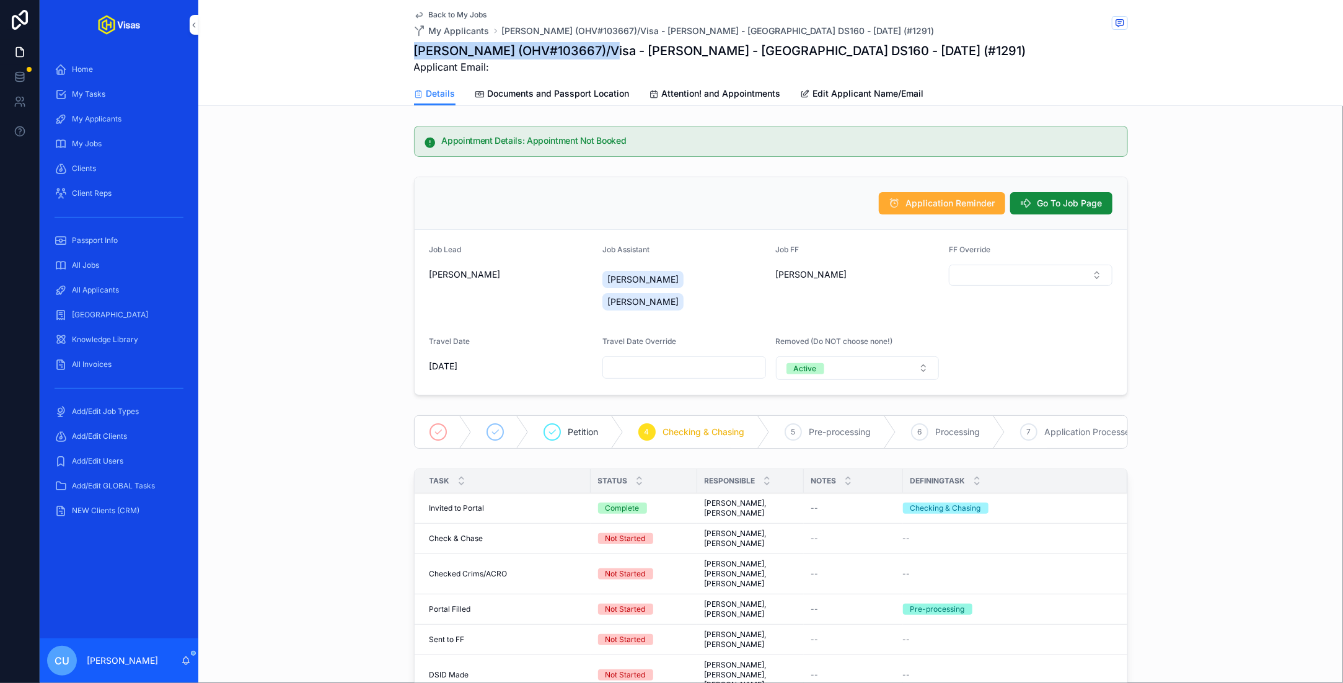
drag, startPoint x: 415, startPoint y: 48, endPoint x: 605, endPoint y: 56, distance: 191.0
click at [605, 56] on h1 "[PERSON_NAME] (OHV#103667)/Visa - [PERSON_NAME] - [GEOGRAPHIC_DATA] DS160 - [DA…" at bounding box center [720, 50] width 612 height 17
copy h1 "[PERSON_NAME] (OHV#103667)"
click at [537, 98] on span "Documents and Passport Location" at bounding box center [559, 93] width 142 height 12
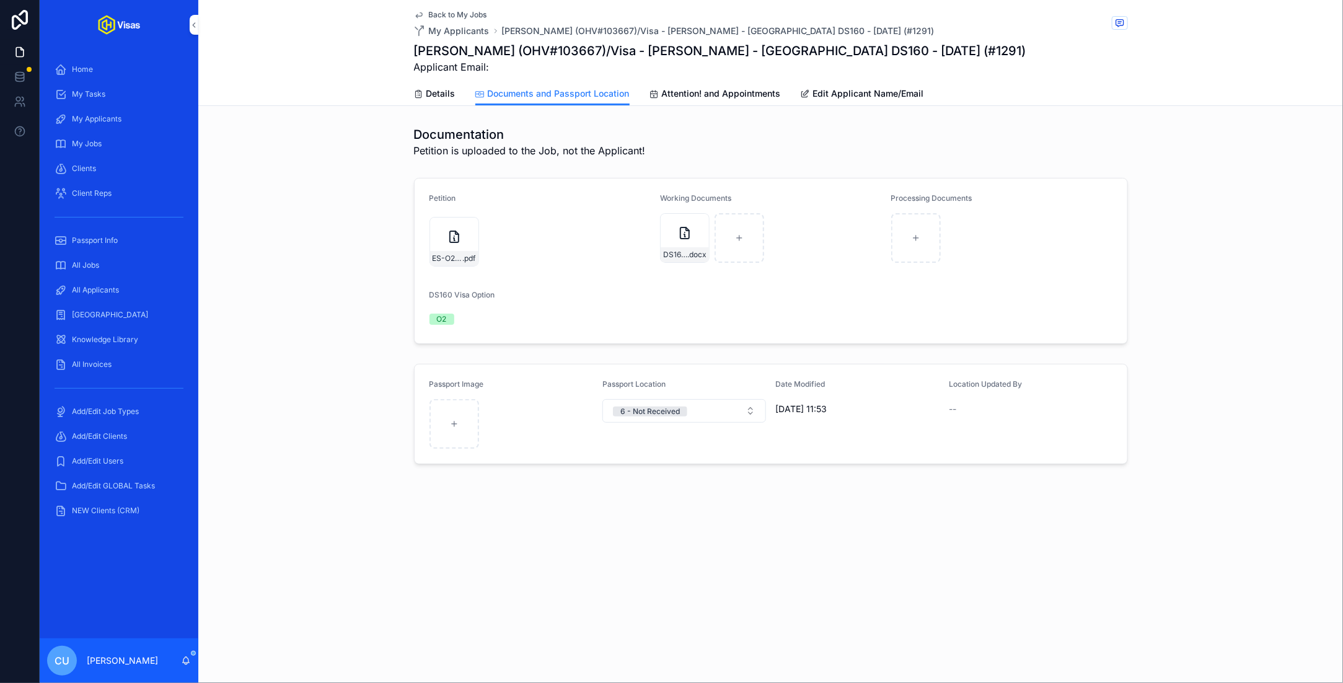
click at [443, 236] on div "ES-O2-Approval-(2) .pdf" at bounding box center [454, 242] width 50 height 50
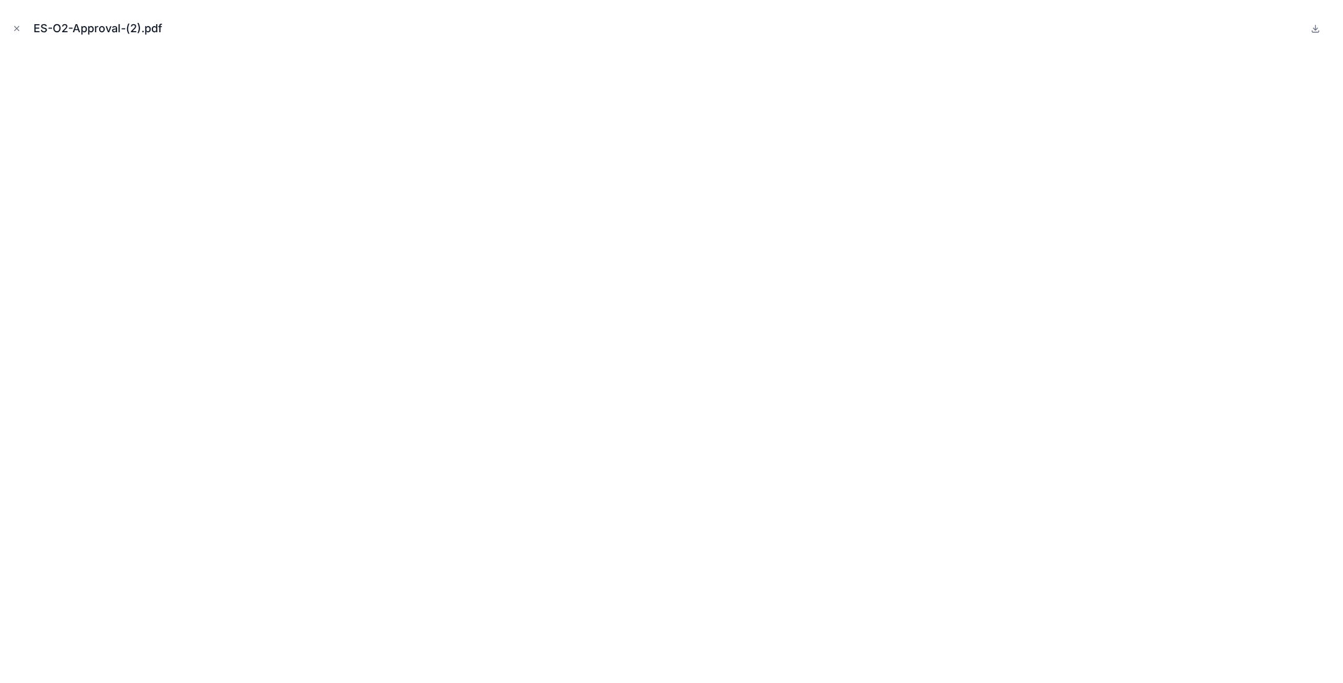
click at [14, 25] on icon "Close modal" at bounding box center [16, 28] width 9 height 9
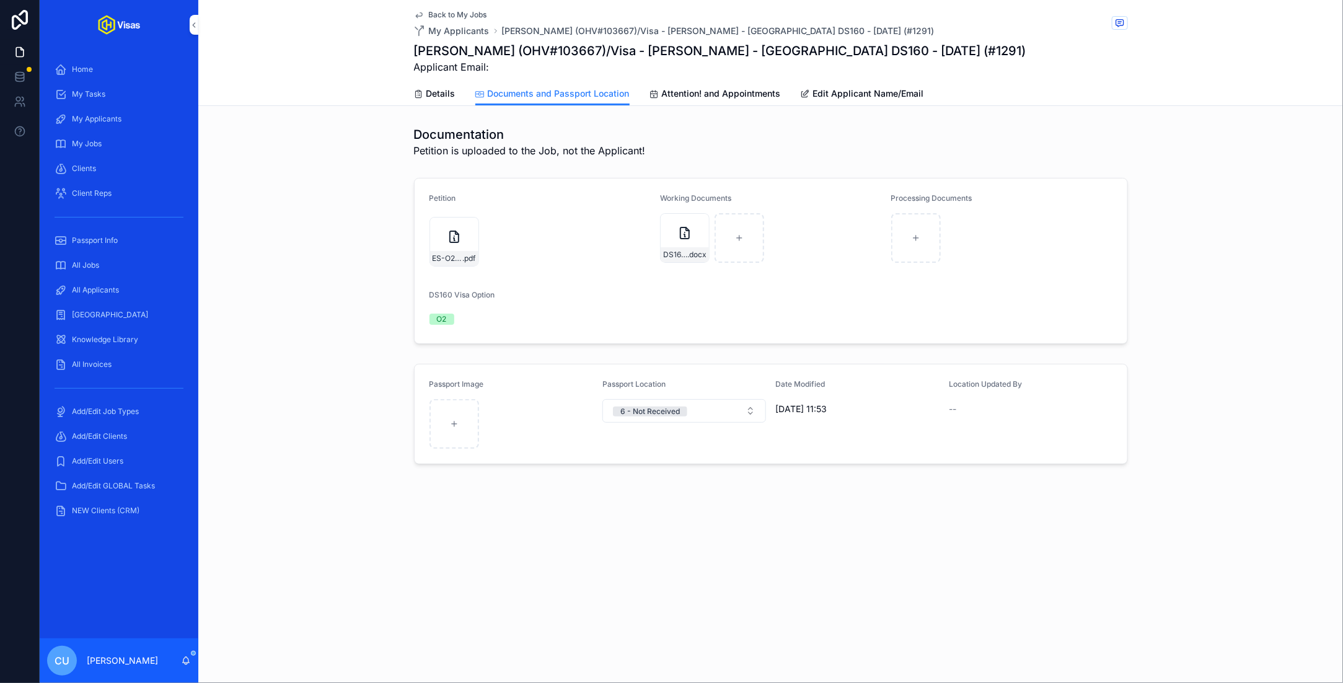
click at [453, 17] on span "Back to My Jobs" at bounding box center [458, 15] width 58 height 10
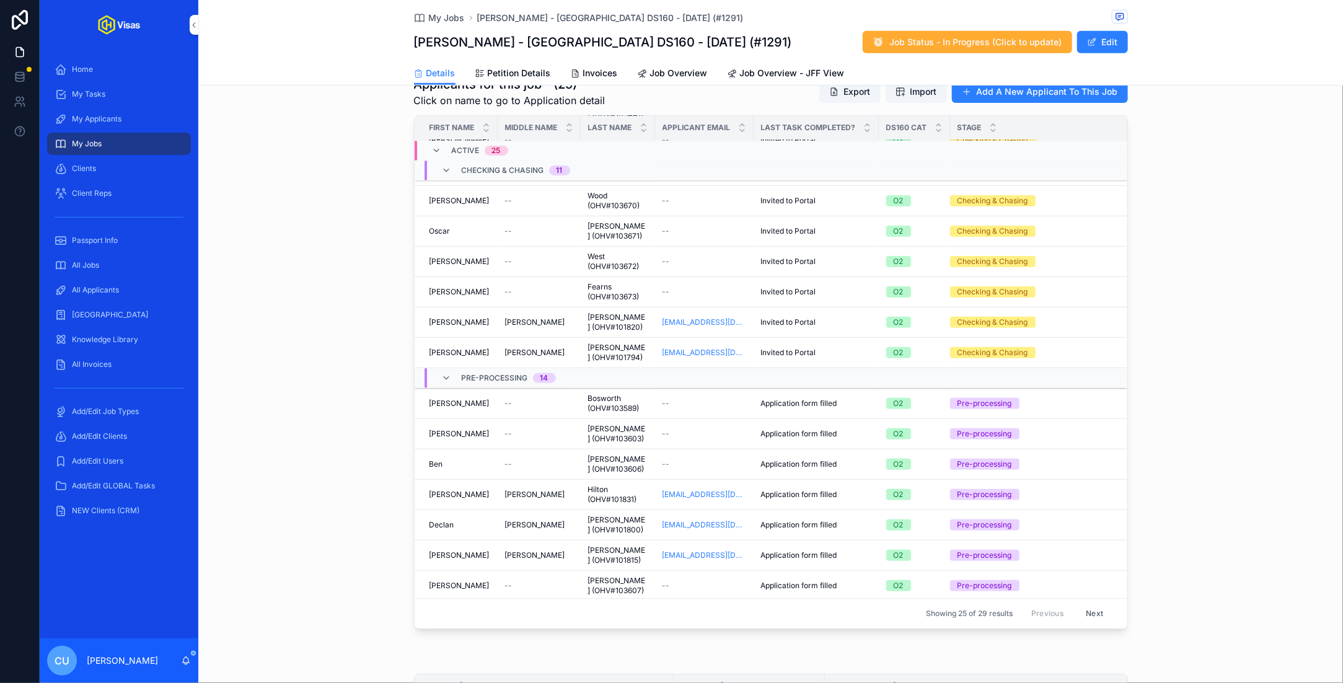
scroll to position [390, 0]
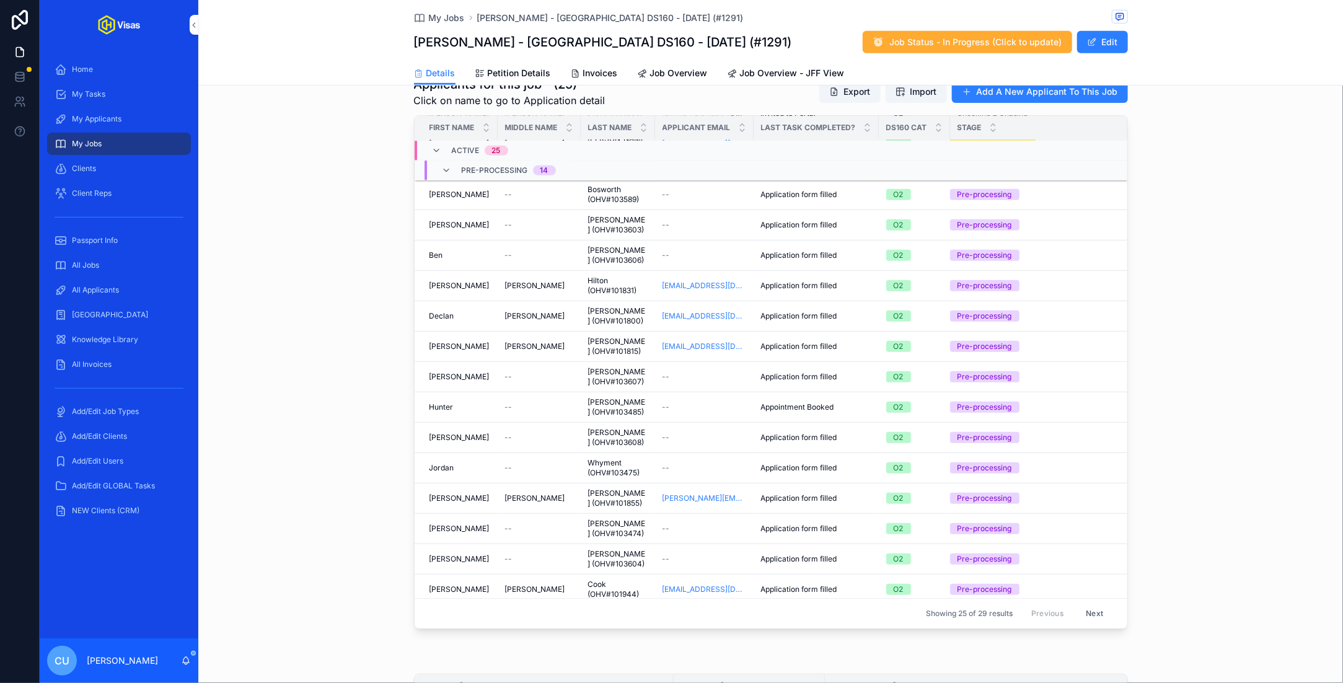
click at [679, 402] on div "--" at bounding box center [704, 407] width 84 height 10
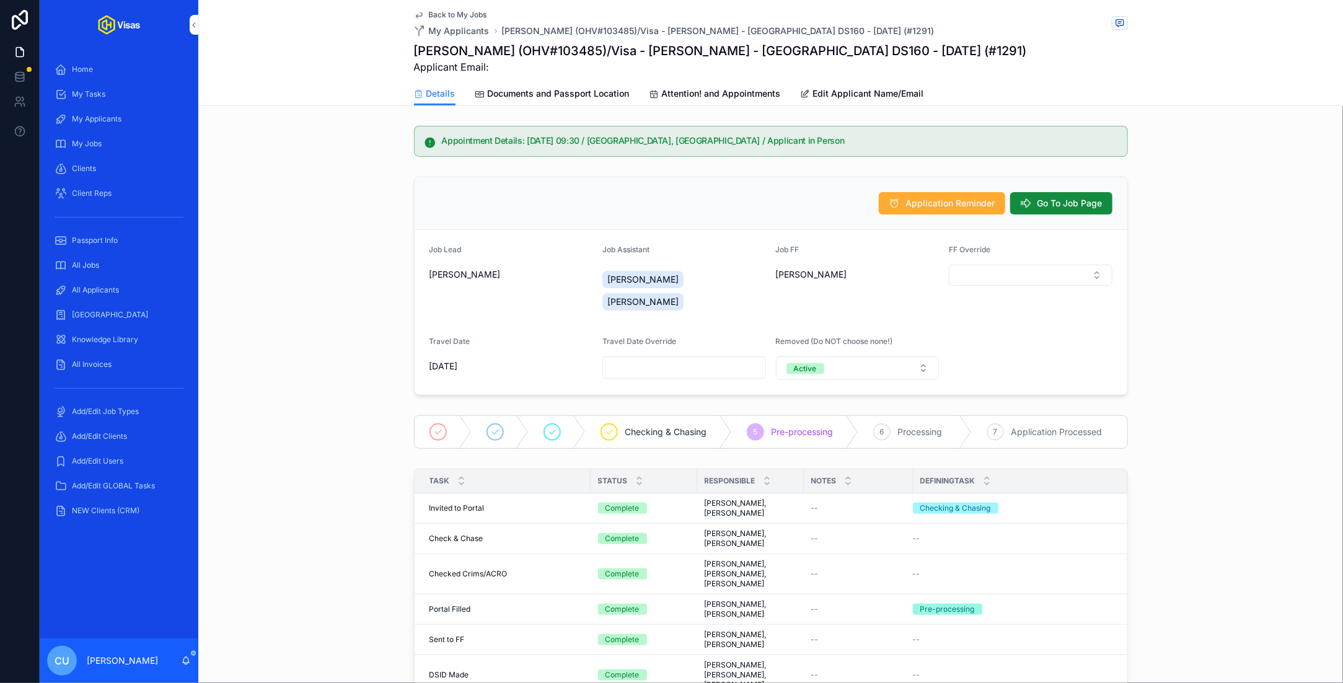
click at [560, 94] on span "Documents and Passport Location" at bounding box center [559, 93] width 142 height 12
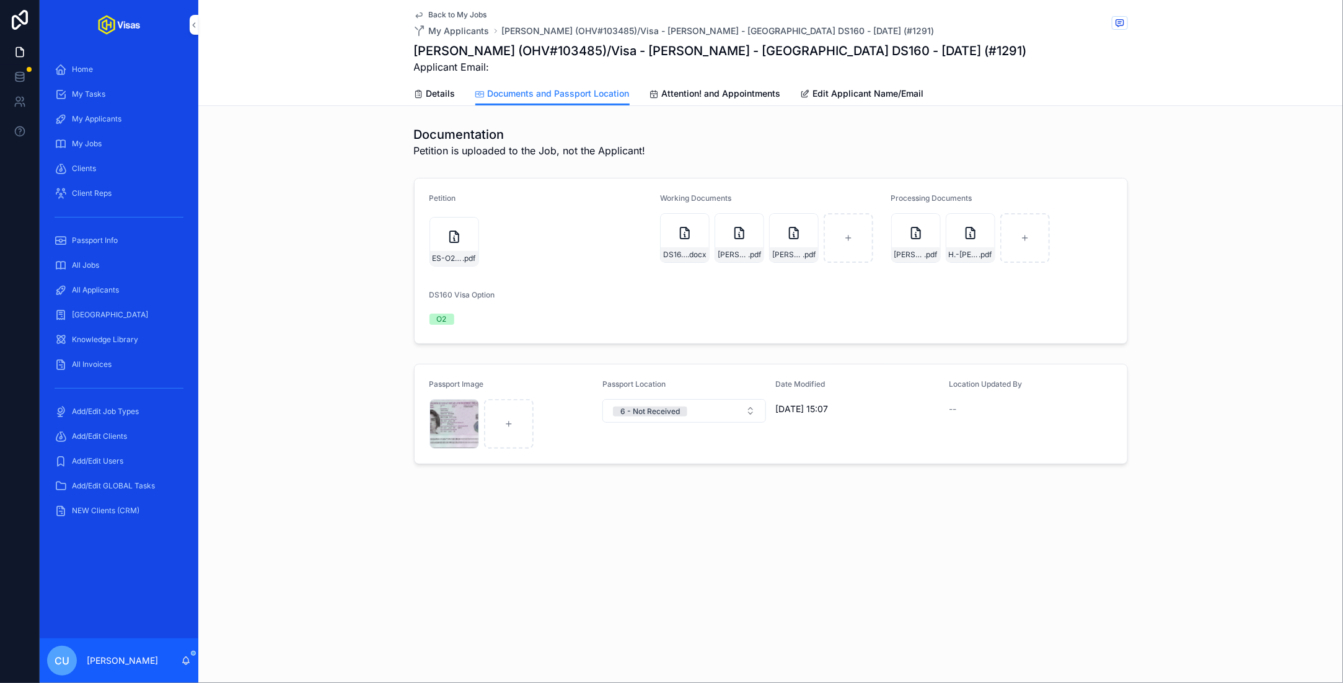
click at [715, 94] on span "Attention! and Appointments" at bounding box center [721, 93] width 119 height 12
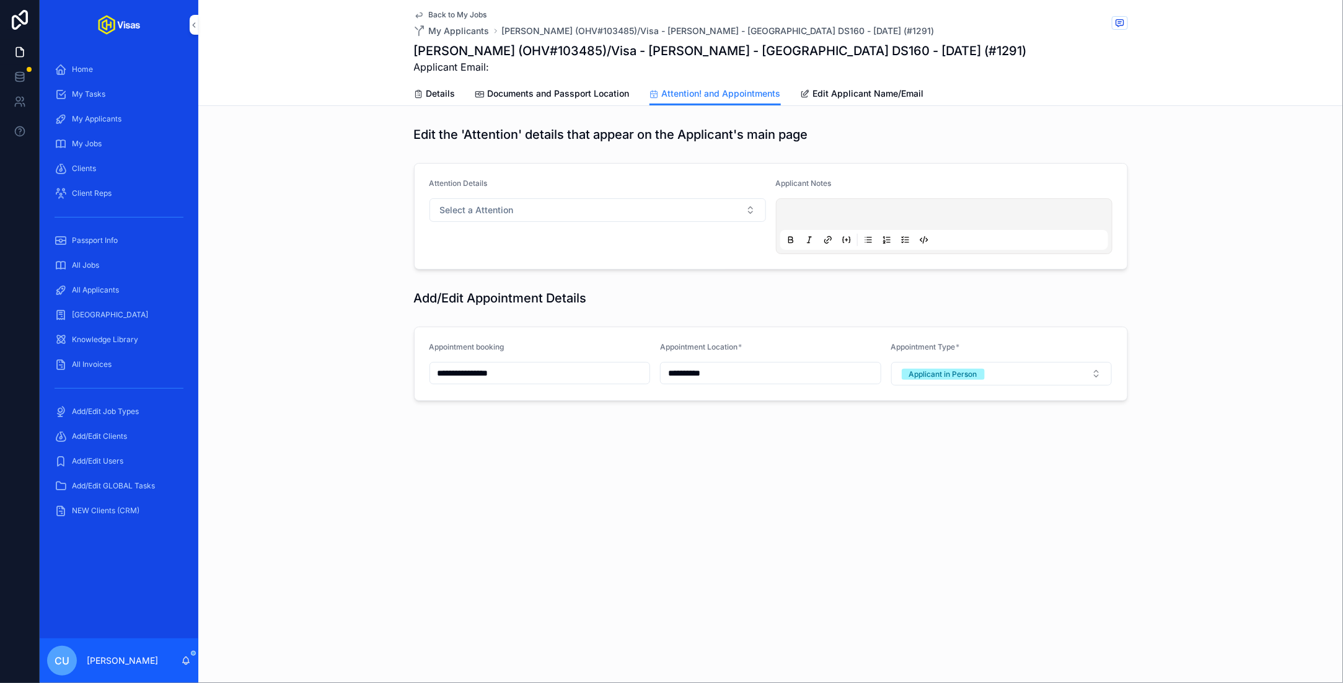
click at [441, 91] on span "Details" at bounding box center [440, 93] width 29 height 12
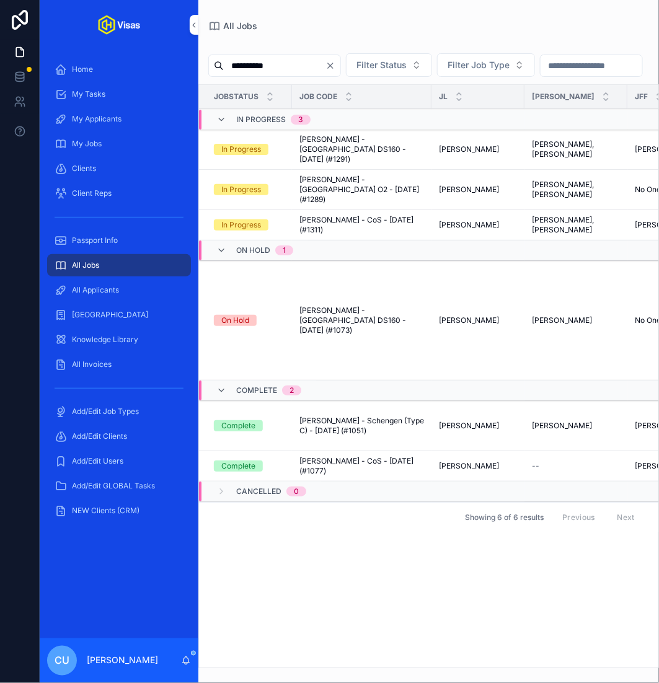
type input "**********"
click at [347, 164] on span "[PERSON_NAME] - [GEOGRAPHIC_DATA] DS160 - [DATE] (#1291)" at bounding box center [361, 149] width 125 height 30
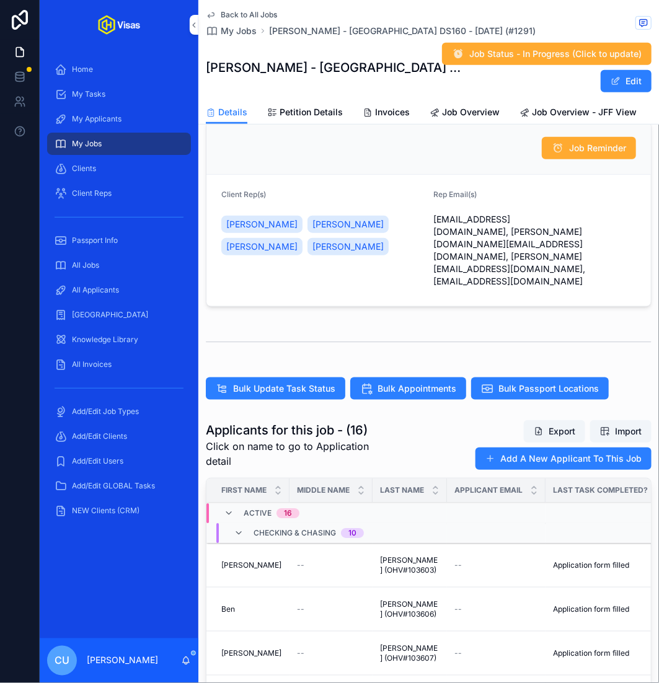
scroll to position [181, 0]
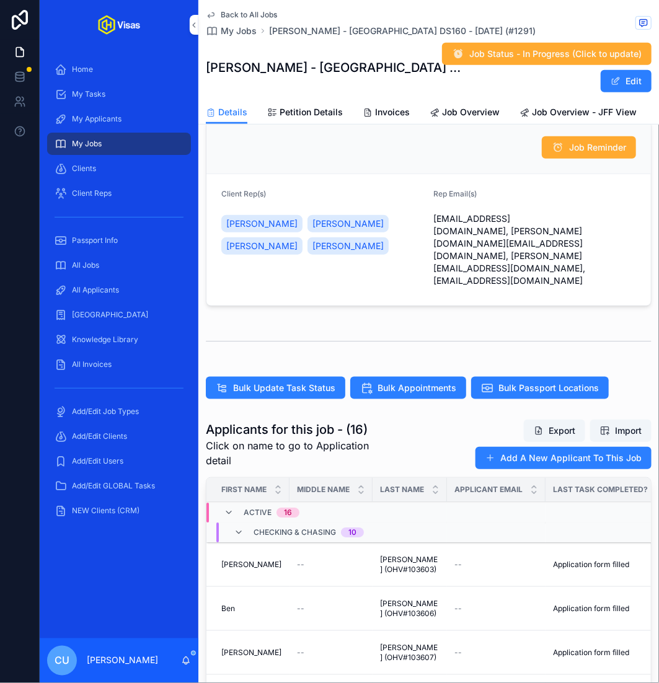
click at [606, 424] on span "Import" at bounding box center [621, 430] width 42 height 12
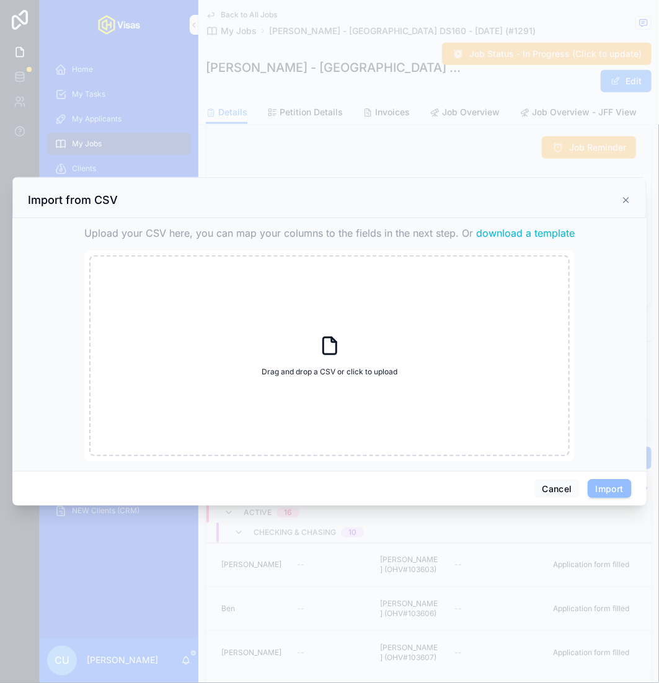
click at [522, 235] on span "download a template" at bounding box center [525, 233] width 99 height 15
click at [569, 492] on button "Cancel" at bounding box center [557, 489] width 46 height 20
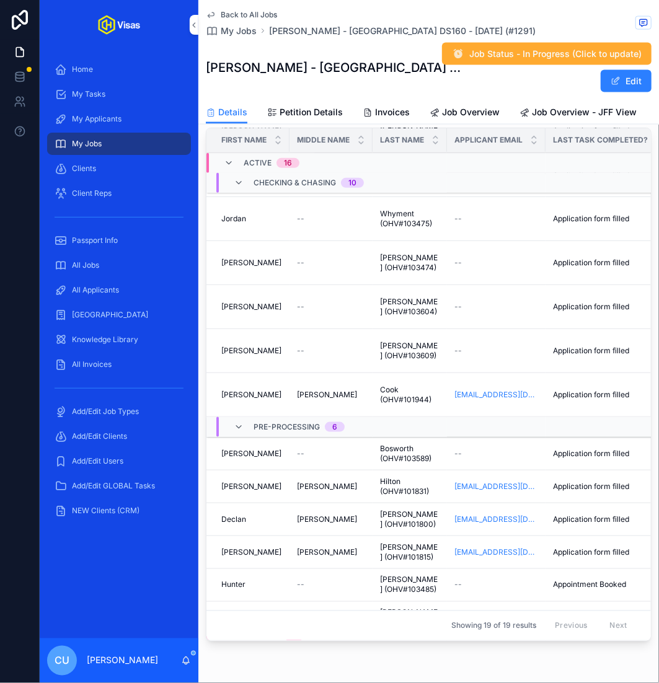
scroll to position [0, 0]
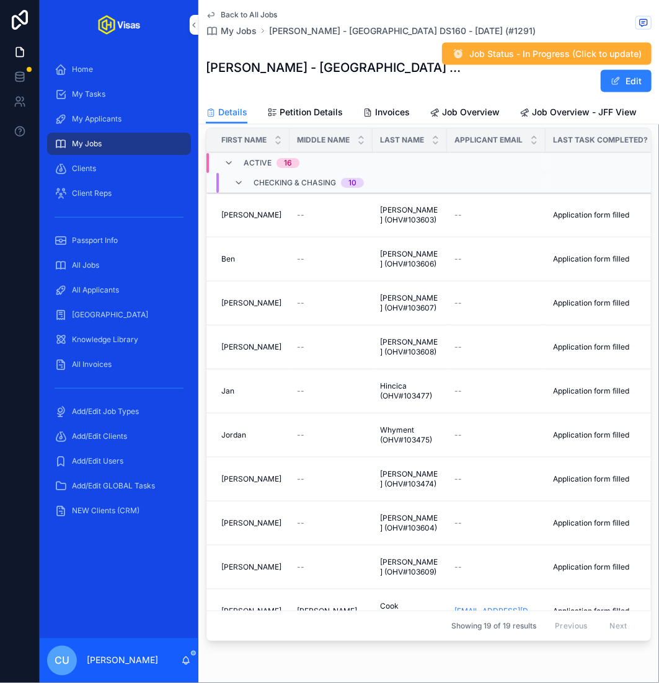
click at [313, 102] on link "Petition Details" at bounding box center [305, 113] width 76 height 25
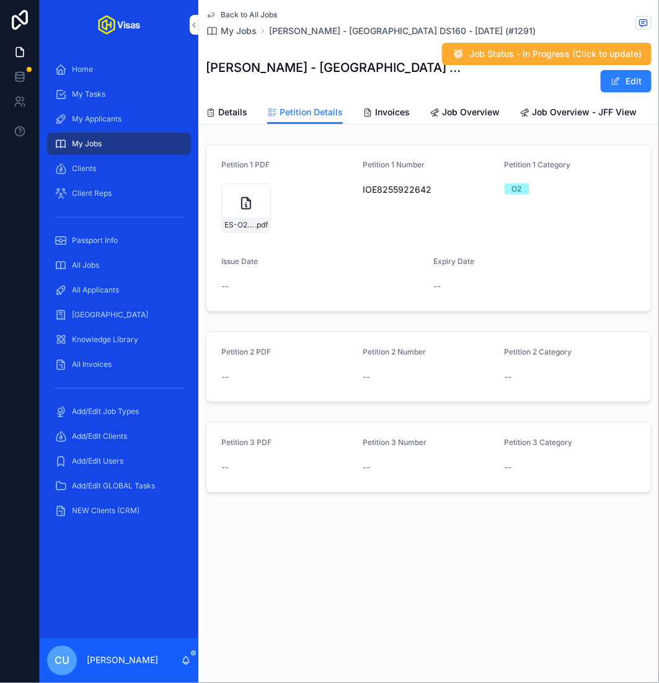
click at [243, 208] on icon "scrollable content" at bounding box center [246, 203] width 9 height 11
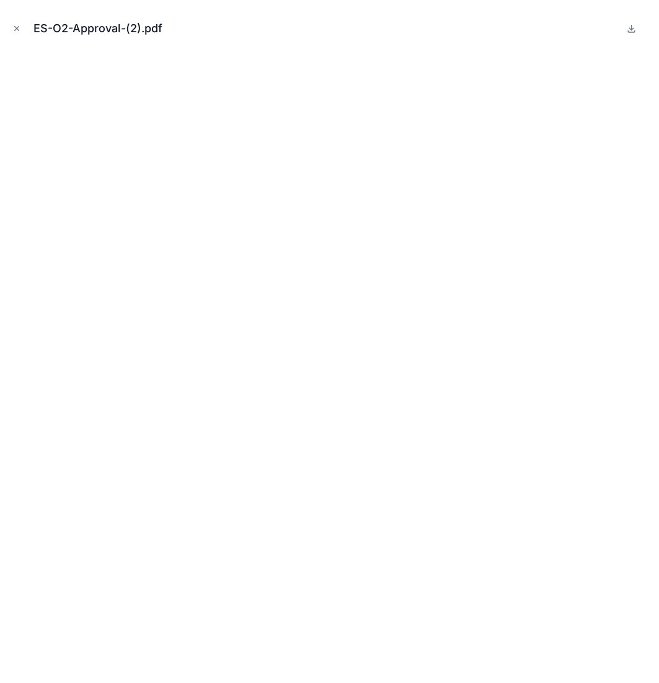
click at [13, 30] on icon "Close modal" at bounding box center [16, 28] width 9 height 9
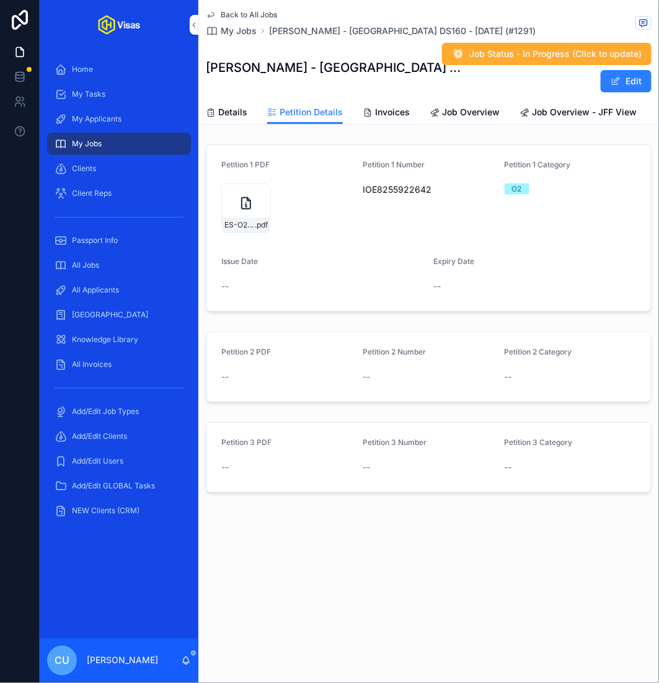
click at [227, 114] on span "Details" at bounding box center [232, 112] width 29 height 12
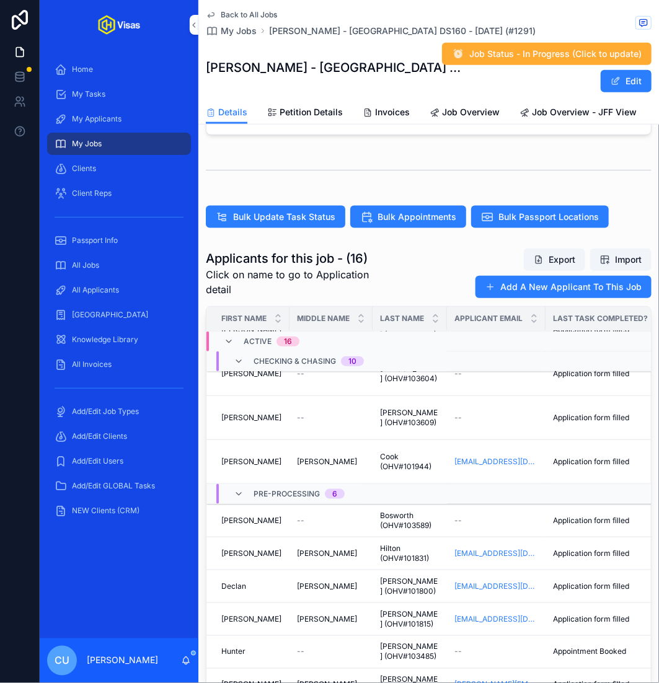
scroll to position [326, 0]
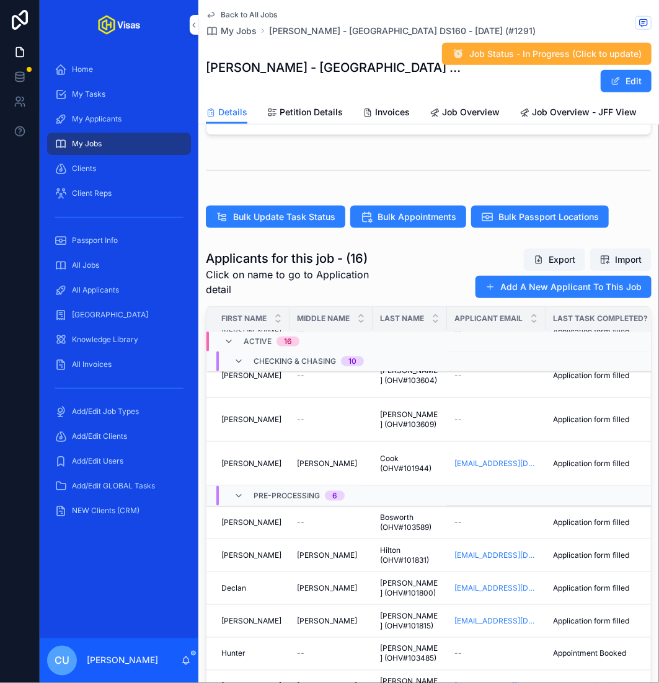
click at [276, 415] on div "Pietro Pietro" at bounding box center [251, 420] width 61 height 10
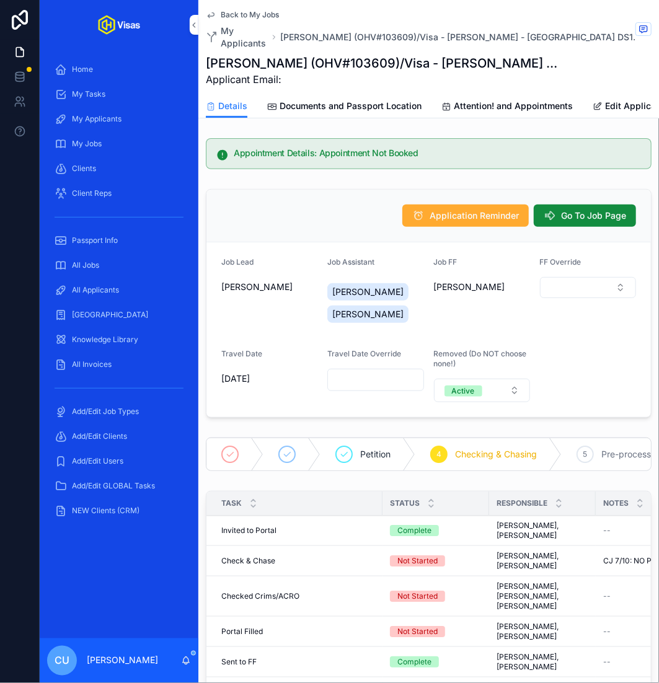
click at [624, 100] on span "Edit Applicant Name/Email" at bounding box center [660, 106] width 111 height 12
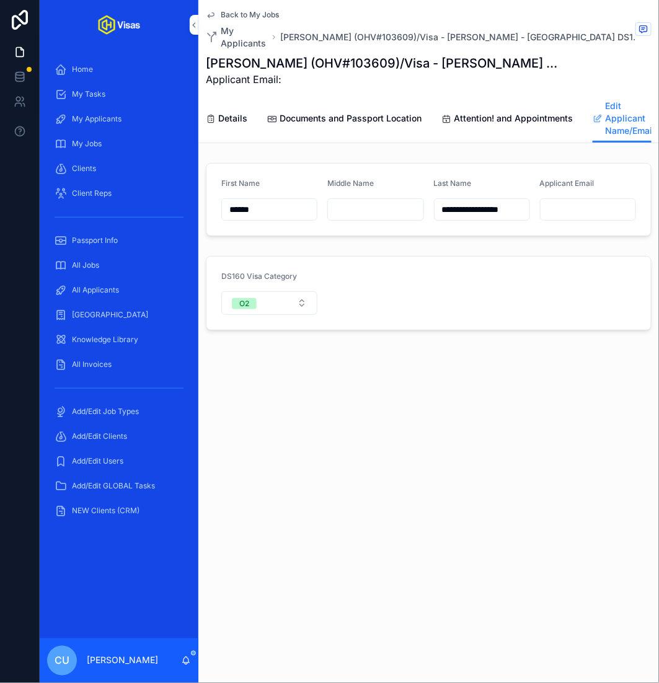
click at [239, 112] on span "Details" at bounding box center [232, 118] width 29 height 12
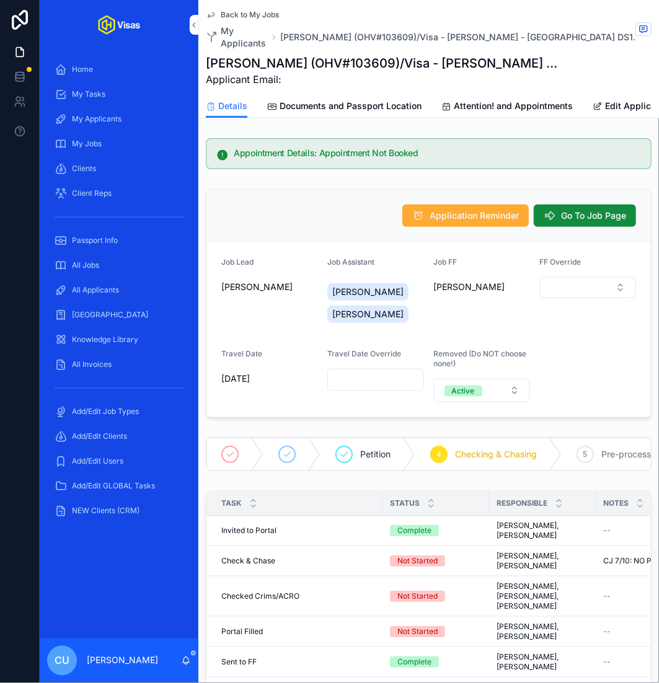
click at [491, 379] on button "Active" at bounding box center [482, 391] width 96 height 24
click at [478, 441] on div "Inactive" at bounding box center [482, 445] width 172 height 19
click at [586, 371] on input "scrollable content" at bounding box center [587, 379] width 95 height 17
type input "**********"
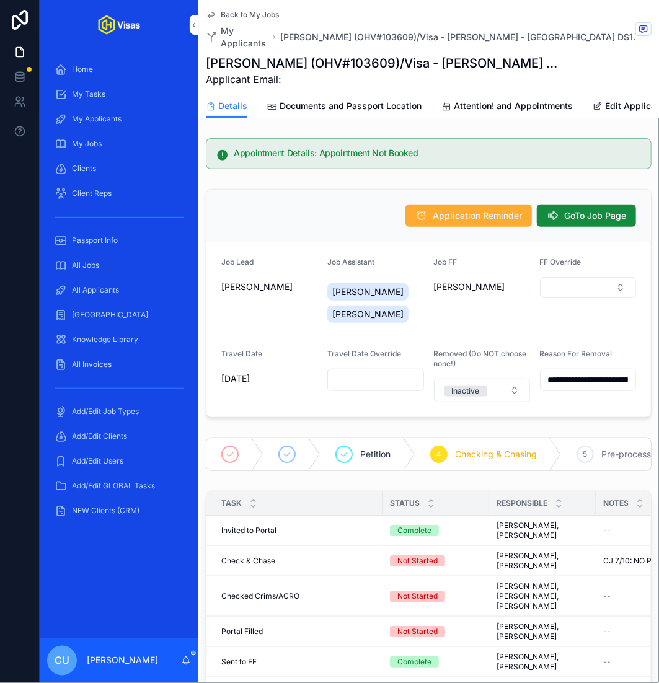
click at [235, 19] on span "Back to My Jobs" at bounding box center [250, 15] width 58 height 10
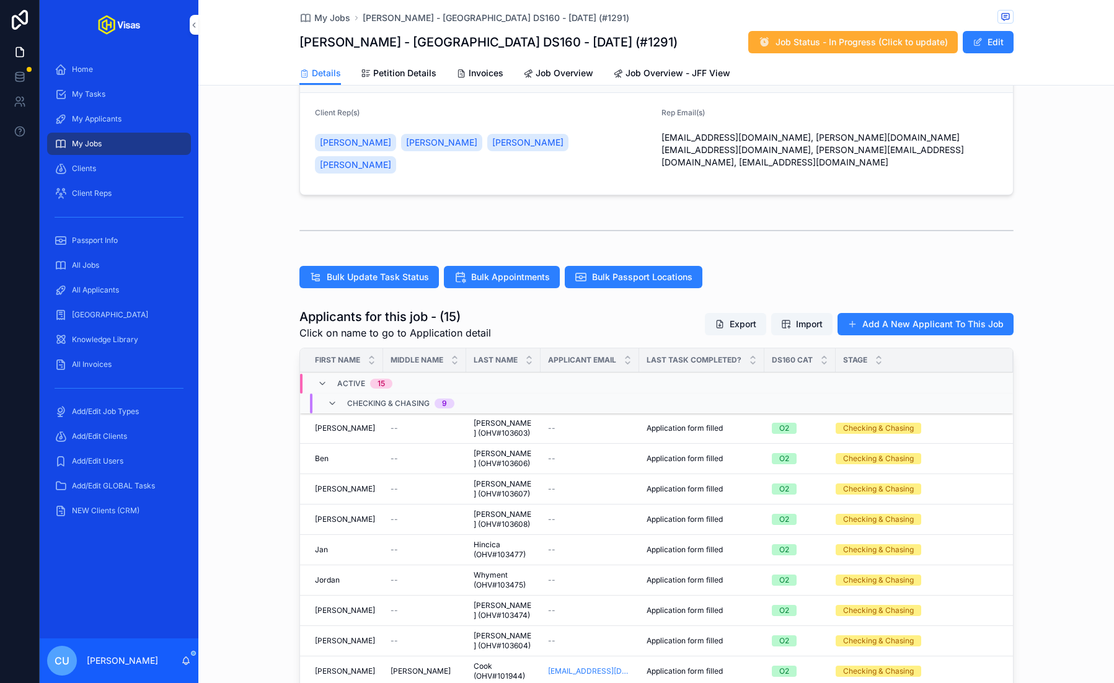
scroll to position [196, 0]
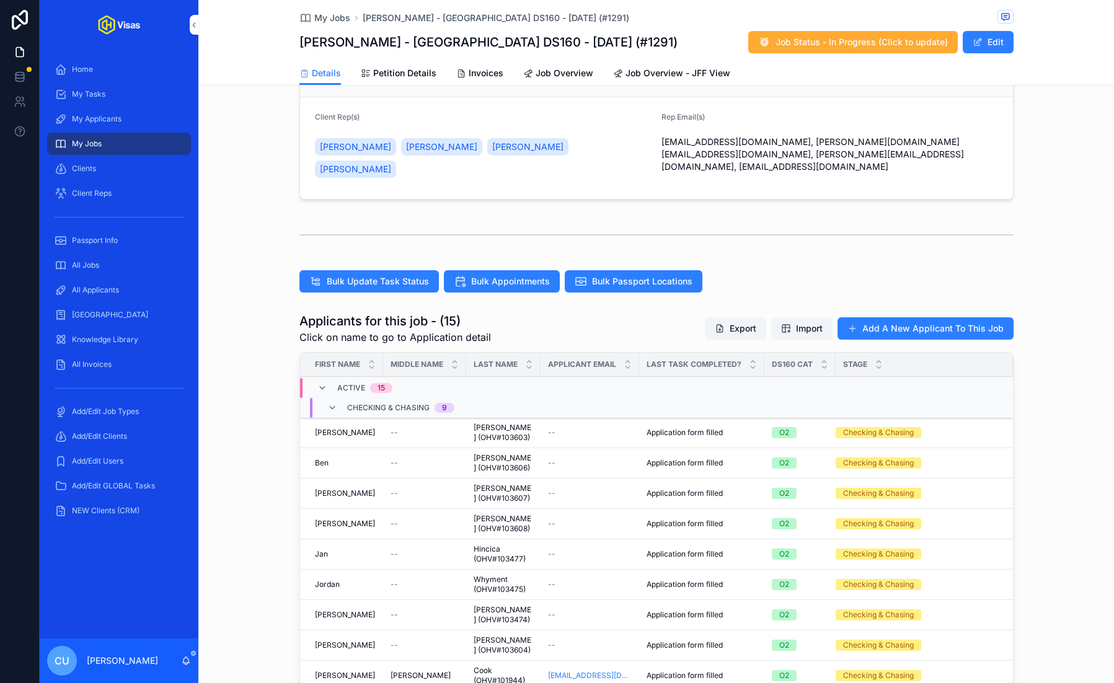
click at [802, 322] on span "Import" at bounding box center [809, 328] width 27 height 12
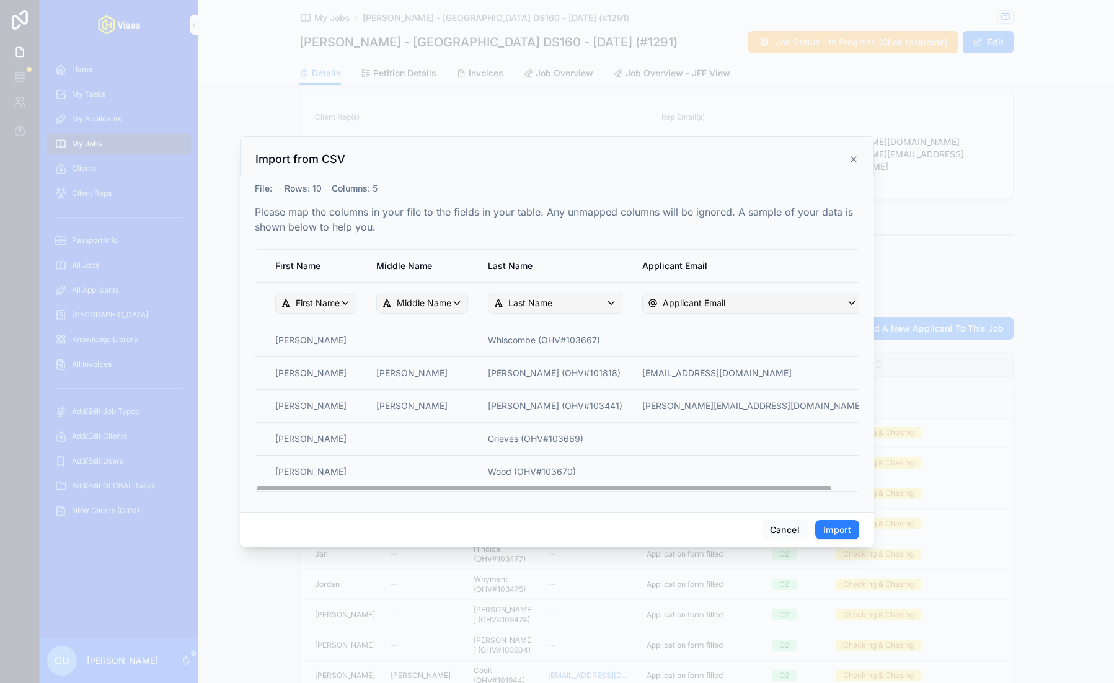
click at [833, 538] on button "Import" at bounding box center [837, 530] width 44 height 20
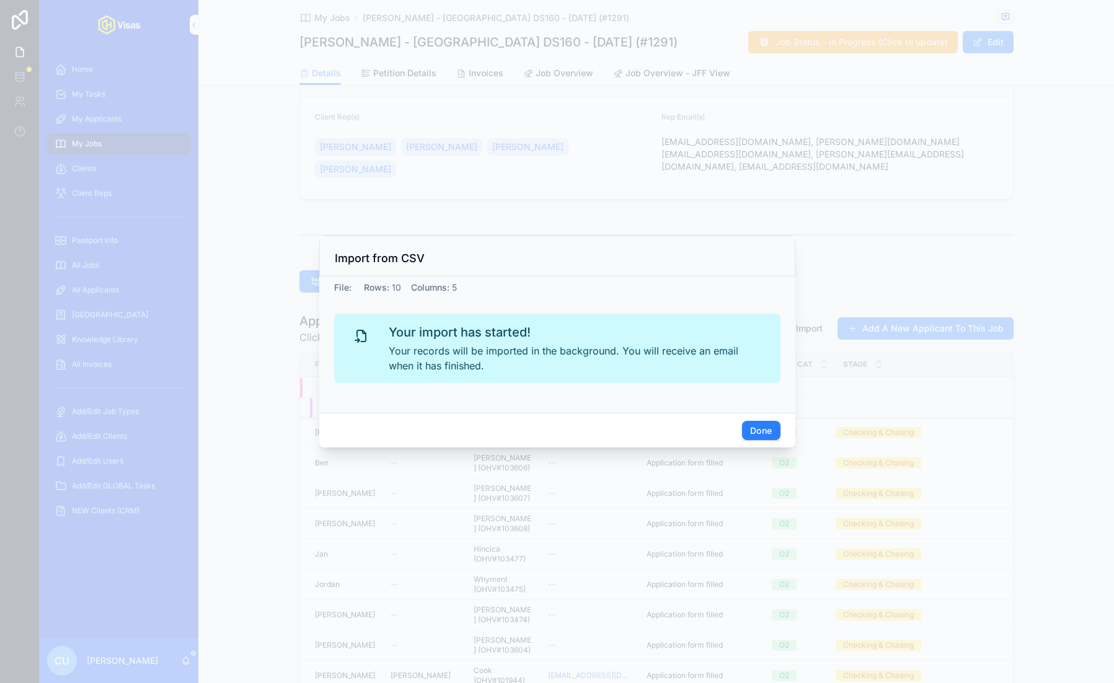
click at [763, 419] on div "Done" at bounding box center [557, 430] width 476 height 35
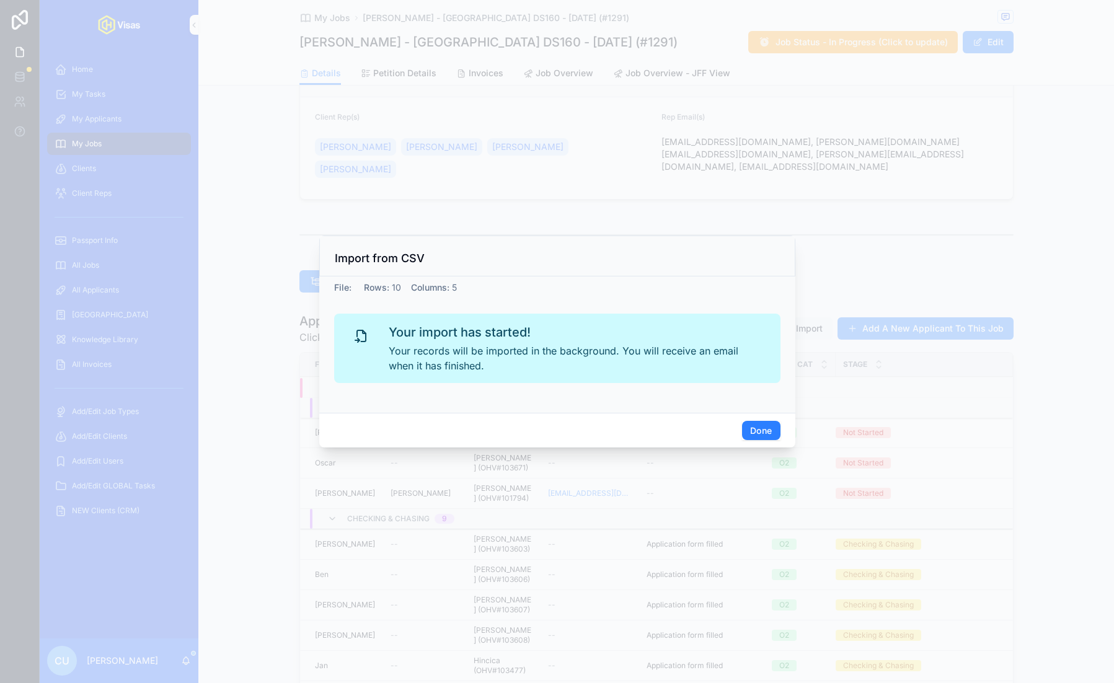
click at [760, 432] on button "Done" at bounding box center [761, 431] width 38 height 20
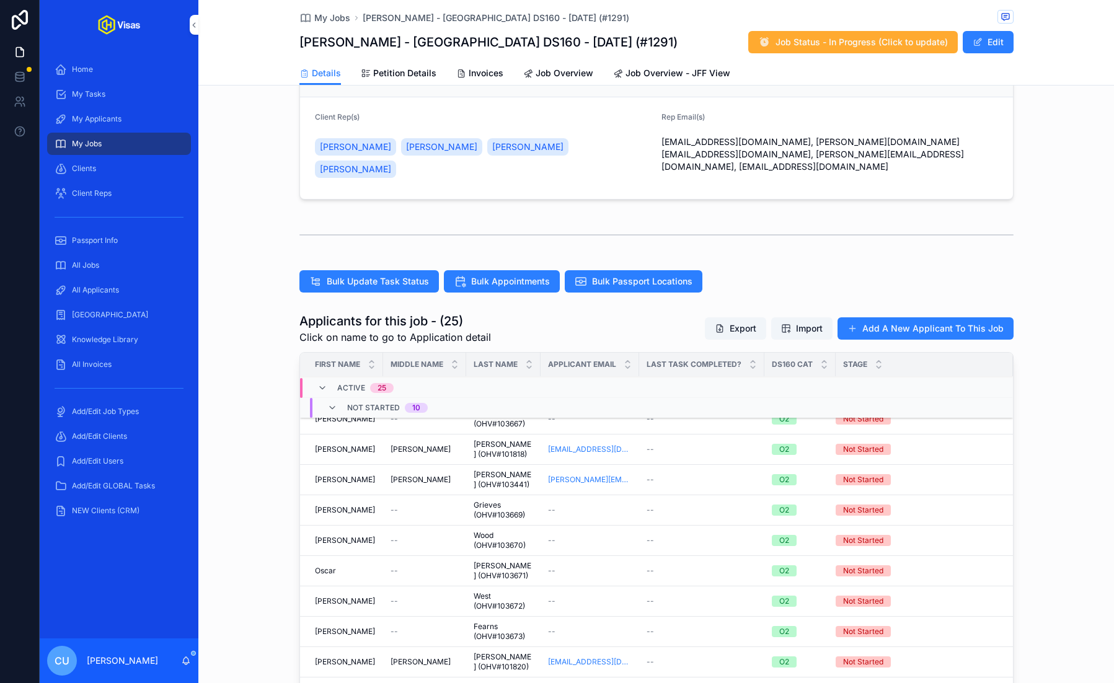
scroll to position [0, 0]
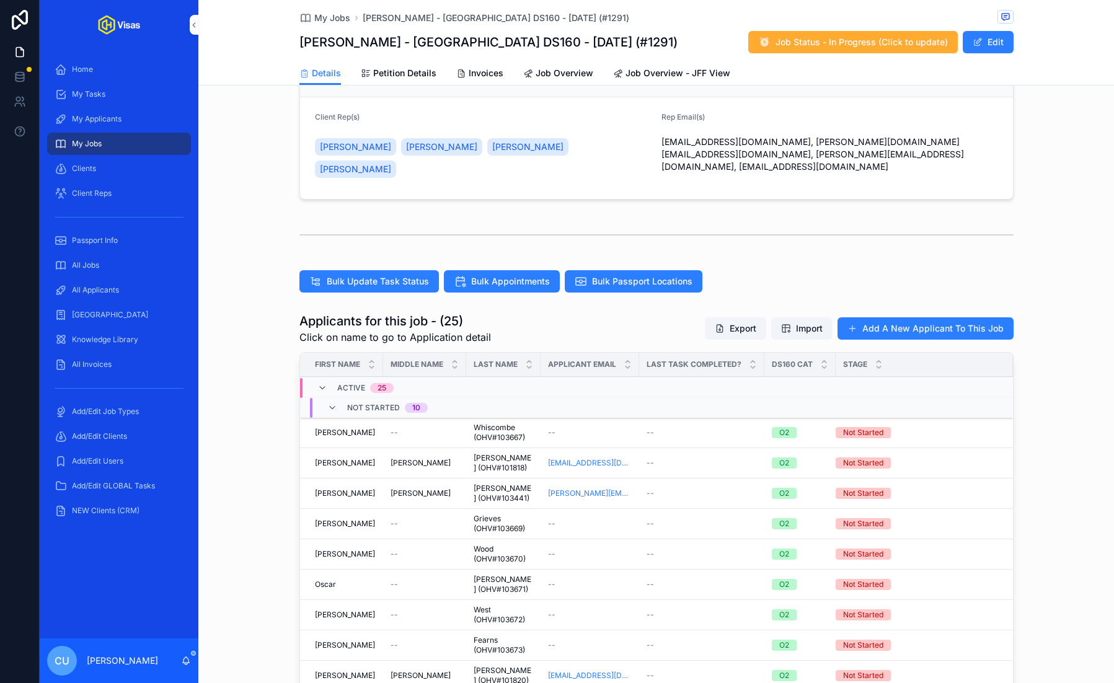
click at [251, 459] on div "Applicants for this job - (25) Click on name to go to Application detail Export…" at bounding box center [655, 591] width 915 height 568
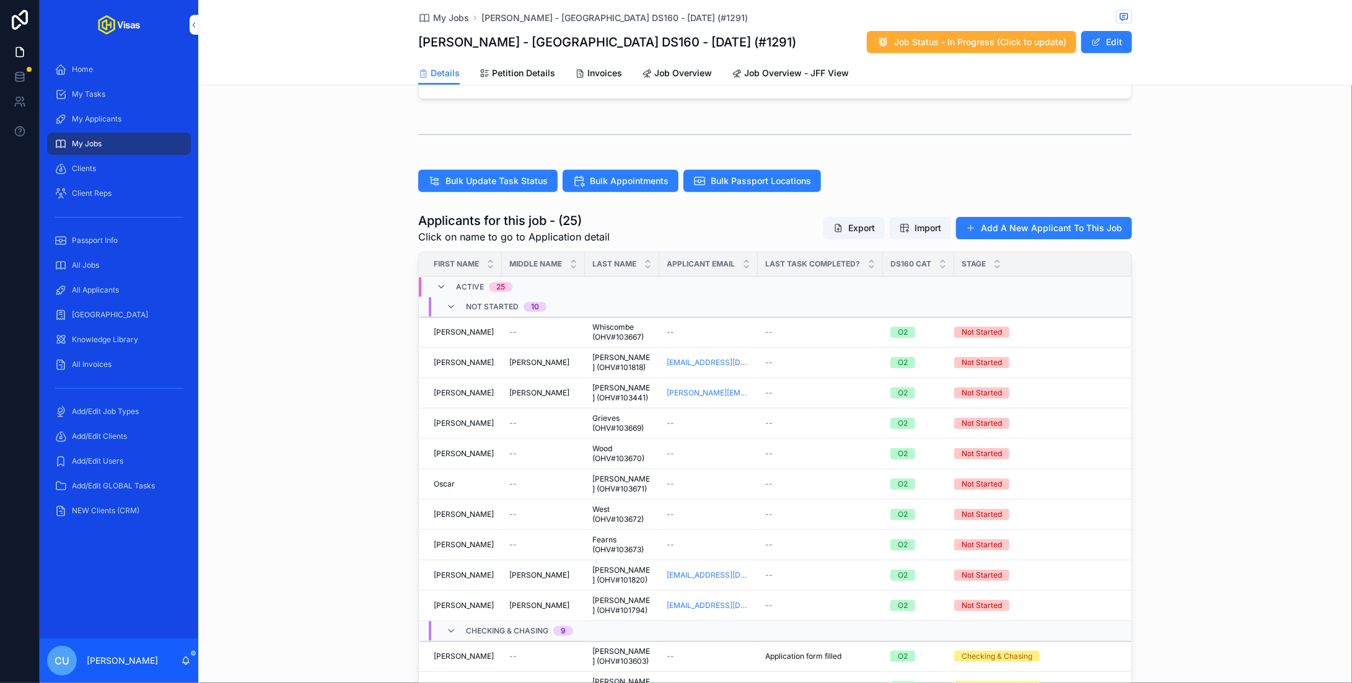
scroll to position [292, 0]
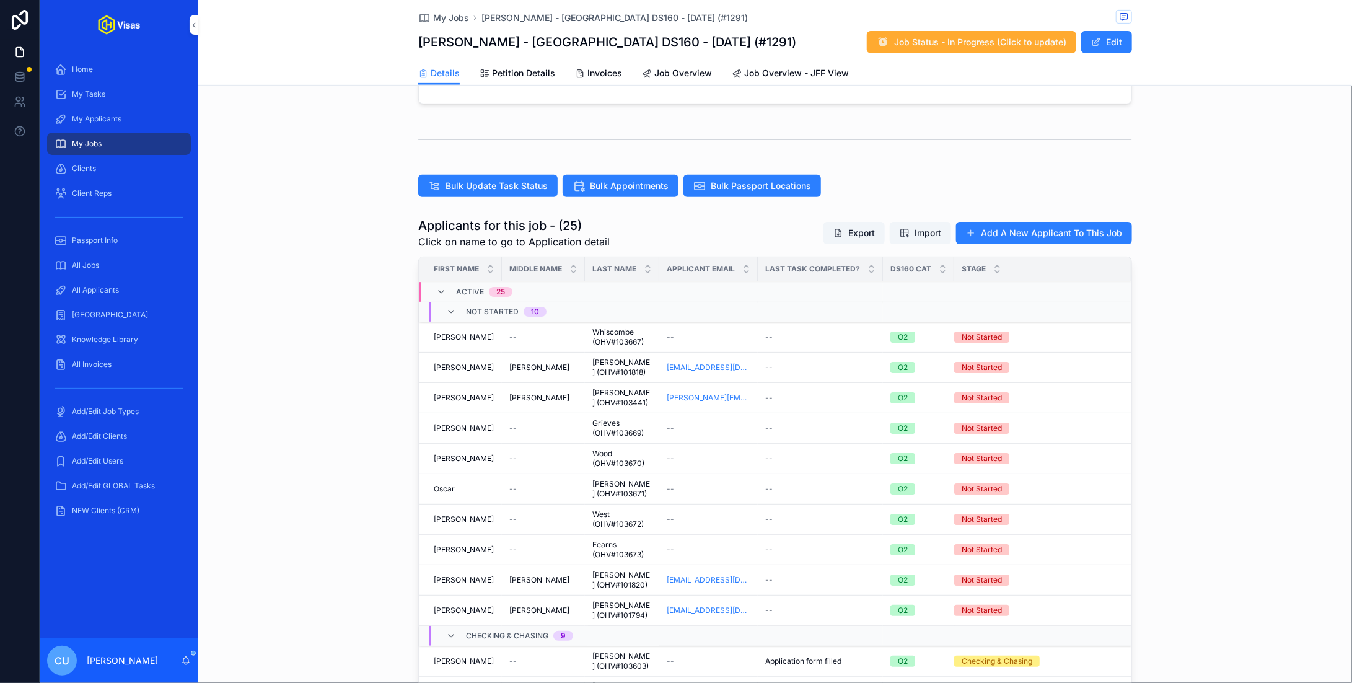
click at [296, 441] on div "Applicants for this job - (25) Click on name to go to Application detail Export…" at bounding box center [775, 496] width 1154 height 568
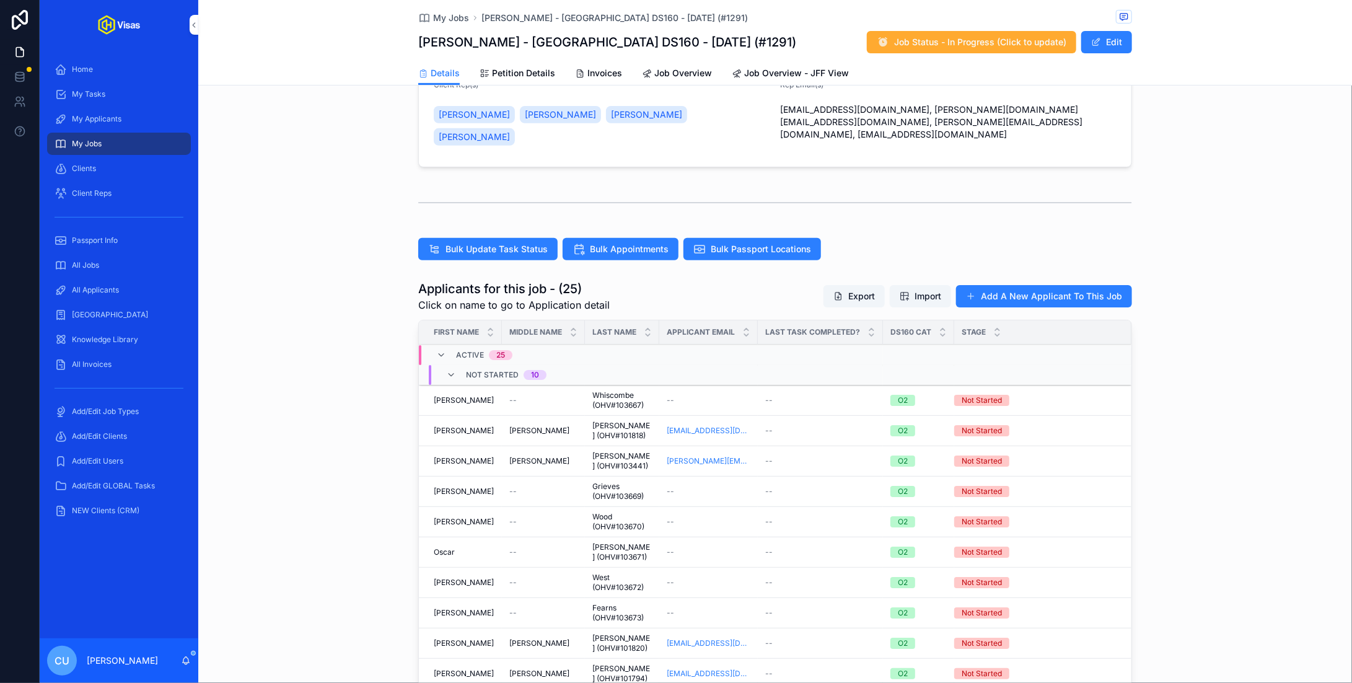
scroll to position [230, 0]
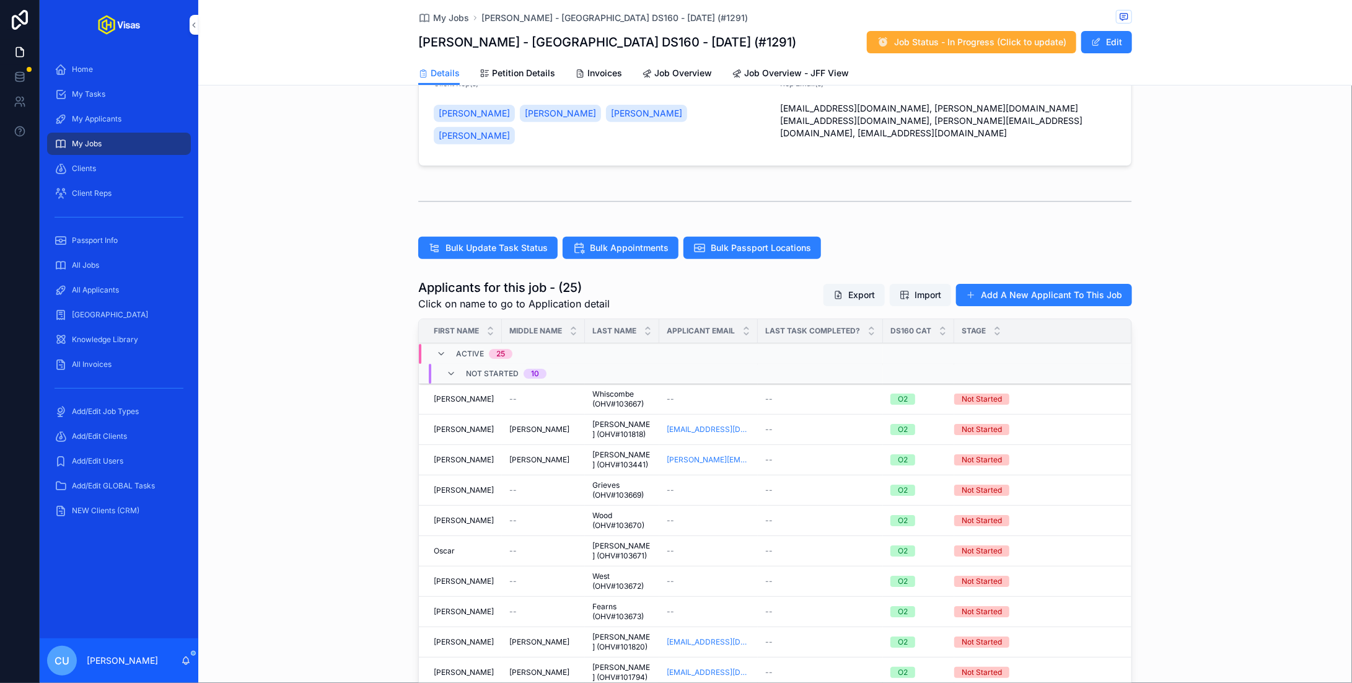
click at [736, 394] on div "--" at bounding box center [709, 399] width 84 height 10
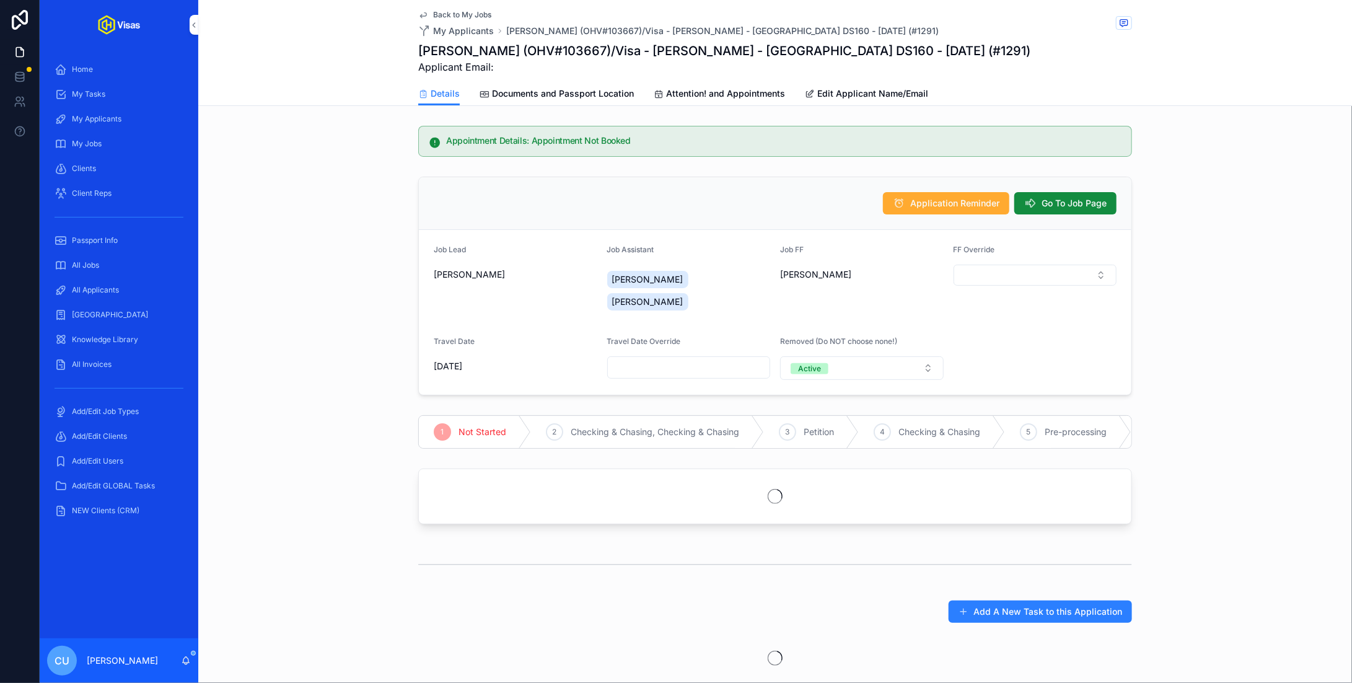
click at [565, 99] on span "Documents and Passport Location" at bounding box center [563, 93] width 142 height 12
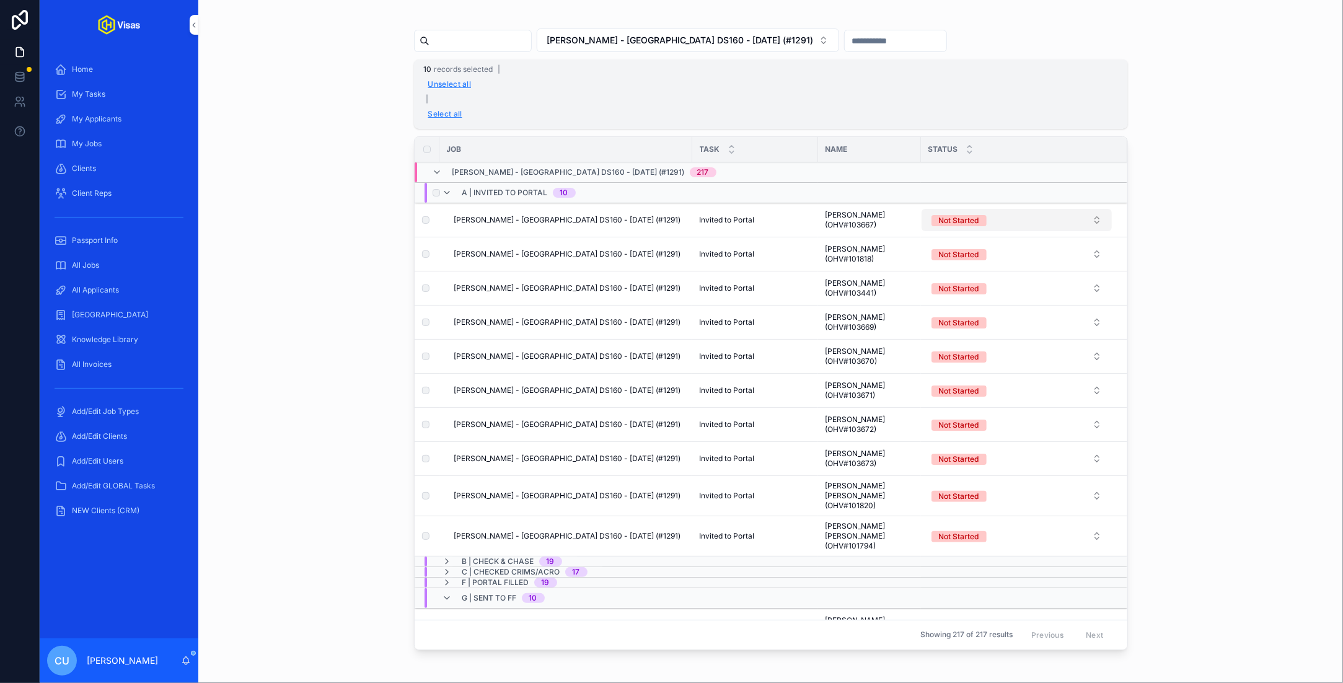
click at [1091, 222] on button "Not Started" at bounding box center [1016, 220] width 190 height 22
click at [1092, 349] on button "Use setting" at bounding box center [1090, 346] width 20 height 10
click at [1029, 319] on div "Complete" at bounding box center [1016, 323] width 172 height 19
